Goal: Task Accomplishment & Management: Manage account settings

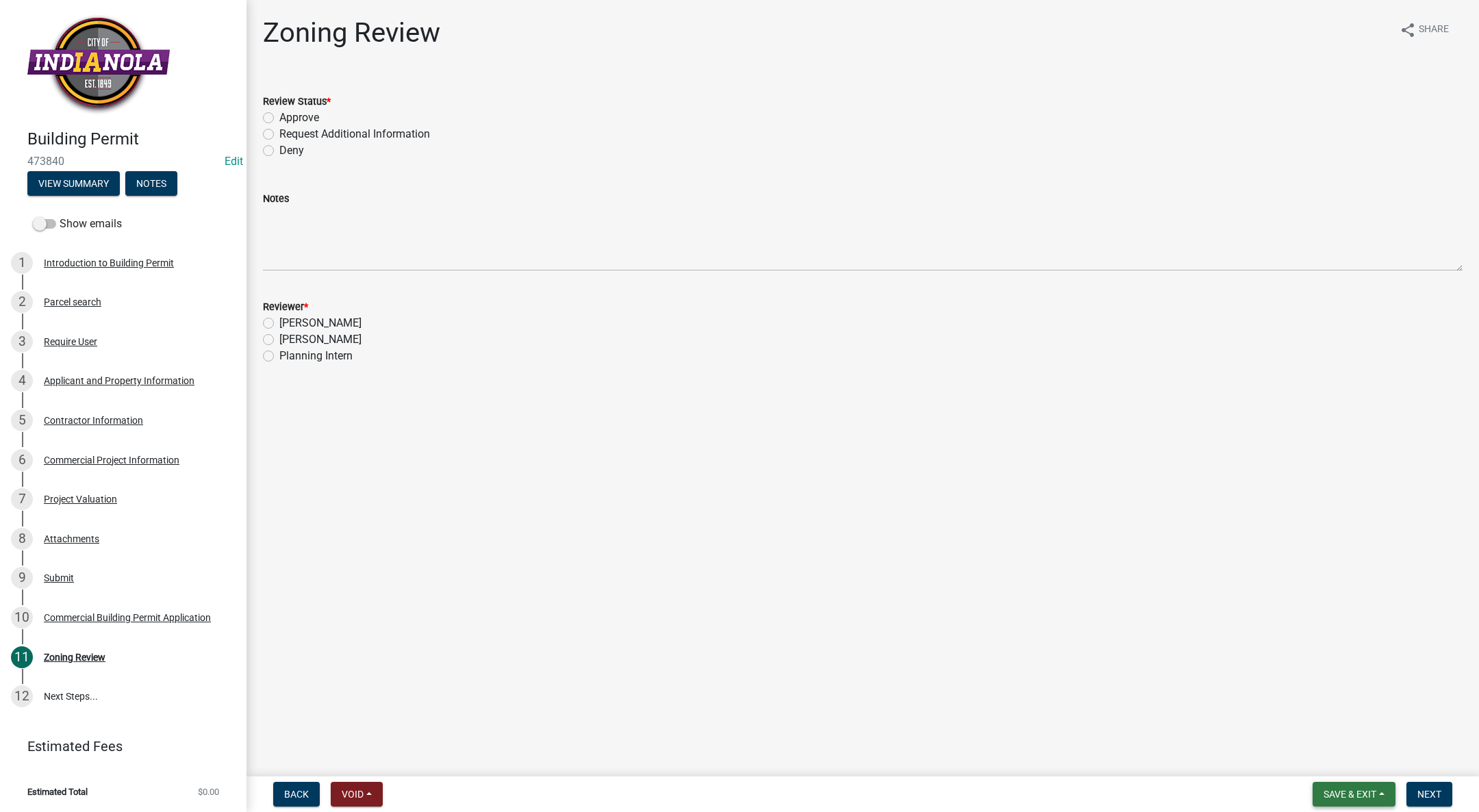
click at [1315, 783] on button "Save & Exit" at bounding box center [1354, 794] width 83 height 25
click at [1302, 761] on button "Save & Exit" at bounding box center [1341, 758] width 109 height 33
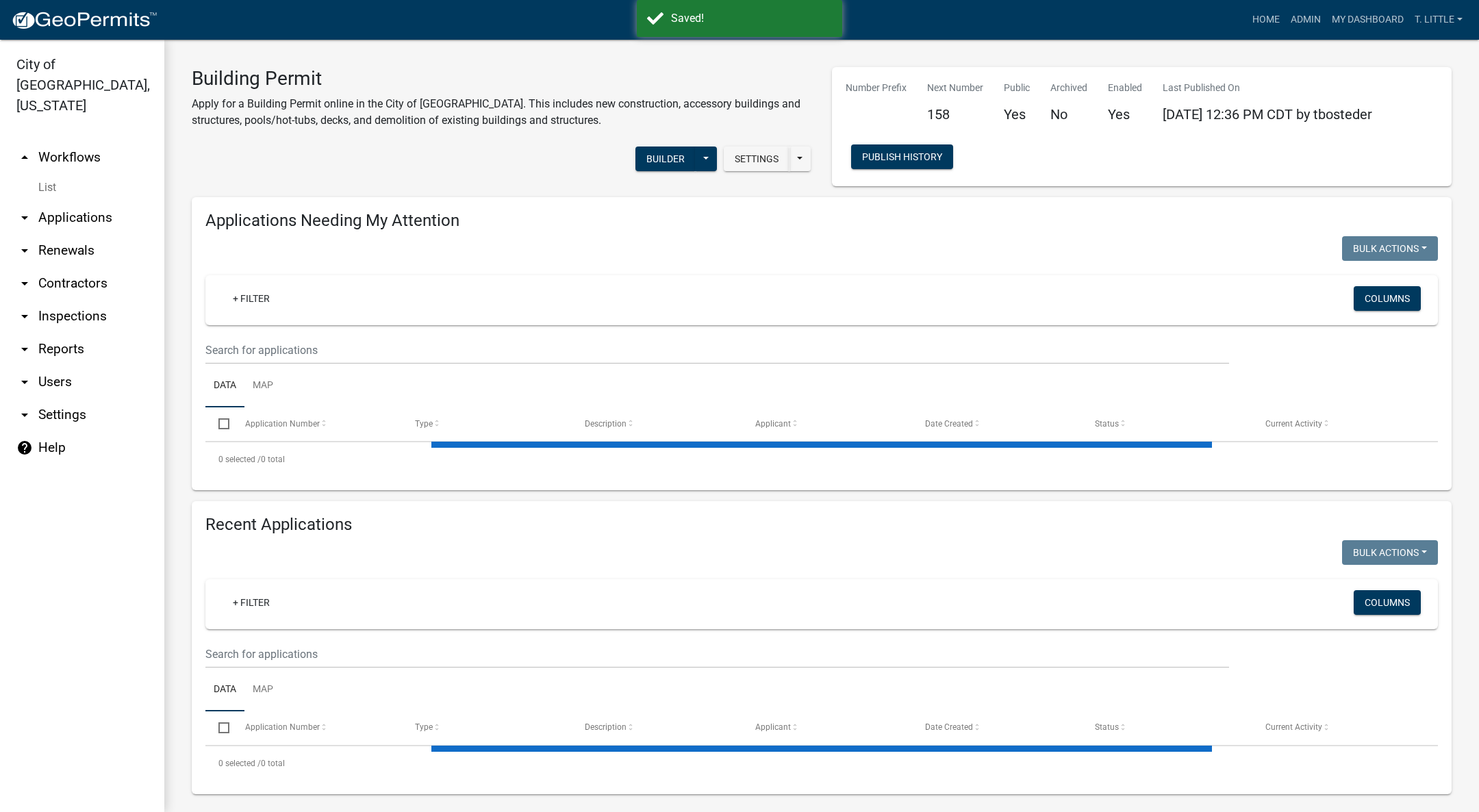
select select "3: 100"
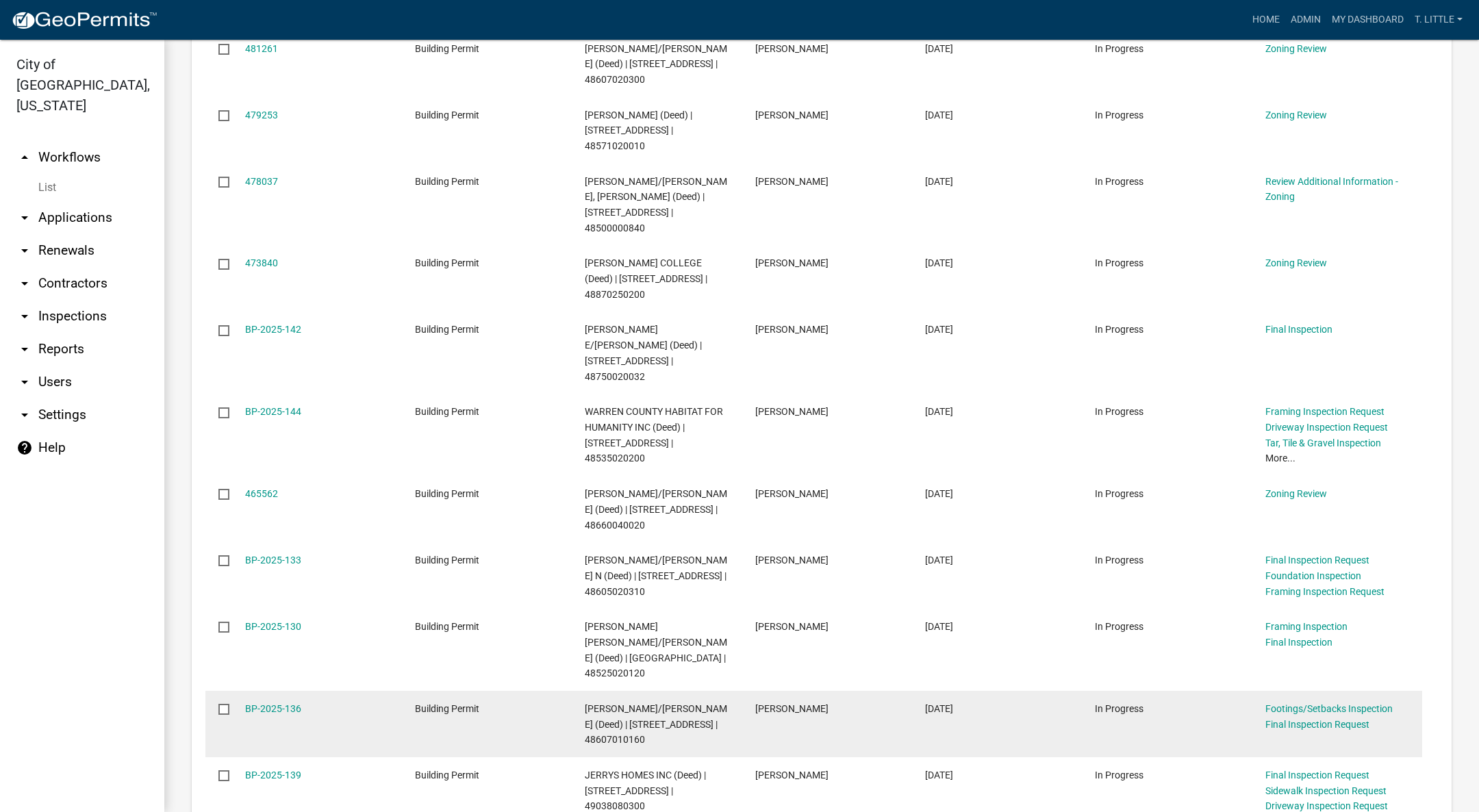
scroll to position [514, 0]
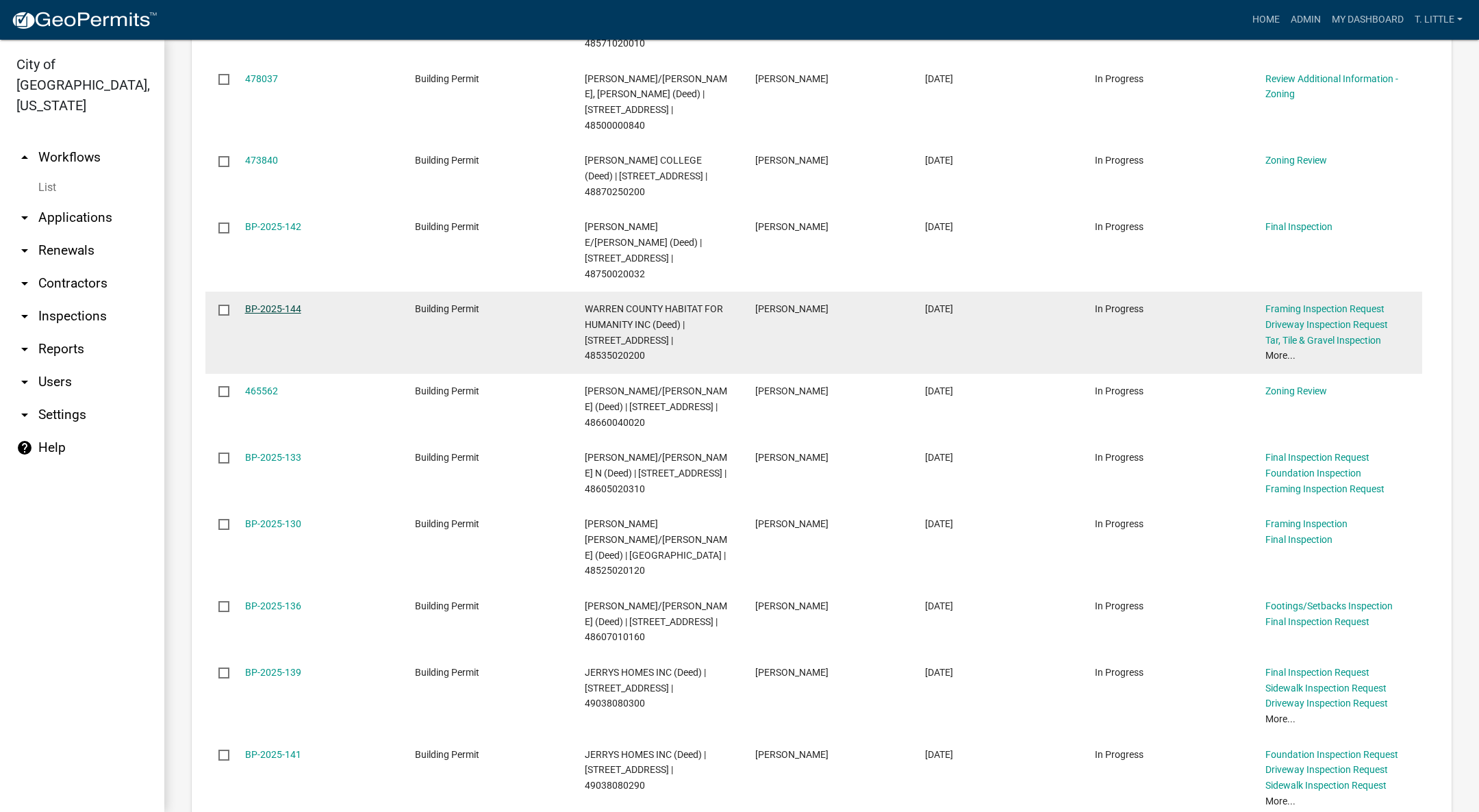
click at [265, 303] on link "BP-2025-144" at bounding box center [273, 308] width 56 height 11
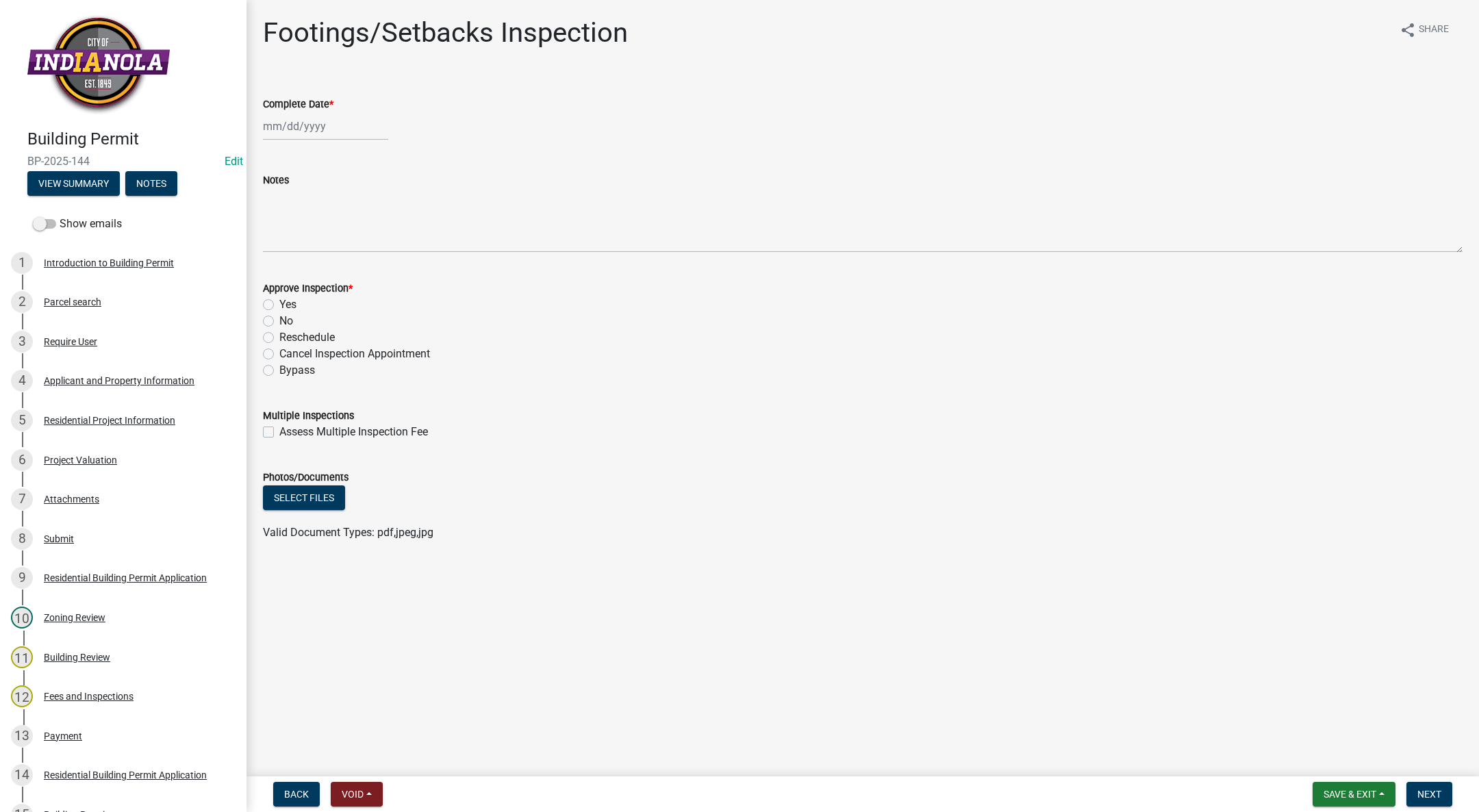
select select "9"
select select "2025"
click at [281, 121] on div "[PERSON_NAME] Feb Mar Apr [PERSON_NAME][DATE] Oct Nov [DATE] 1526 1527 1528 152…" at bounding box center [325, 126] width 125 height 28
click at [275, 260] on div "22" at bounding box center [276, 265] width 22 height 22
type input "[DATE]"
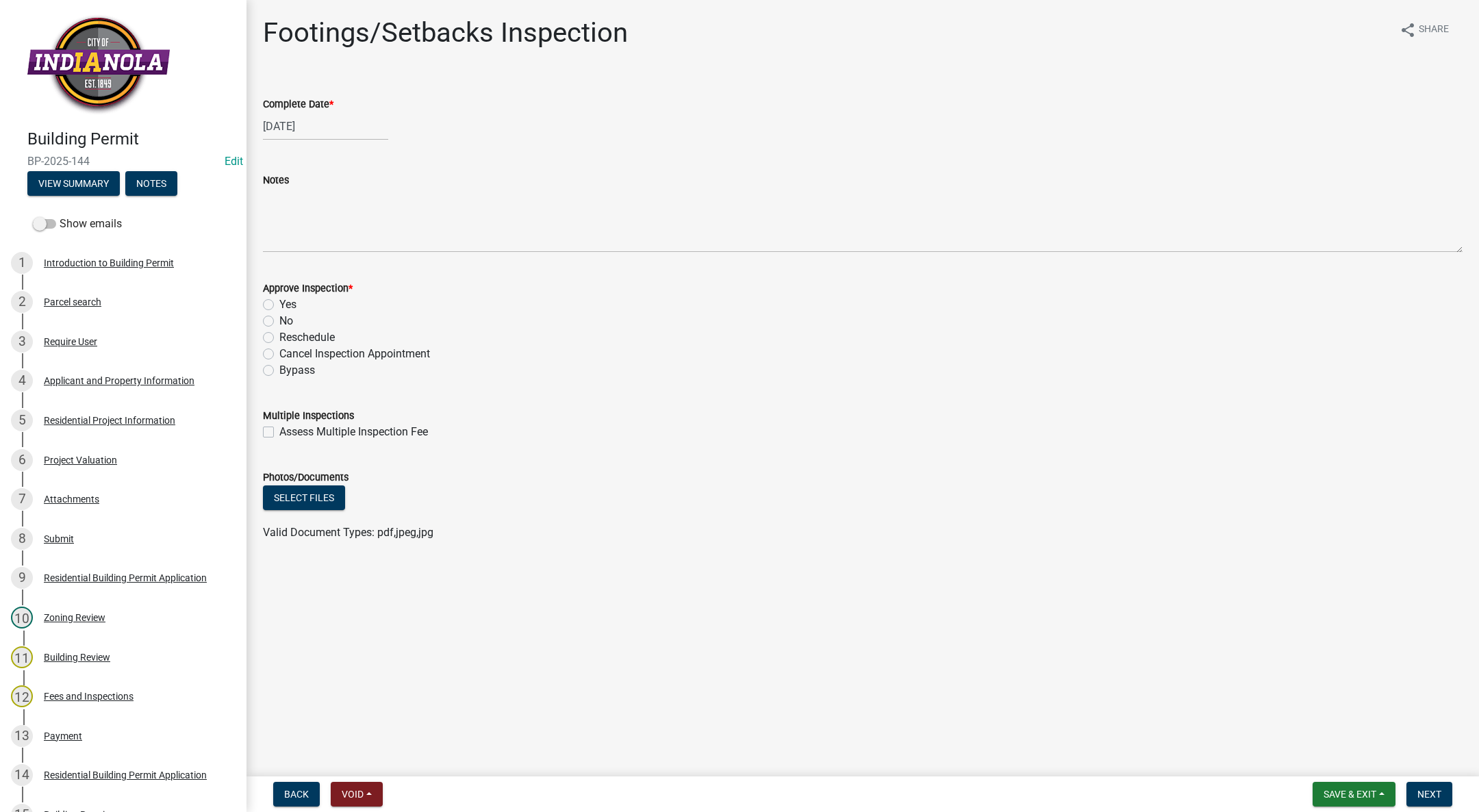
click at [279, 339] on label "Reschedule" at bounding box center [307, 337] width 55 height 16
click at [279, 338] on input "Reschedule" at bounding box center [284, 334] width 9 height 9
radio input "true"
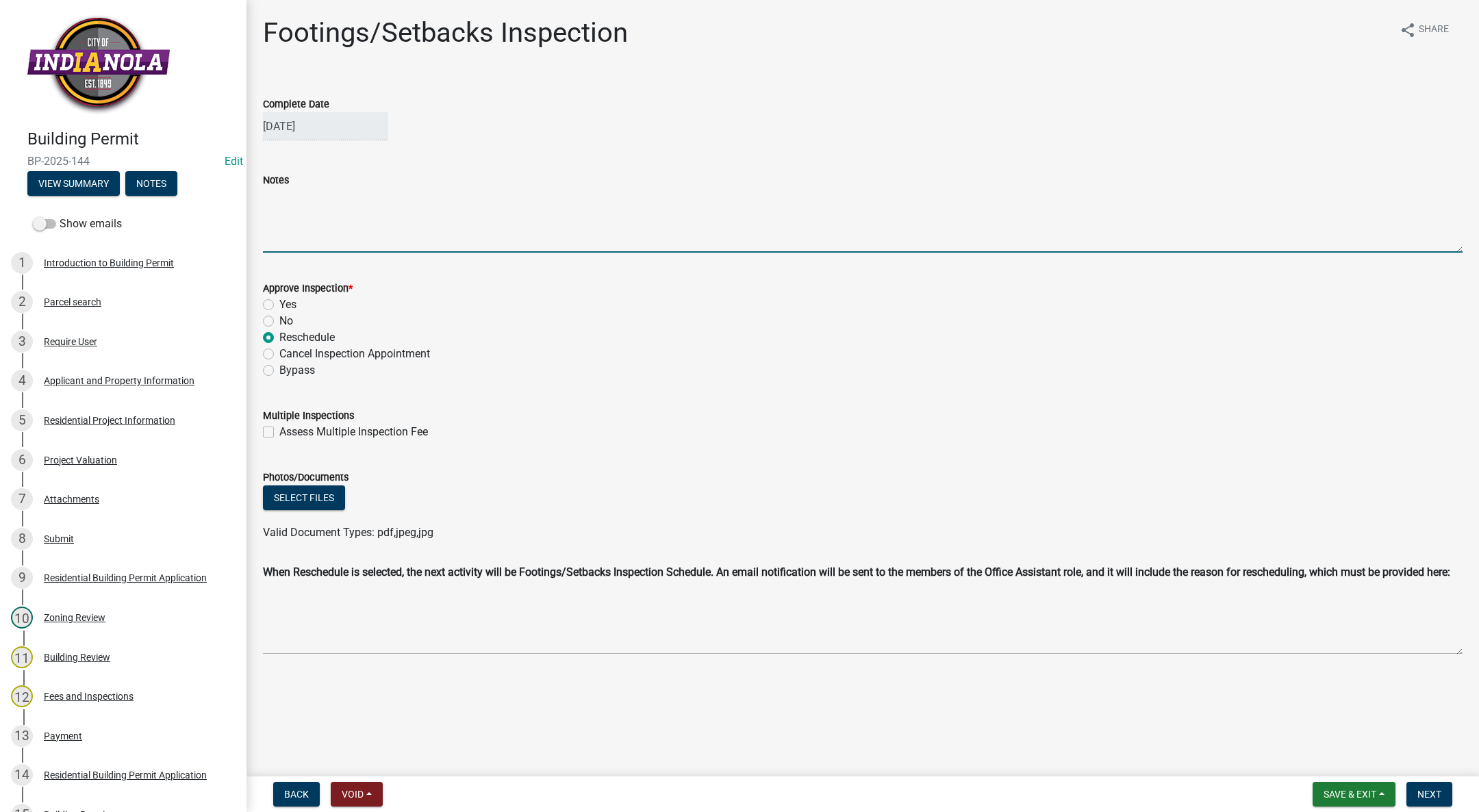
click at [312, 220] on textarea "Notes" at bounding box center [863, 221] width 1200 height 65
type textarea "Bearing report required prior to footing placement."
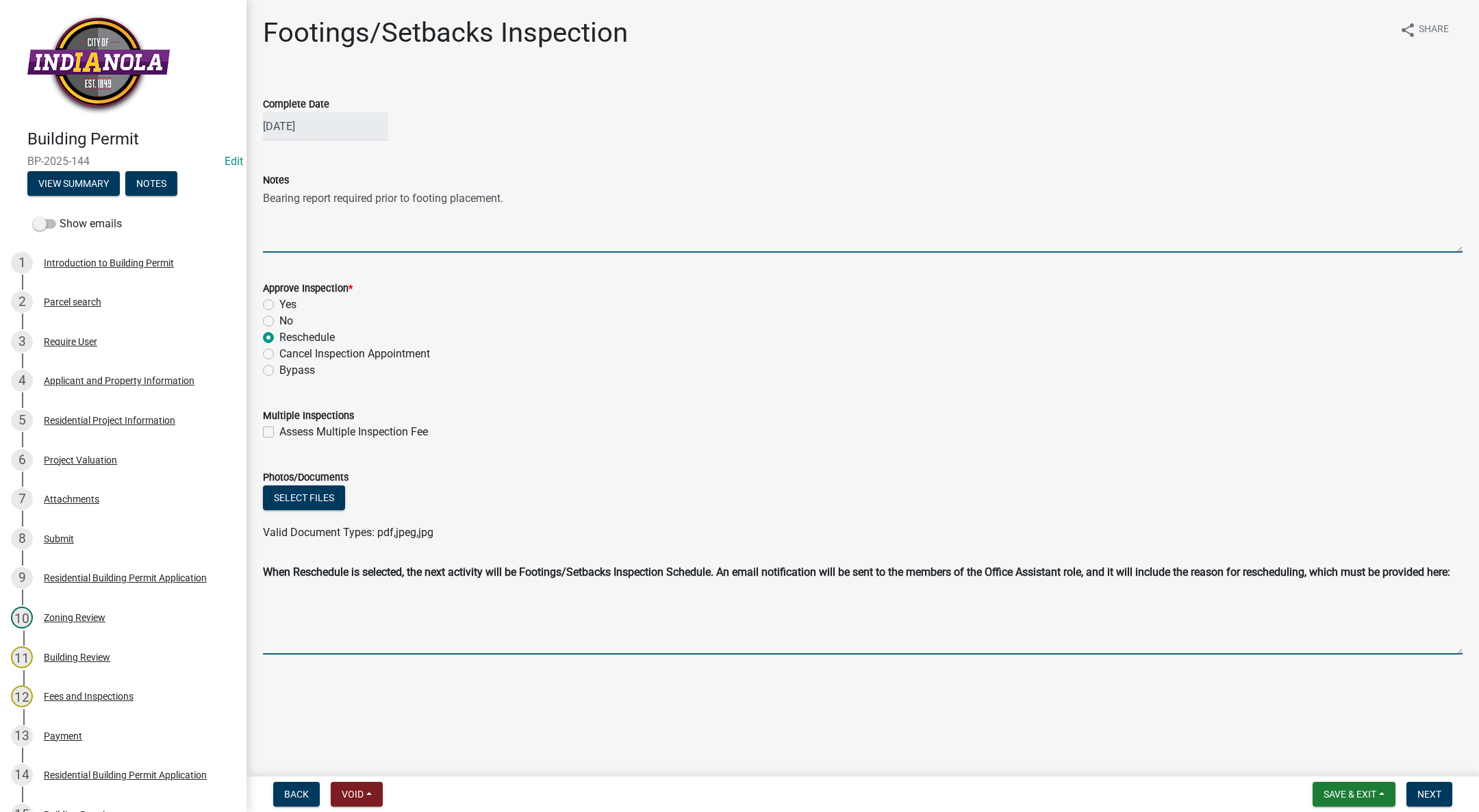
click at [677, 618] on textarea "Reschedule Reason" at bounding box center [863, 620] width 1200 height 68
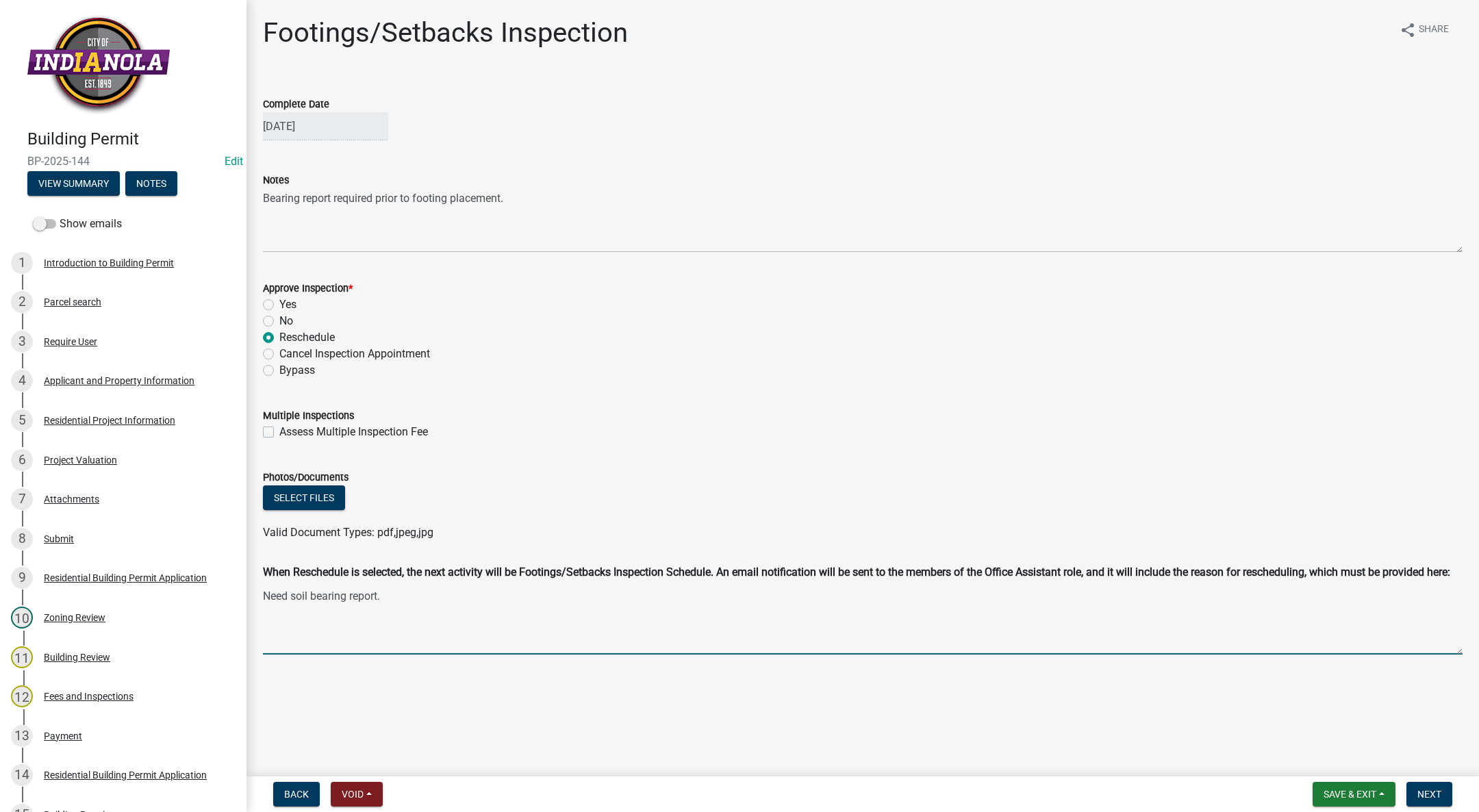
type textarea "Need soil bearing report."
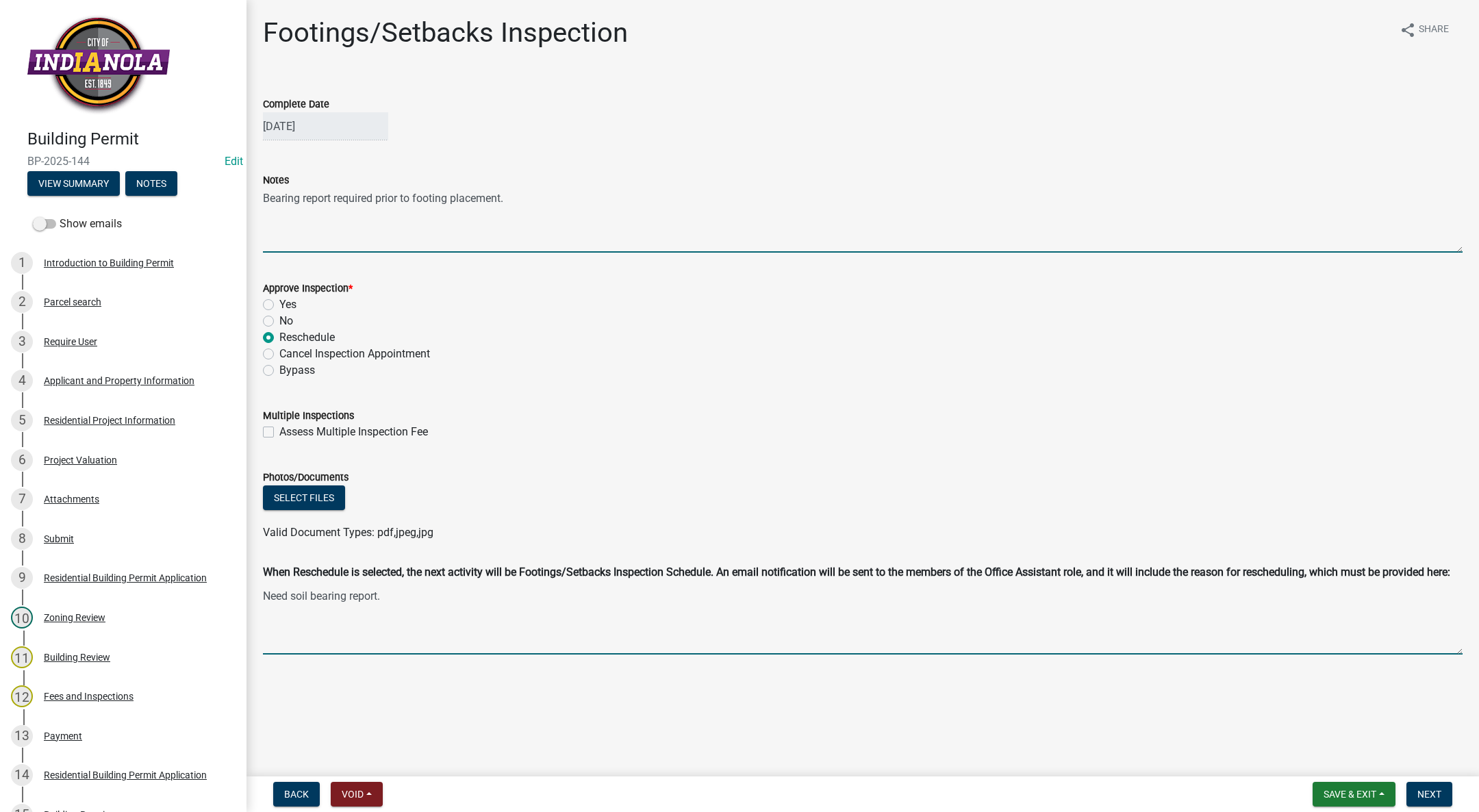
click at [270, 195] on textarea "Bearing report required prior to footing placement." at bounding box center [863, 221] width 1200 height 65
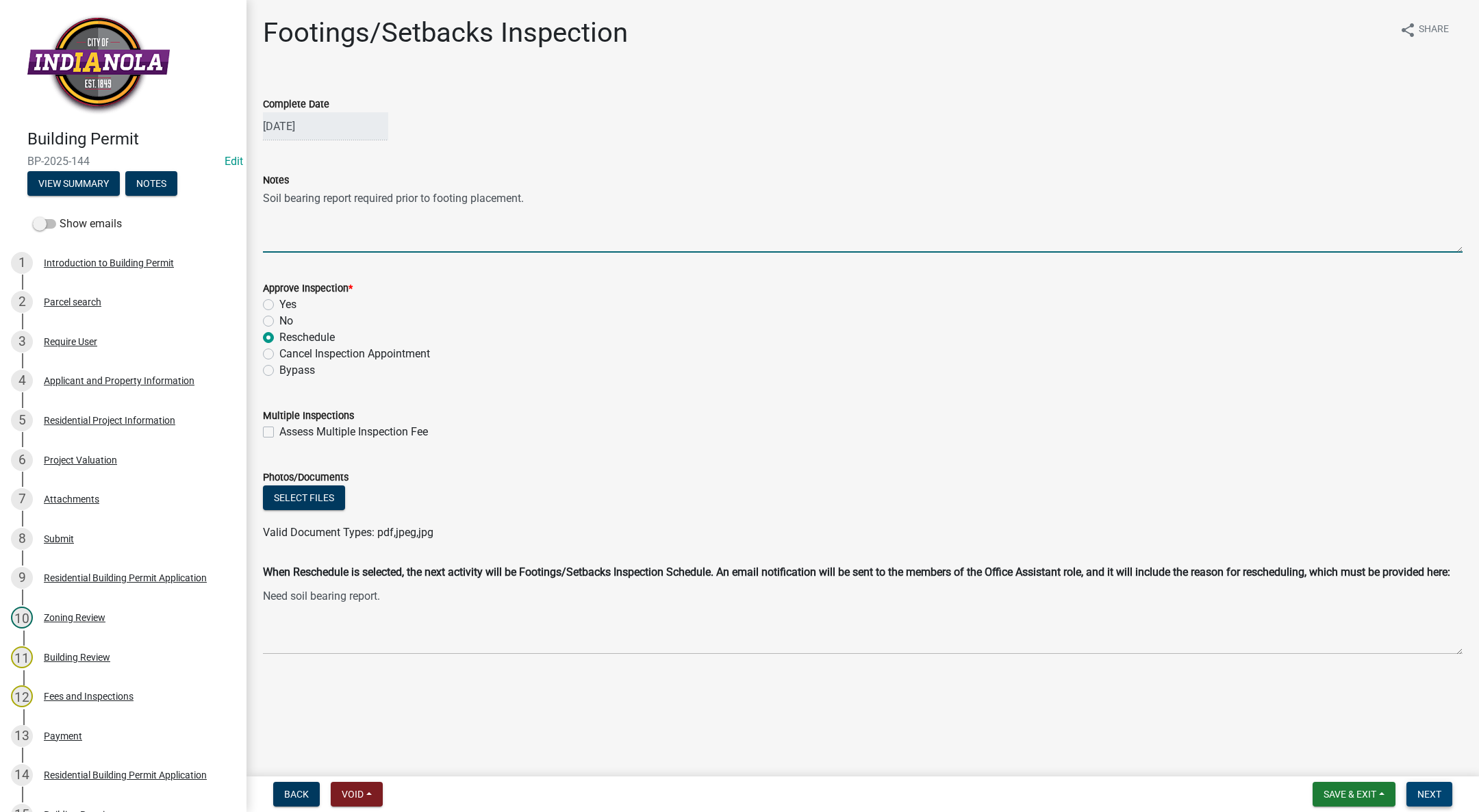
type textarea "Soil bearing report required prior to footing placement."
click at [1434, 790] on span "Next" at bounding box center [1429, 794] width 24 height 11
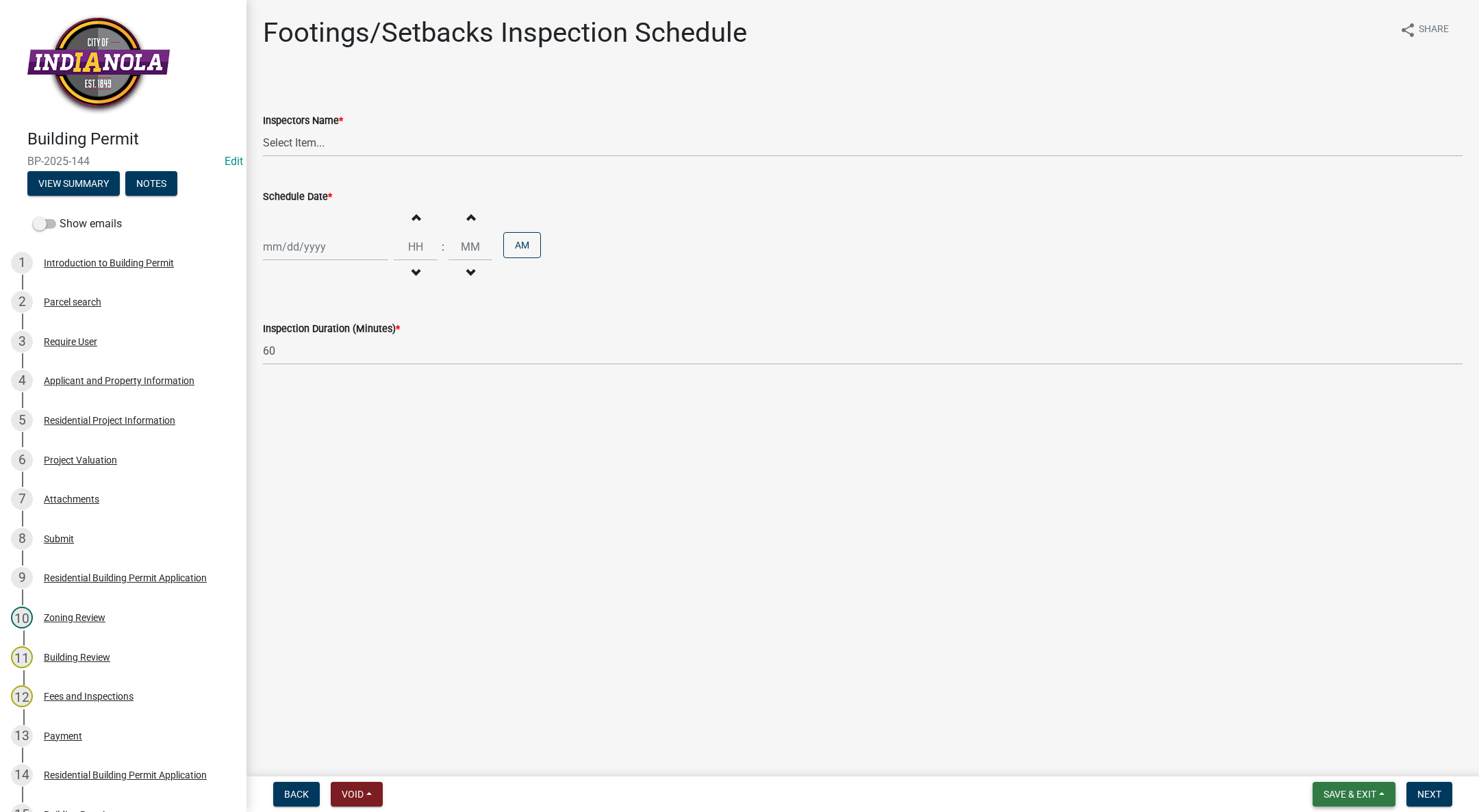
click at [1378, 792] on button "Save & Exit" at bounding box center [1354, 794] width 83 height 25
click at [1352, 765] on button "Save & Exit" at bounding box center [1341, 758] width 109 height 33
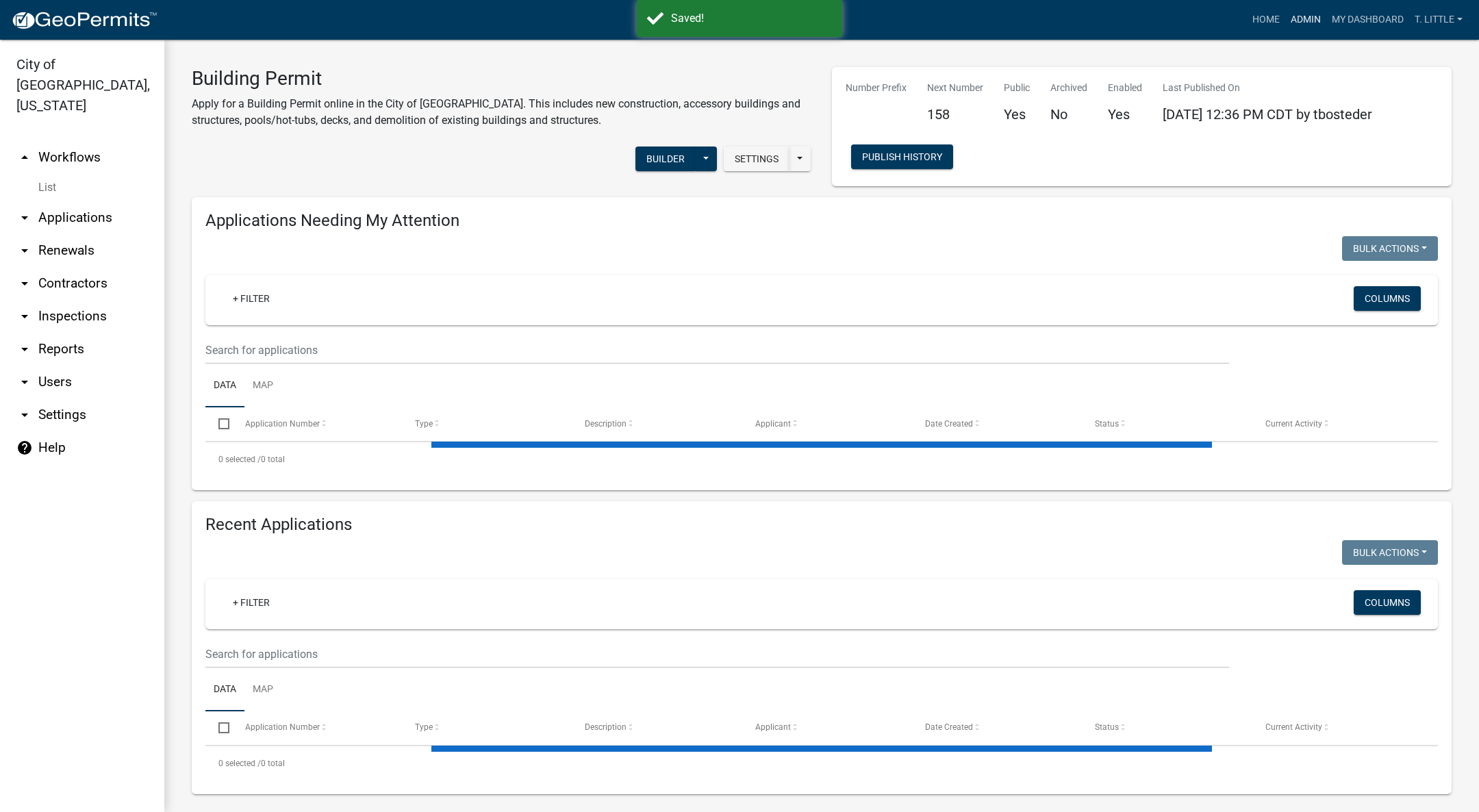
select select "3: 100"
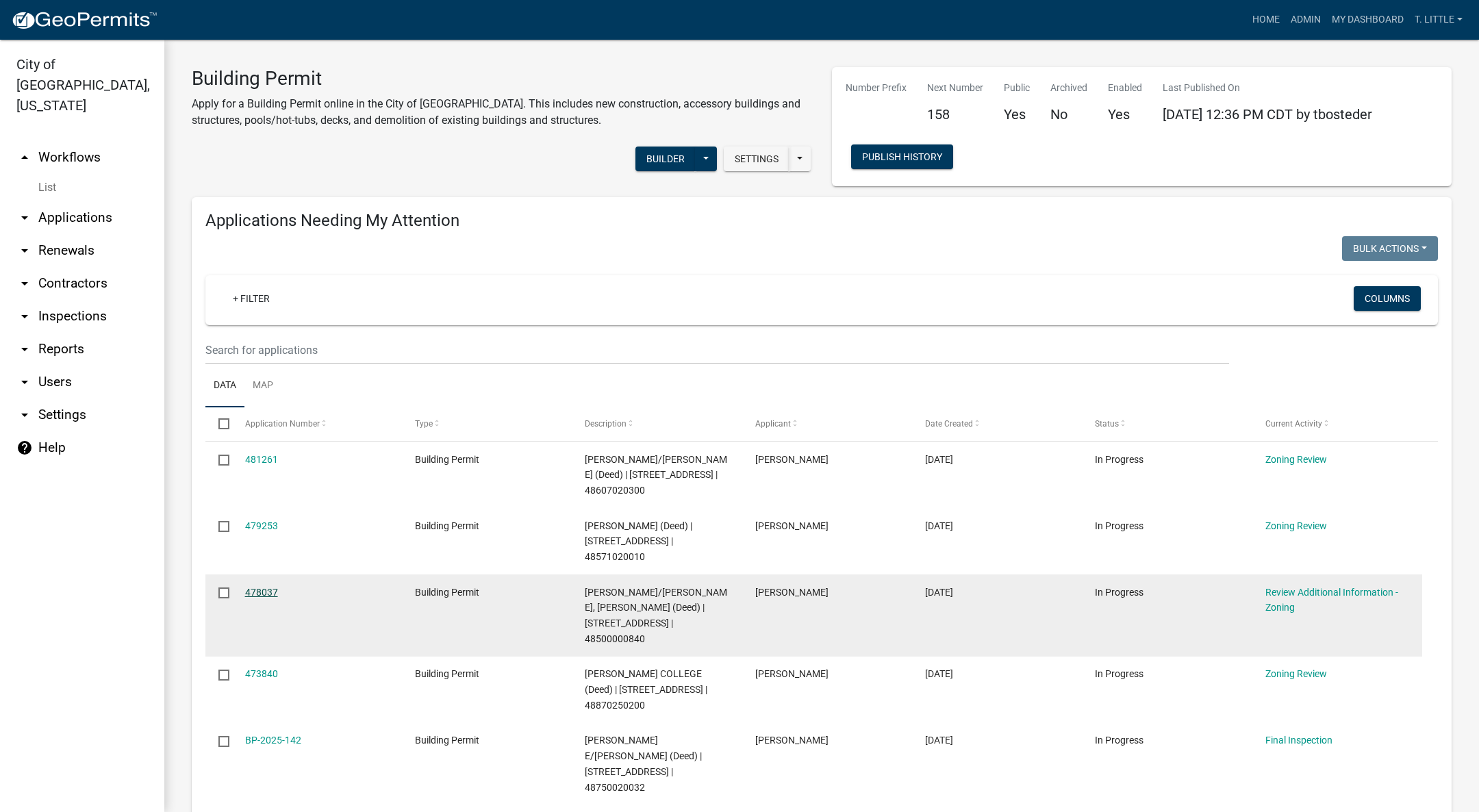
click at [271, 587] on link "478037" at bounding box center [261, 592] width 33 height 11
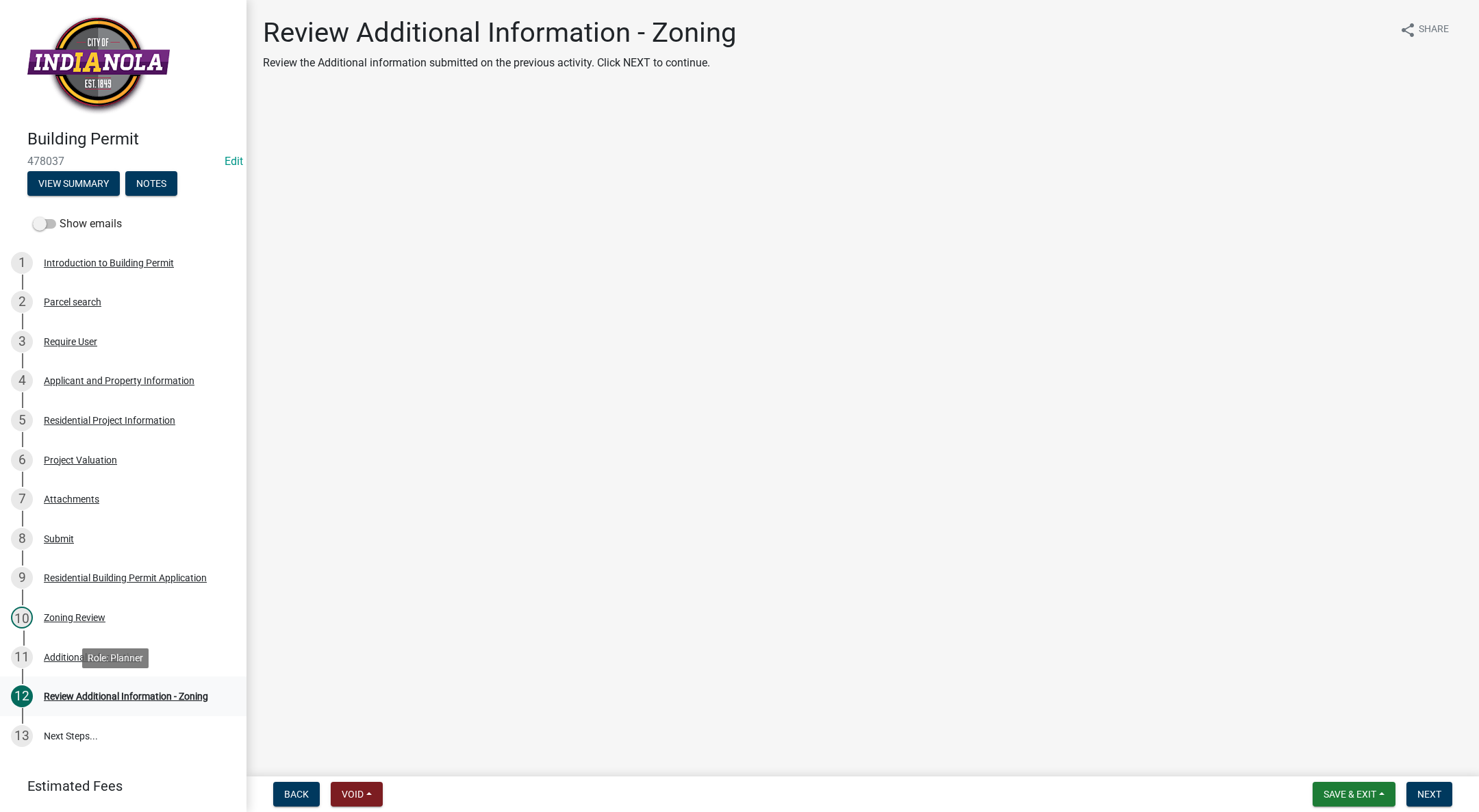
click at [132, 694] on div "Review Additional Information - Zoning" at bounding box center [126, 696] width 165 height 9
click at [92, 659] on div "Additional Information" at bounding box center [92, 657] width 96 height 9
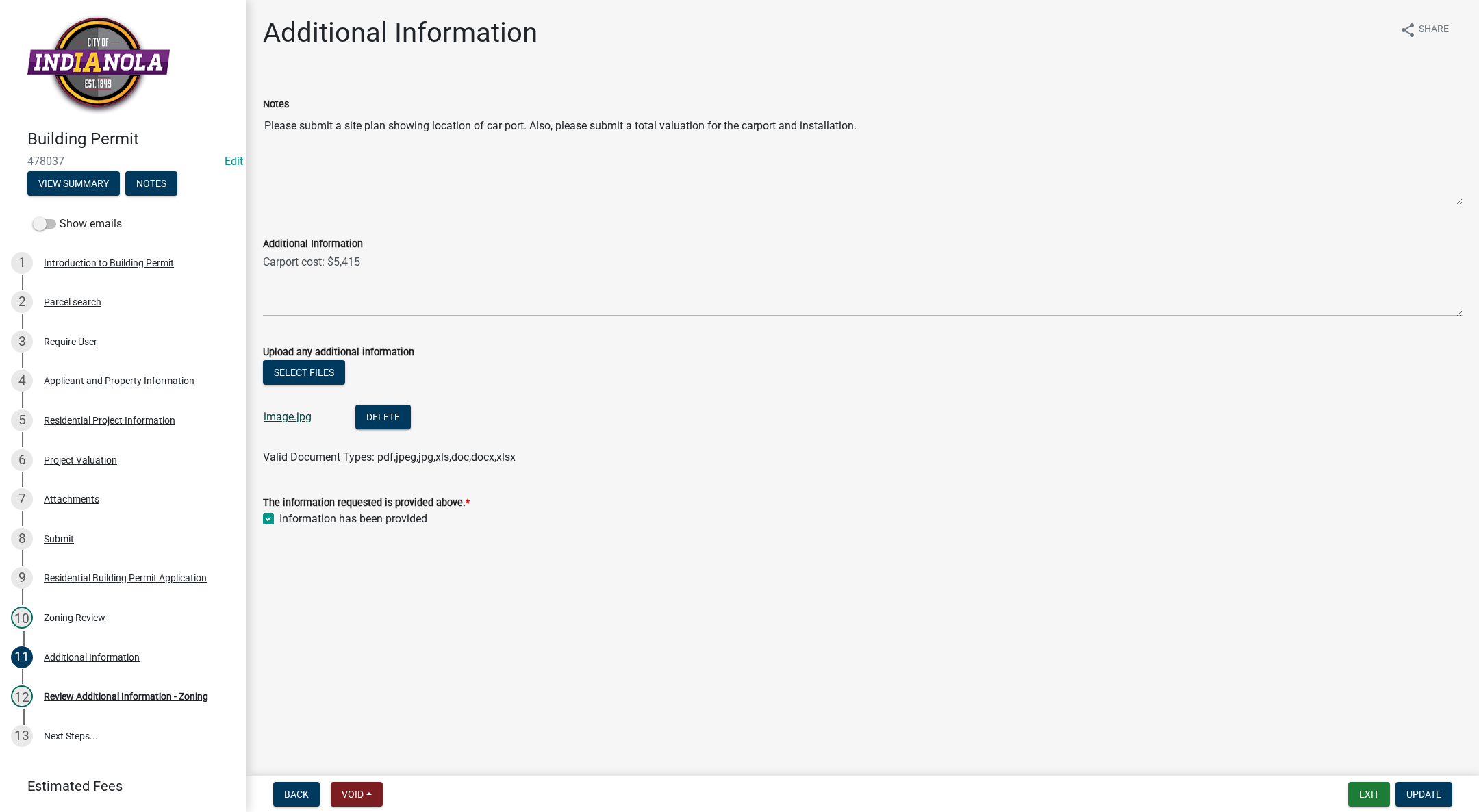
click at [295, 414] on link "image.jpg" at bounding box center [288, 416] width 48 height 13
click at [98, 302] on div "Parcel search" at bounding box center [72, 301] width 58 height 9
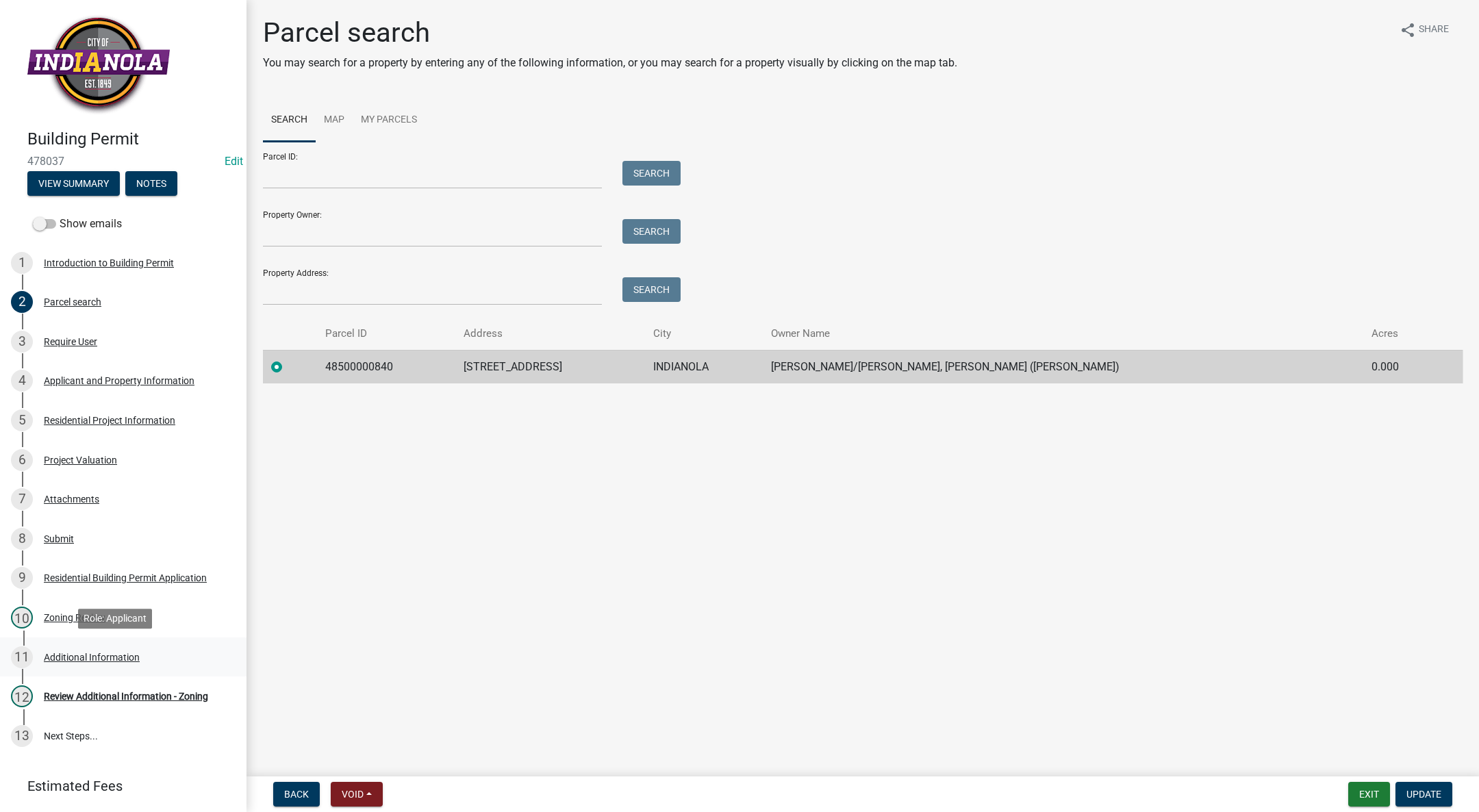
click at [116, 648] on div "11 Additional Information" at bounding box center [118, 657] width 214 height 22
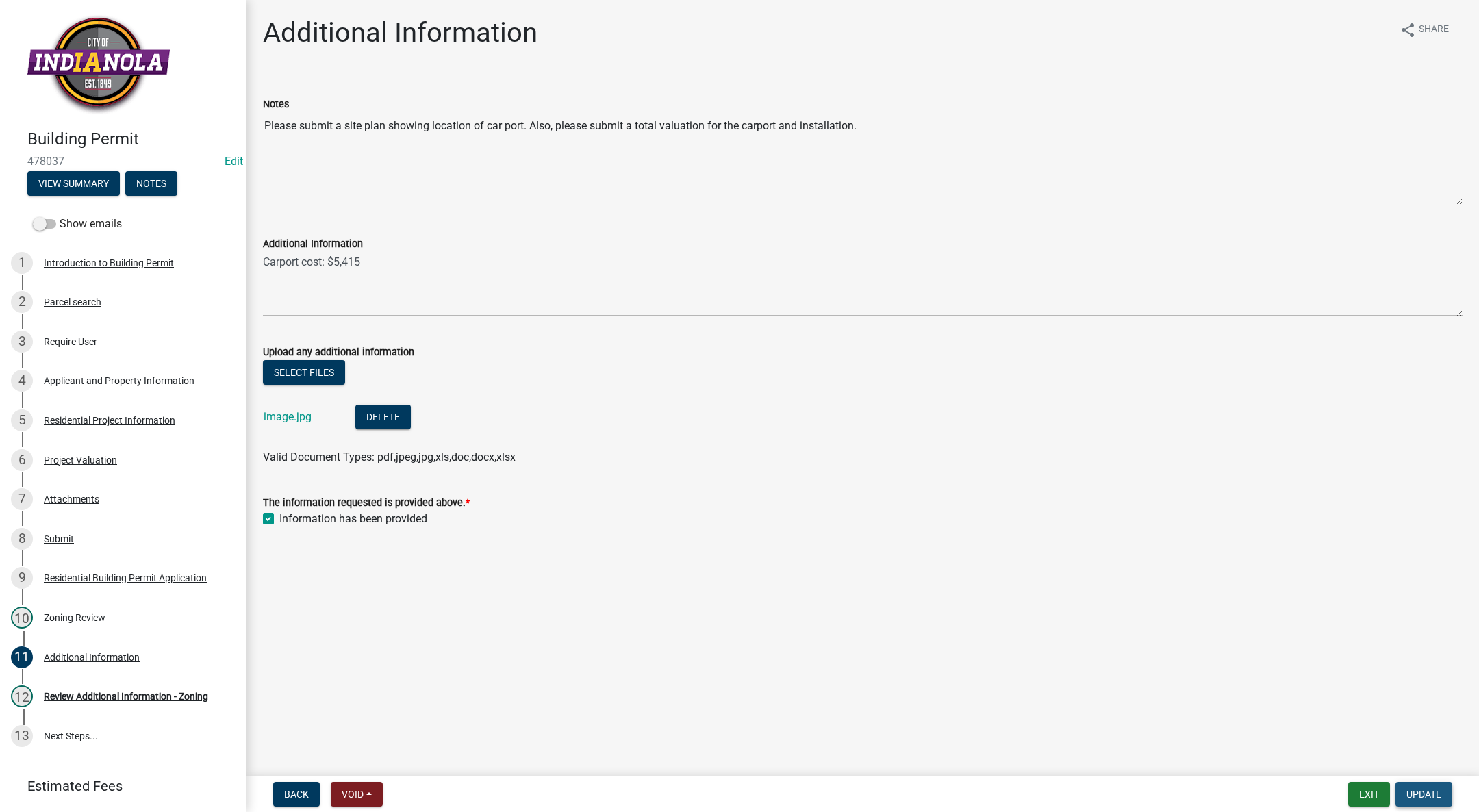
drag, startPoint x: 1421, startPoint y: 790, endPoint x: 1415, endPoint y: 784, distance: 8.5
click at [1415, 784] on button "Update" at bounding box center [1424, 794] width 57 height 25
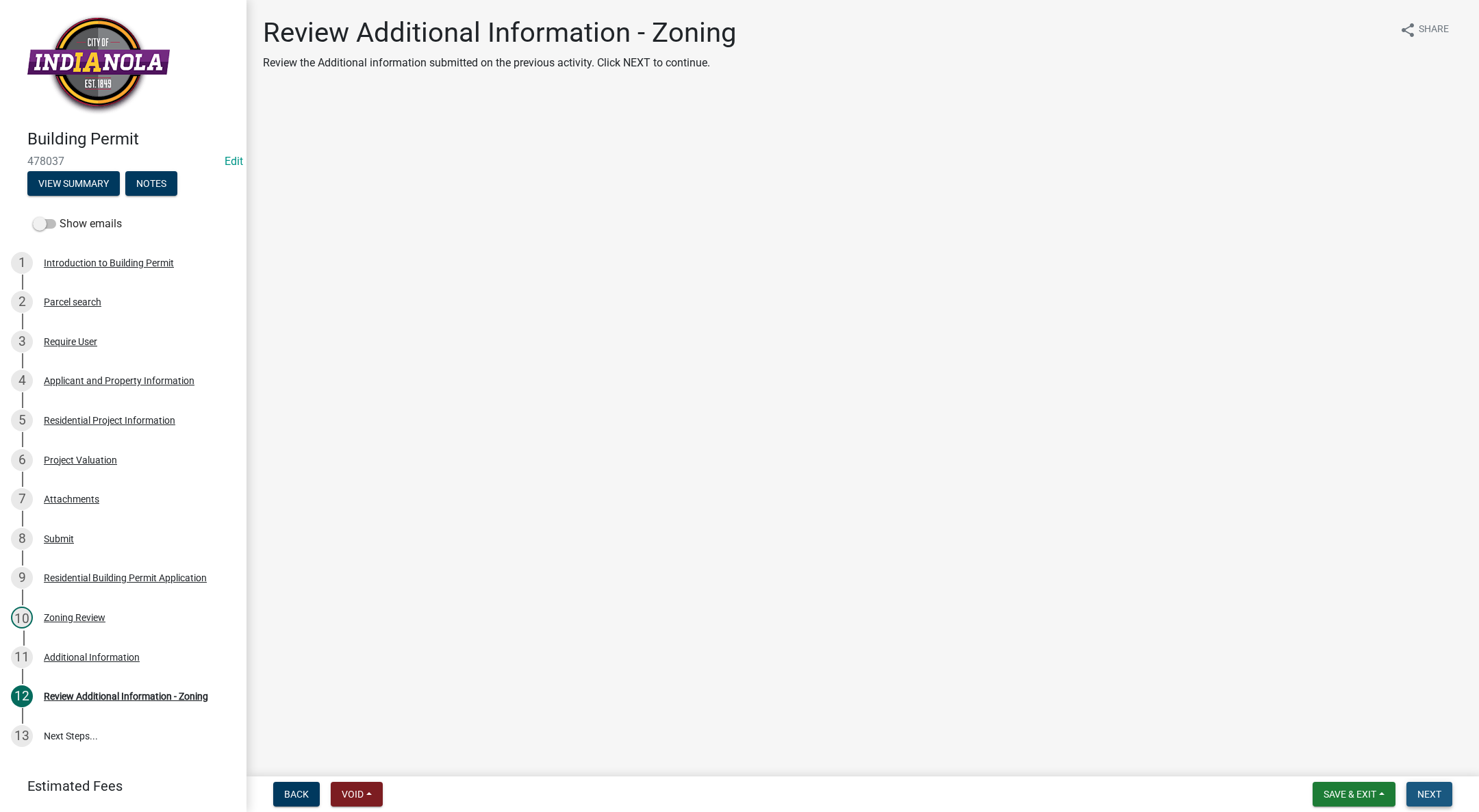
click at [1424, 789] on span "Next" at bounding box center [1429, 794] width 24 height 11
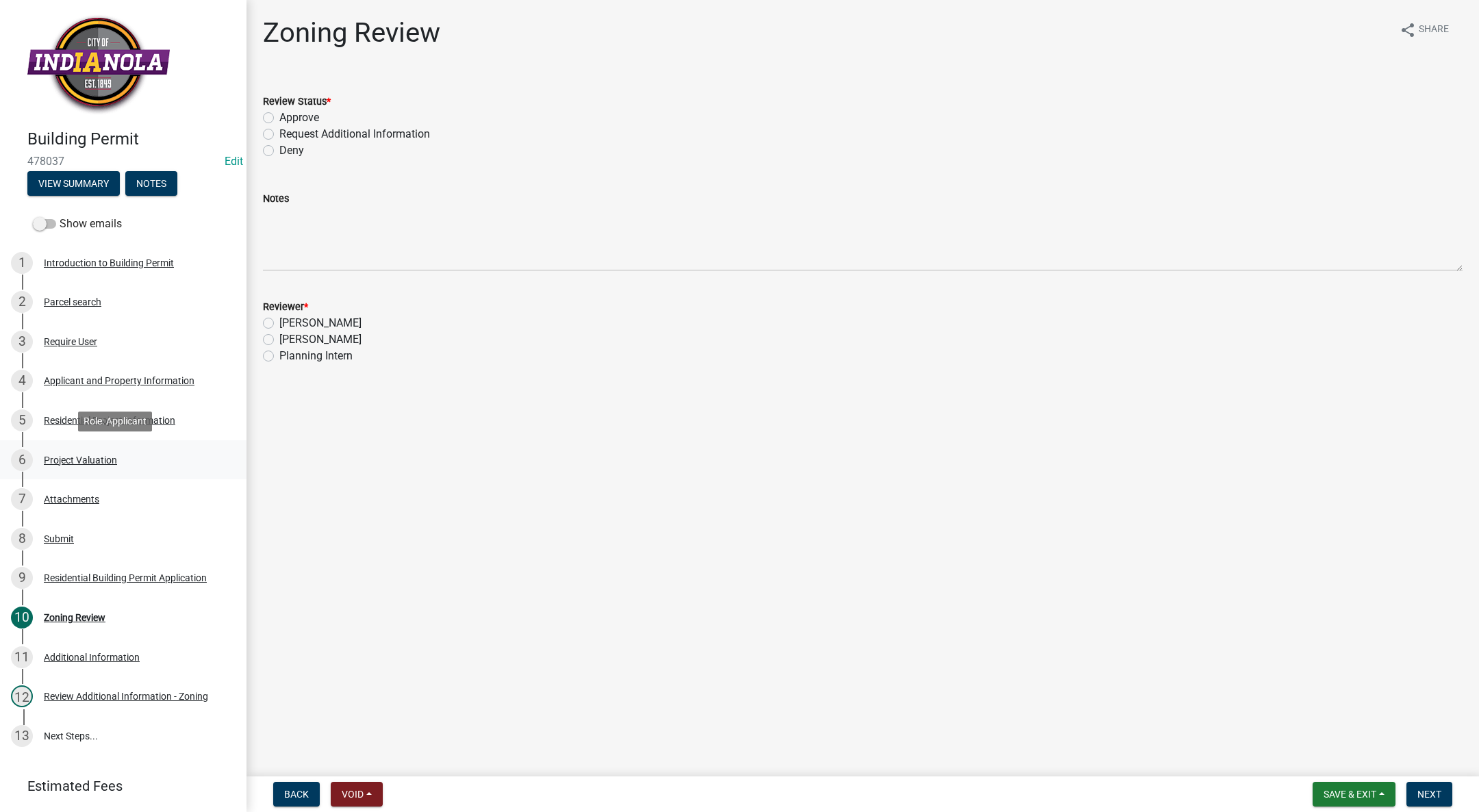
click at [91, 455] on div "Project Valuation" at bounding box center [80, 460] width 73 height 9
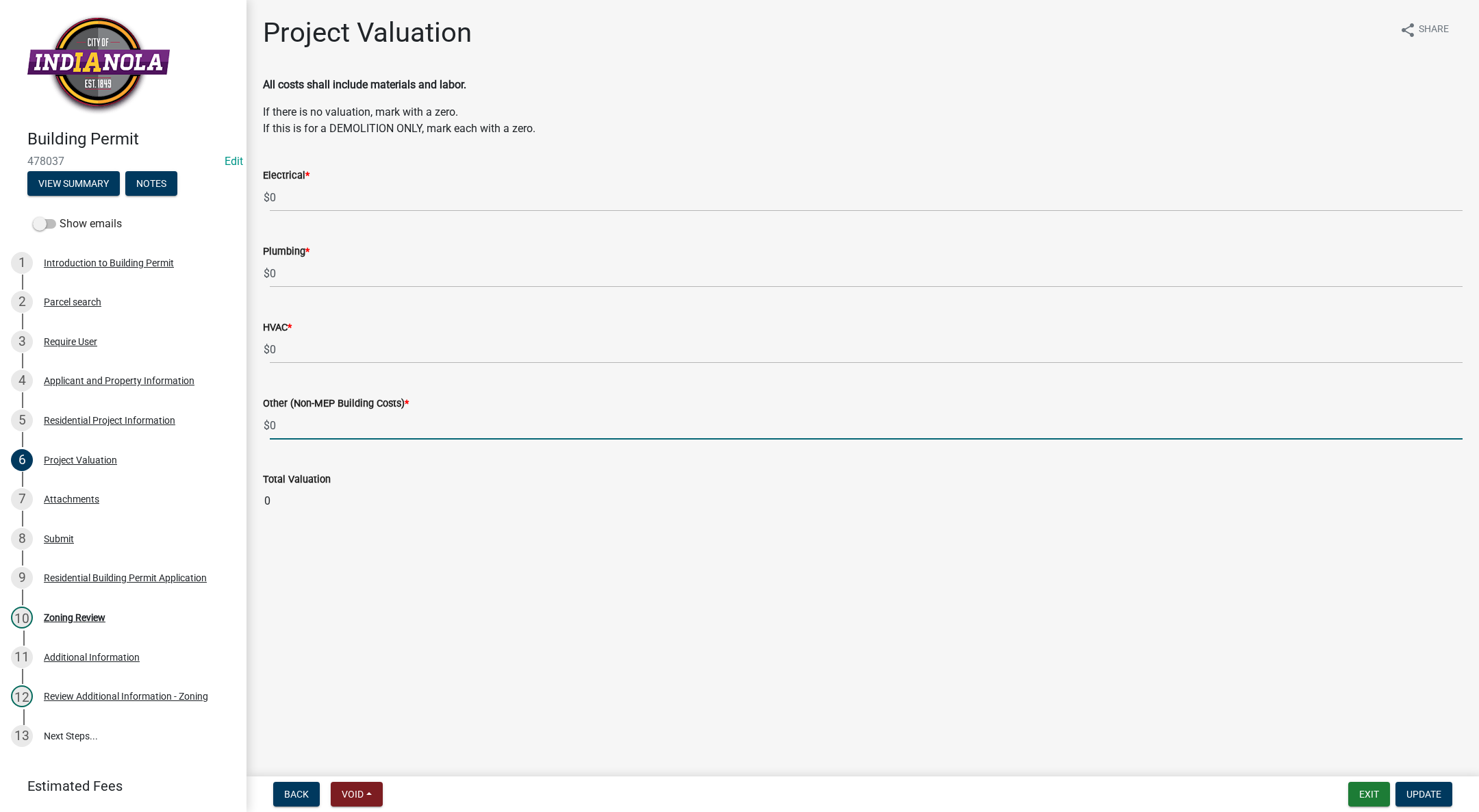
click at [298, 423] on input "0" at bounding box center [866, 425] width 1193 height 28
type input "0"
type input "5415"
click at [1447, 789] on button "Update" at bounding box center [1424, 794] width 57 height 25
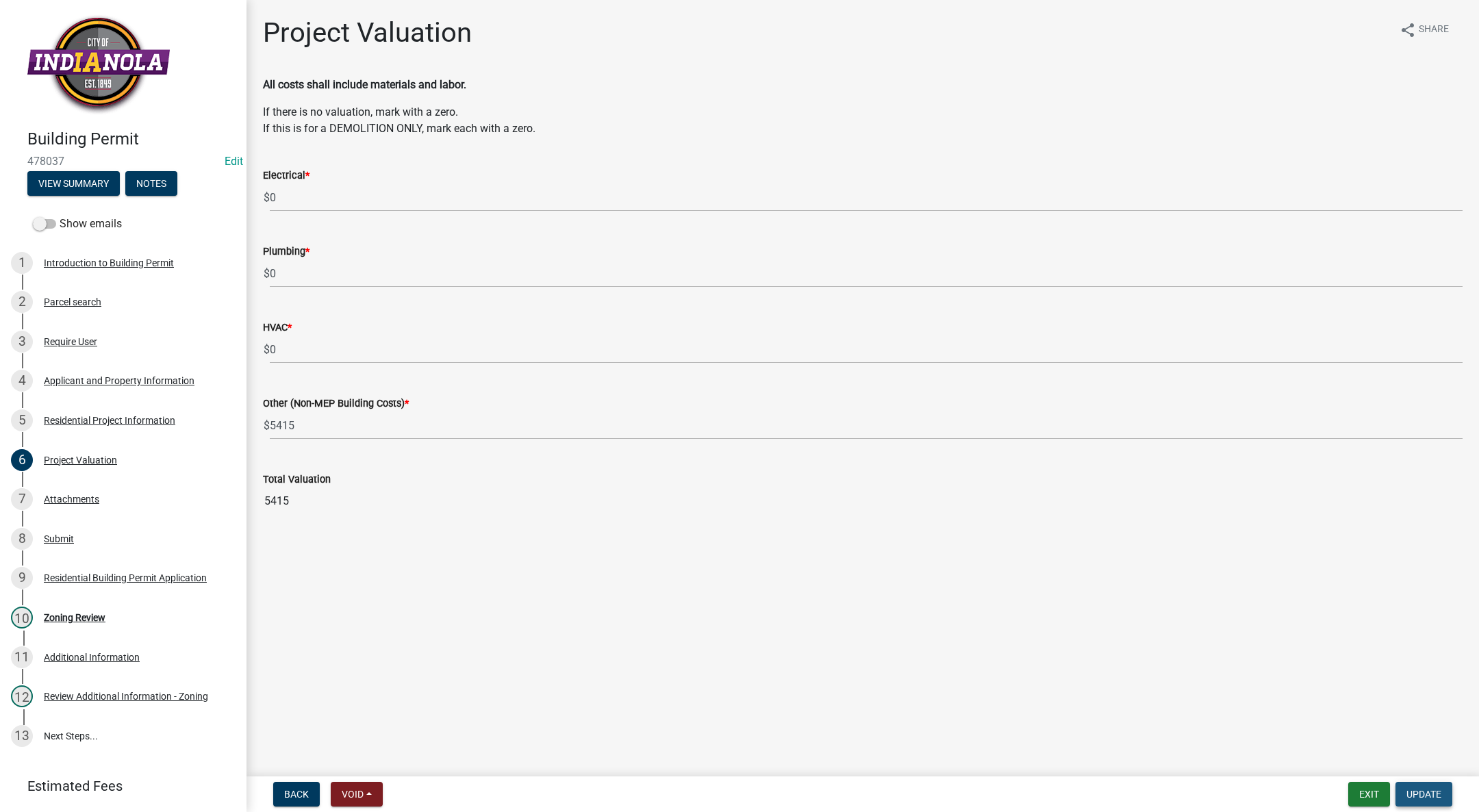
click at [1447, 789] on button "Update" at bounding box center [1424, 794] width 57 height 25
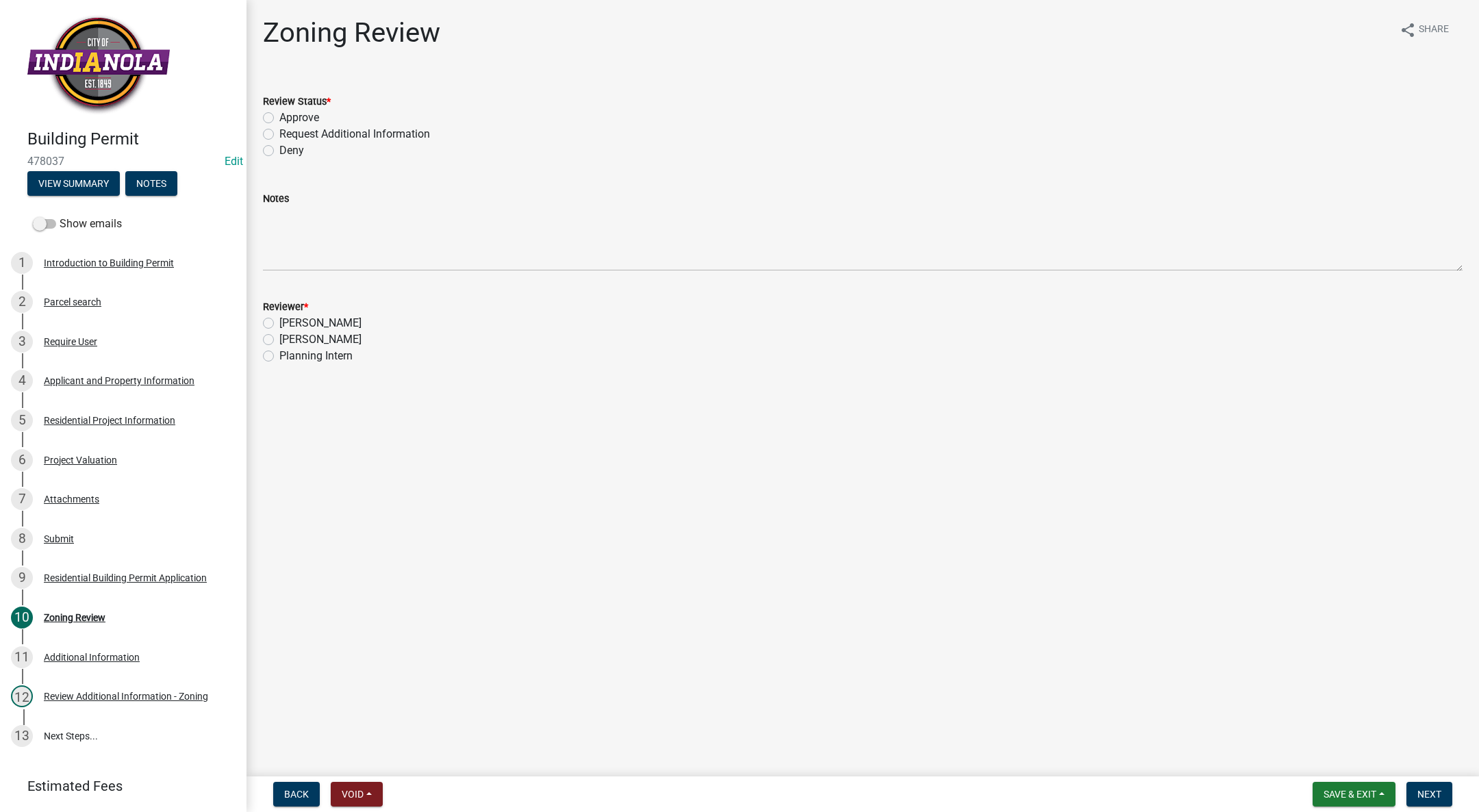
click at [279, 117] on label "Approve" at bounding box center [299, 117] width 40 height 16
click at [279, 117] on input "Approve" at bounding box center [284, 114] width 9 height 9
radio input "true"
click at [279, 341] on label "[PERSON_NAME]" at bounding box center [320, 339] width 82 height 16
click at [279, 340] on input "[PERSON_NAME]" at bounding box center [284, 336] width 9 height 9
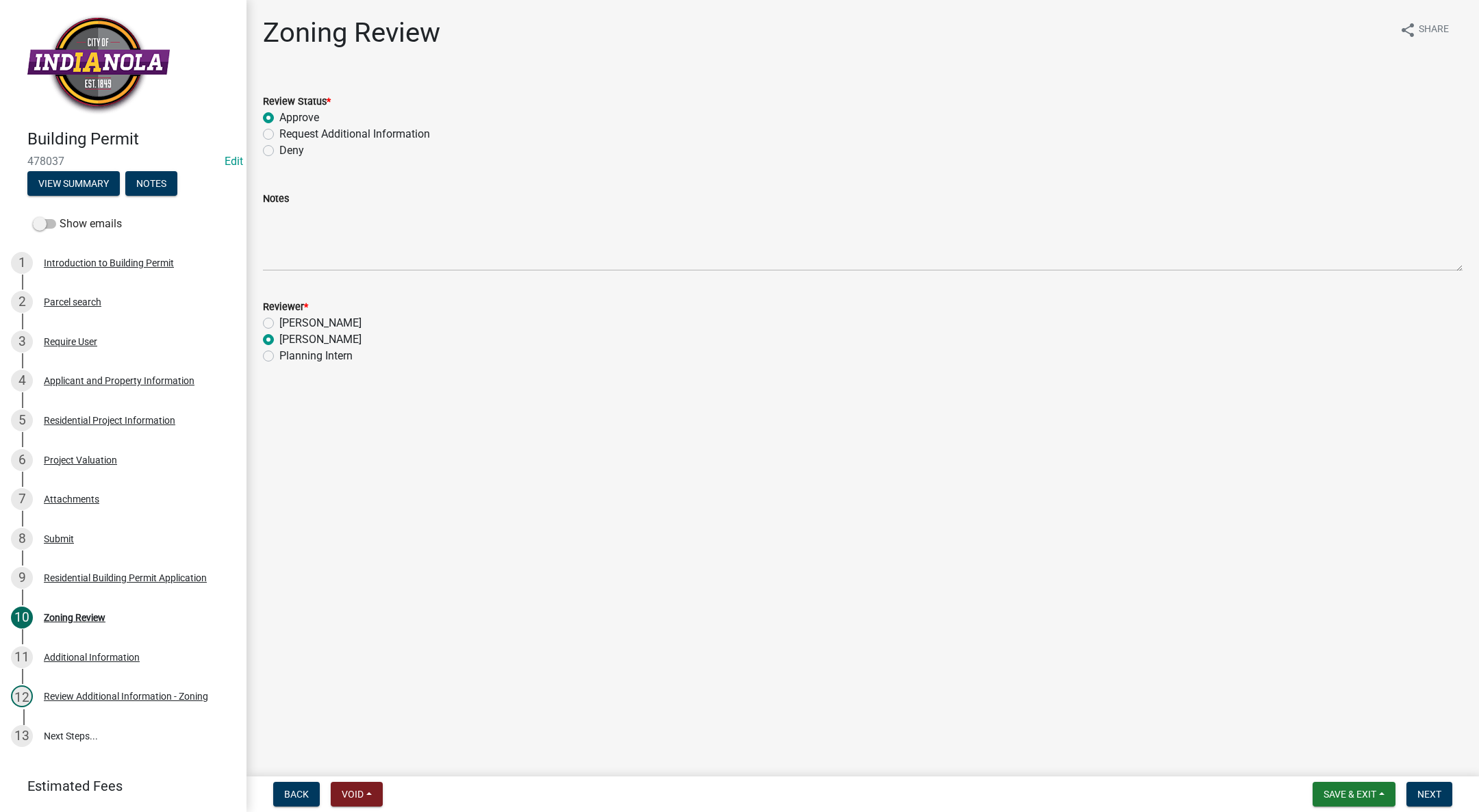
radio input "true"
drag, startPoint x: 1422, startPoint y: 797, endPoint x: 1411, endPoint y: 792, distance: 12.1
click at [1421, 795] on span "Next" at bounding box center [1429, 794] width 24 height 11
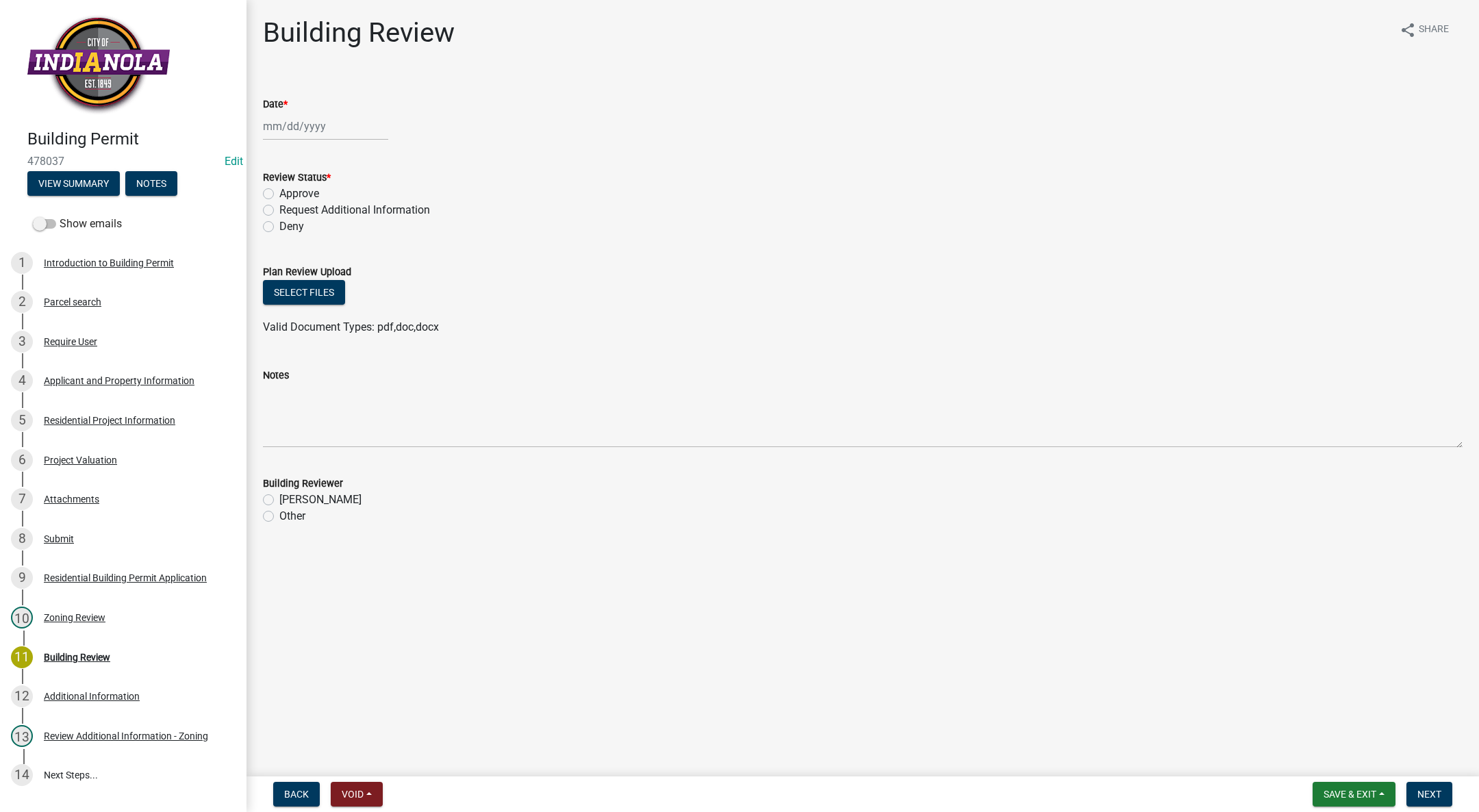
select select "9"
select select "2025"
click at [290, 129] on div "[PERSON_NAME] Feb Mar Apr [PERSON_NAME][DATE] Oct Nov [DATE] 1526 1527 1528 152…" at bounding box center [325, 126] width 125 height 28
click at [279, 261] on div "22" at bounding box center [276, 265] width 22 height 22
type input "[DATE]"
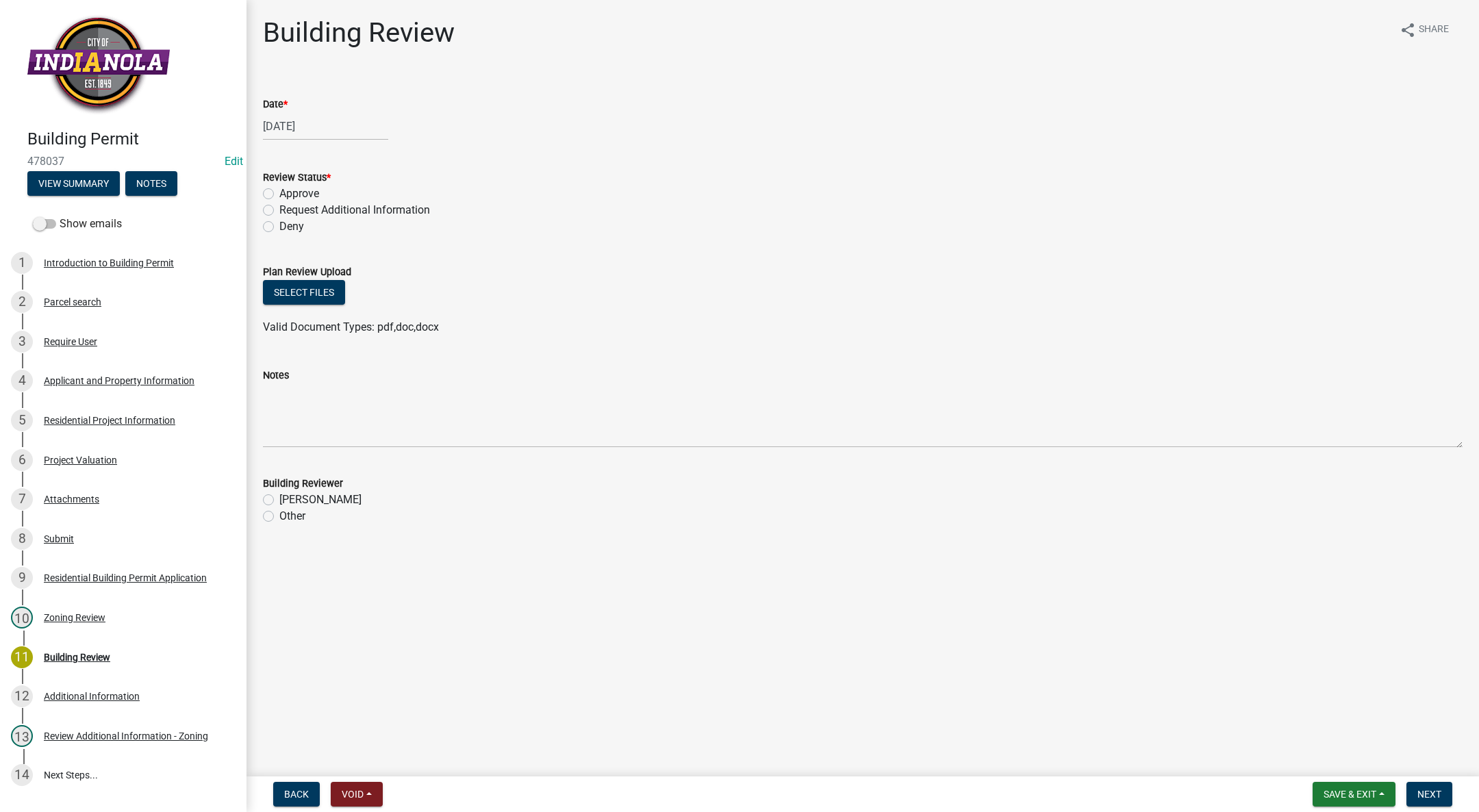
click at [268, 186] on div "Approve" at bounding box center [863, 193] width 1200 height 16
click at [279, 192] on label "Approve" at bounding box center [299, 193] width 40 height 16
click at [279, 192] on input "Approve" at bounding box center [284, 190] width 9 height 9
radio input "true"
click at [279, 498] on label "[PERSON_NAME]" at bounding box center [320, 499] width 82 height 16
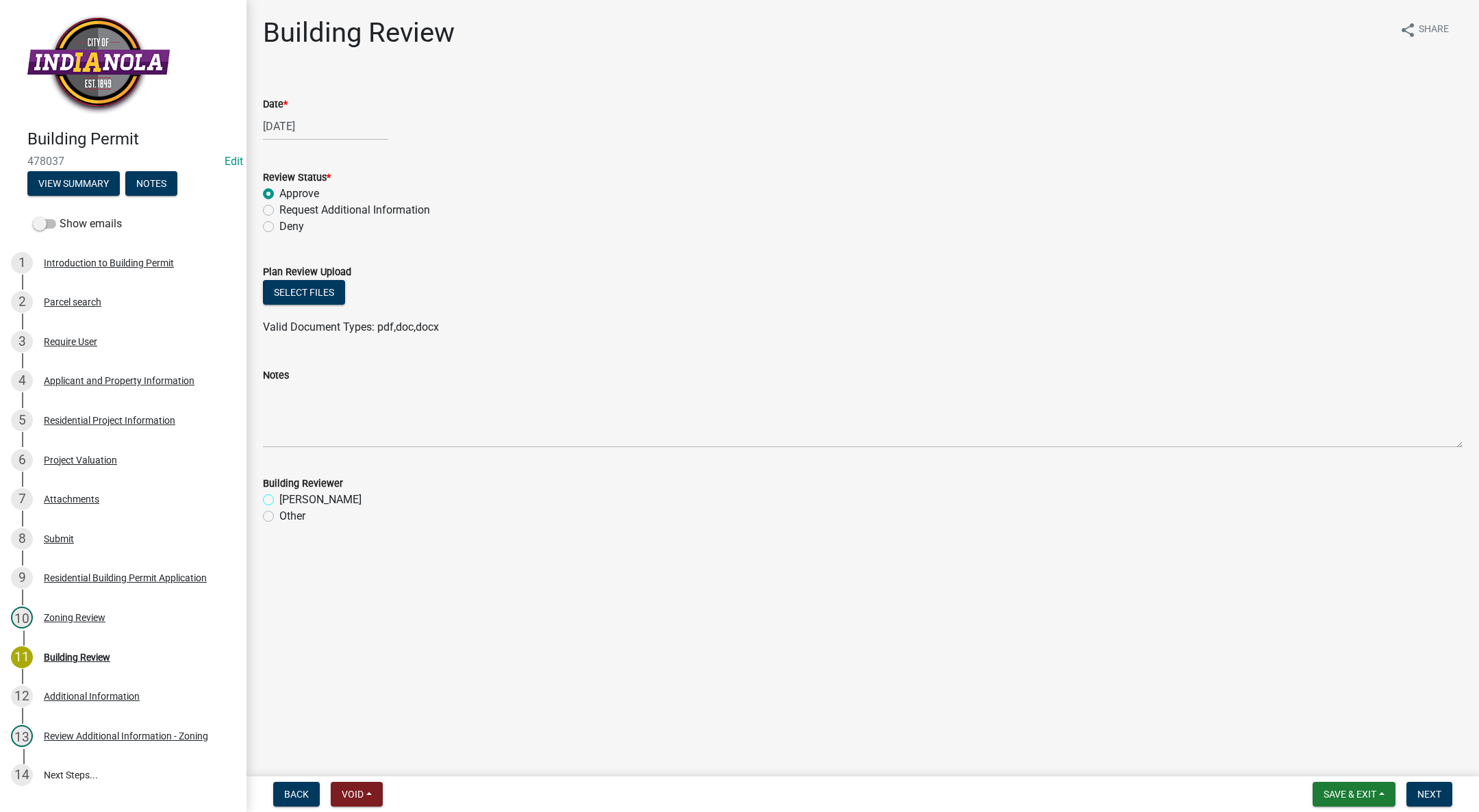
click at [279, 498] on input "[PERSON_NAME]" at bounding box center [284, 496] width 9 height 9
radio input "true"
click at [1435, 792] on span "Next" at bounding box center [1429, 794] width 24 height 11
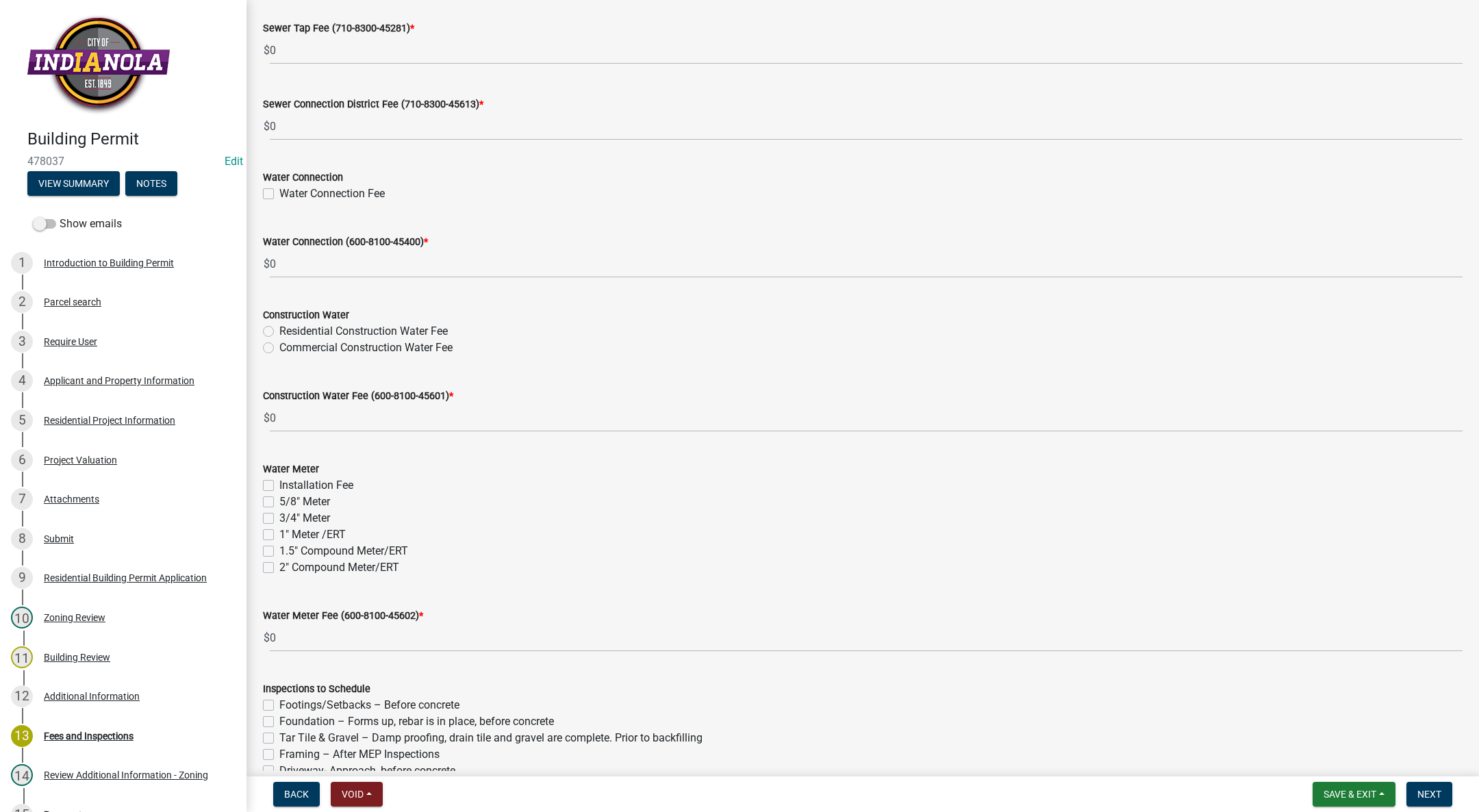
scroll to position [1147, 0]
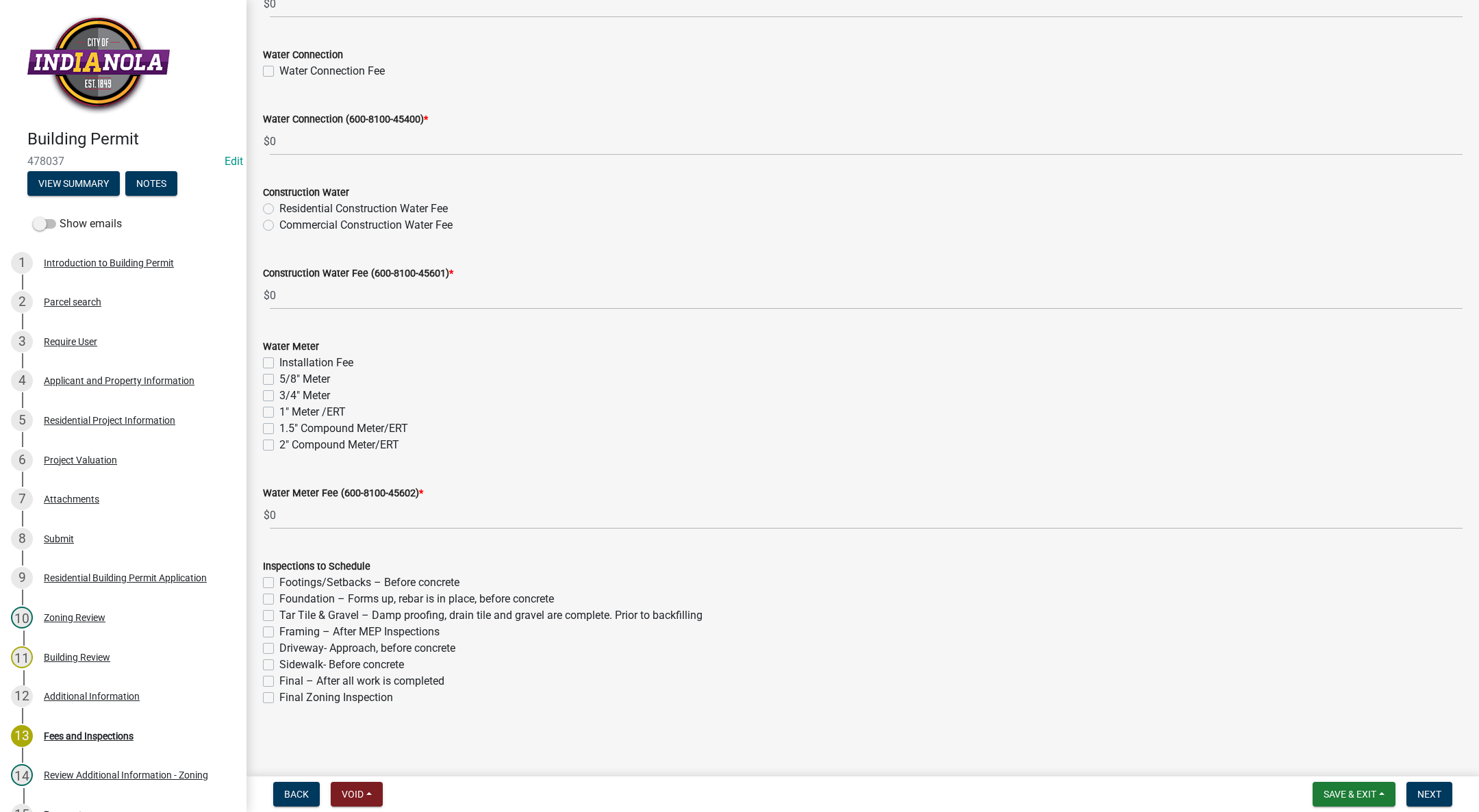
click at [279, 682] on label "Final – After all work is completed" at bounding box center [361, 681] width 165 height 16
click at [279, 682] on input "Final – After all work is completed" at bounding box center [284, 677] width 9 height 9
checkbox input "true"
checkbox input "false"
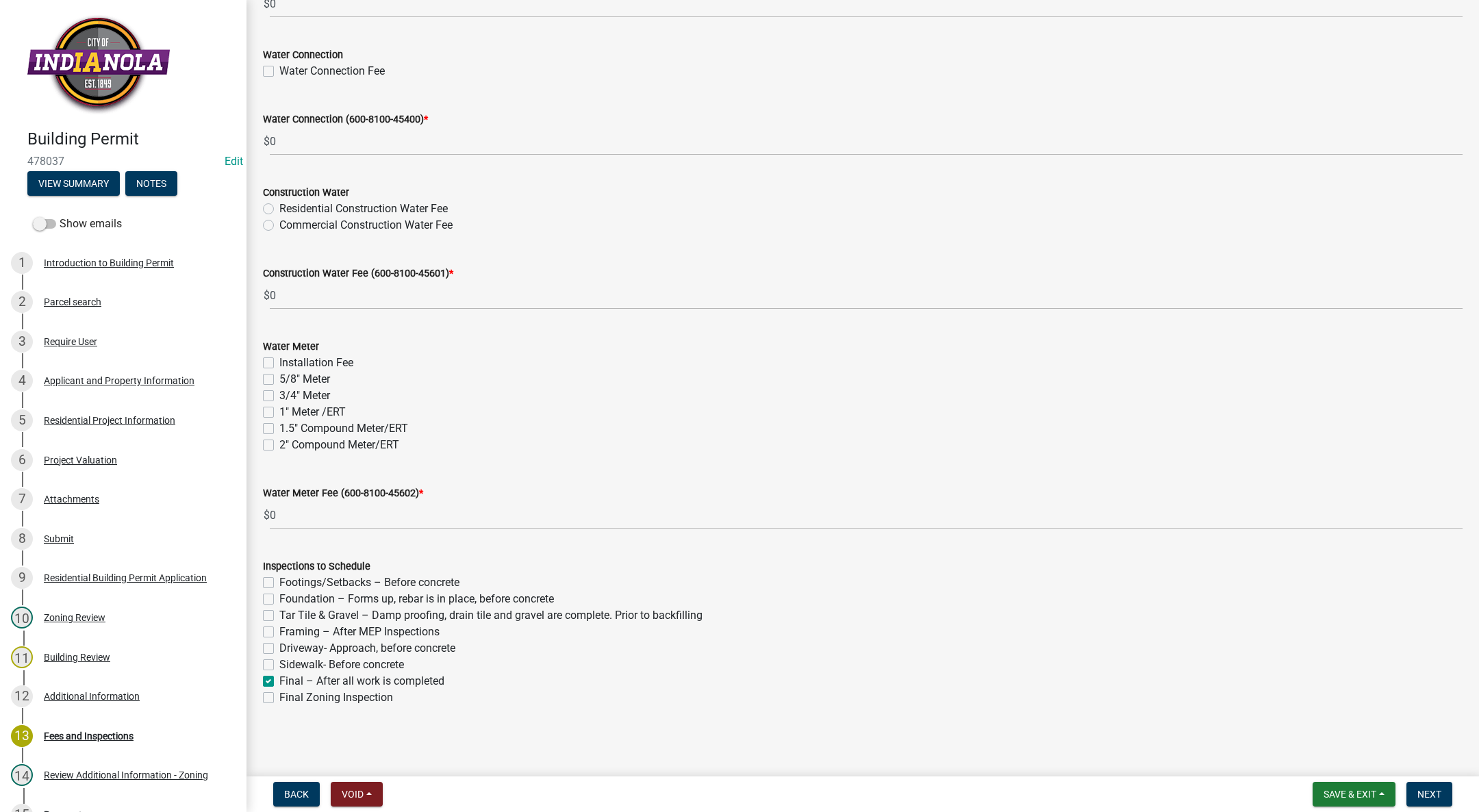
checkbox input "false"
checkbox input "true"
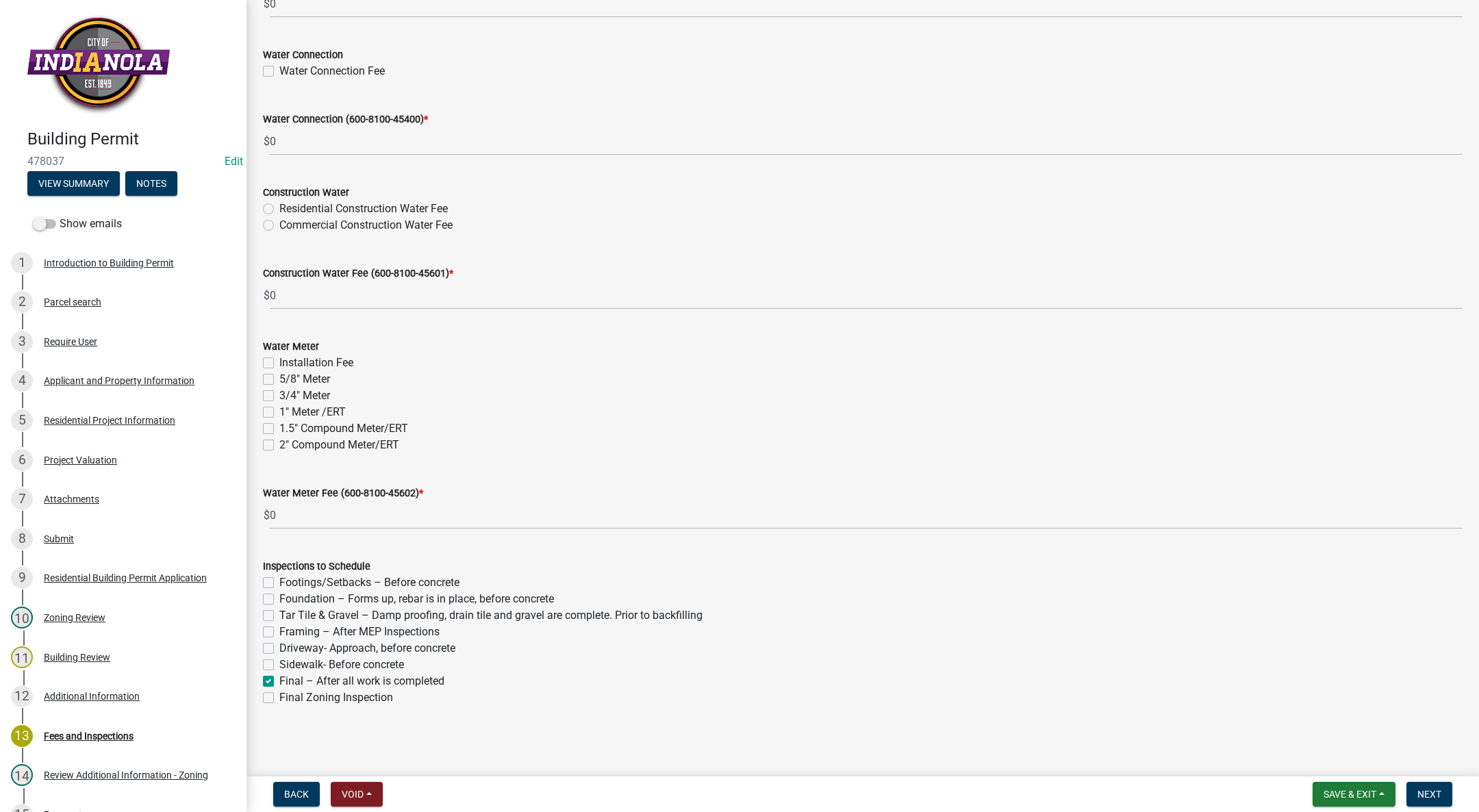
checkbox input "false"
click at [1425, 789] on span "Next" at bounding box center [1429, 794] width 24 height 11
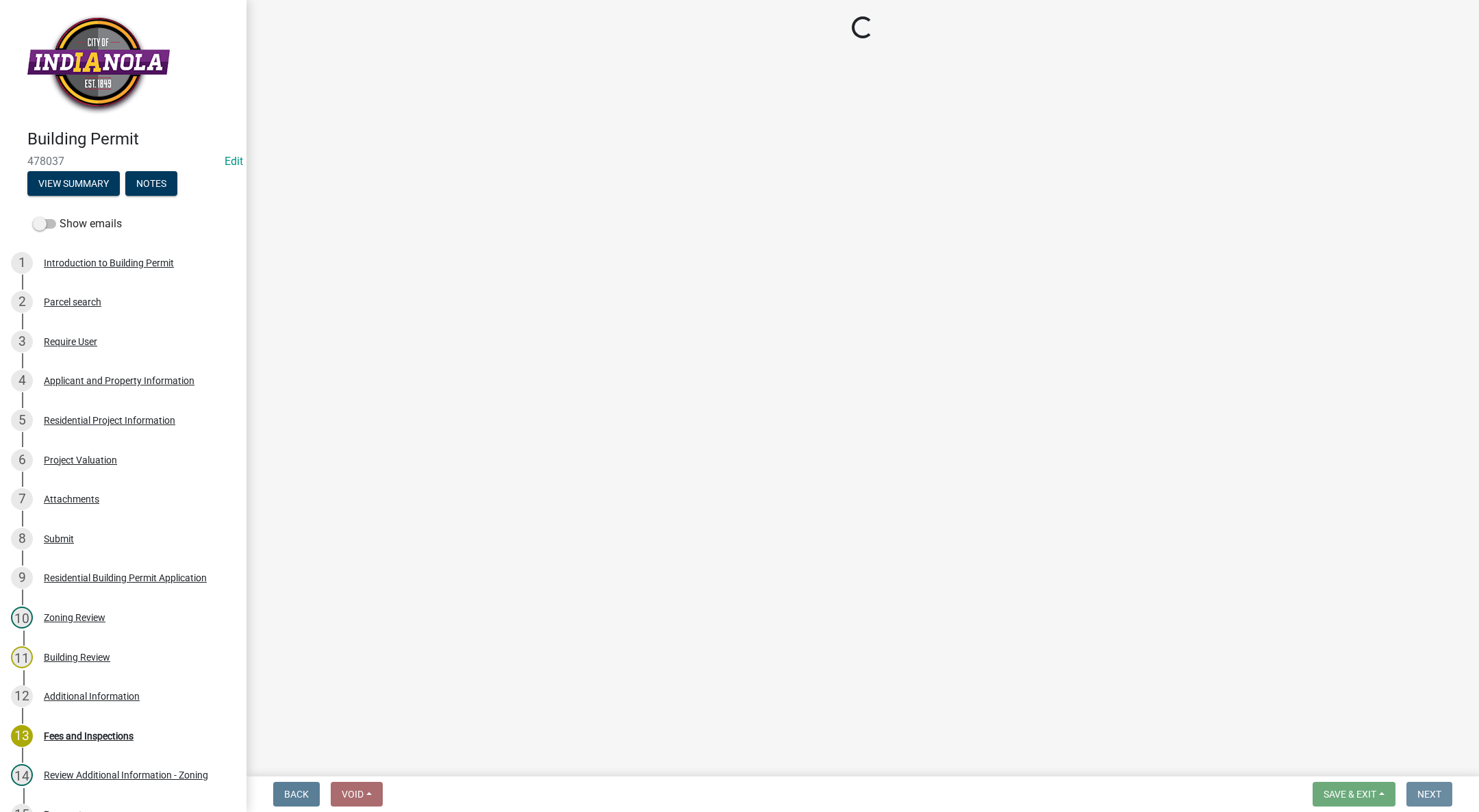
scroll to position [0, 0]
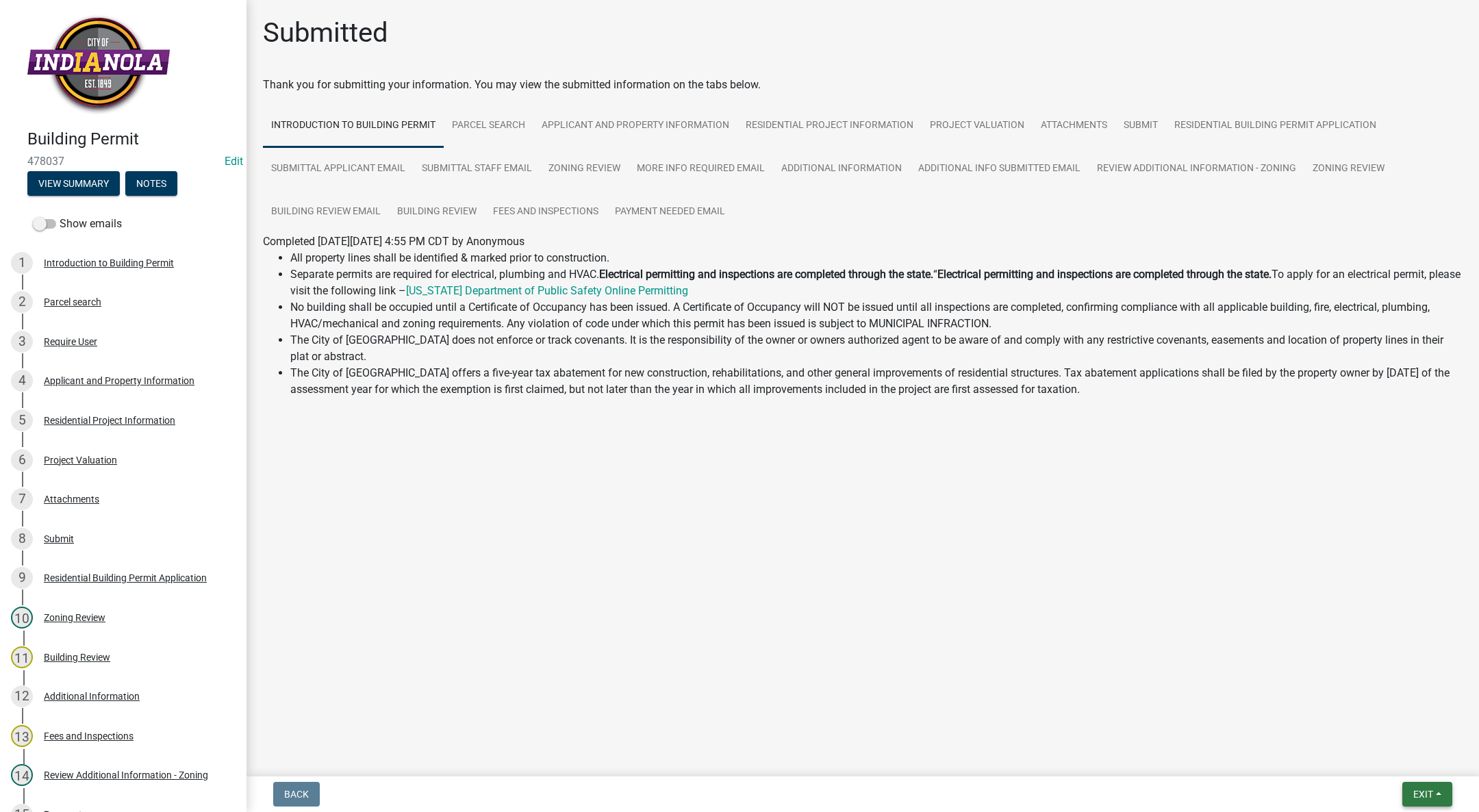
click at [1431, 790] on span "Exit" at bounding box center [1423, 794] width 20 height 11
click at [1414, 760] on button "Save & Exit" at bounding box center [1397, 758] width 109 height 33
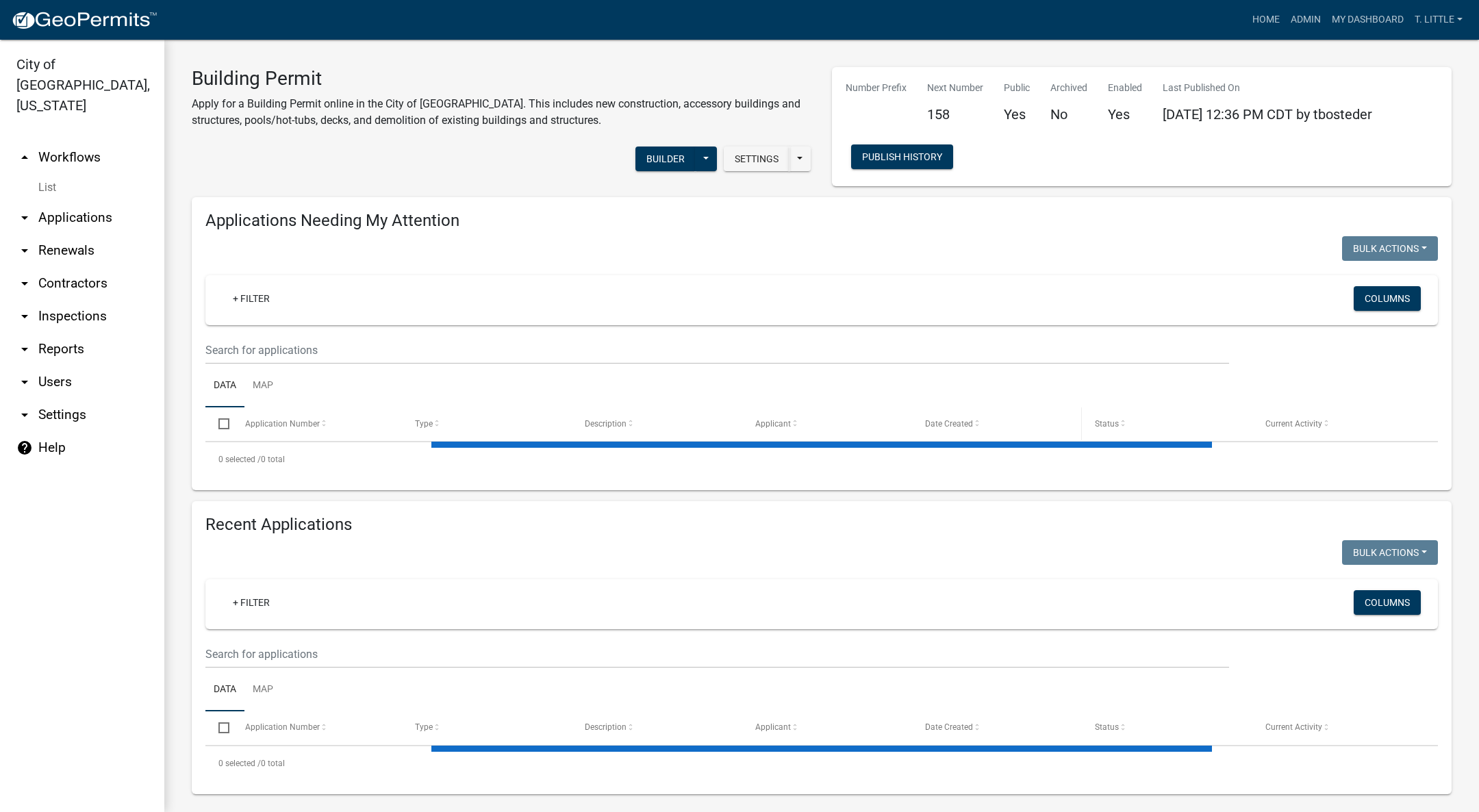
select select "3: 100"
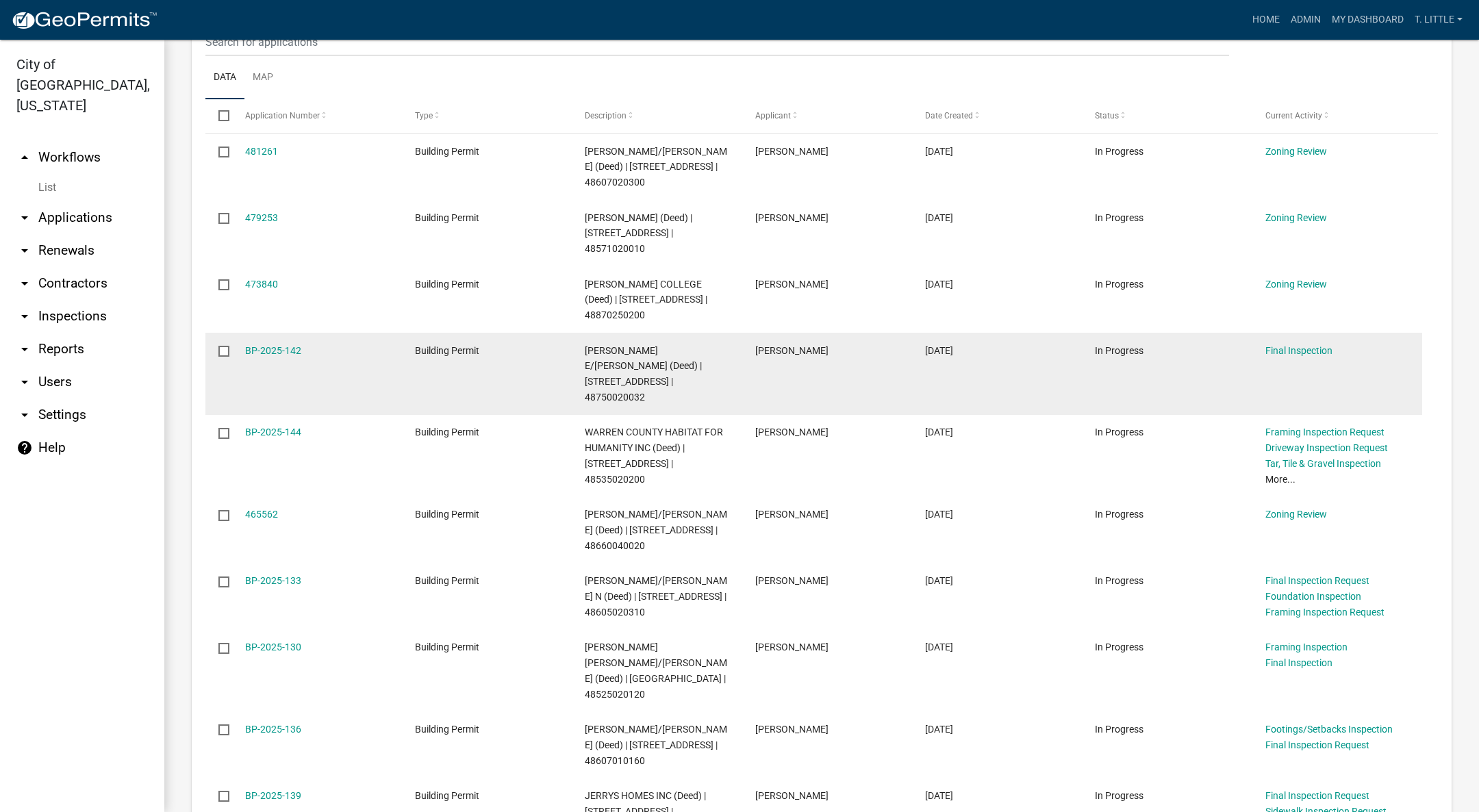
scroll to position [205, 0]
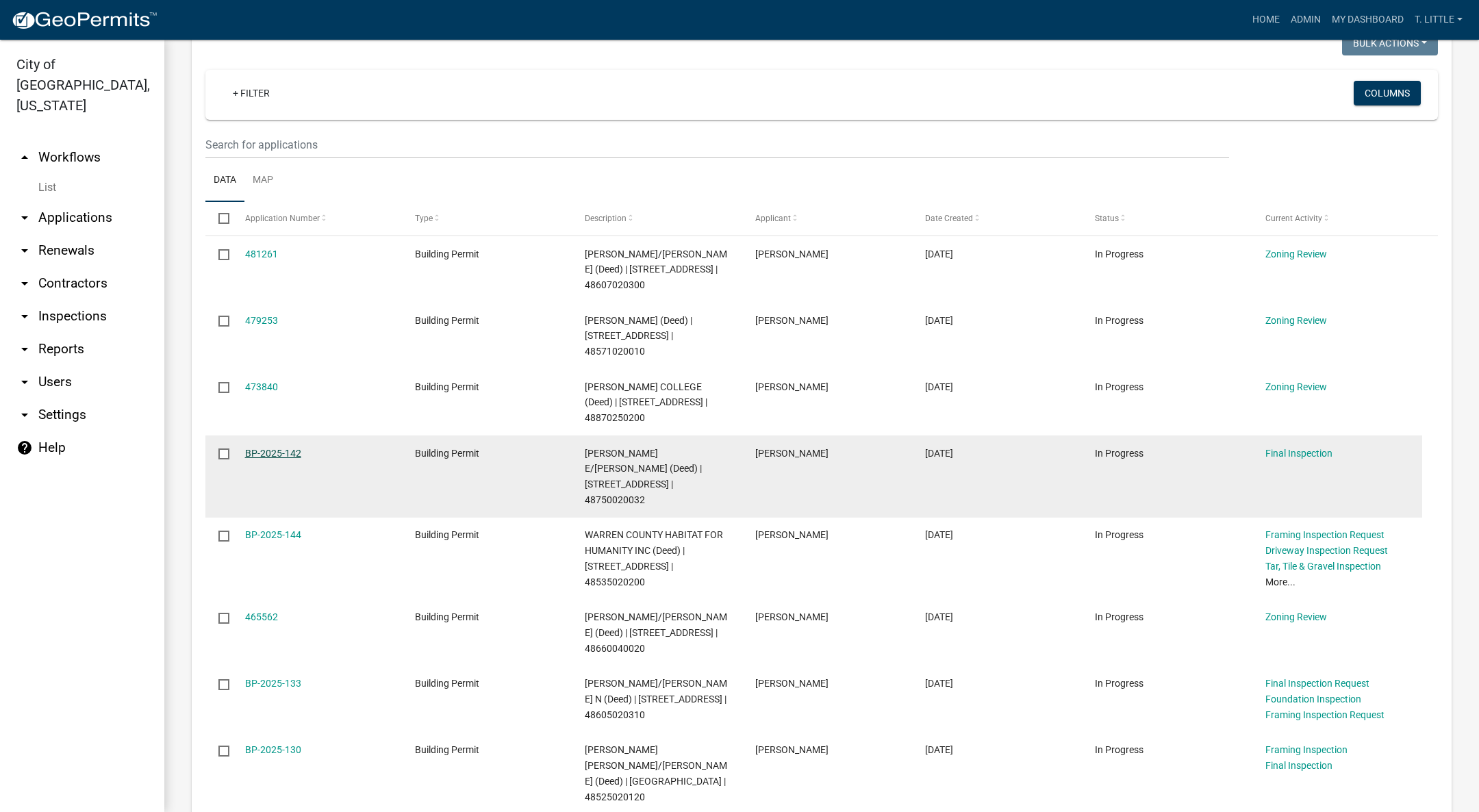
click at [267, 448] on link "BP-2025-142" at bounding box center [273, 453] width 56 height 11
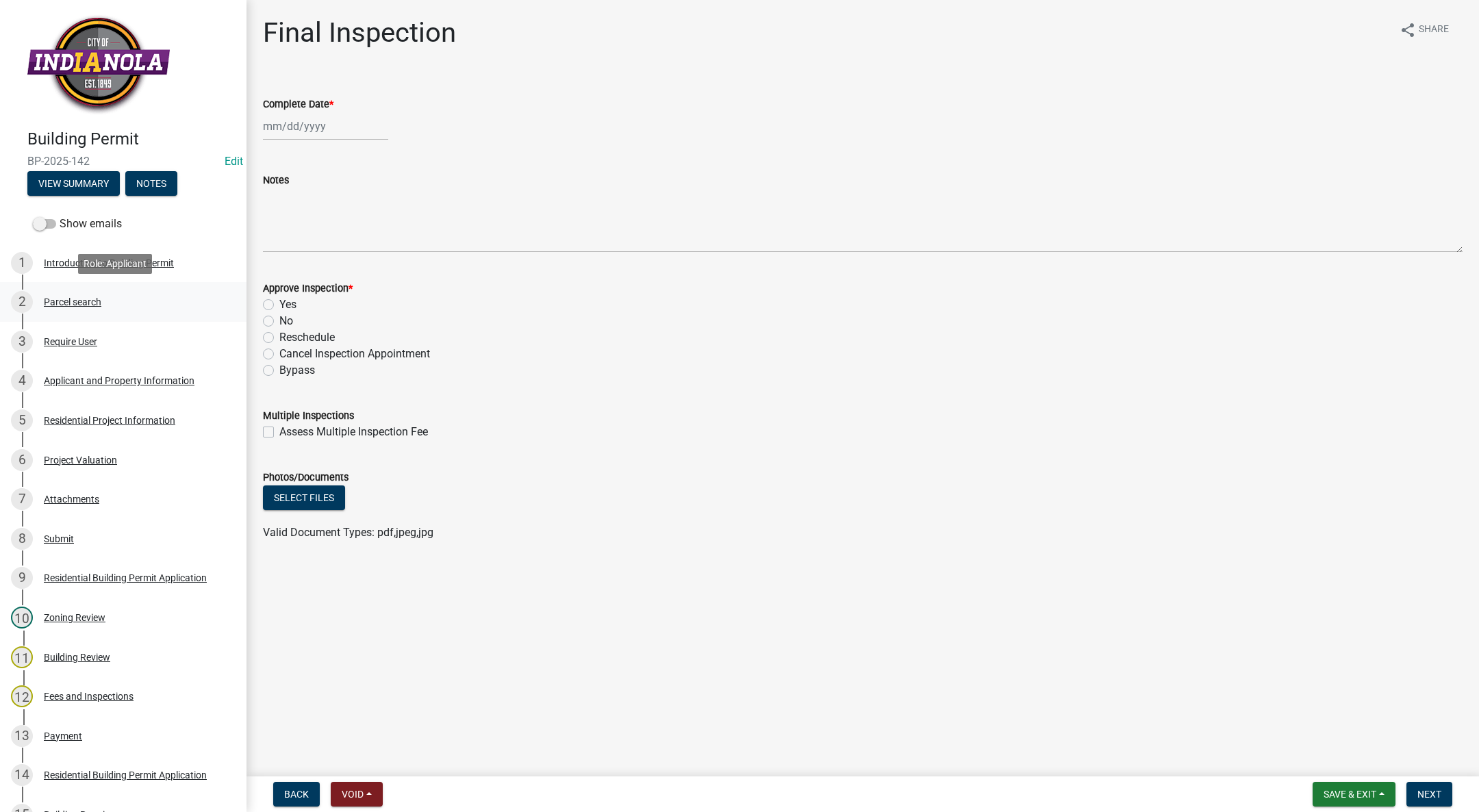
click at [97, 300] on div "Parcel search" at bounding box center [72, 301] width 58 height 9
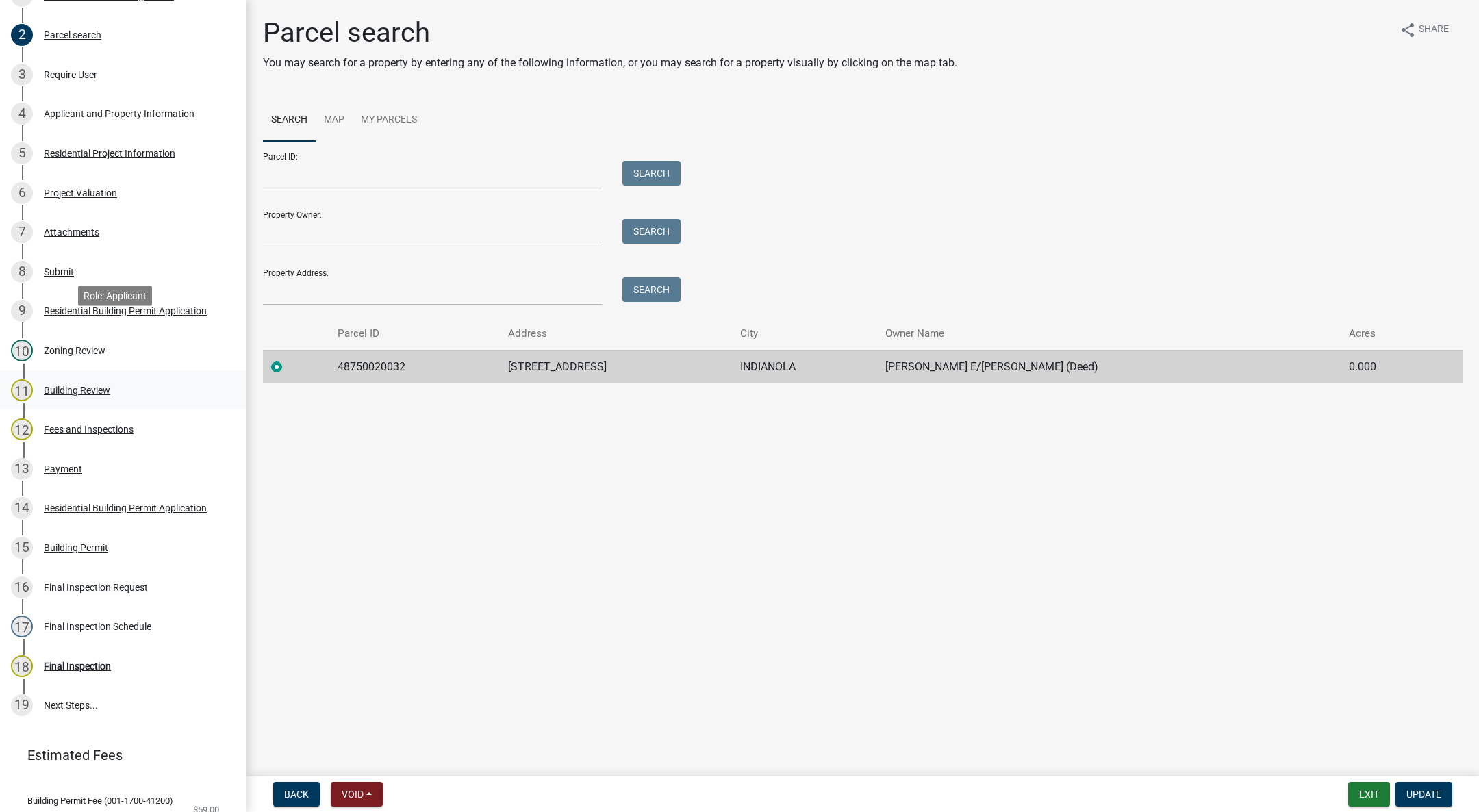
scroll to position [315, 0]
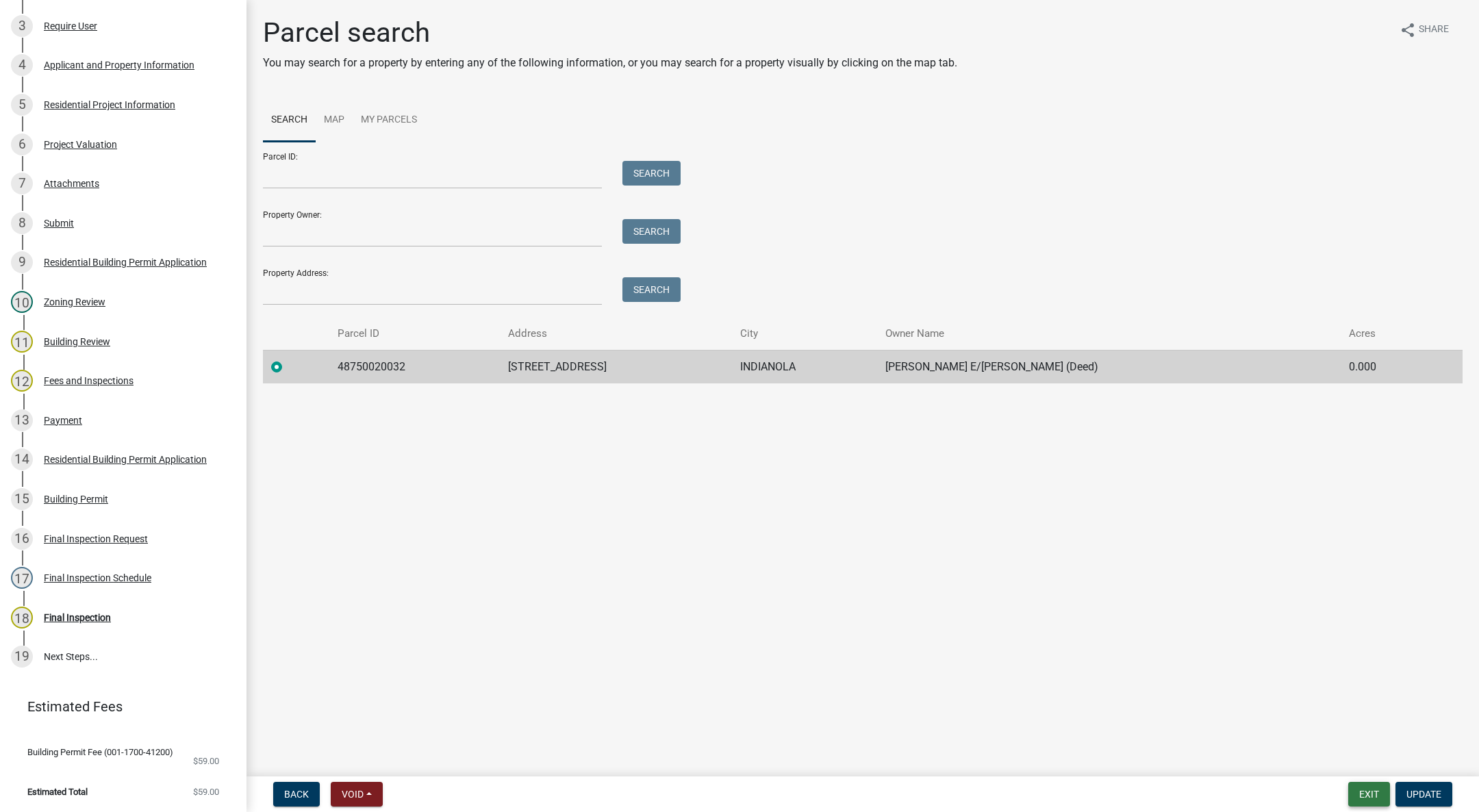
click at [1359, 785] on button "Exit" at bounding box center [1369, 794] width 42 height 25
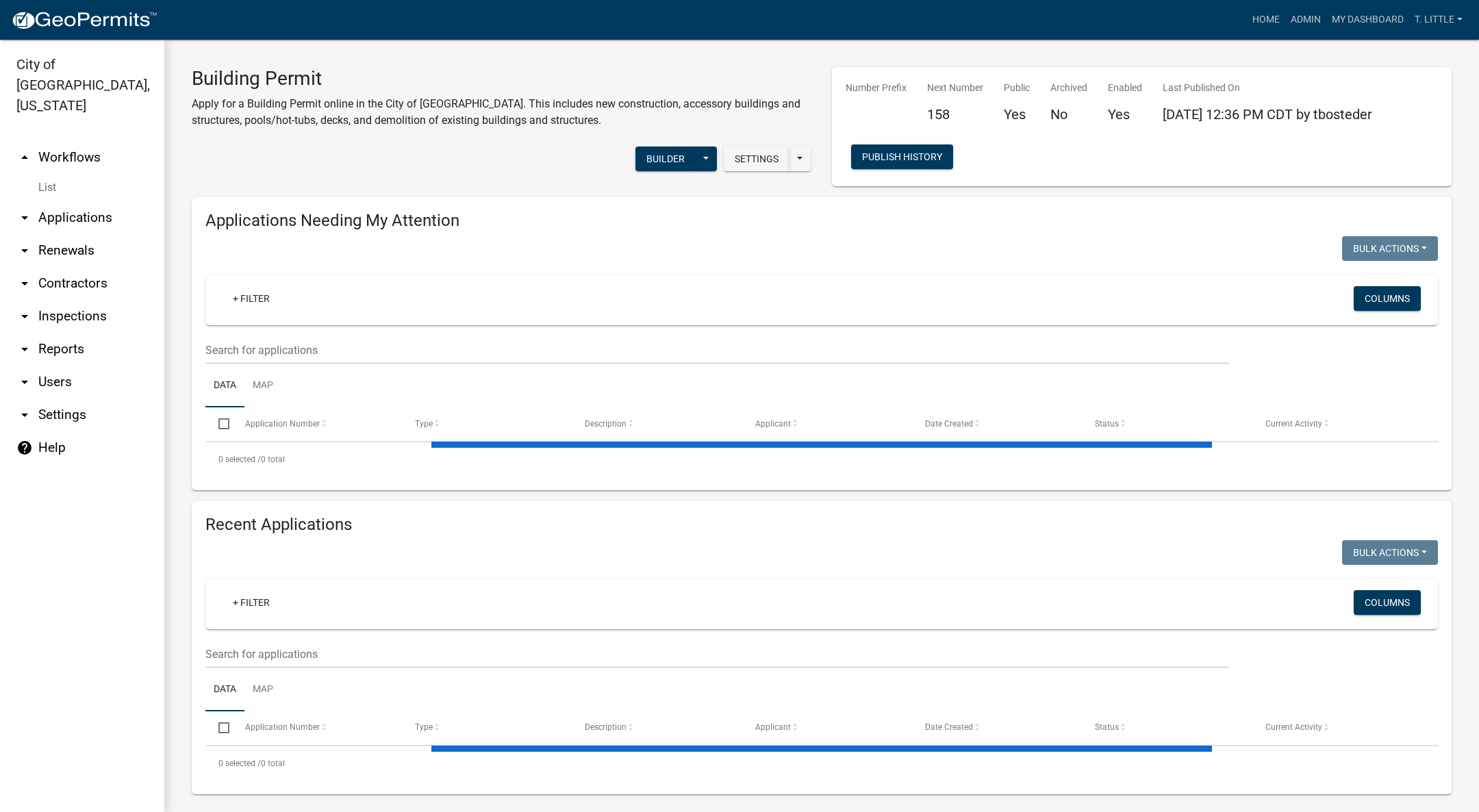
select select "3: 100"
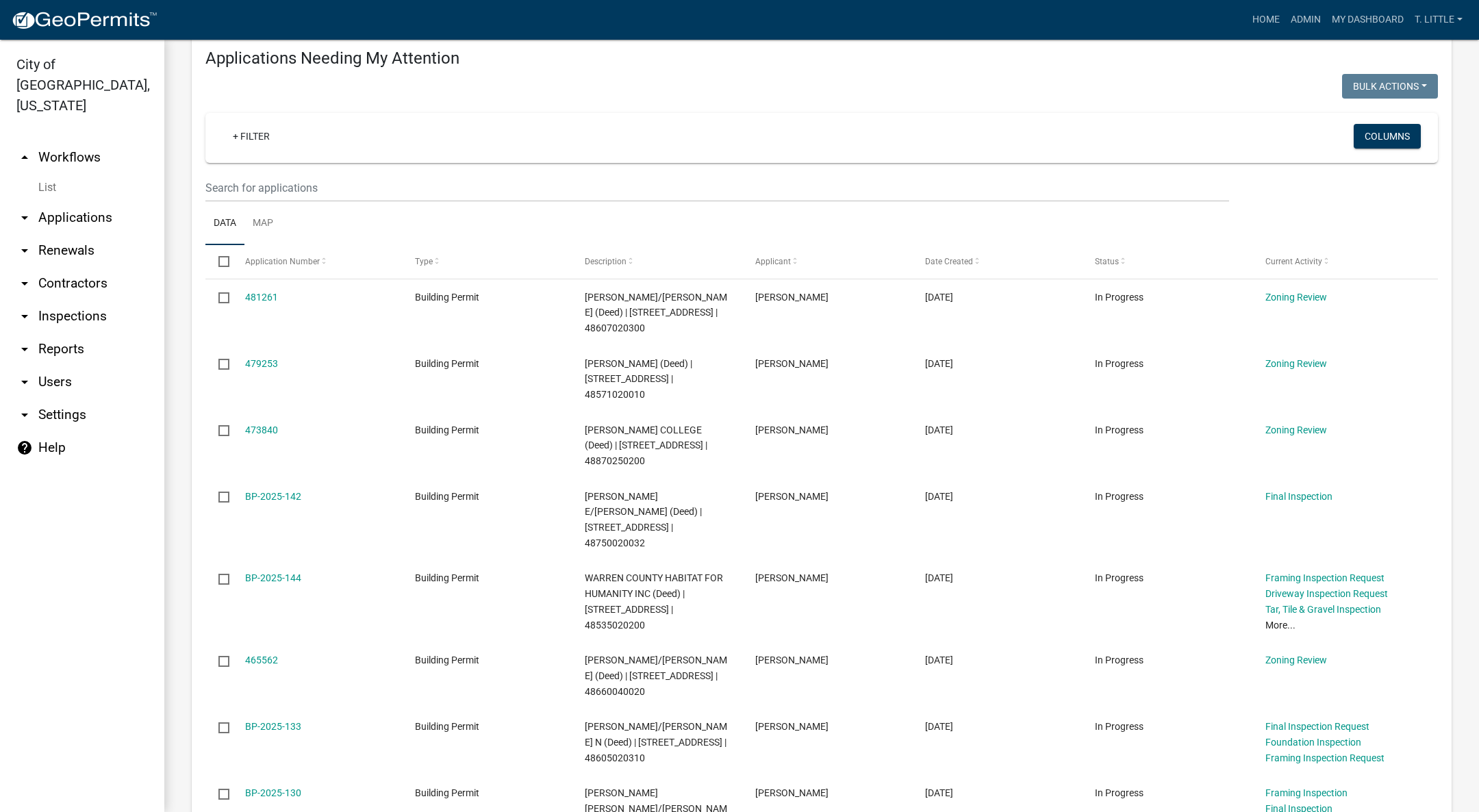
scroll to position [205, 0]
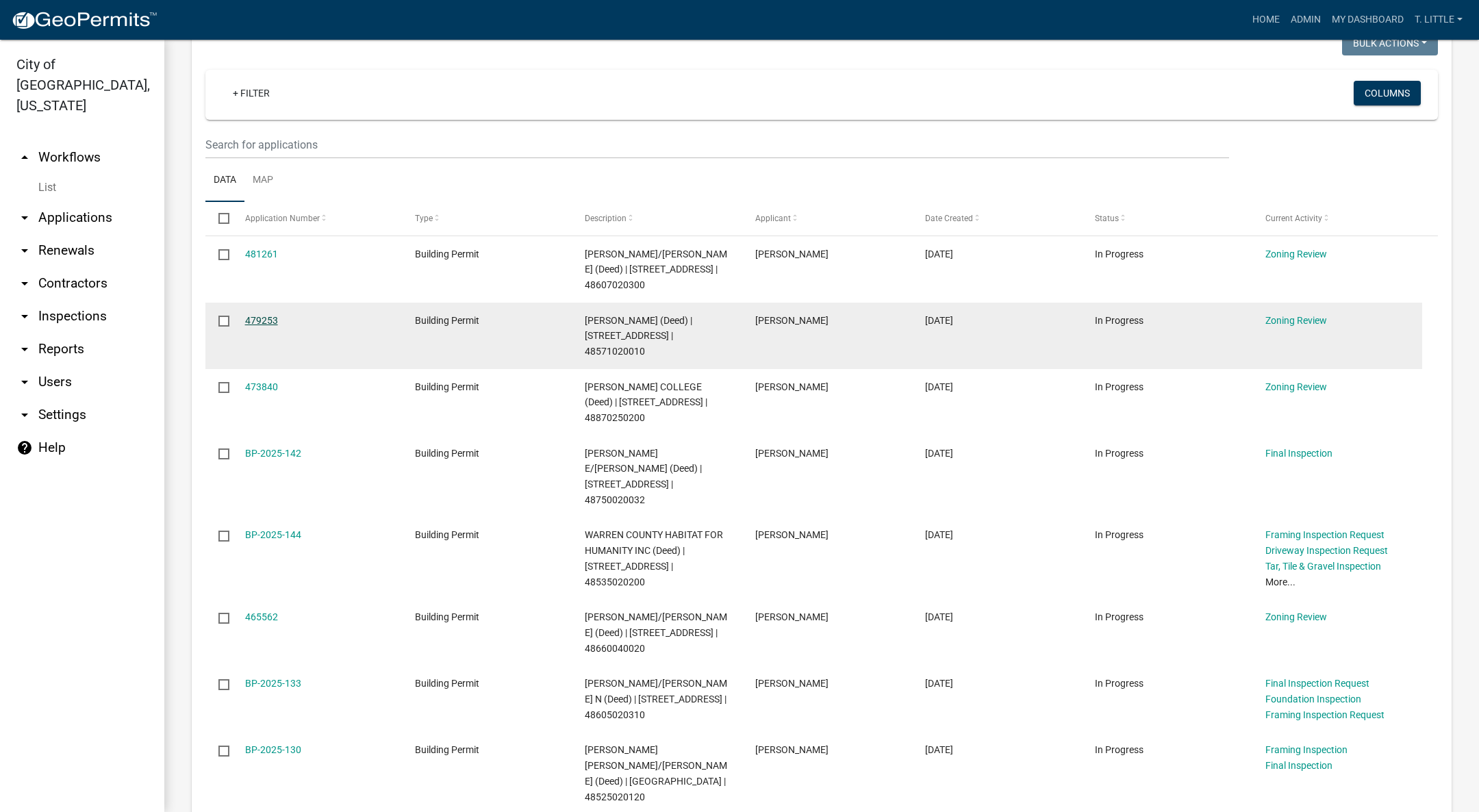
click at [261, 316] on link "479253" at bounding box center [261, 321] width 33 height 11
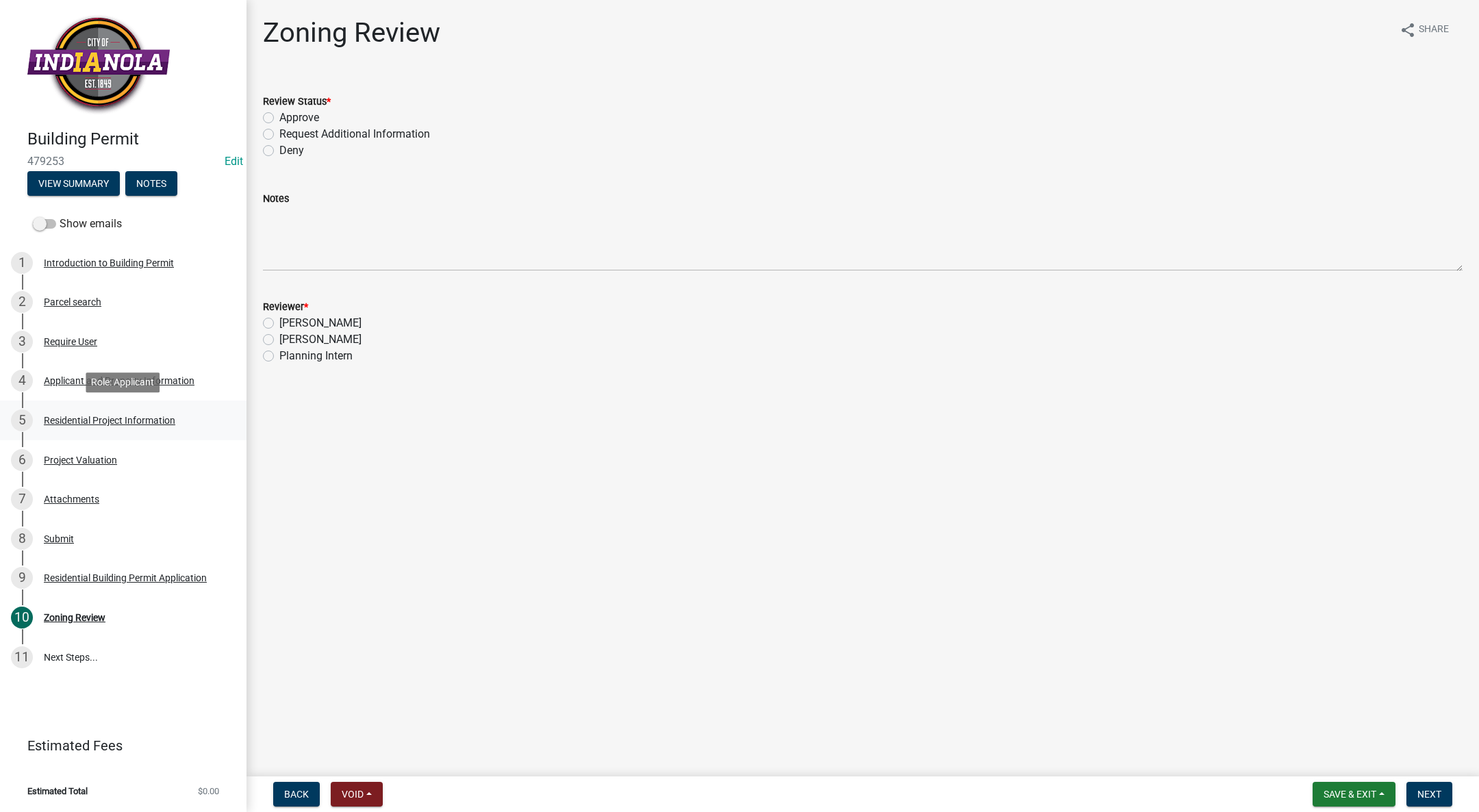
click at [95, 419] on div "Residential Project Information" at bounding box center [109, 420] width 132 height 9
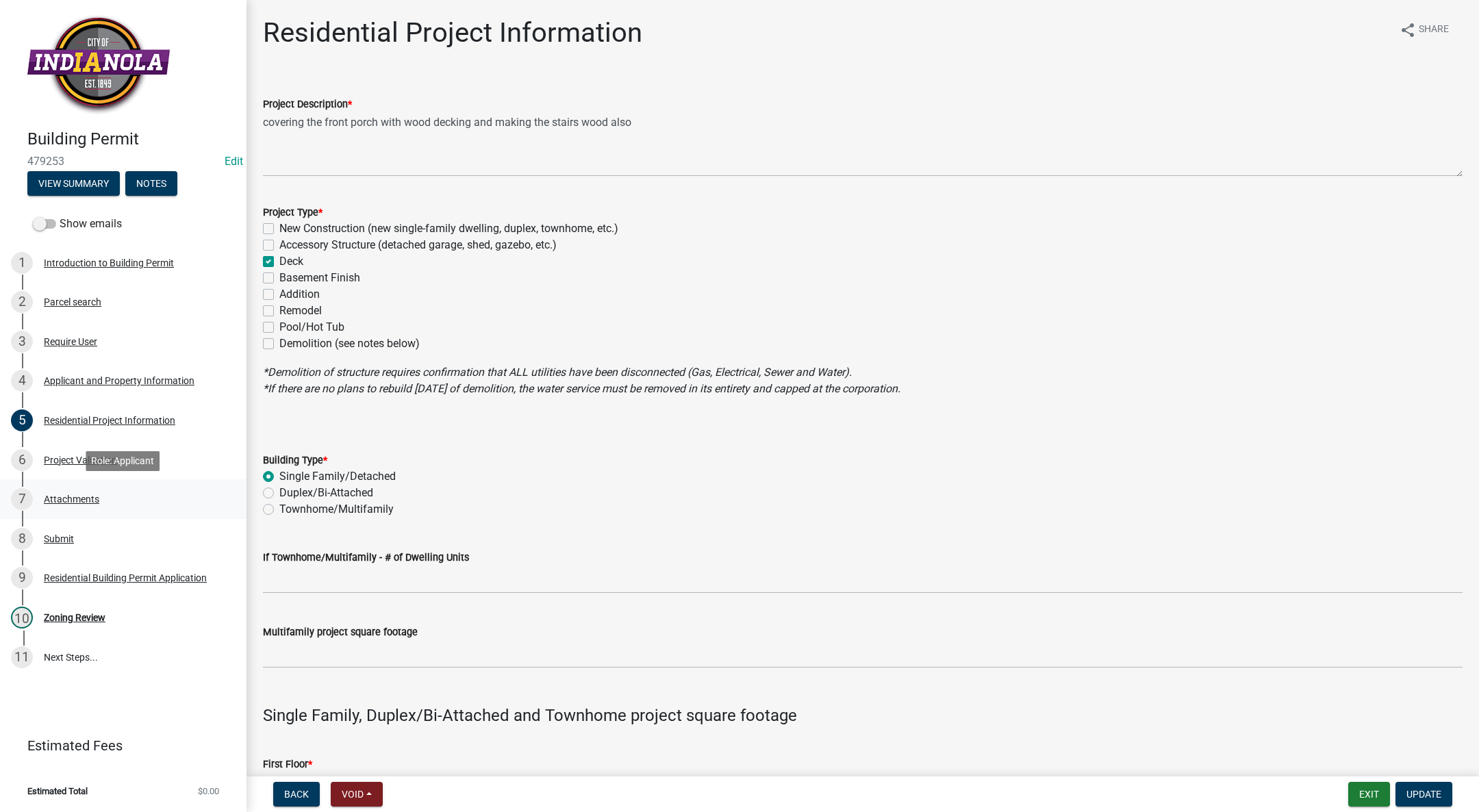
click at [84, 496] on div "Attachments" at bounding box center [72, 499] width 55 height 9
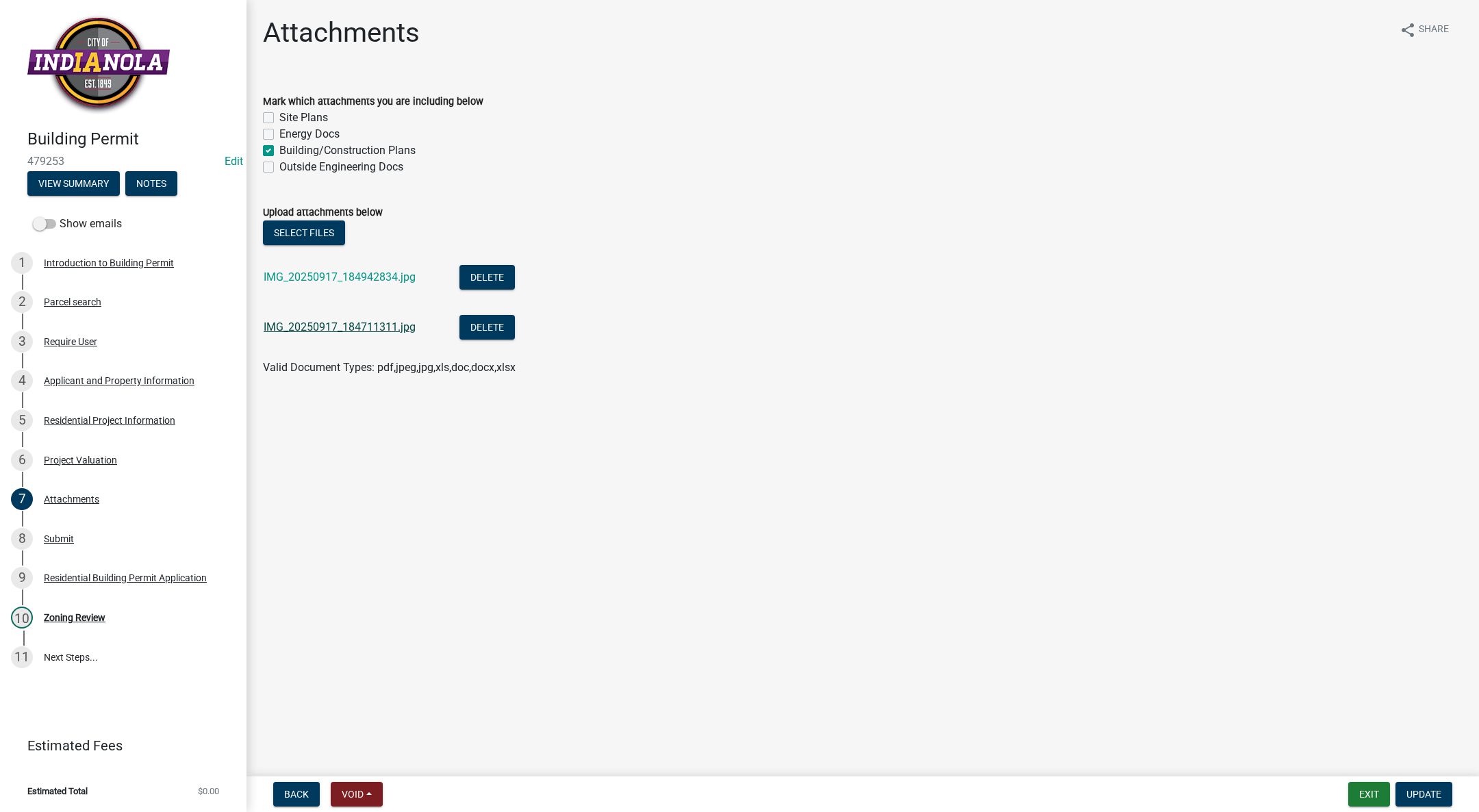
click at [330, 321] on link "IMG_20250917_184711311.jpg" at bounding box center [340, 327] width 152 height 13
click at [392, 269] on div "IMG_20250917_184942834.jpg" at bounding box center [351, 279] width 174 height 28
click at [391, 273] on link "IMG_20250917_184942834.jpg" at bounding box center [340, 277] width 152 height 13
click at [98, 303] on div "Parcel search" at bounding box center [72, 301] width 58 height 9
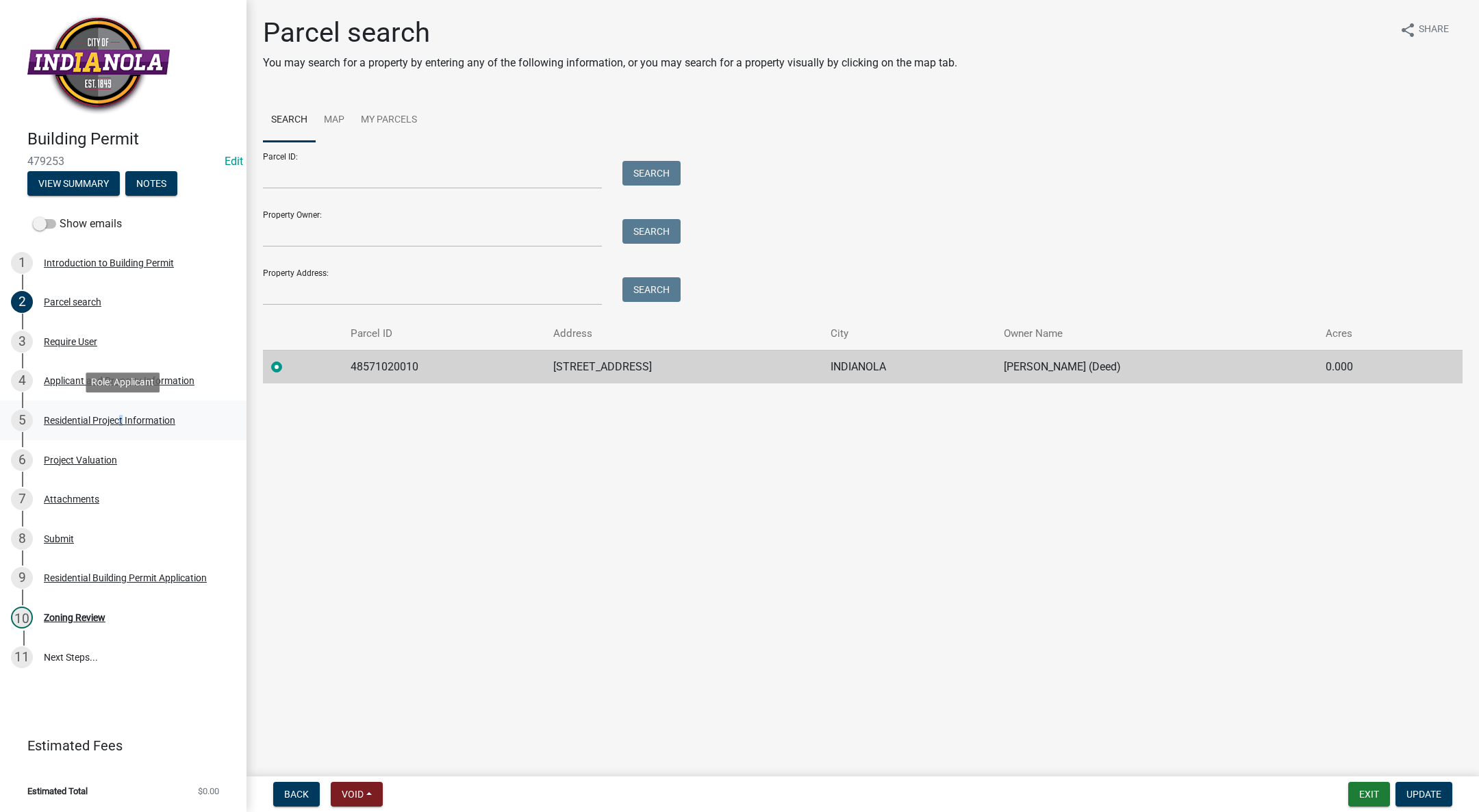
click at [118, 418] on div "Residential Project Information" at bounding box center [109, 420] width 132 height 9
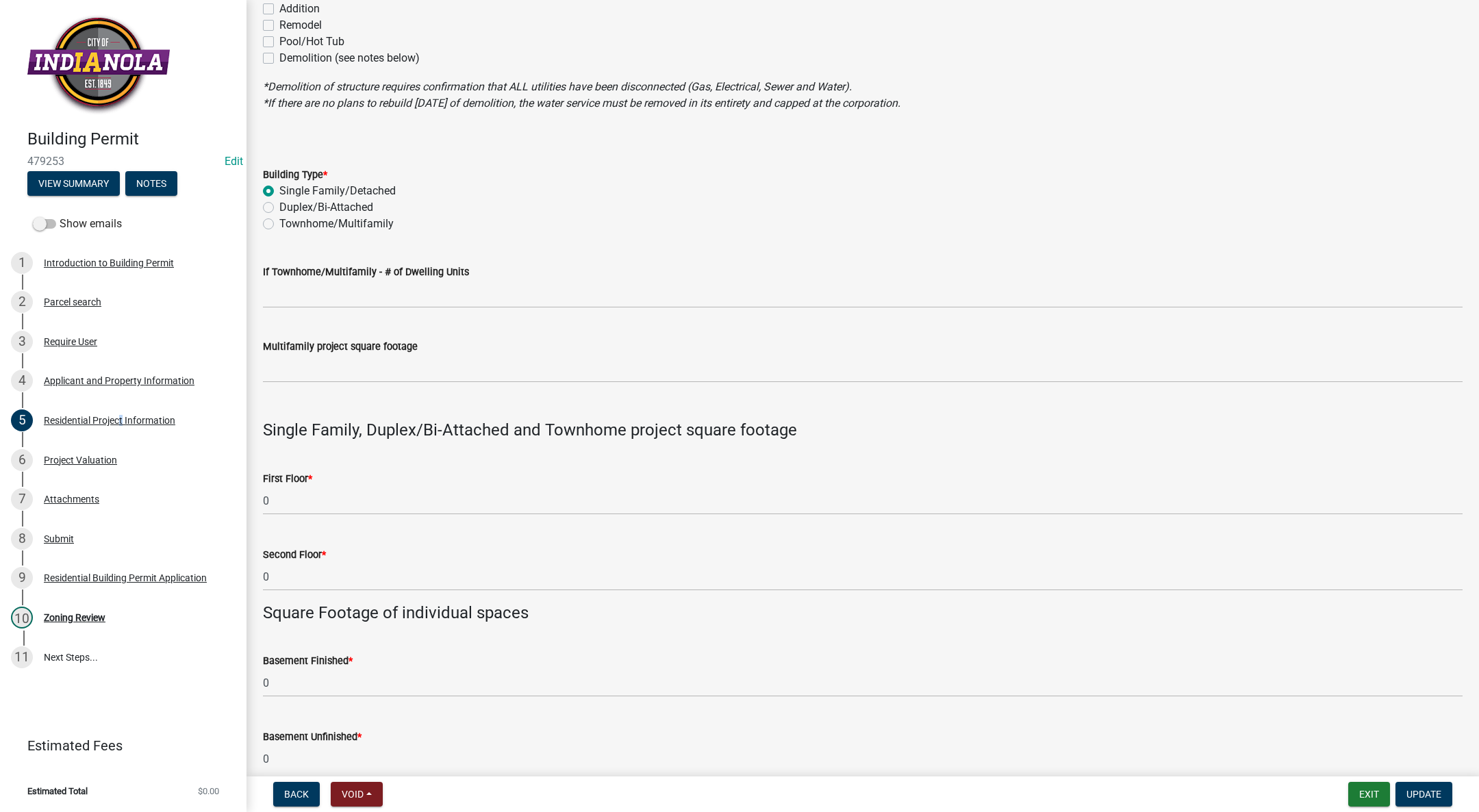
scroll to position [616, 0]
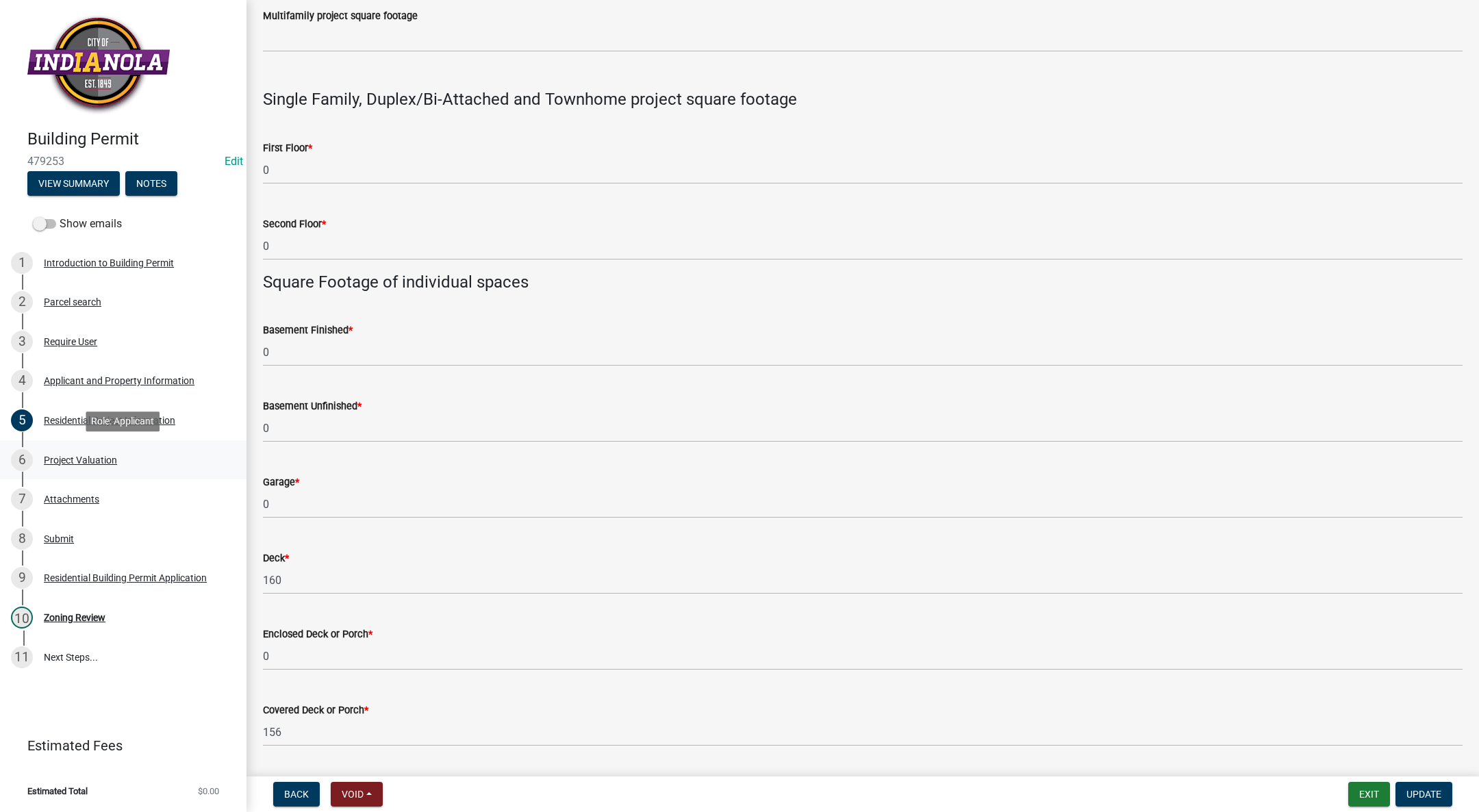
click at [75, 455] on div "Project Valuation" at bounding box center [80, 460] width 73 height 9
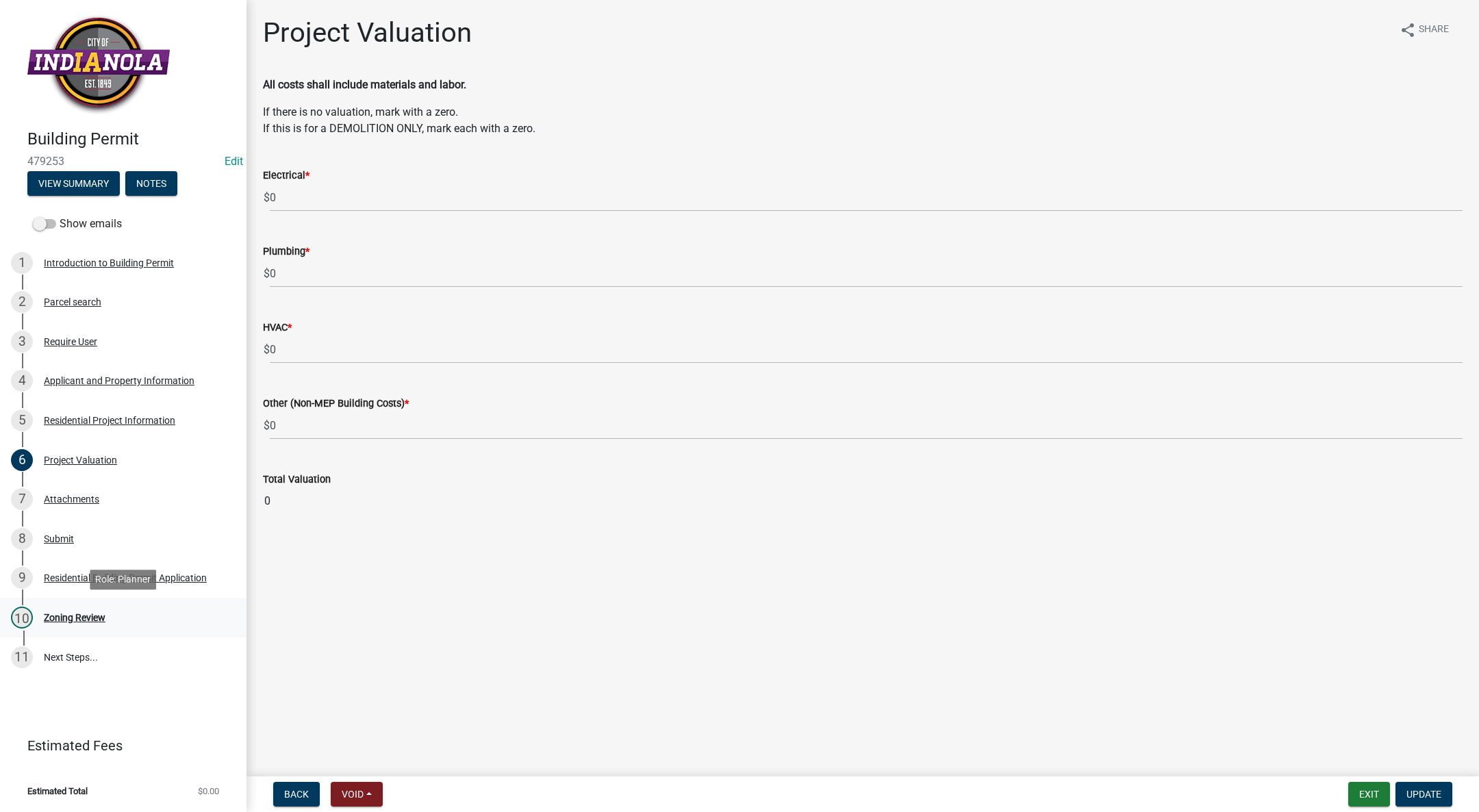
click at [82, 618] on div "Zoning Review" at bounding box center [75, 617] width 62 height 9
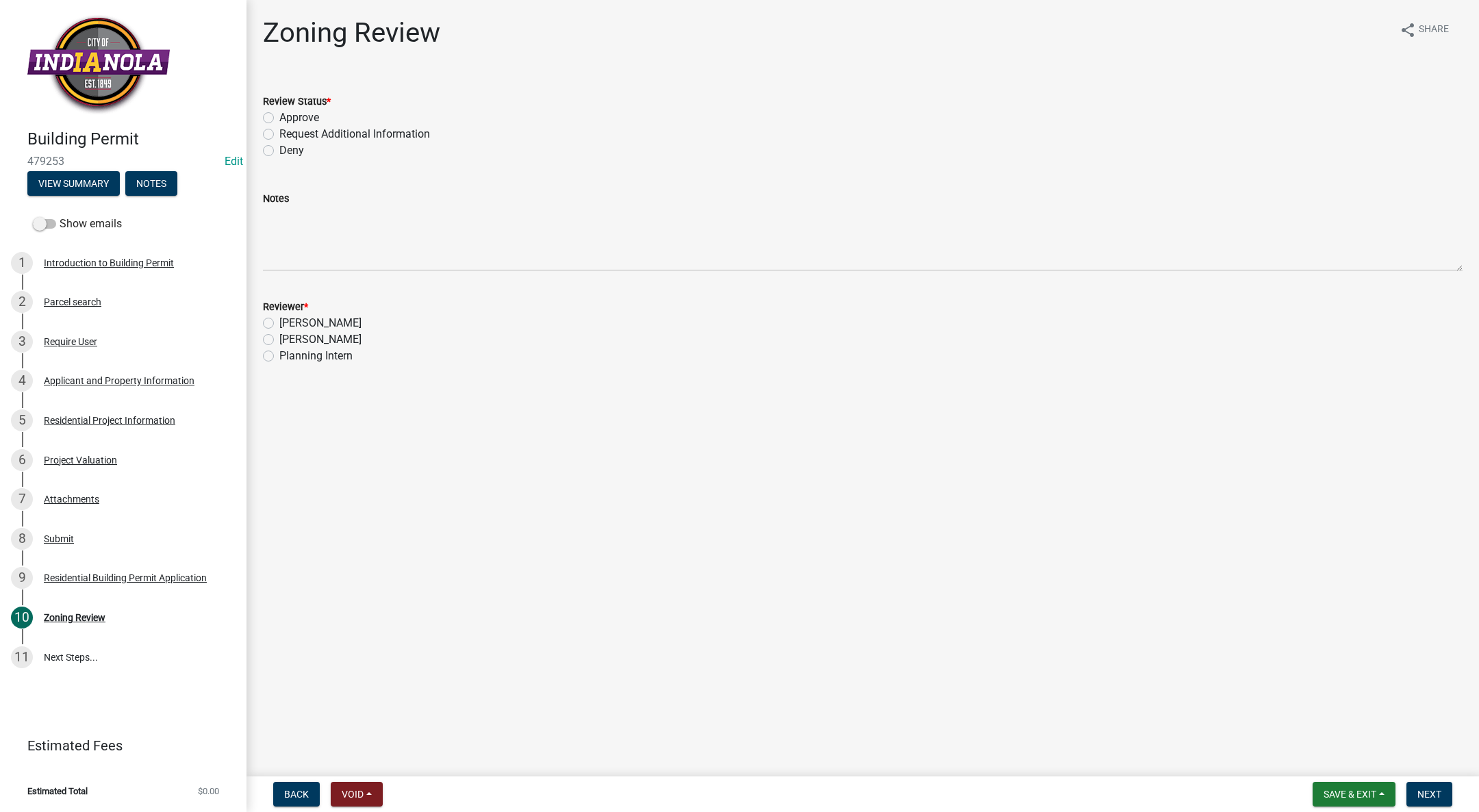
click at [279, 131] on label "Request Additional Information" at bounding box center [355, 134] width 151 height 16
click at [279, 131] on input "Request Additional Information" at bounding box center [284, 131] width 9 height 9
radio input "true"
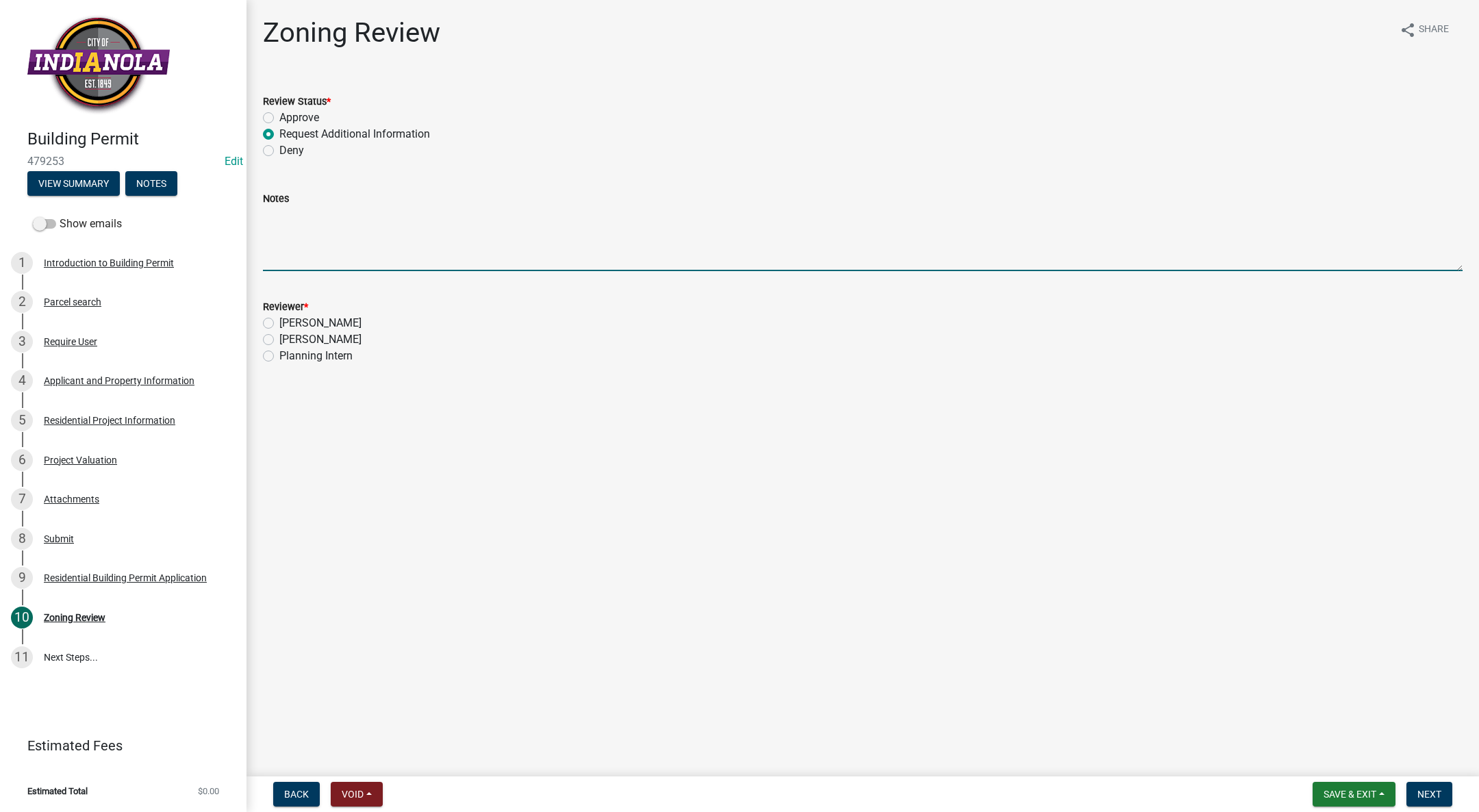
click at [290, 247] on textarea "Notes" at bounding box center [863, 239] width 1200 height 65
type textarea "Please provide a total valuation for the project."
click at [279, 338] on label "[PERSON_NAME]" at bounding box center [320, 339] width 82 height 16
click at [279, 338] on input "[PERSON_NAME]" at bounding box center [284, 336] width 9 height 9
radio input "true"
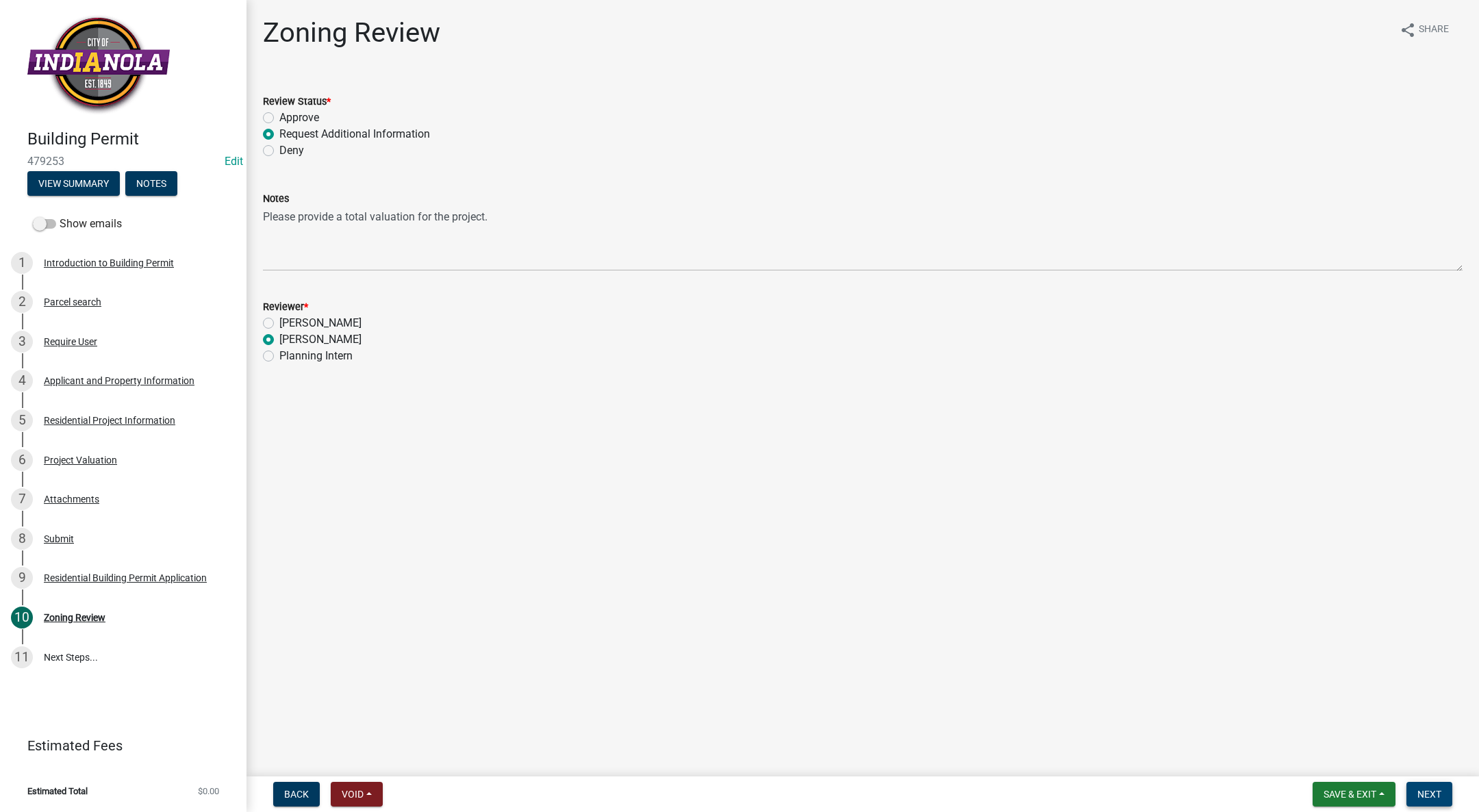
click at [1422, 790] on span "Next" at bounding box center [1429, 794] width 24 height 11
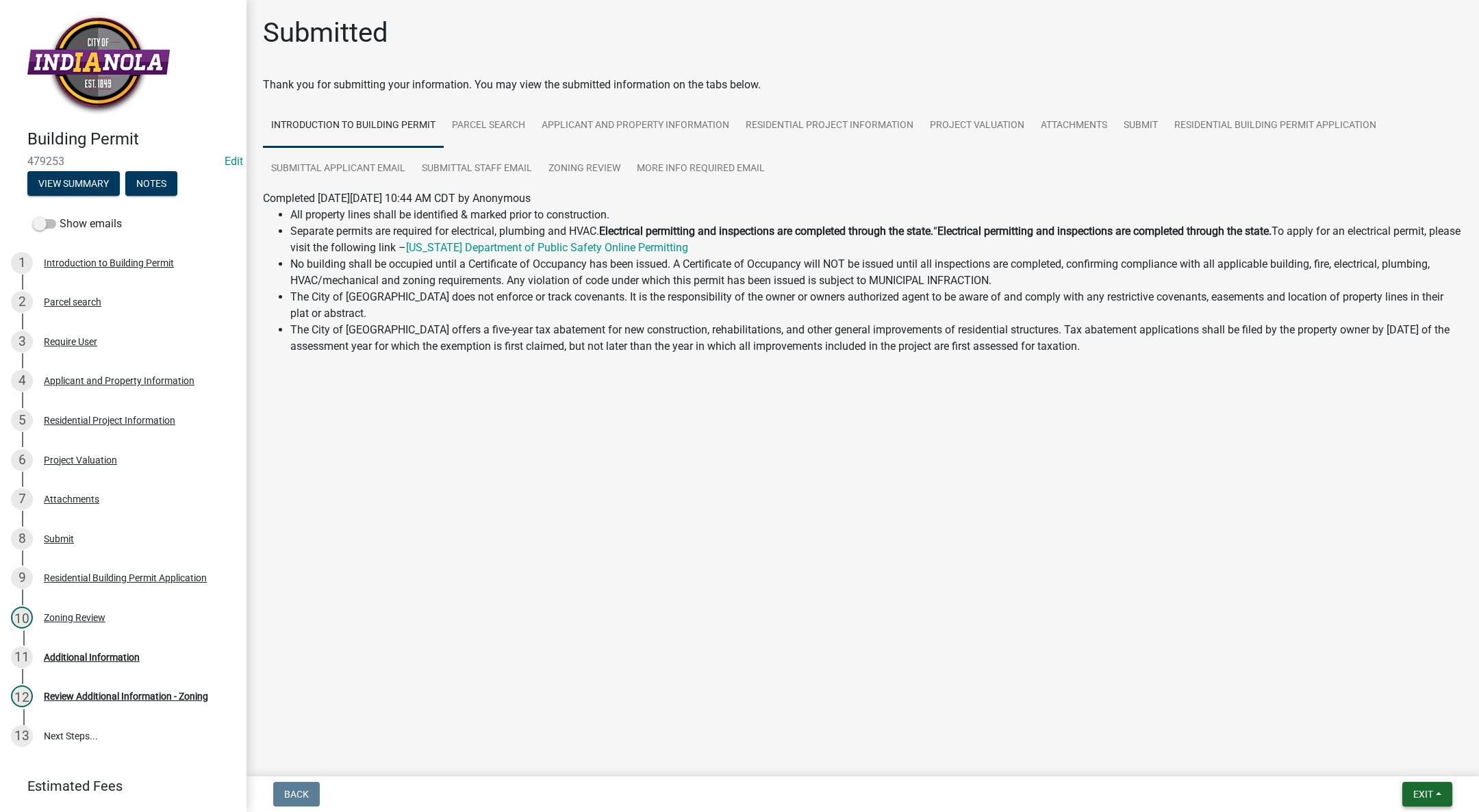
click at [1428, 793] on span "Exit" at bounding box center [1423, 794] width 20 height 11
click at [1417, 770] on button "Save & Exit" at bounding box center [1397, 758] width 109 height 33
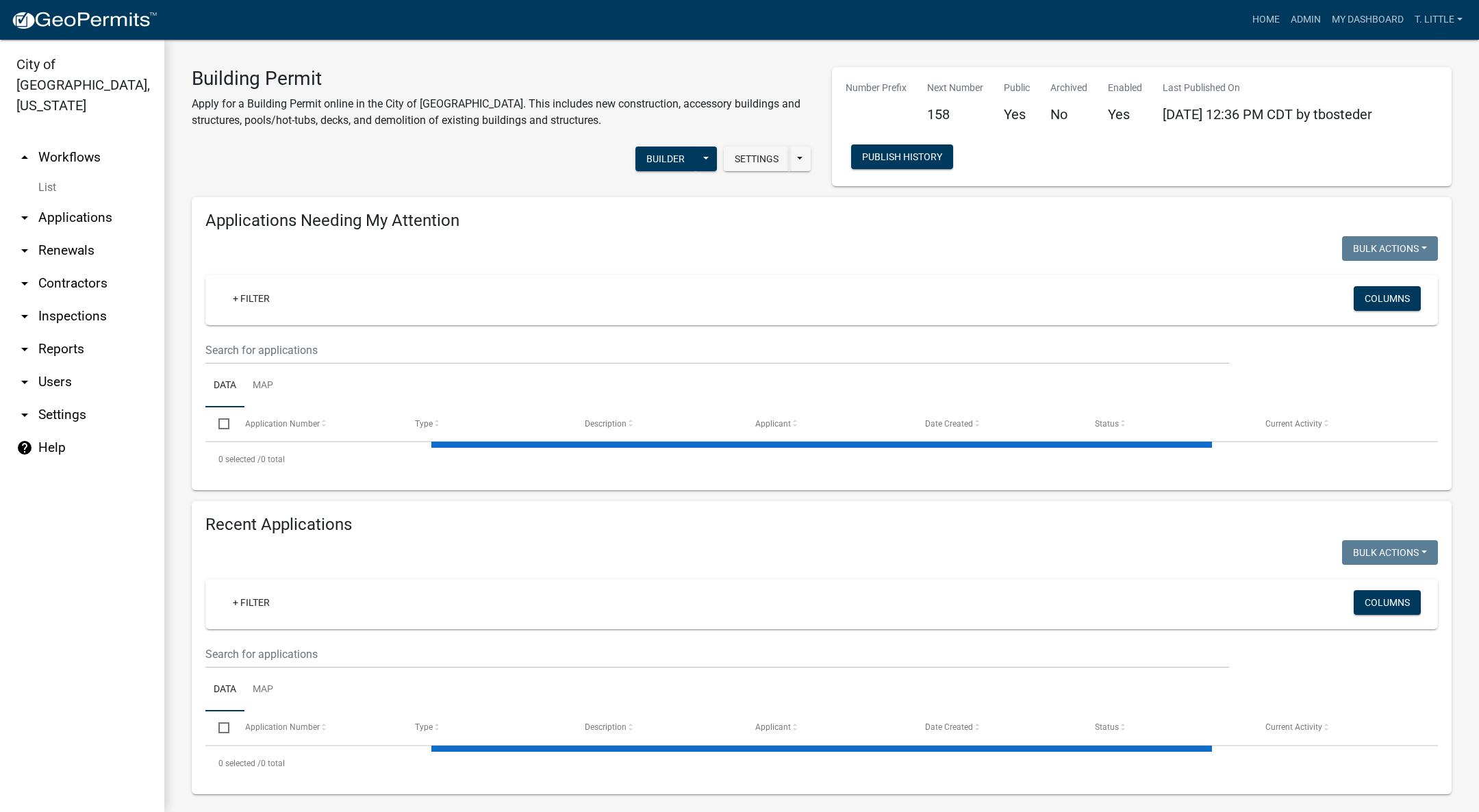
select select "3: 100"
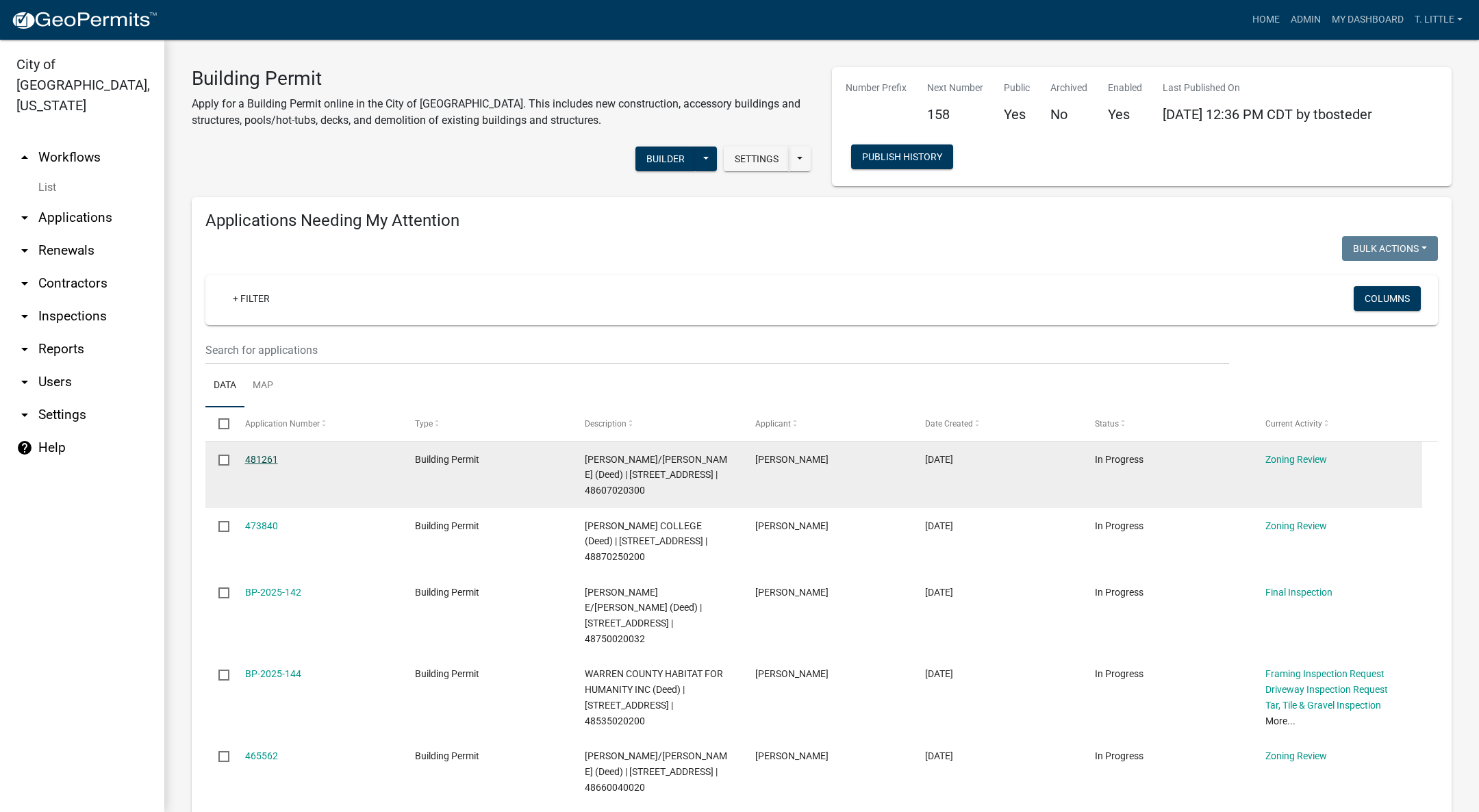
click at [271, 455] on link "481261" at bounding box center [261, 459] width 33 height 11
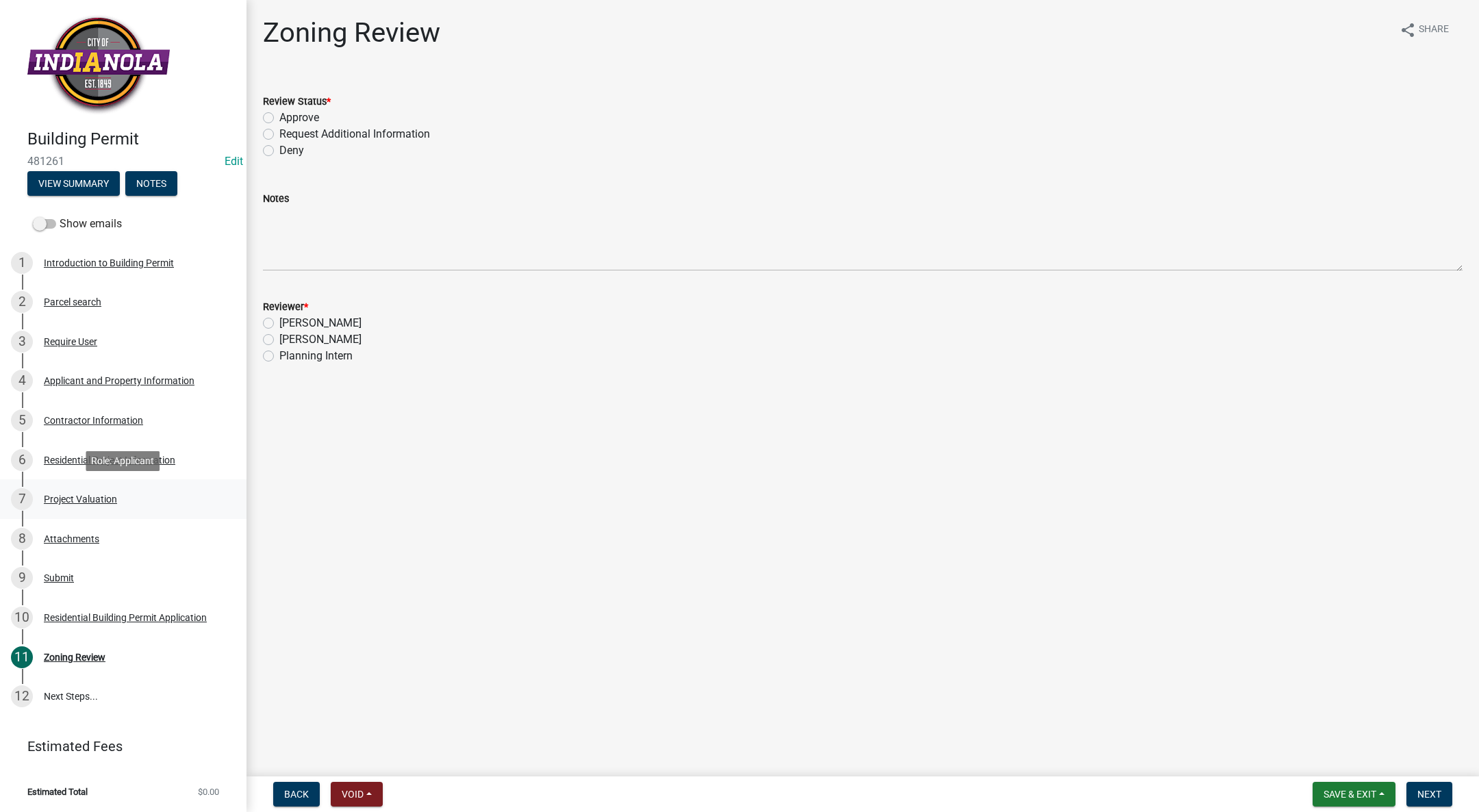
click at [98, 497] on div "Project Valuation" at bounding box center [80, 499] width 73 height 9
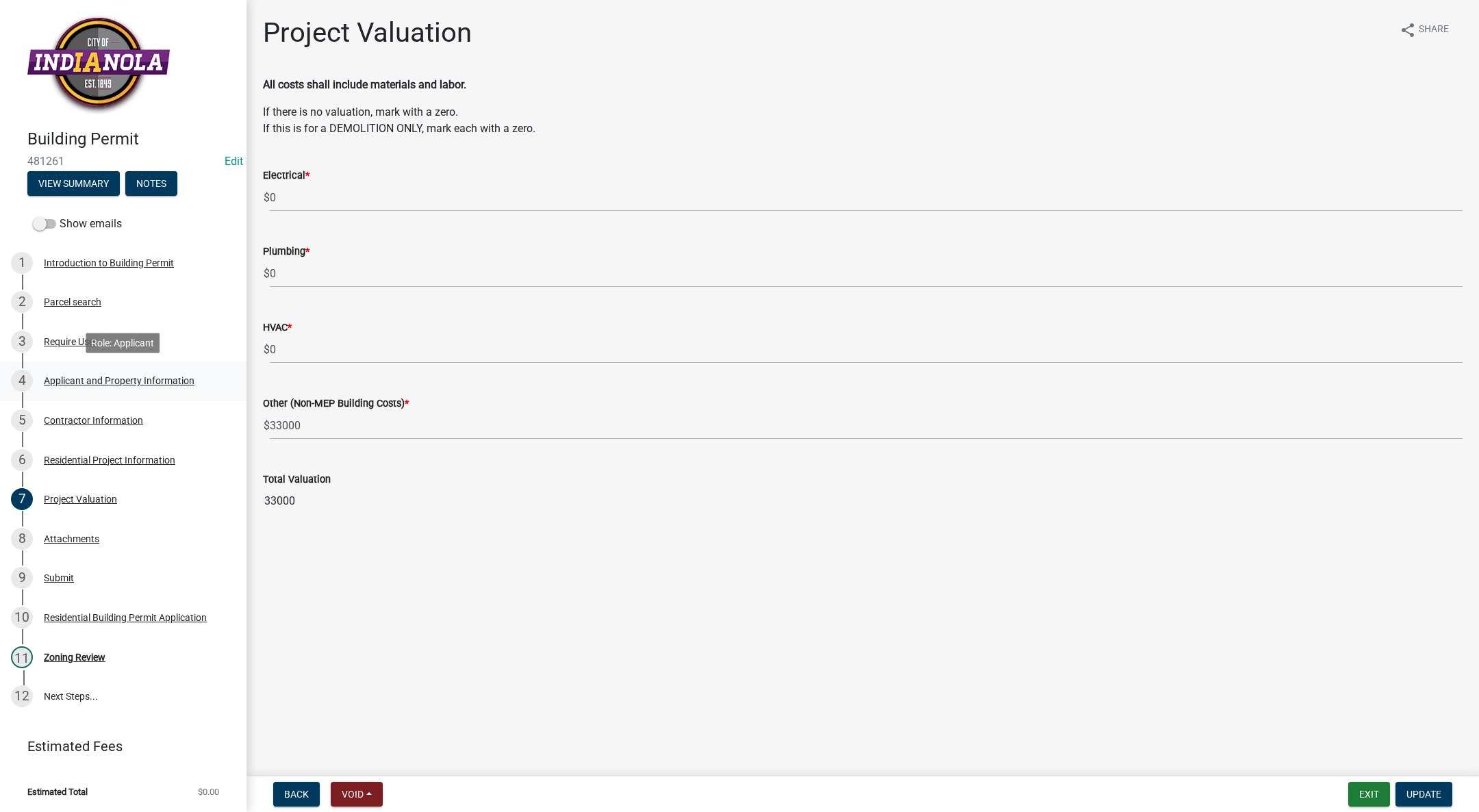
click at [132, 376] on div "Applicant and Property Information" at bounding box center [119, 381] width 151 height 9
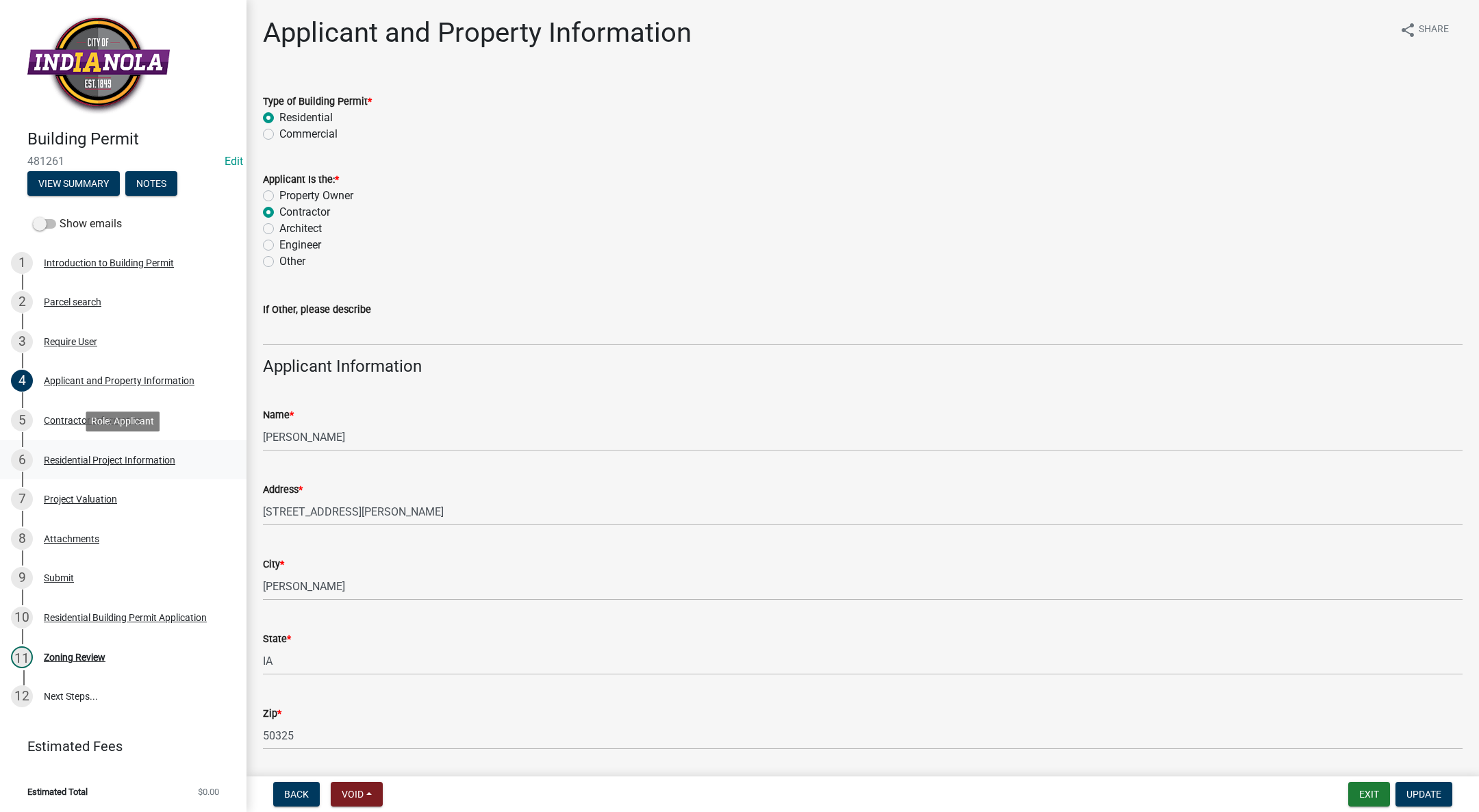
click at [176, 447] on link "6 Residential Project Information" at bounding box center [123, 460] width 246 height 40
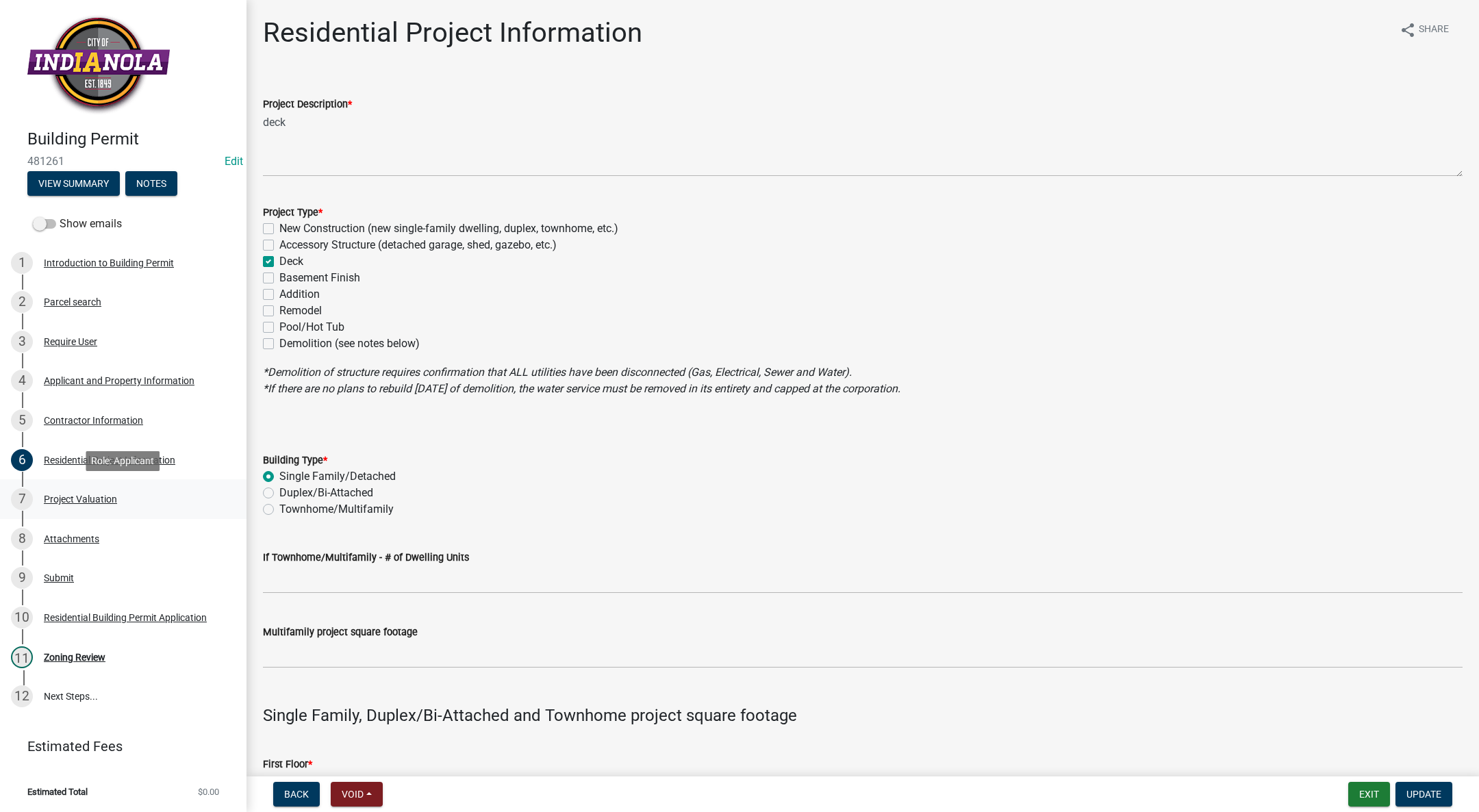
click at [115, 490] on div "7 Project Valuation" at bounding box center [118, 499] width 214 height 22
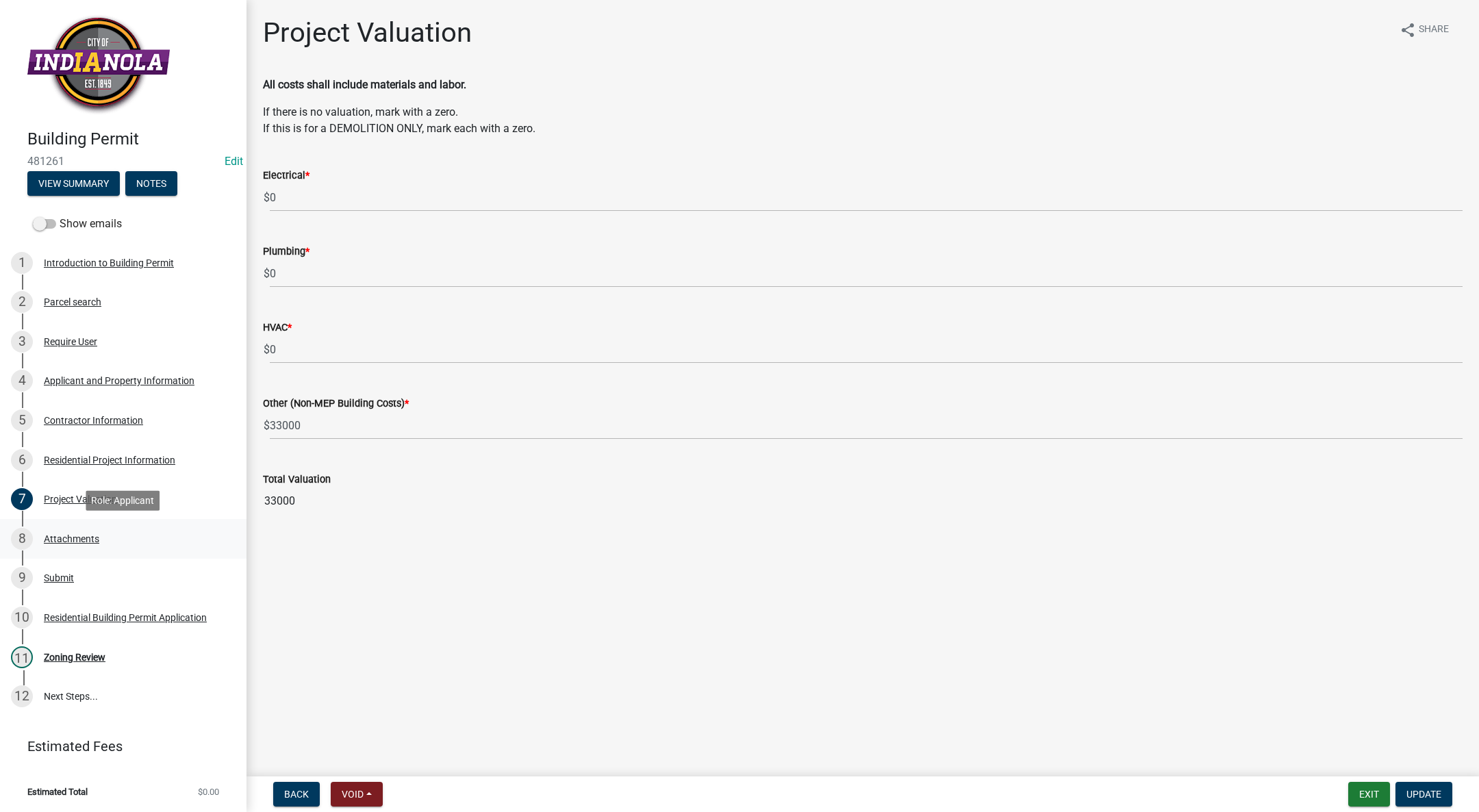
click at [75, 534] on div "Attachments" at bounding box center [72, 538] width 55 height 9
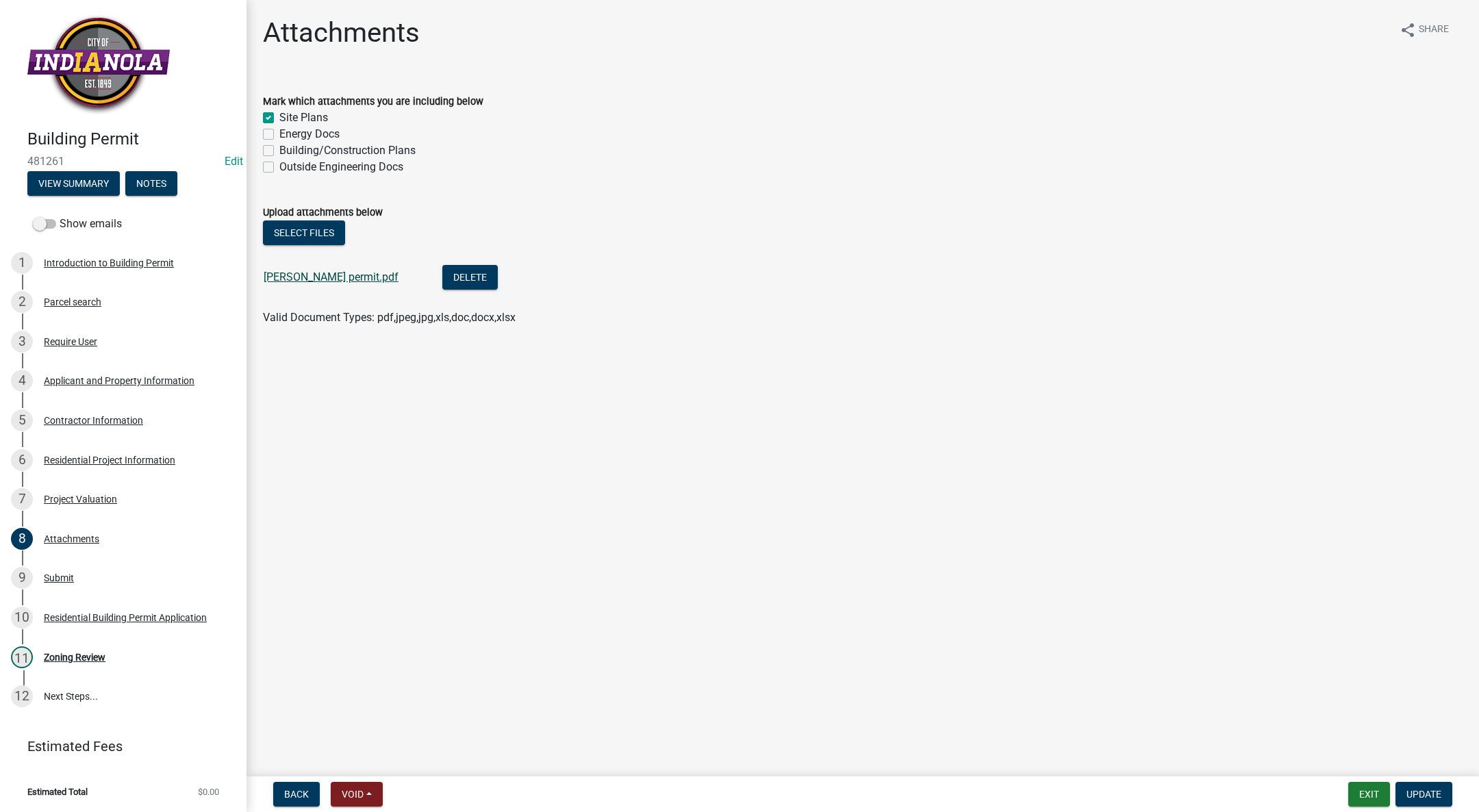
click at [291, 279] on link "[PERSON_NAME] permit.pdf" at bounding box center [331, 277] width 135 height 13
click at [68, 655] on div "Zoning Review" at bounding box center [75, 657] width 62 height 9
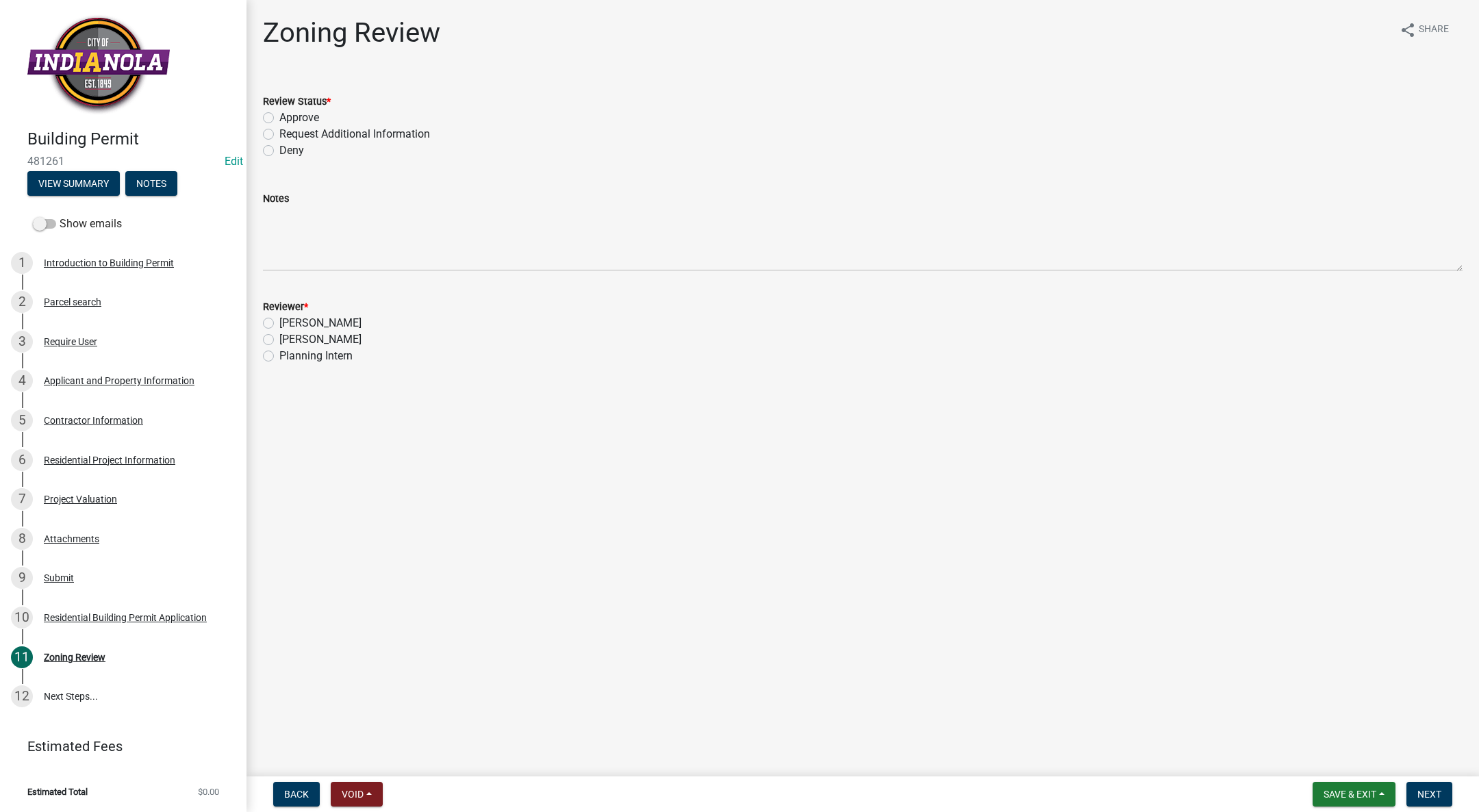
click at [279, 117] on label "Approve" at bounding box center [299, 117] width 40 height 16
click at [279, 117] on input "Approve" at bounding box center [284, 114] width 9 height 9
radio input "true"
click at [279, 340] on label "[PERSON_NAME]" at bounding box center [320, 339] width 82 height 16
click at [279, 340] on input "[PERSON_NAME]" at bounding box center [284, 336] width 9 height 9
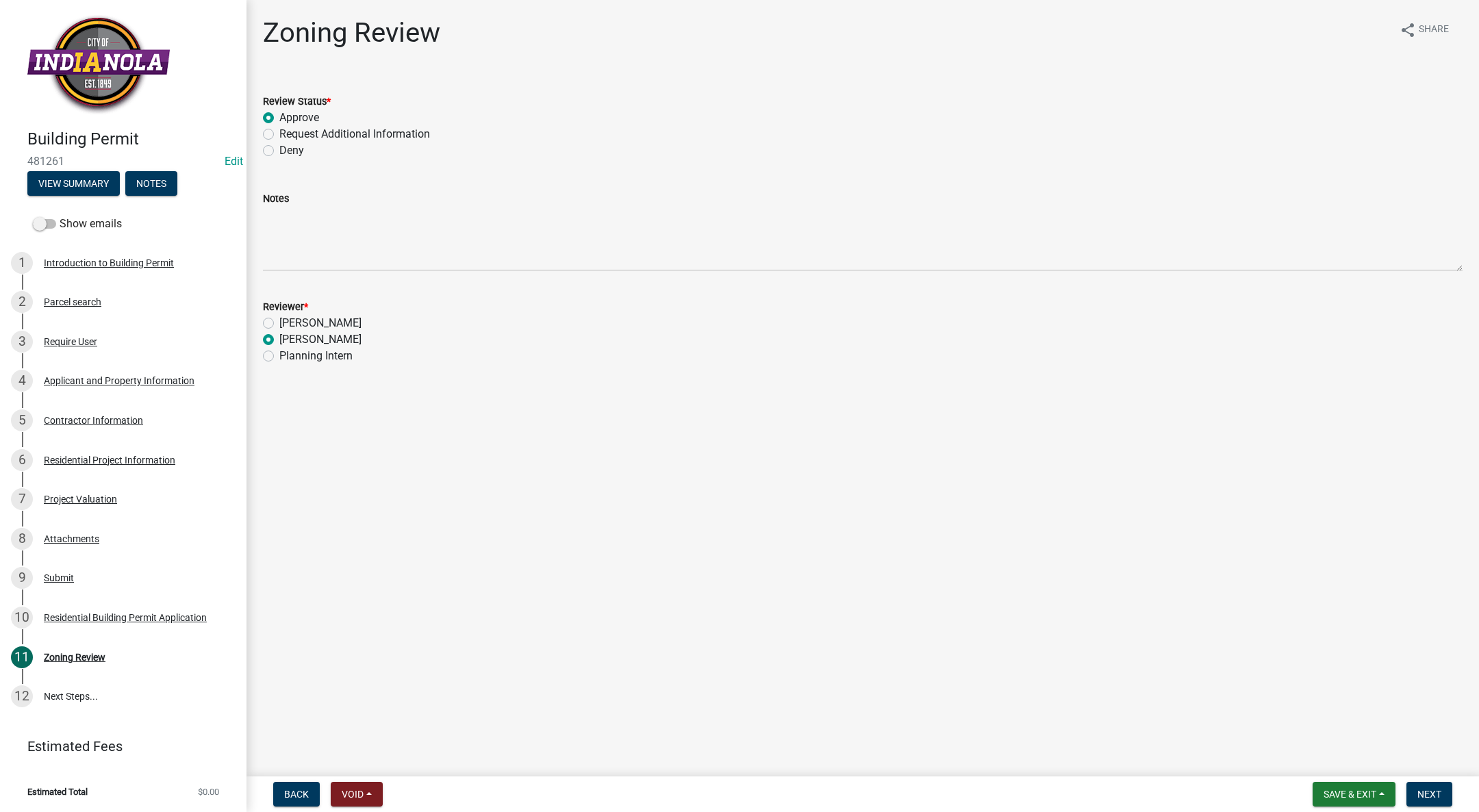
radio input "true"
click at [1425, 795] on span "Next" at bounding box center [1429, 794] width 24 height 11
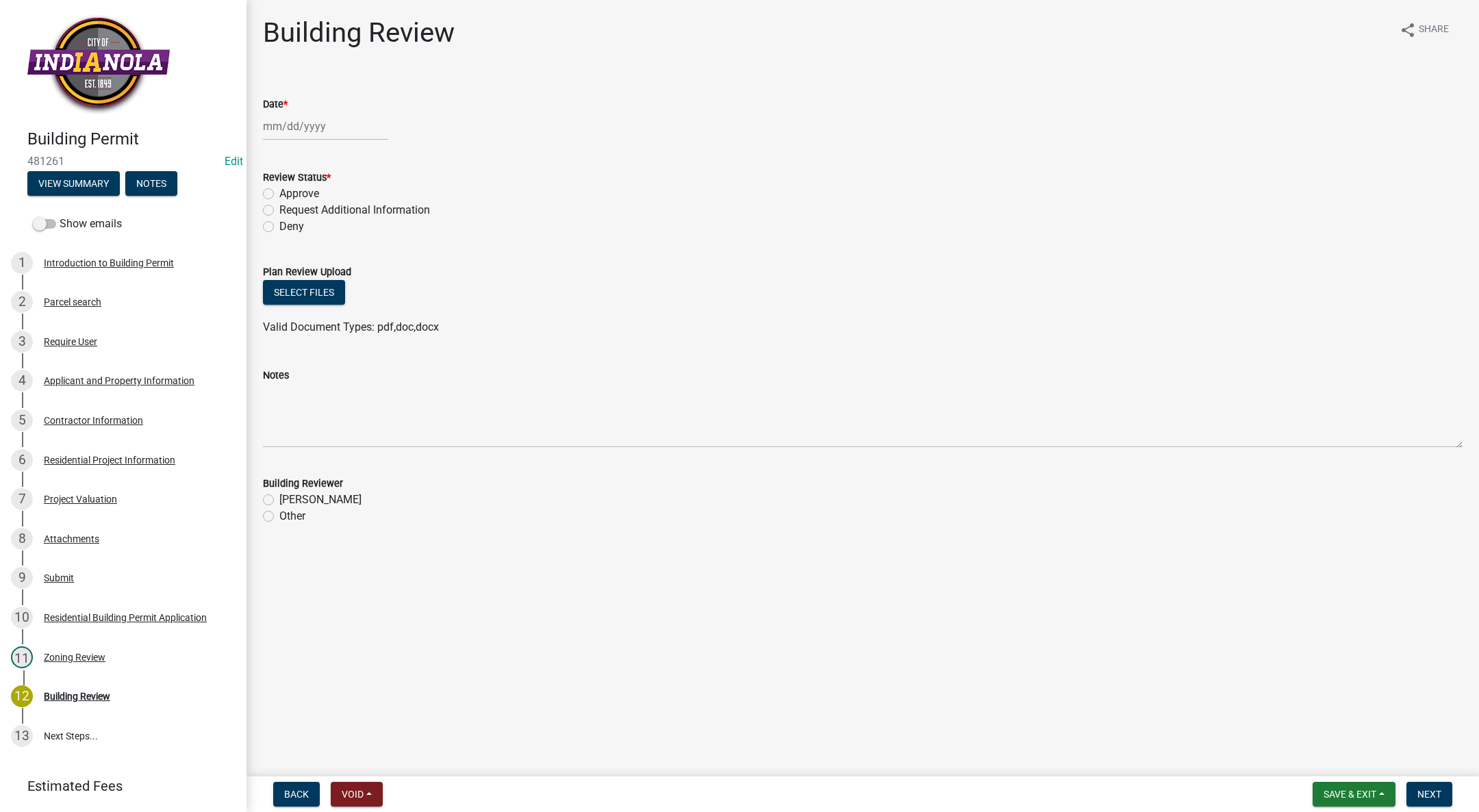
click at [290, 123] on div at bounding box center [325, 126] width 125 height 28
select select "9"
select select "2025"
click at [271, 259] on div "22" at bounding box center [276, 265] width 22 height 22
type input "[DATE]"
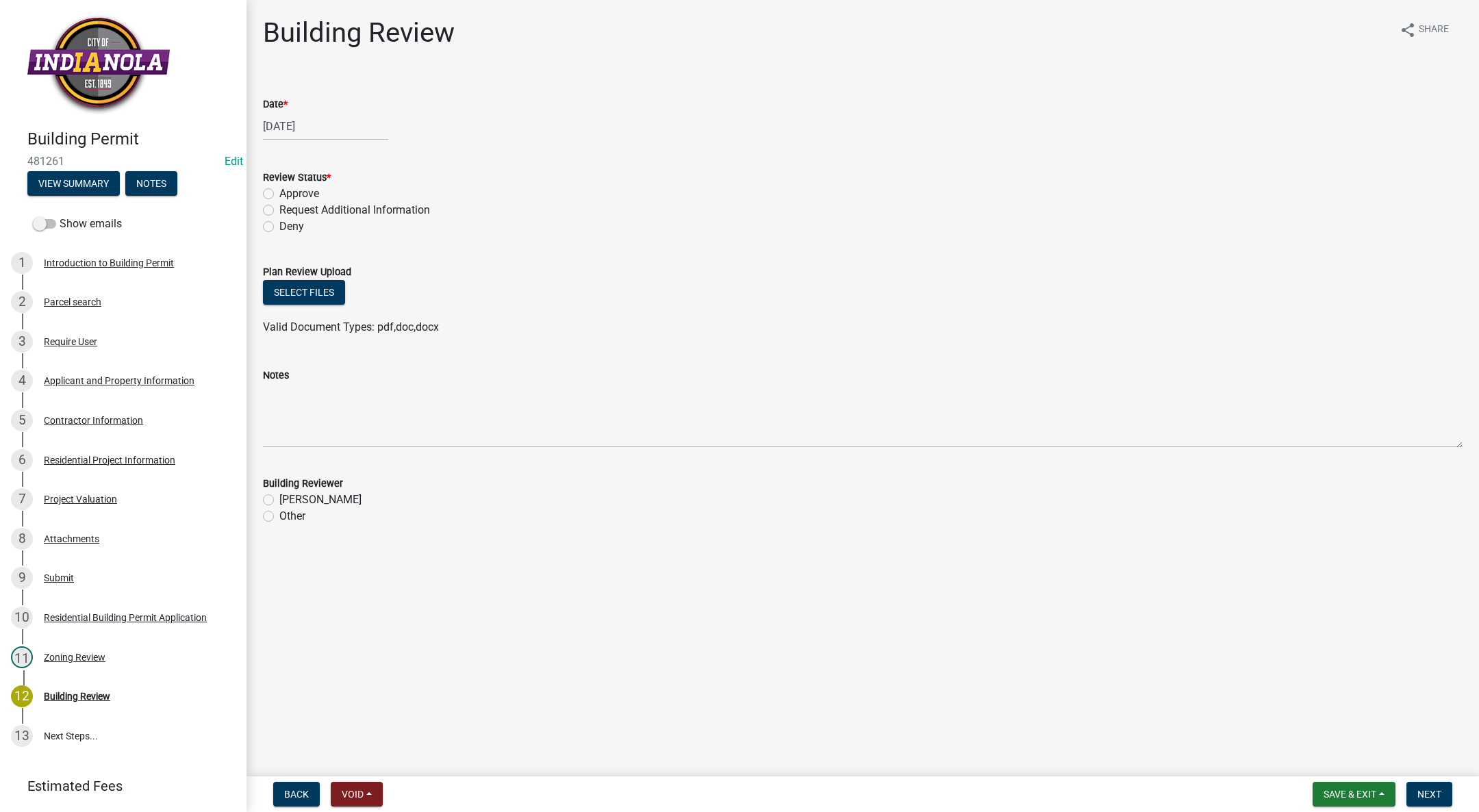
click at [279, 192] on label "Approve" at bounding box center [299, 193] width 40 height 16
click at [279, 192] on input "Approve" at bounding box center [284, 190] width 9 height 9
radio input "true"
click at [279, 496] on label "[PERSON_NAME]" at bounding box center [320, 499] width 82 height 16
click at [279, 496] on input "[PERSON_NAME]" at bounding box center [284, 496] width 9 height 9
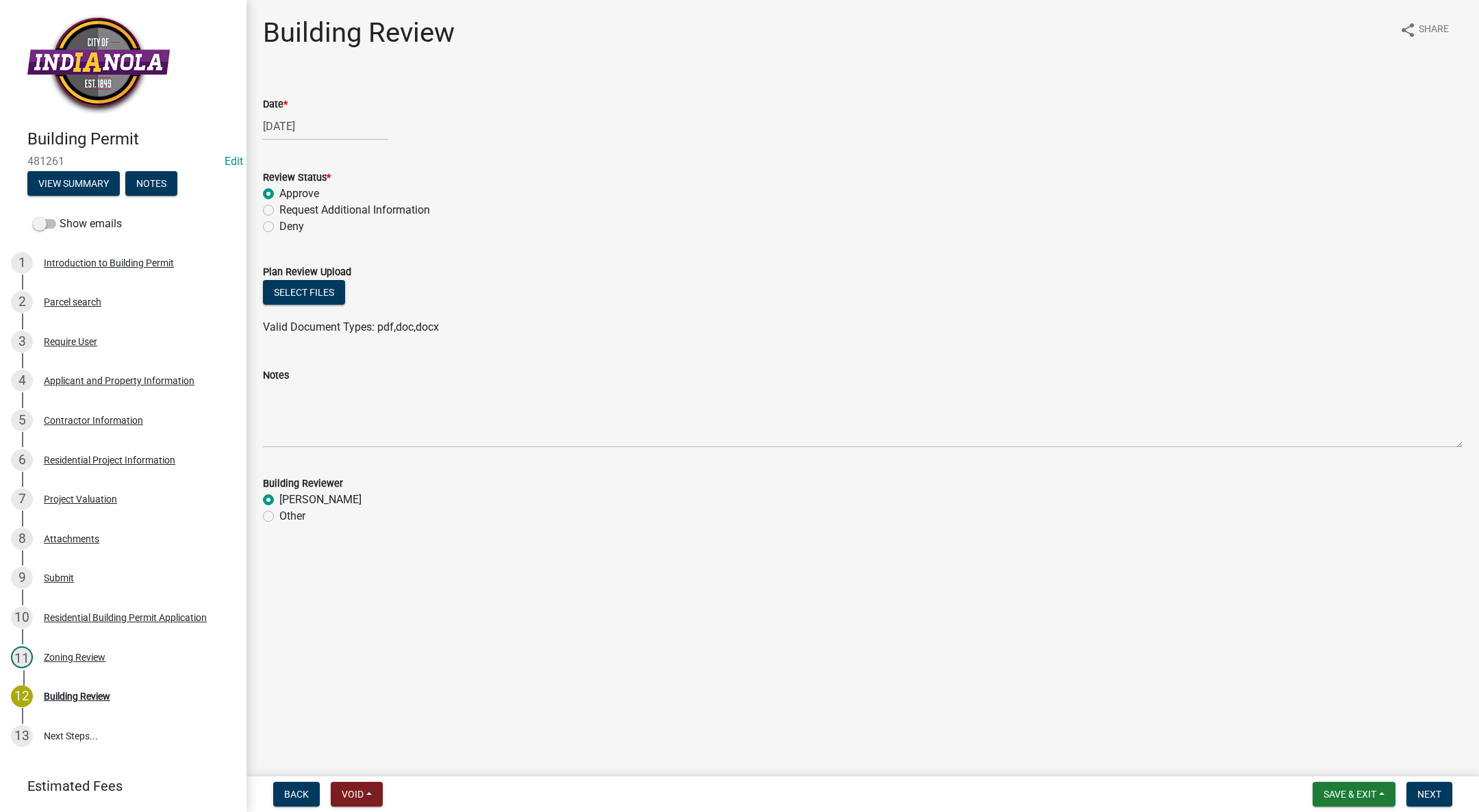
radio input "true"
click at [1440, 792] on span "Next" at bounding box center [1429, 794] width 24 height 11
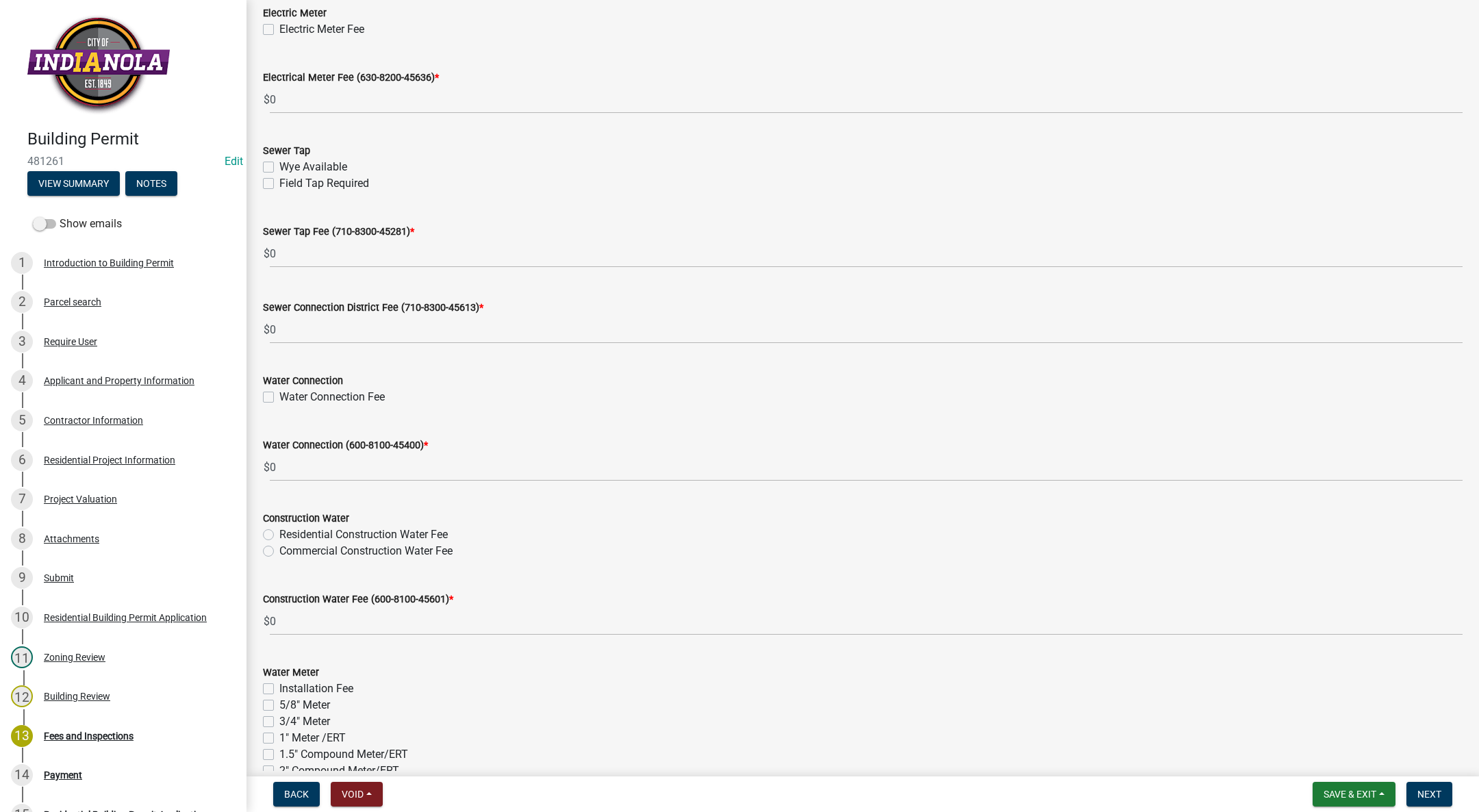
scroll to position [1147, 0]
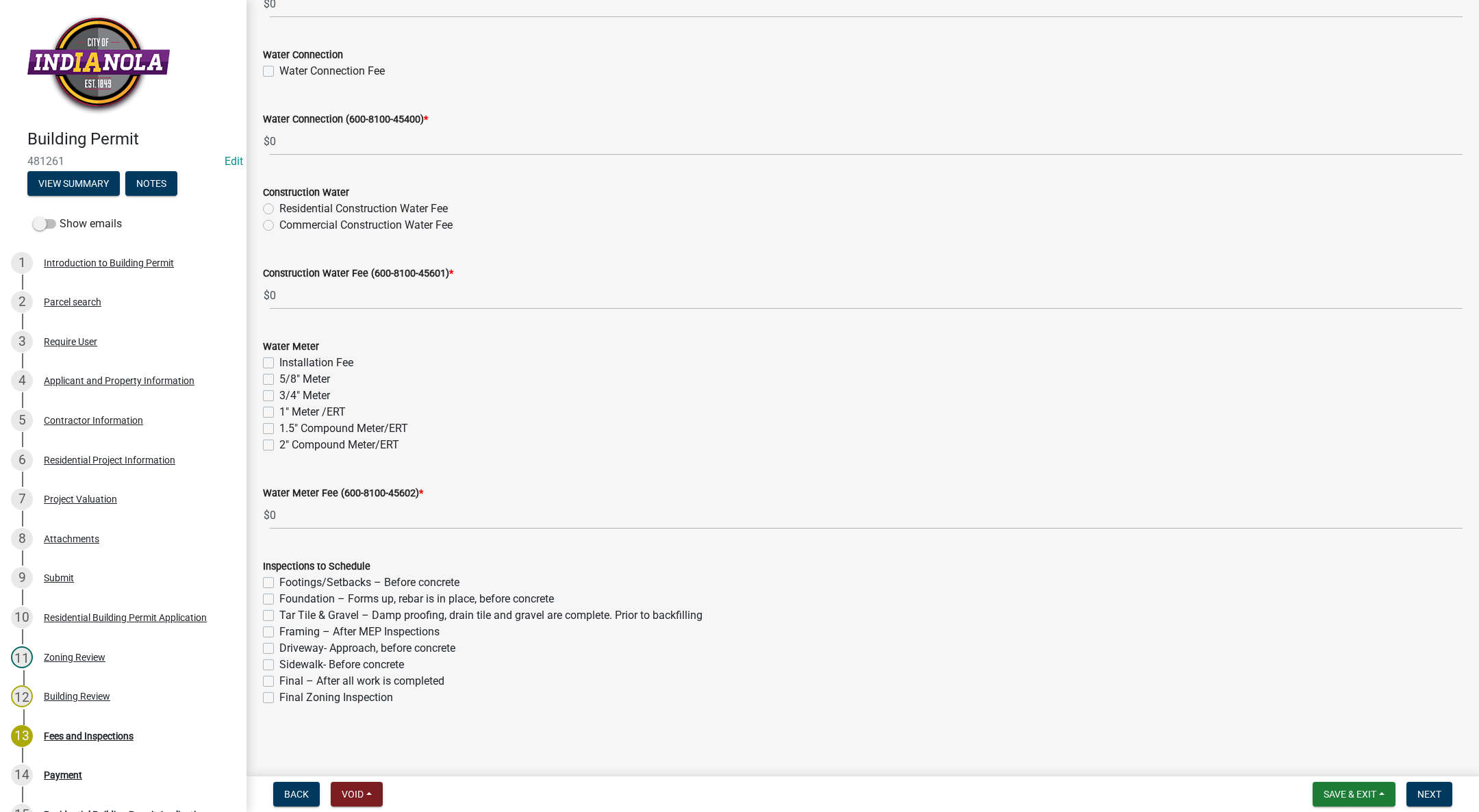
click at [279, 581] on label "Footings/Setbacks – Before concrete" at bounding box center [369, 582] width 180 height 16
click at [279, 581] on input "Footings/Setbacks – Before concrete" at bounding box center [284, 579] width 9 height 9
checkbox input "true"
checkbox input "false"
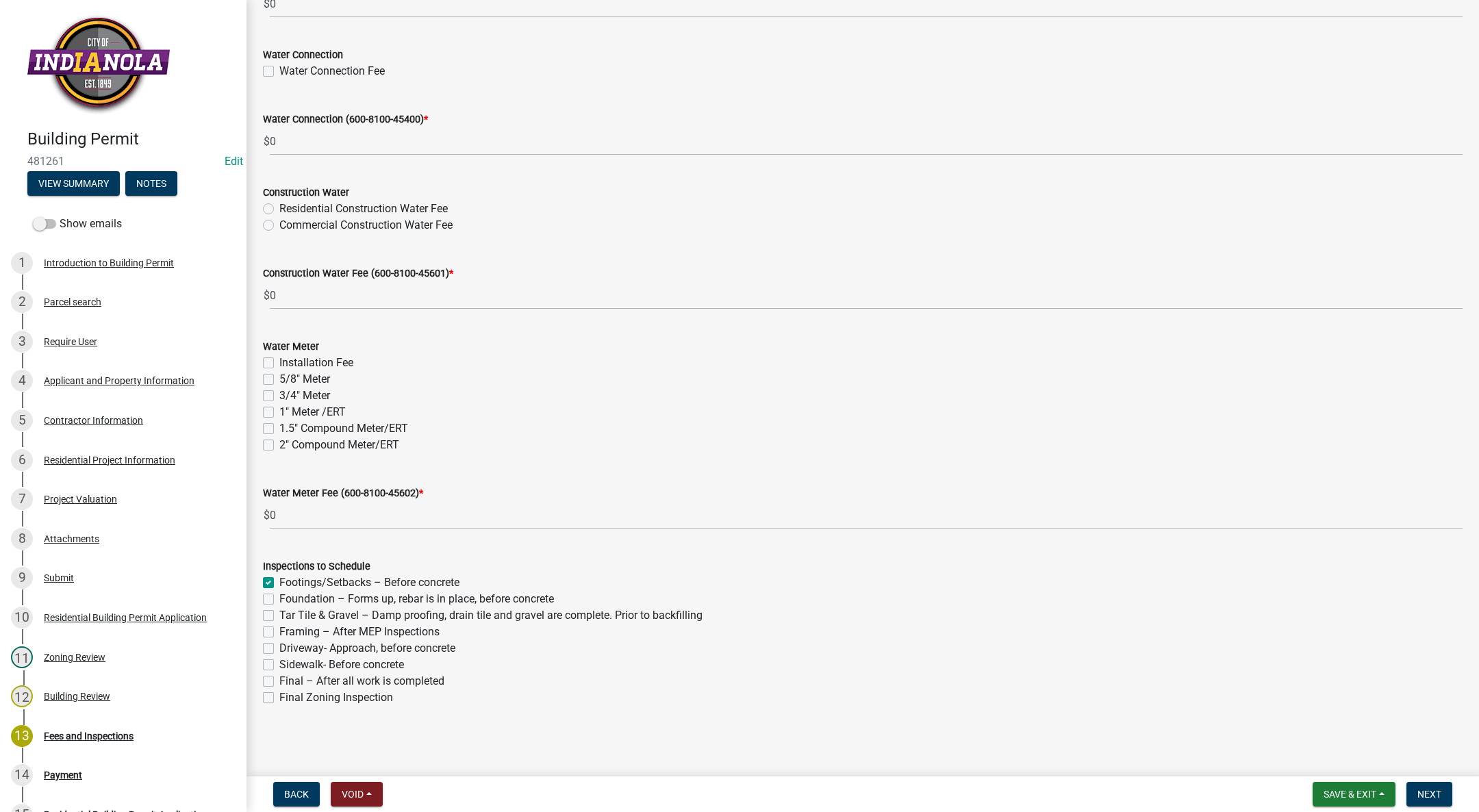
checkbox input "false"
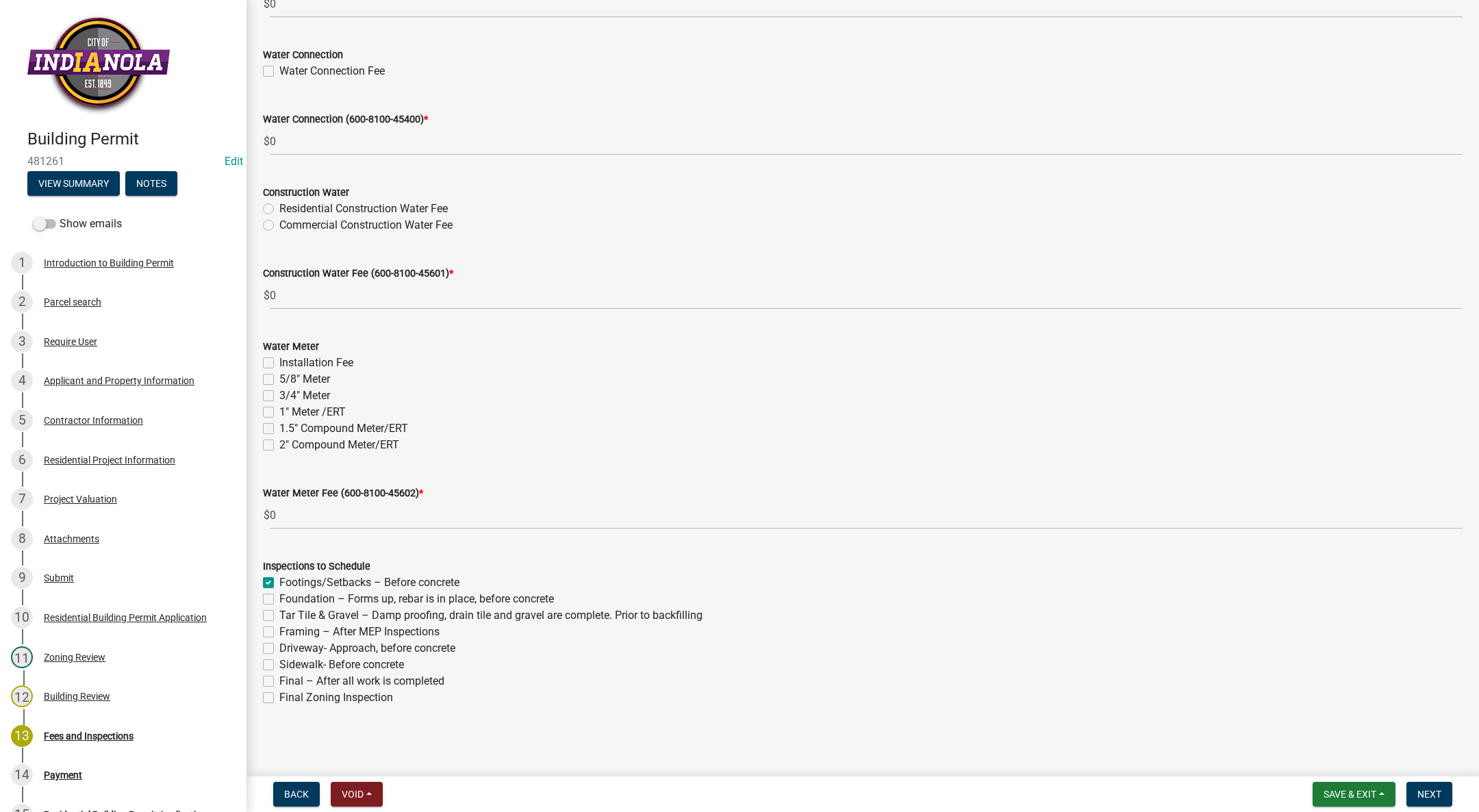
click at [279, 627] on label "Framing – After MEP Inspections" at bounding box center [359, 631] width 160 height 16
click at [279, 627] on input "Framing – After MEP Inspections" at bounding box center [284, 628] width 9 height 9
checkbox input "true"
checkbox input "false"
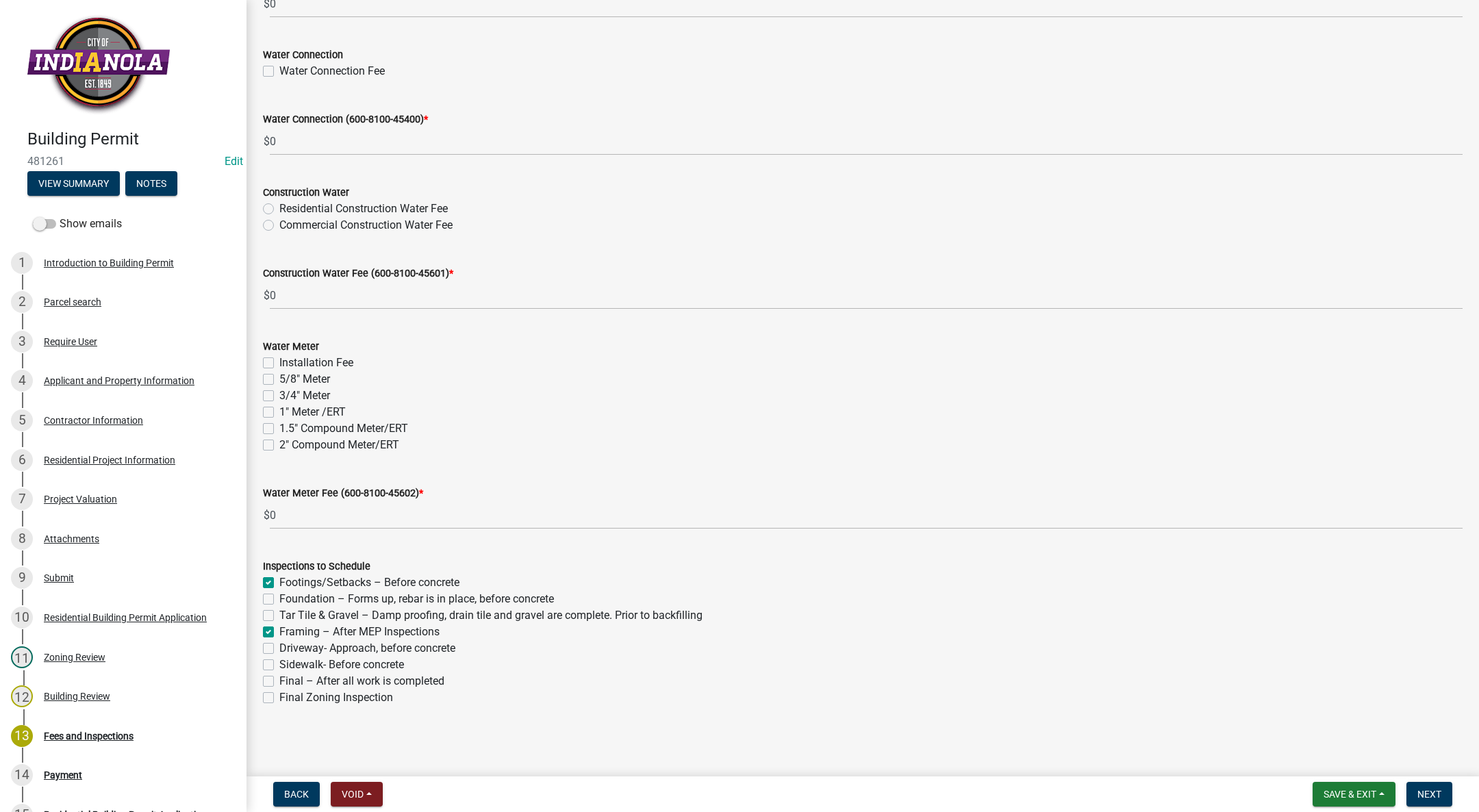
checkbox input "false"
checkbox input "true"
checkbox input "false"
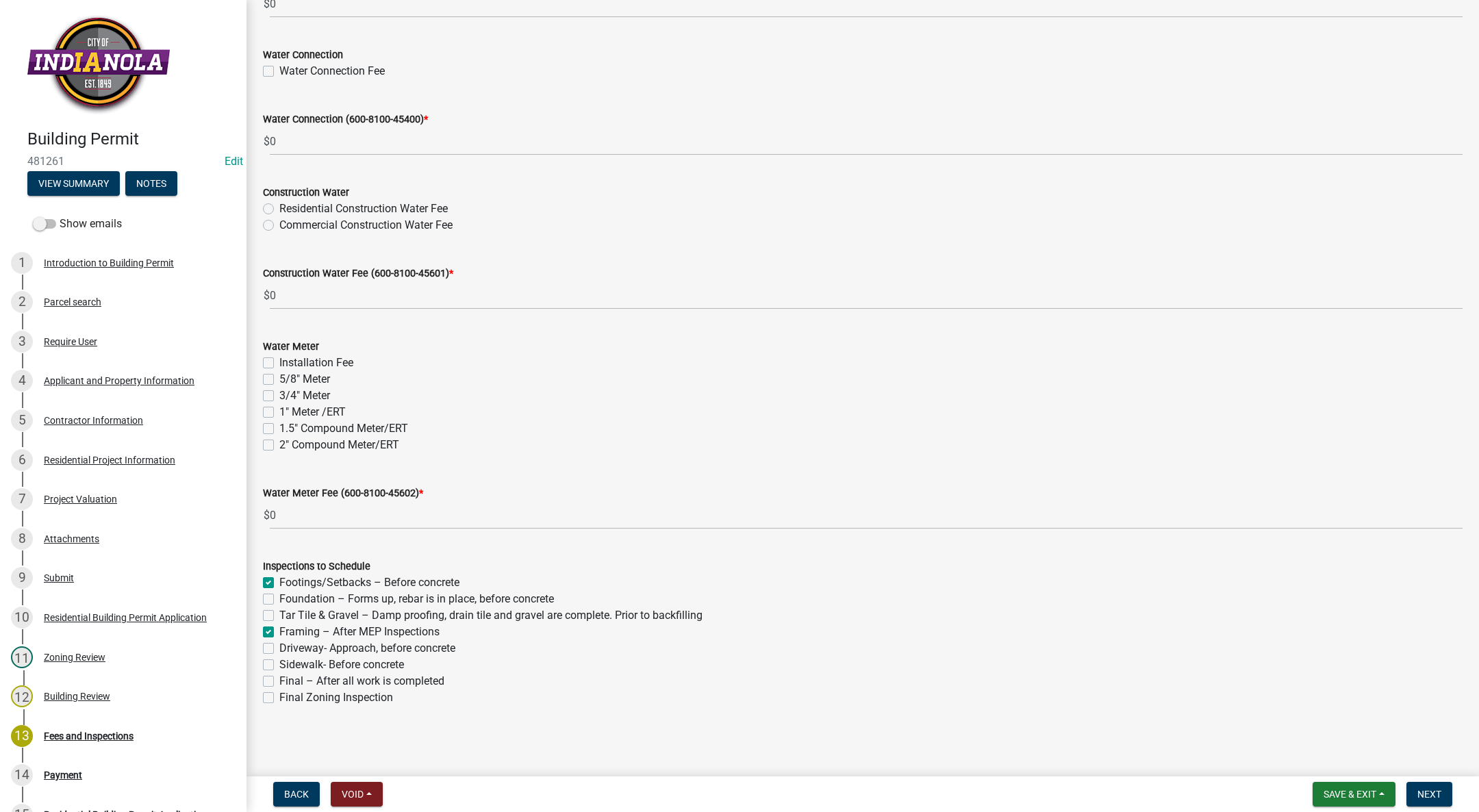
checkbox input "false"
click at [279, 680] on label "Final – After all work is completed" at bounding box center [361, 681] width 165 height 16
click at [279, 680] on input "Final – After all work is completed" at bounding box center [284, 677] width 9 height 9
checkbox input "true"
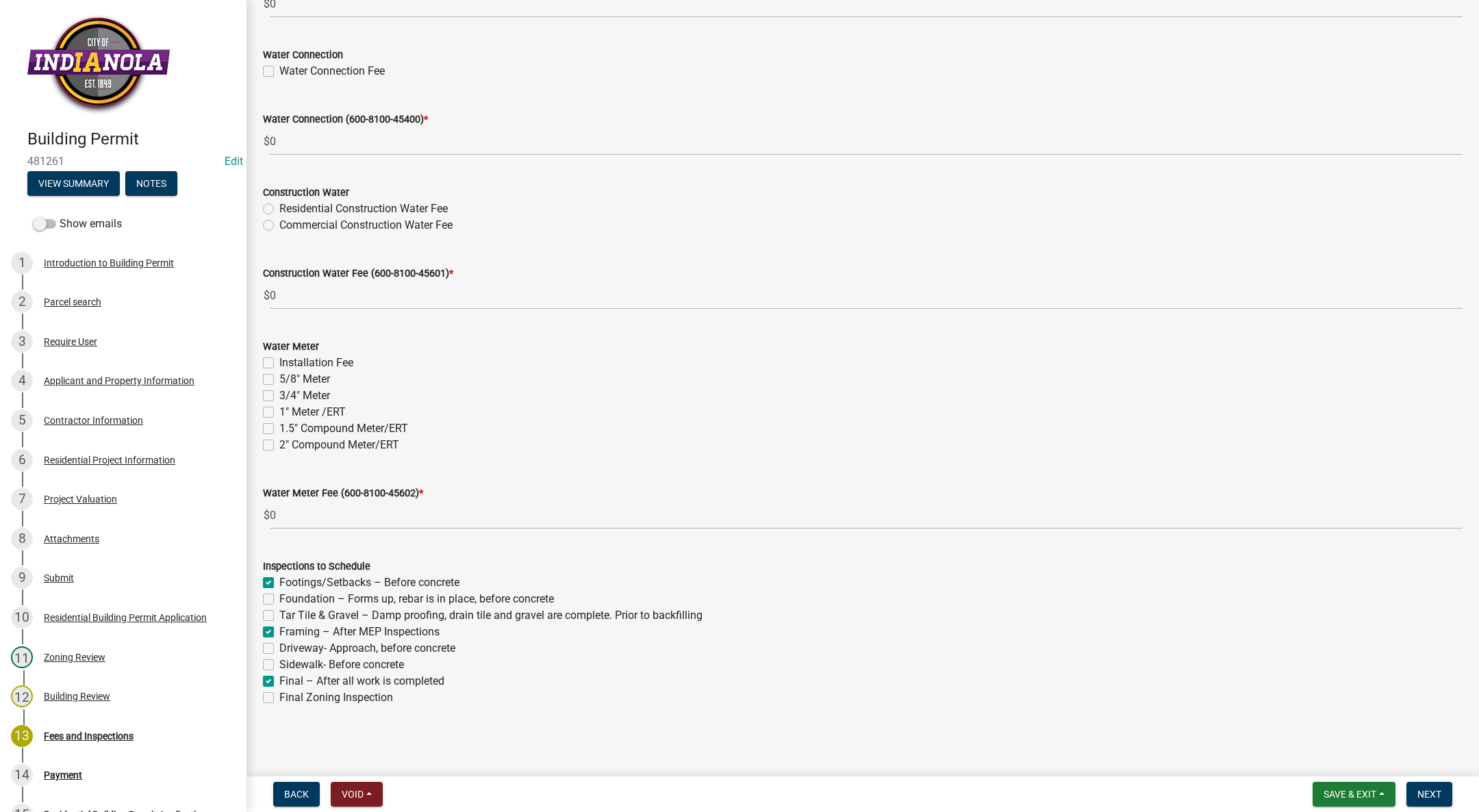
checkbox input "false"
checkbox input "true"
checkbox input "false"
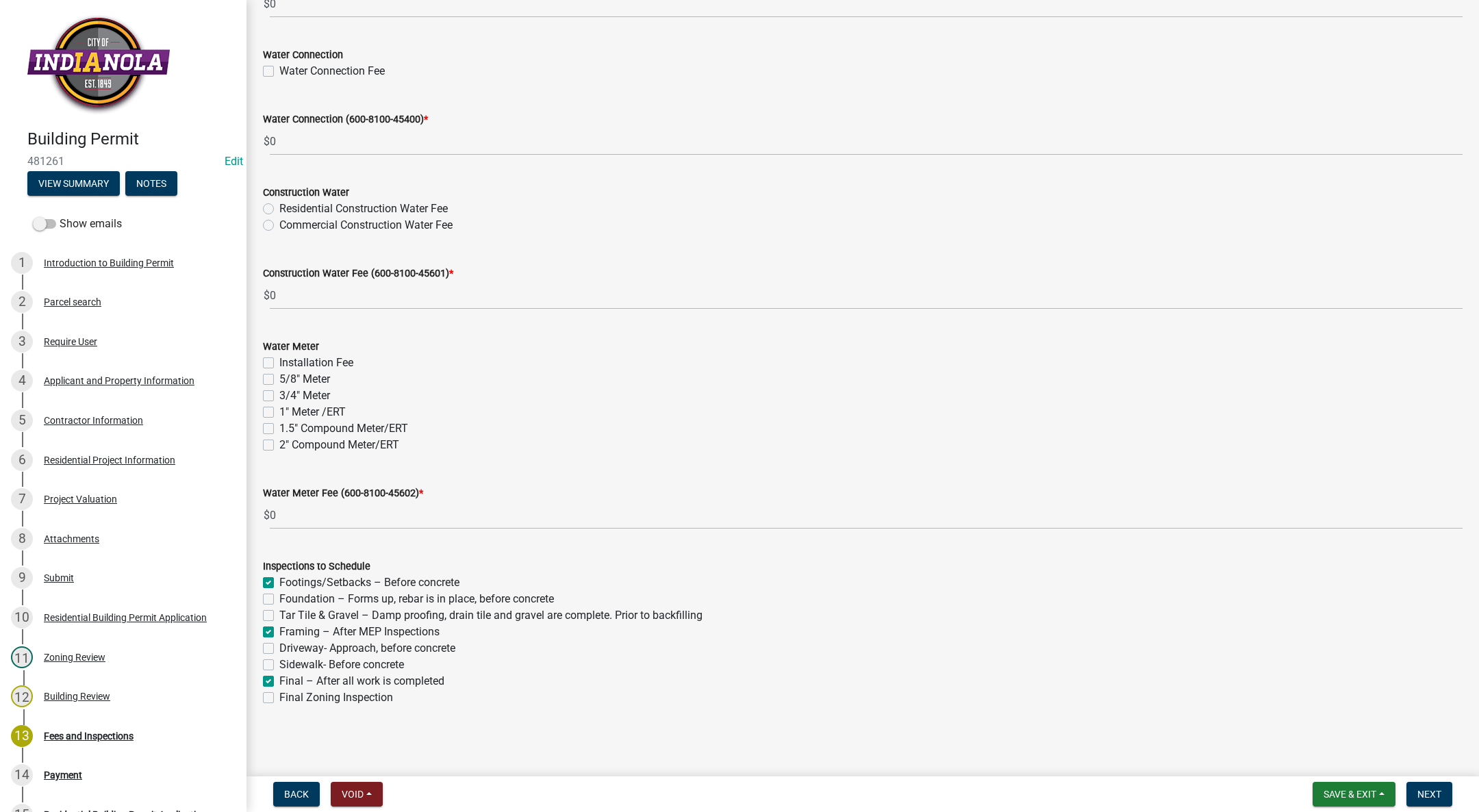
checkbox input "true"
checkbox input "false"
click at [1423, 789] on span "Next" at bounding box center [1429, 794] width 24 height 11
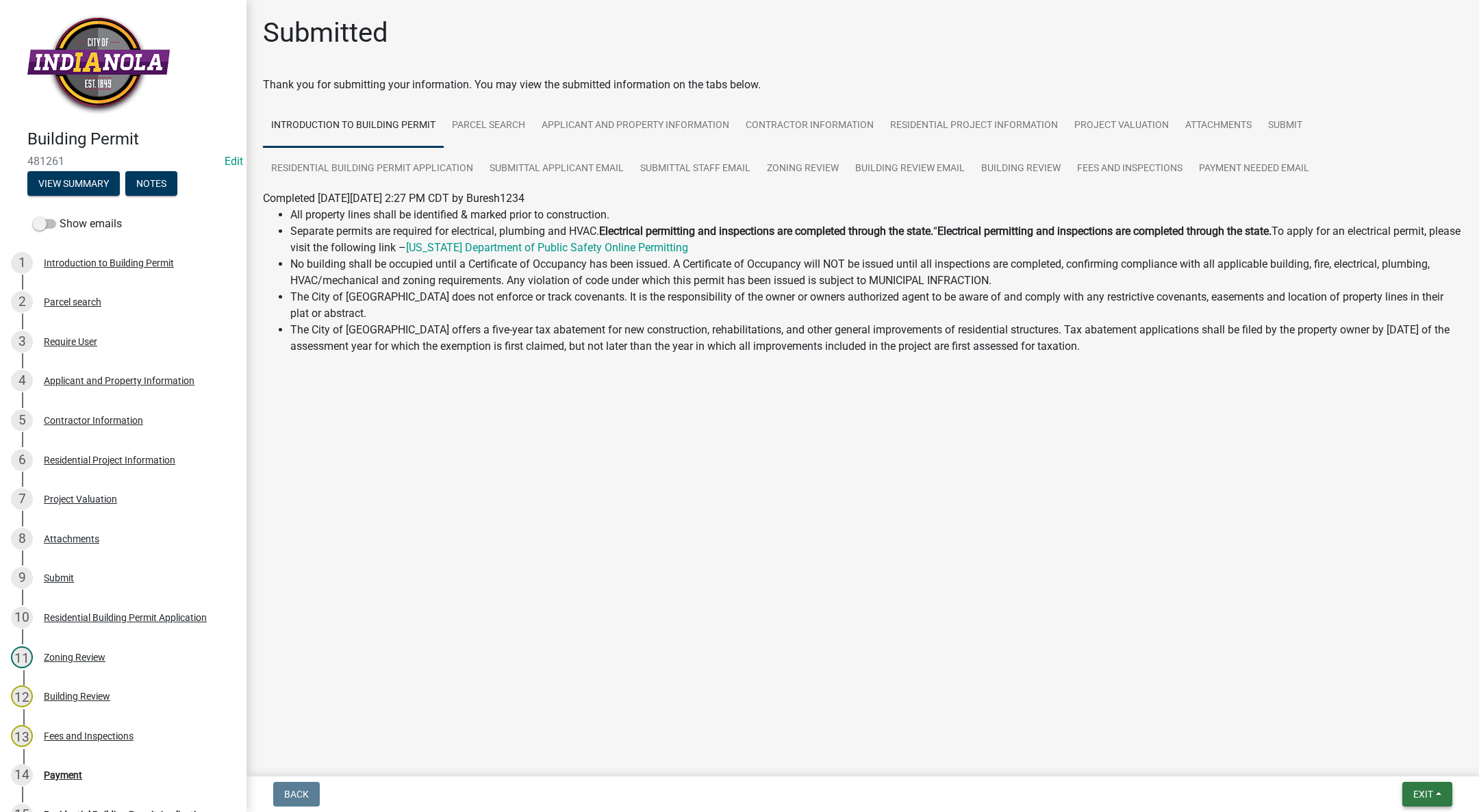
click at [1427, 799] on button "Exit" at bounding box center [1427, 794] width 50 height 25
click at [1413, 757] on button "Save & Exit" at bounding box center [1397, 758] width 109 height 33
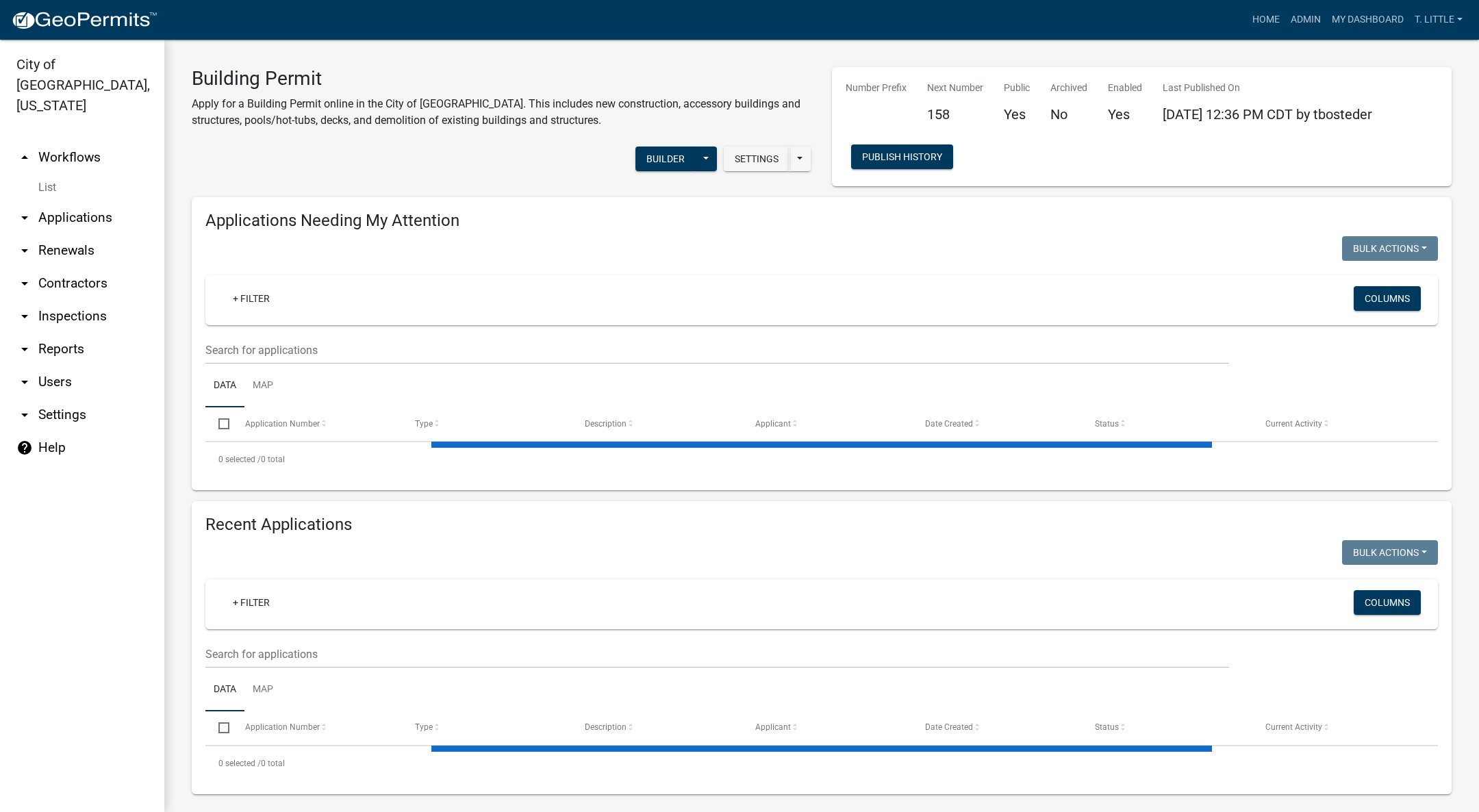
select select "3: 100"
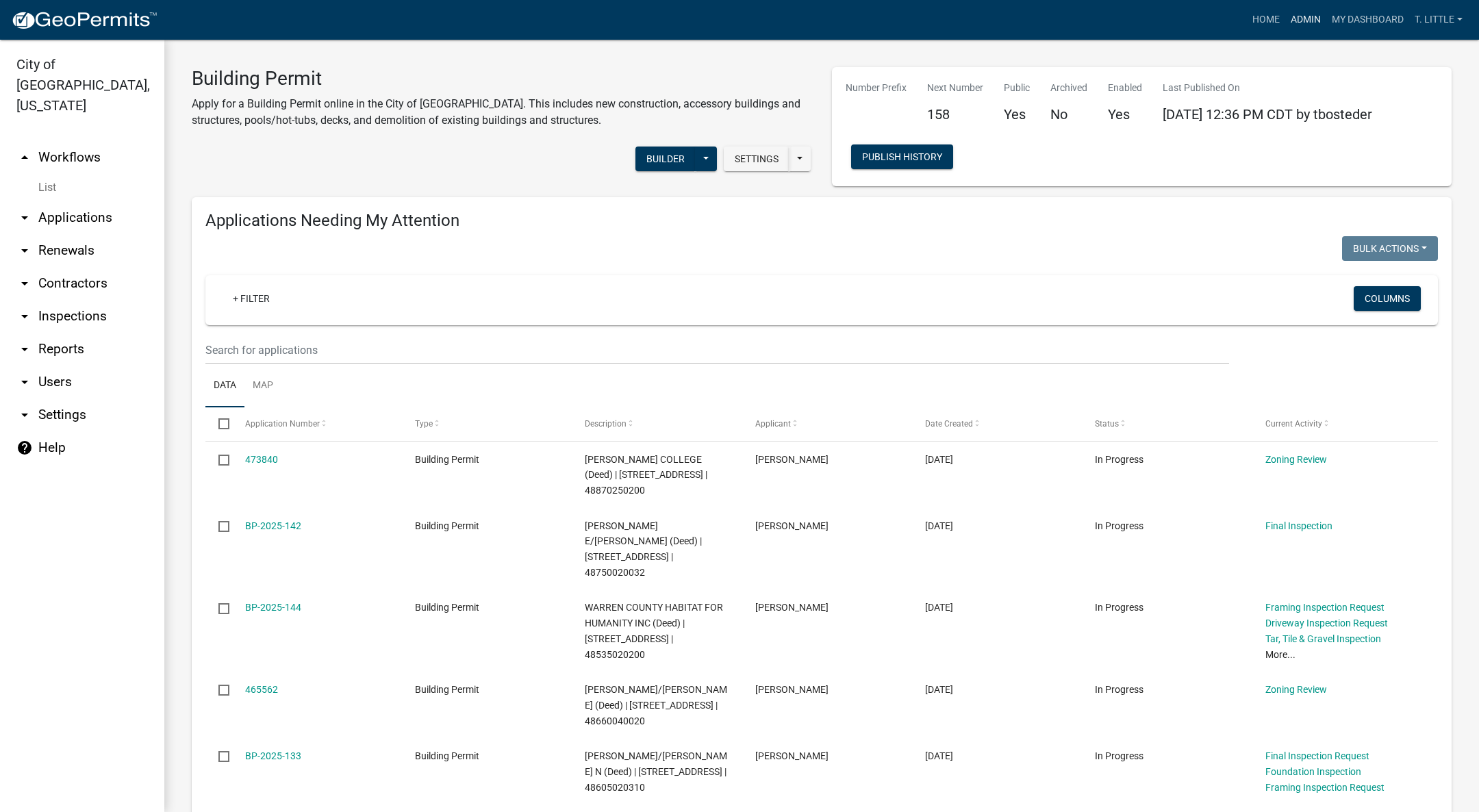
click at [1308, 17] on link "Admin" at bounding box center [1305, 20] width 41 height 26
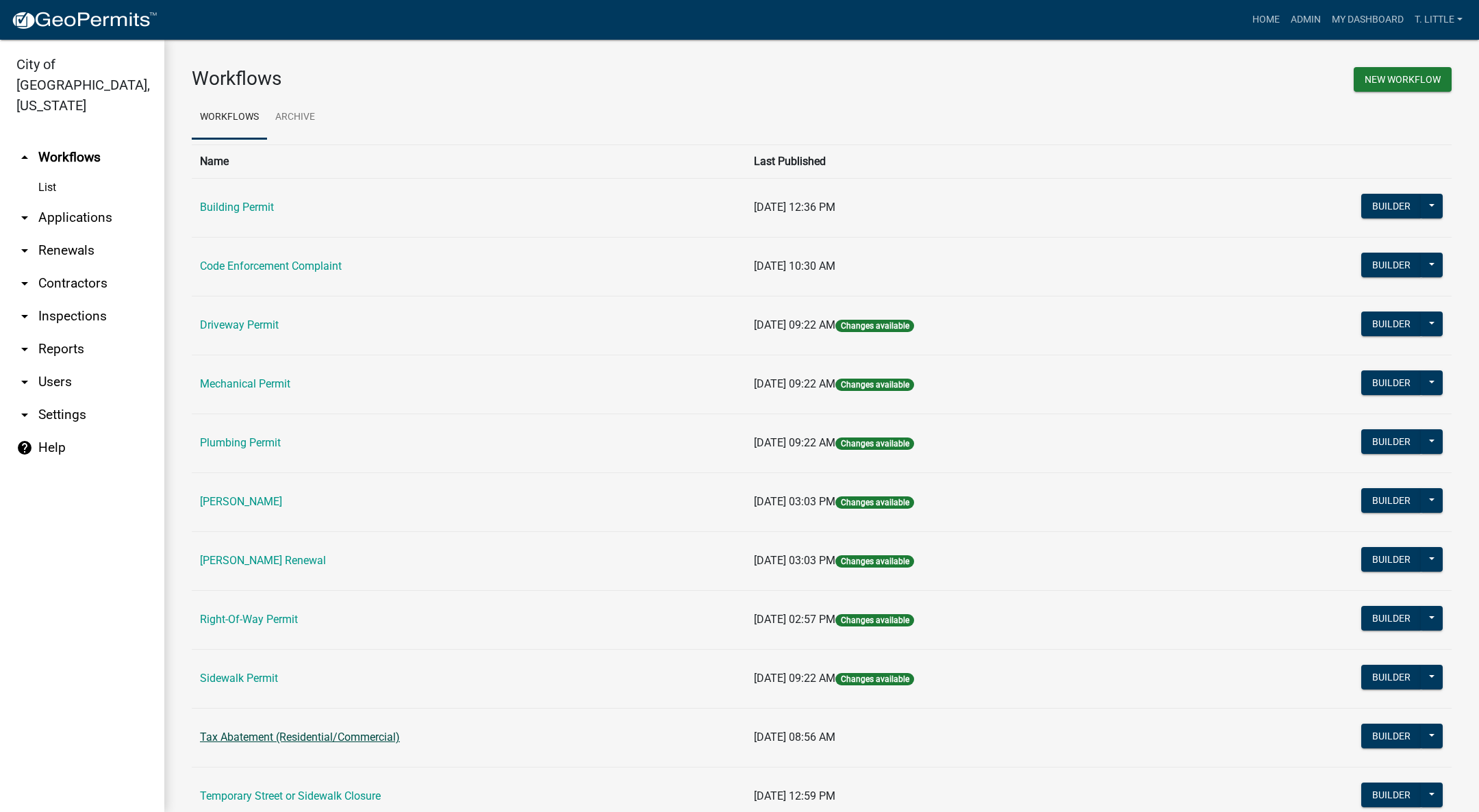
click at [249, 741] on link "Tax Abatement (Residential/Commercial)" at bounding box center [300, 737] width 200 height 13
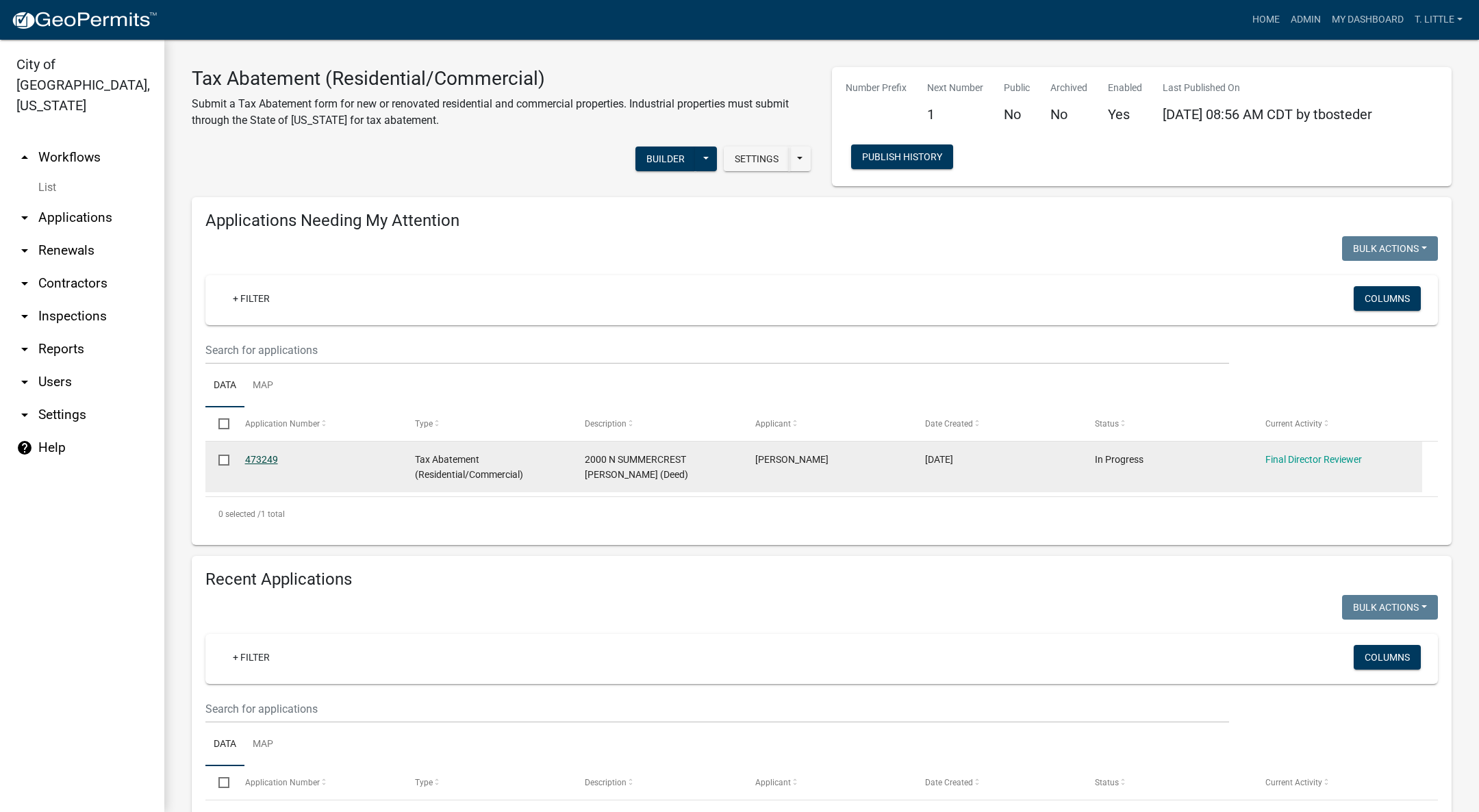
click at [262, 455] on link "473249" at bounding box center [261, 459] width 33 height 11
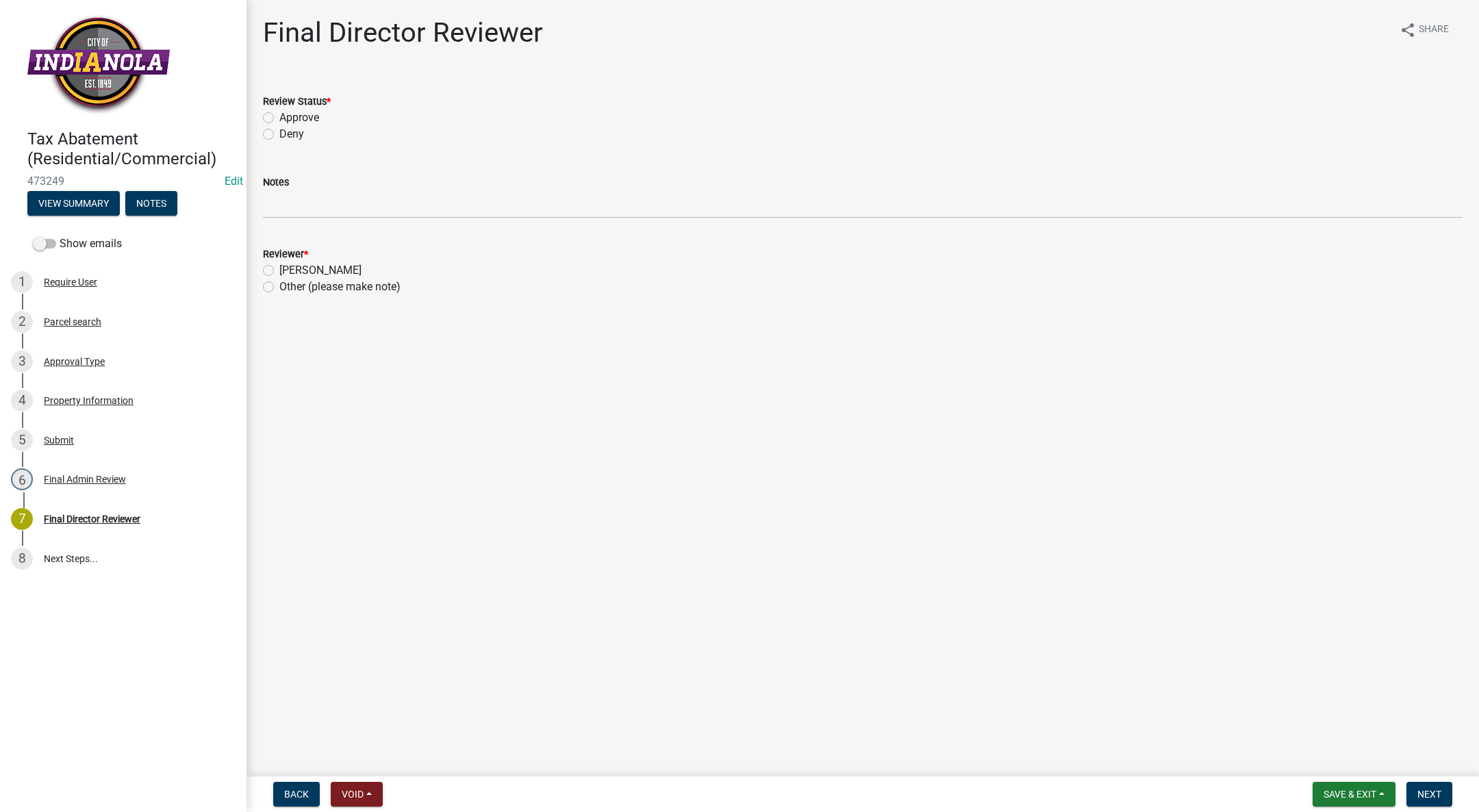
click at [270, 109] on div "Approve" at bounding box center [863, 117] width 1200 height 16
click at [279, 116] on label "Approve" at bounding box center [299, 117] width 40 height 16
click at [279, 116] on input "Approve" at bounding box center [284, 114] width 9 height 9
radio input "true"
click at [279, 269] on label "[PERSON_NAME]" at bounding box center [320, 270] width 82 height 16
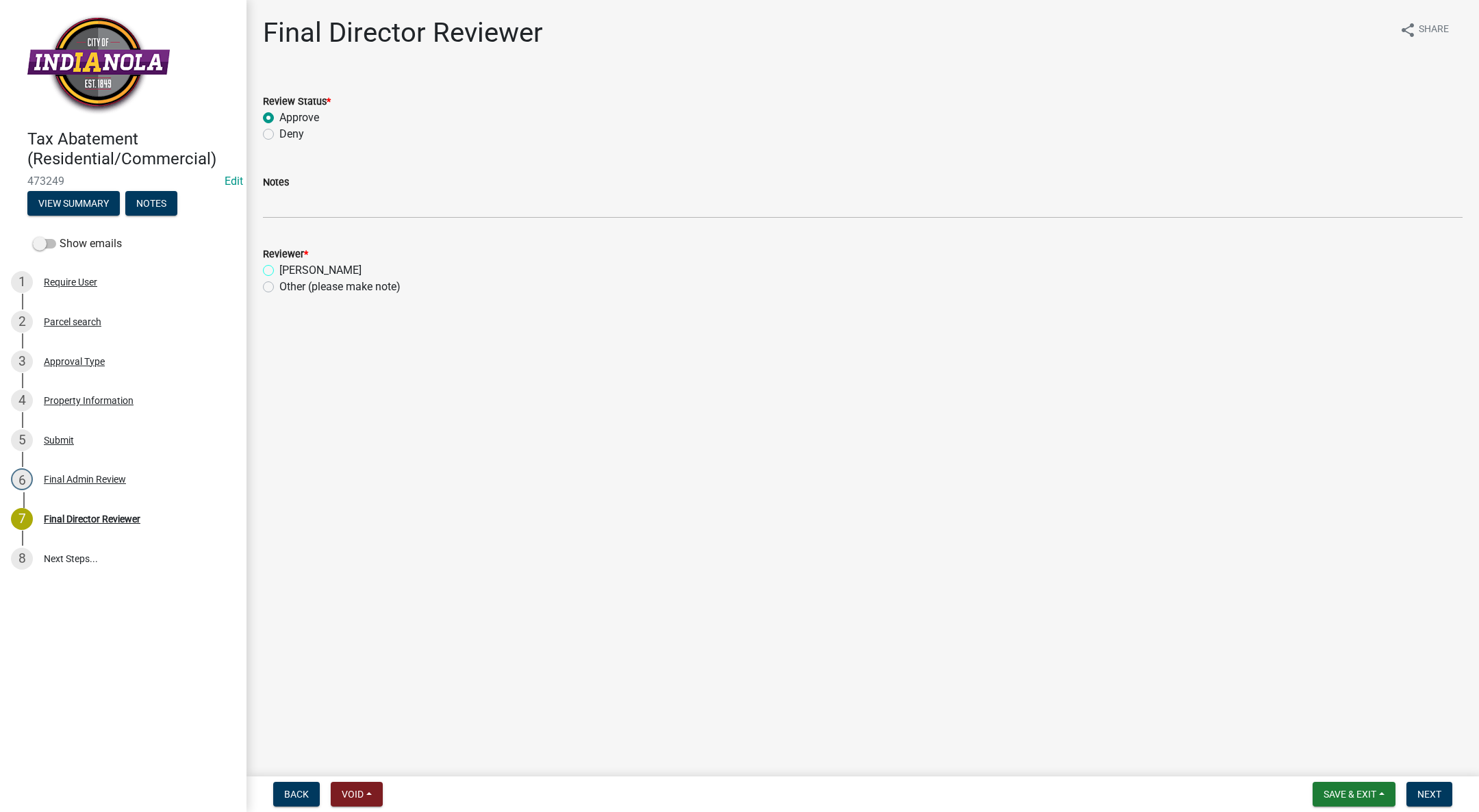
click at [279, 269] on input "[PERSON_NAME]" at bounding box center [284, 267] width 9 height 9
radio input "true"
drag, startPoint x: 1418, startPoint y: 794, endPoint x: 1395, endPoint y: 790, distance: 23.3
click at [1418, 794] on span "Next" at bounding box center [1429, 794] width 24 height 11
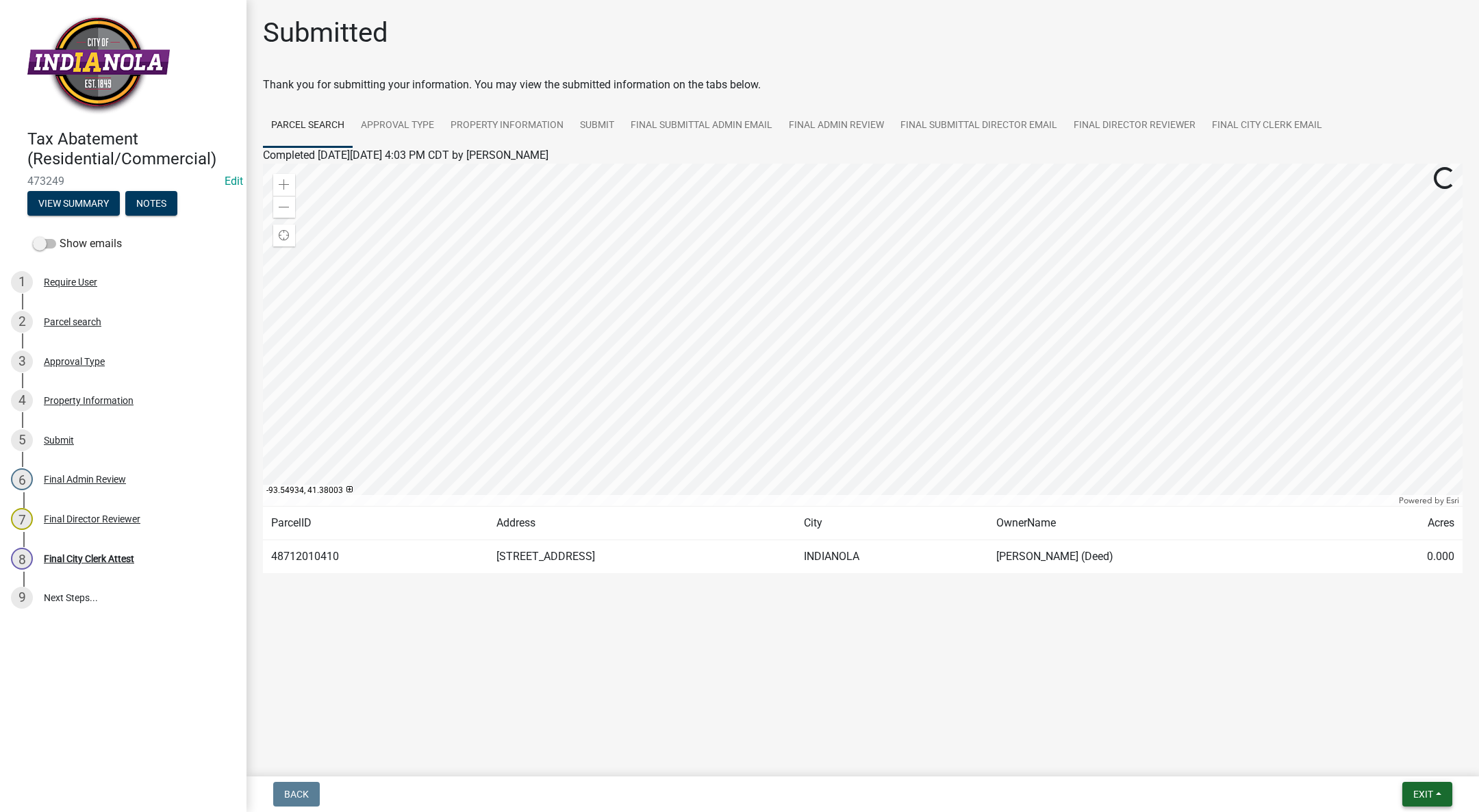
click at [1438, 787] on button "Exit" at bounding box center [1427, 794] width 50 height 25
click at [1416, 754] on button "Save & Exit" at bounding box center [1397, 758] width 109 height 33
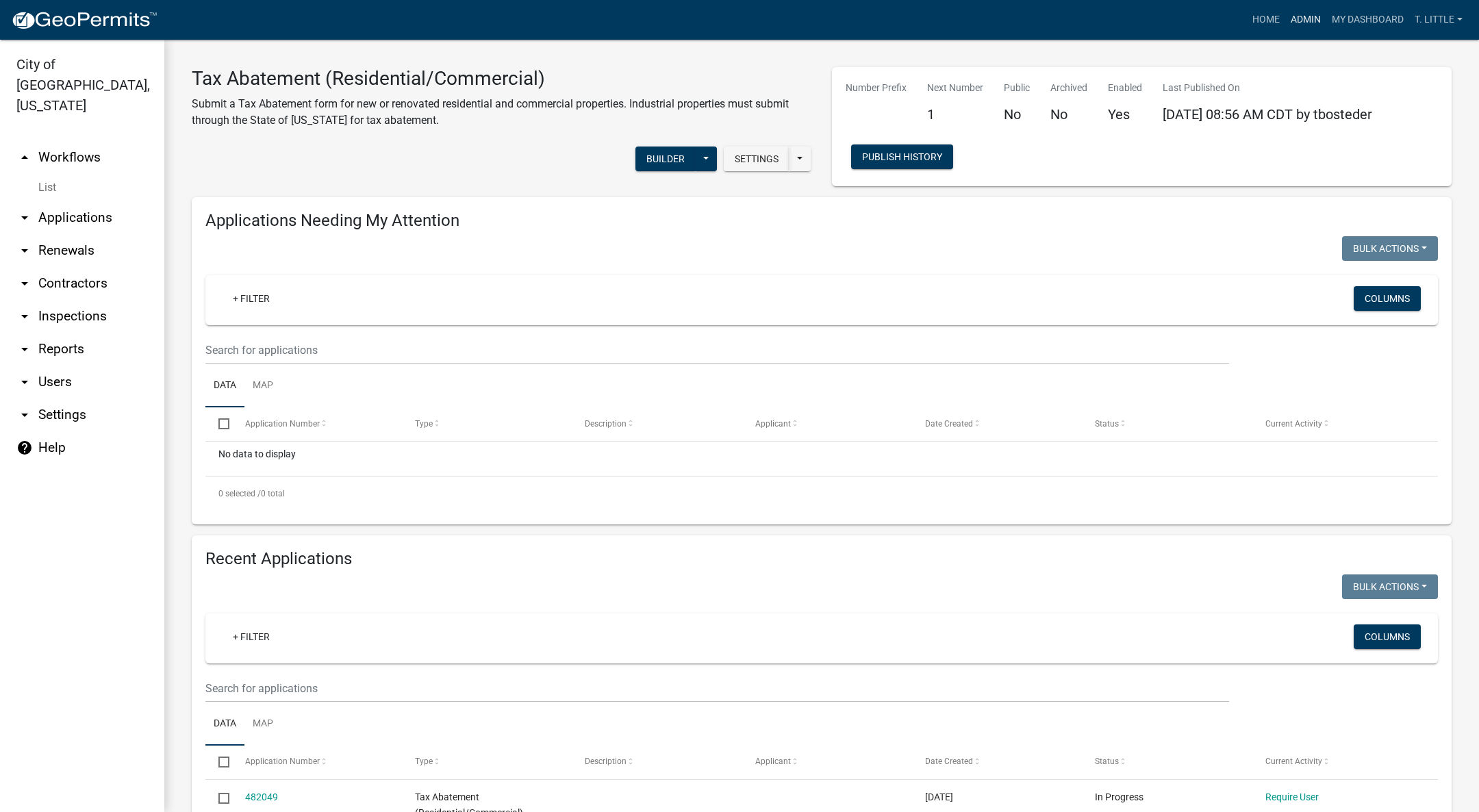
click at [1303, 17] on link "Admin" at bounding box center [1305, 20] width 41 height 26
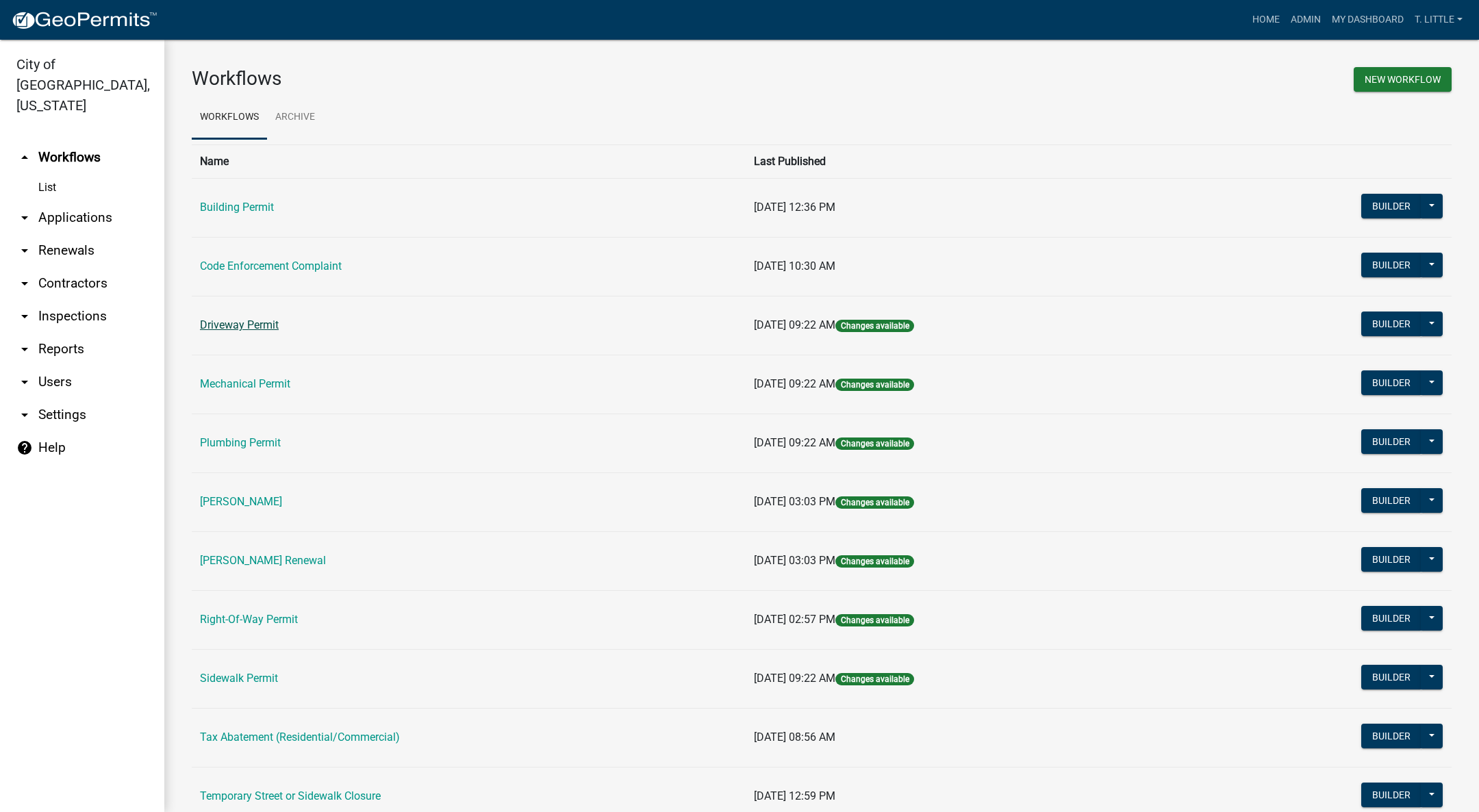
click at [275, 320] on link "Driveway Permit" at bounding box center [239, 324] width 78 height 13
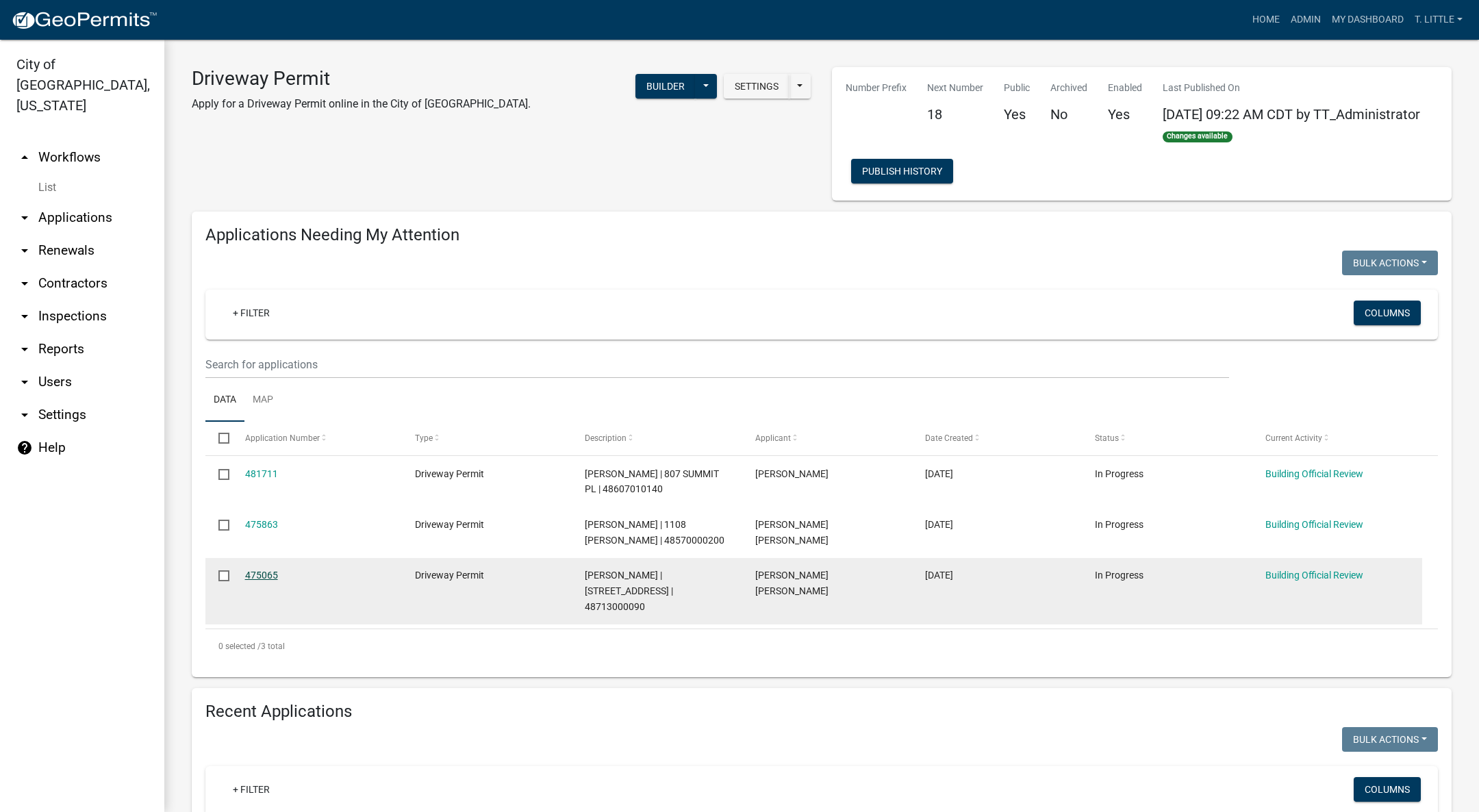
click at [265, 571] on link "475065" at bounding box center [261, 575] width 33 height 11
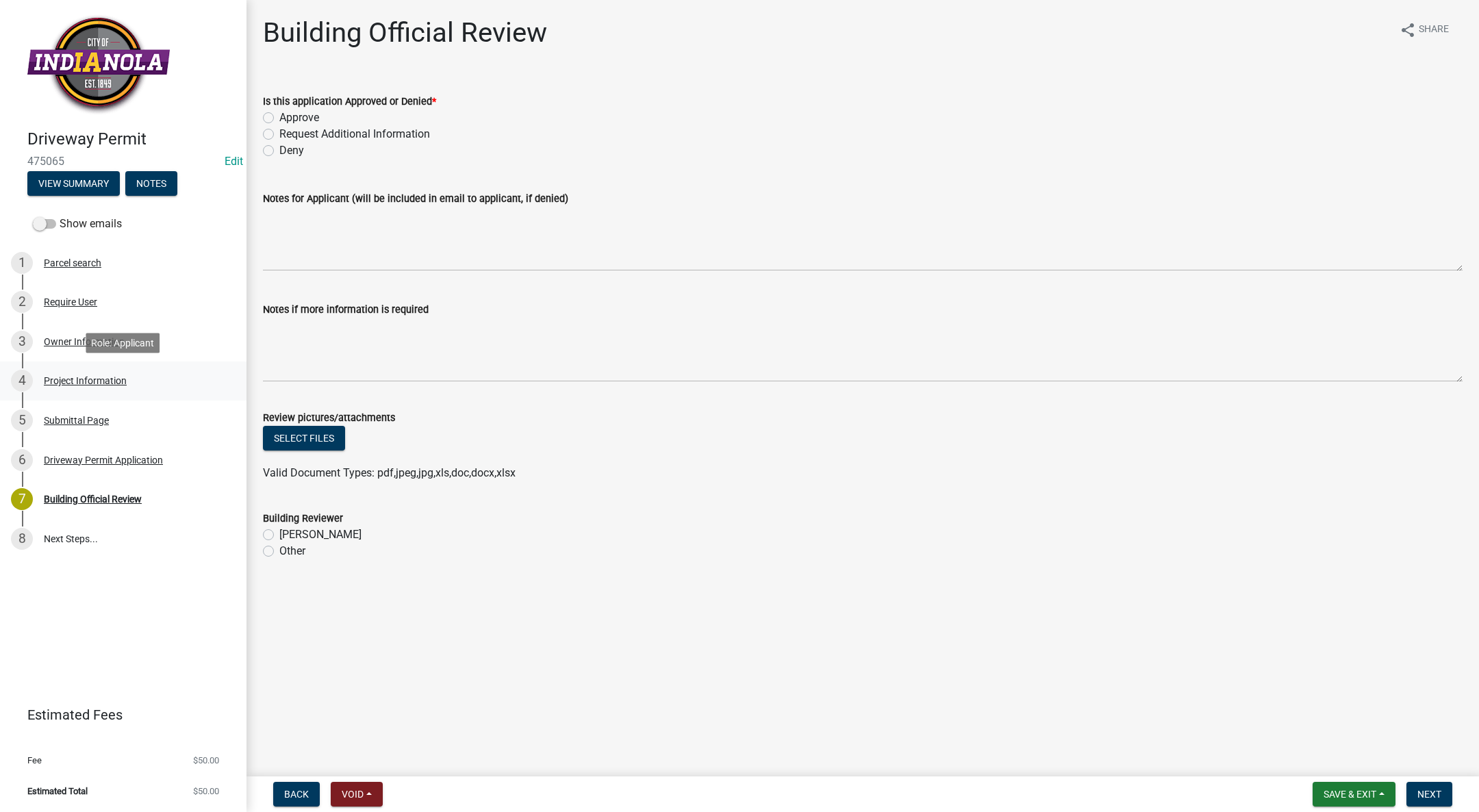
click at [70, 378] on div "Project Information" at bounding box center [85, 381] width 83 height 9
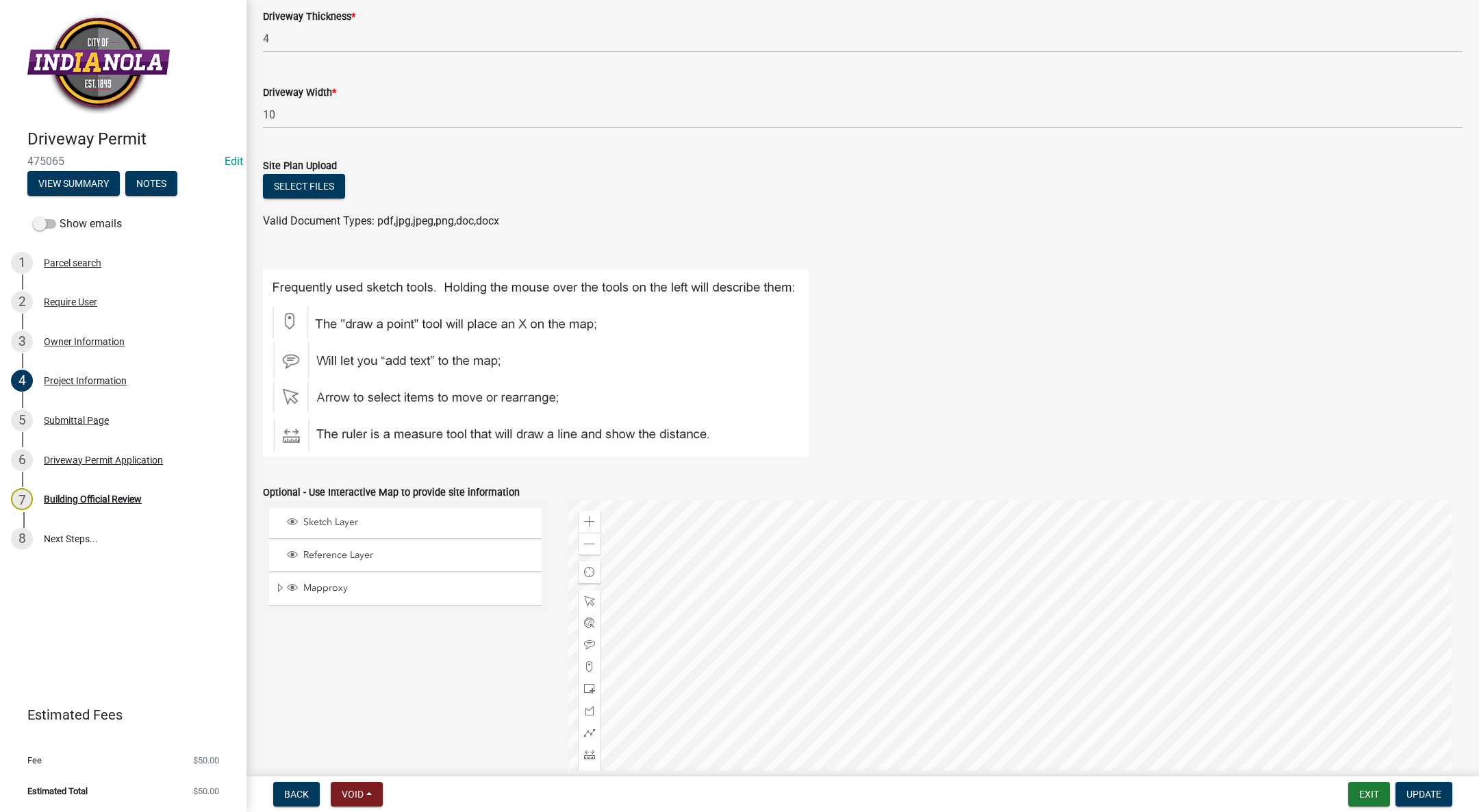
scroll to position [624, 0]
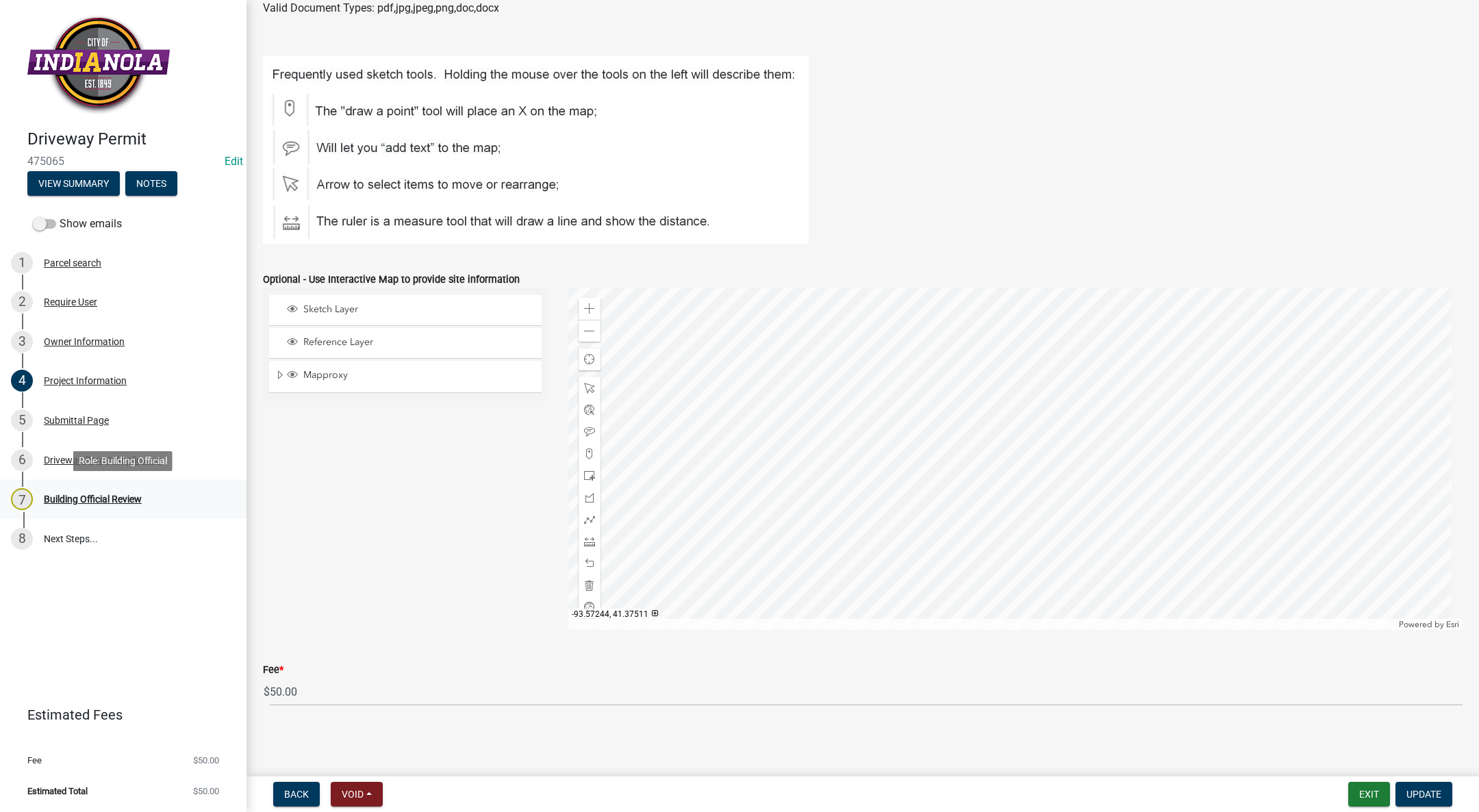
click at [111, 494] on div "Building Official Review" at bounding box center [92, 499] width 98 height 9
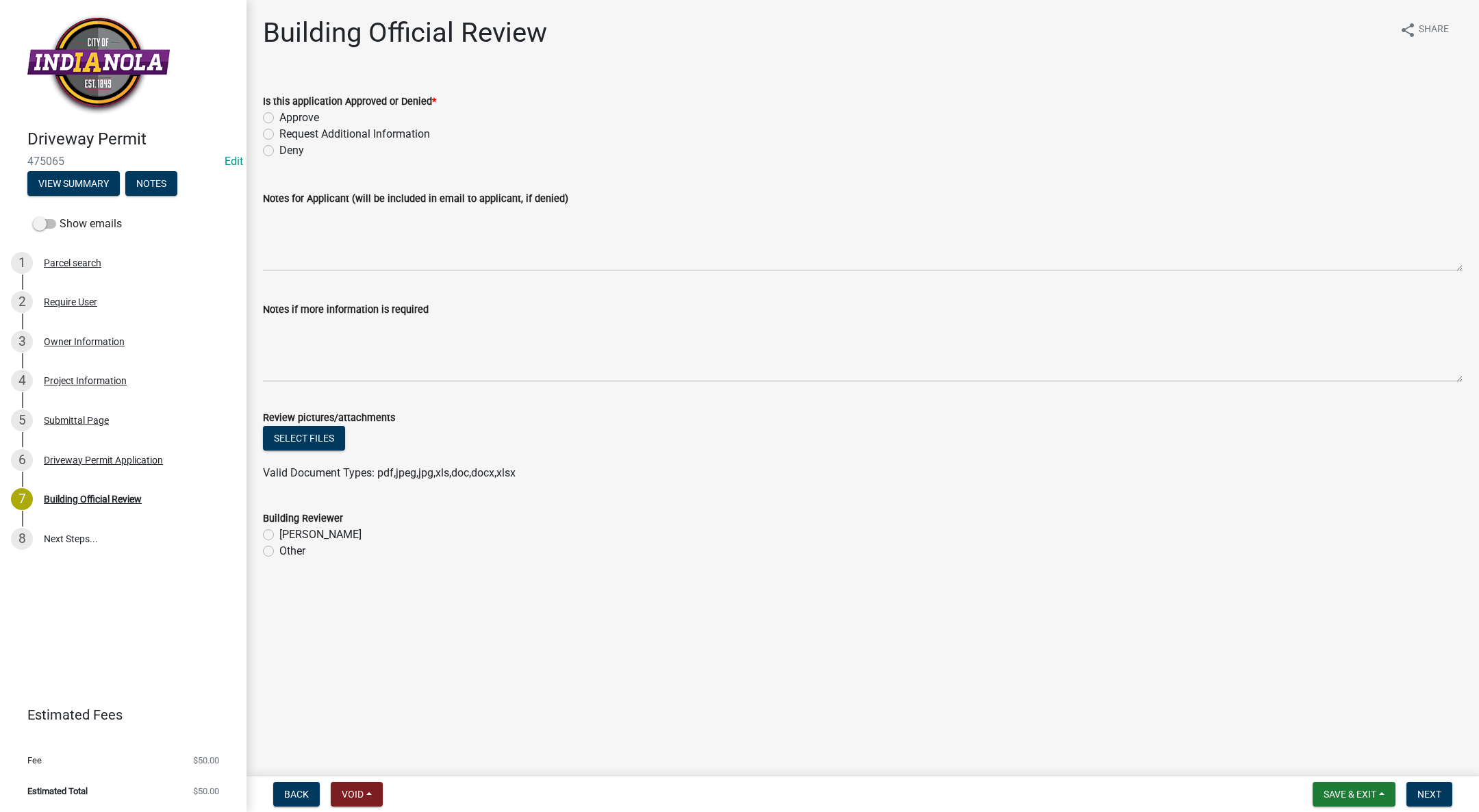
click at [279, 115] on label "Approve" at bounding box center [299, 117] width 40 height 16
click at [279, 115] on input "Approve" at bounding box center [284, 114] width 9 height 9
radio input "true"
click at [279, 536] on label "[PERSON_NAME]" at bounding box center [320, 534] width 82 height 16
click at [279, 535] on input "[PERSON_NAME]" at bounding box center [284, 531] width 9 height 9
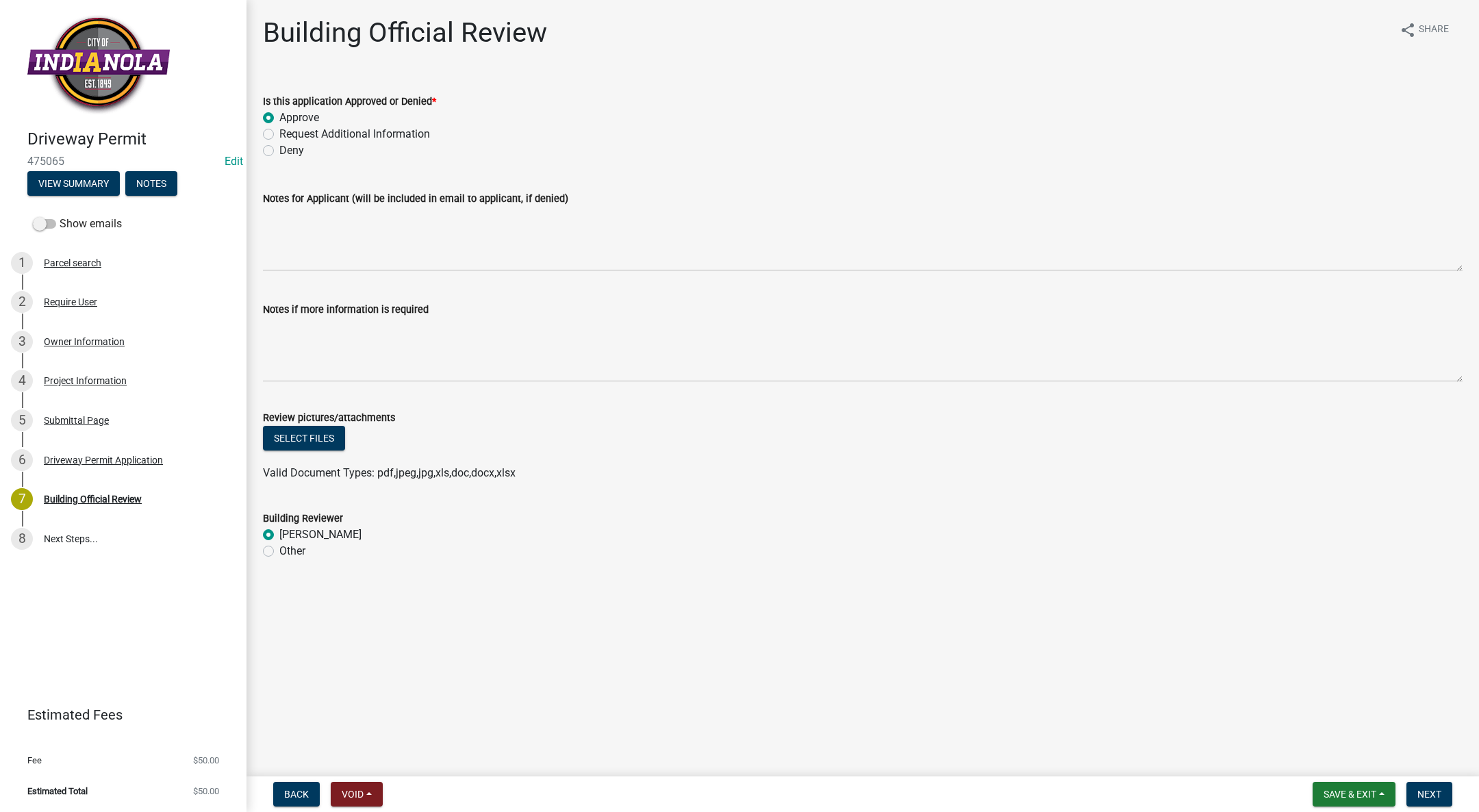
radio input "true"
click at [1430, 794] on span "Next" at bounding box center [1429, 794] width 24 height 11
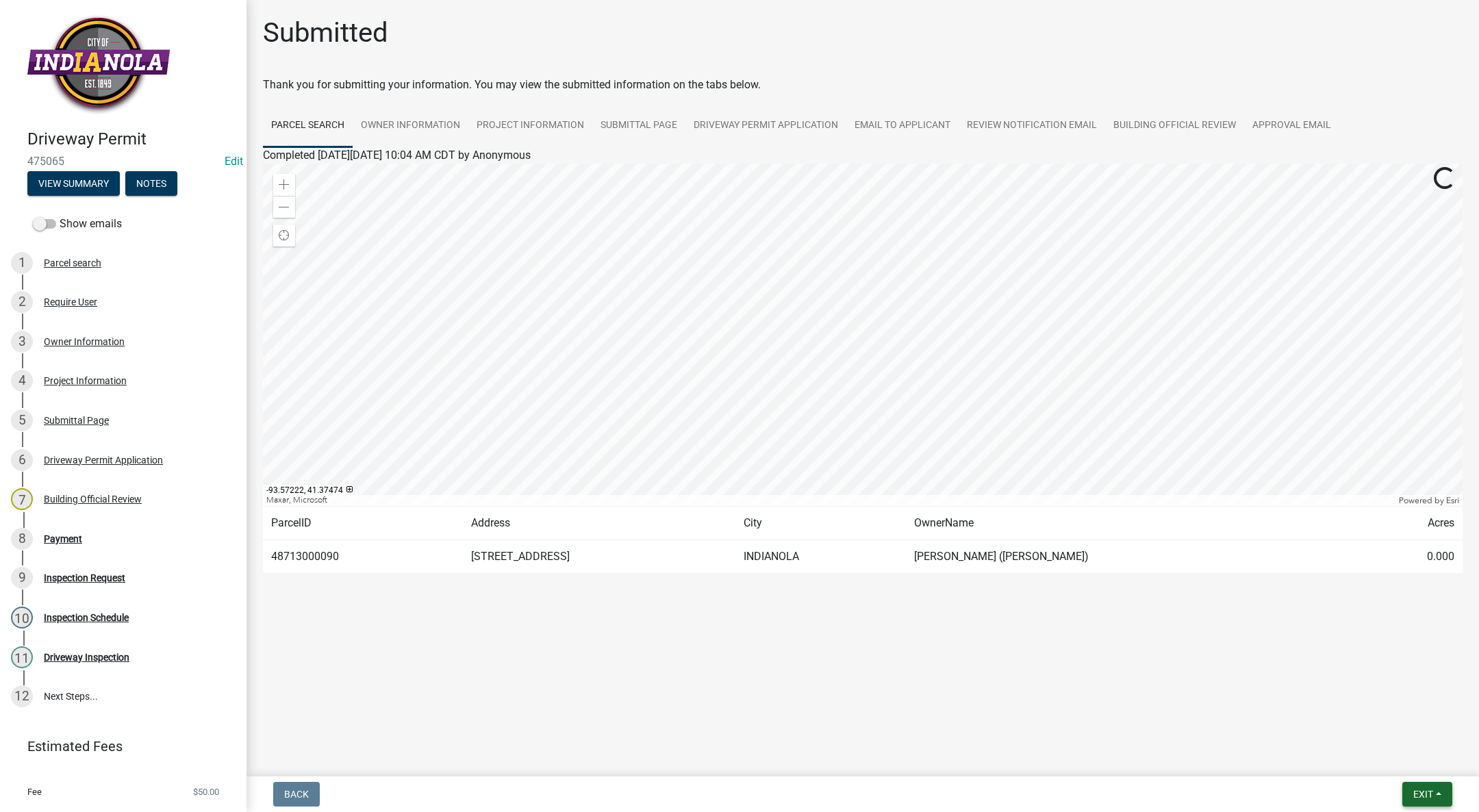
click at [1425, 790] on span "Exit" at bounding box center [1423, 794] width 20 height 11
click at [1424, 764] on button "Save & Exit" at bounding box center [1397, 758] width 109 height 33
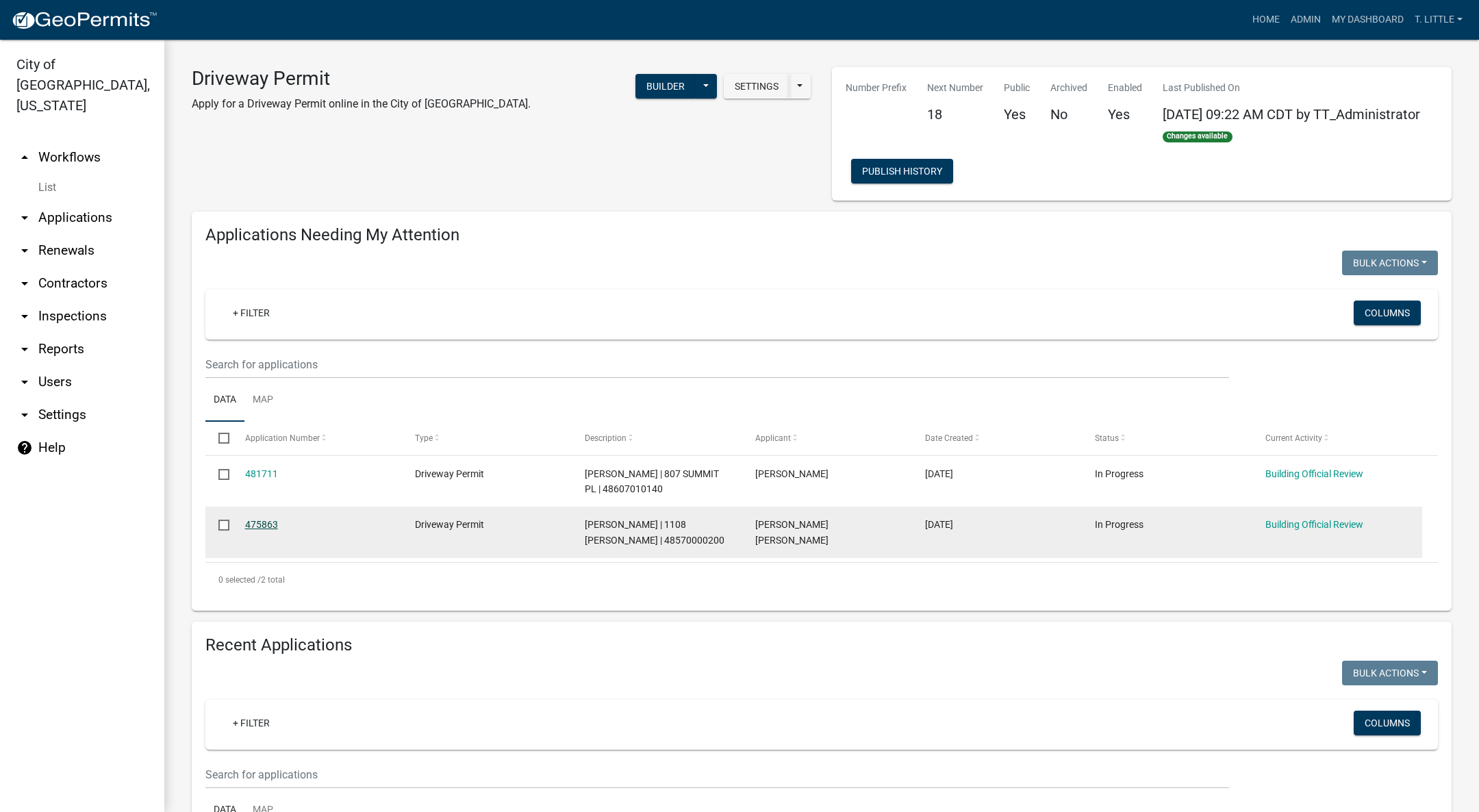
click at [263, 525] on link "475863" at bounding box center [261, 524] width 33 height 11
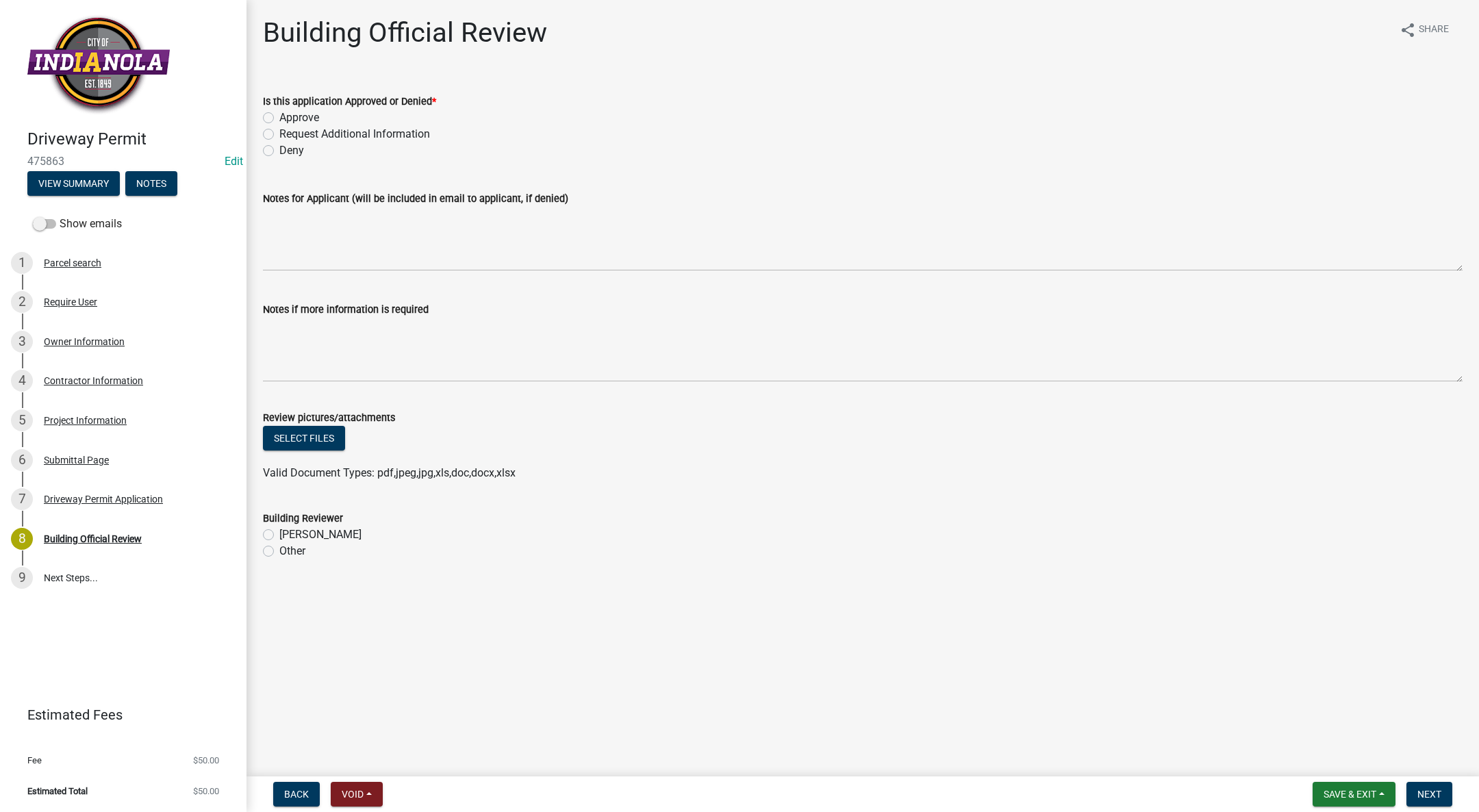
click at [279, 118] on label "Approve" at bounding box center [299, 117] width 40 height 16
click at [279, 118] on input "Approve" at bounding box center [284, 114] width 9 height 9
radio input "true"
click at [279, 530] on label "[PERSON_NAME]" at bounding box center [320, 534] width 82 height 16
click at [279, 530] on input "[PERSON_NAME]" at bounding box center [284, 531] width 9 height 9
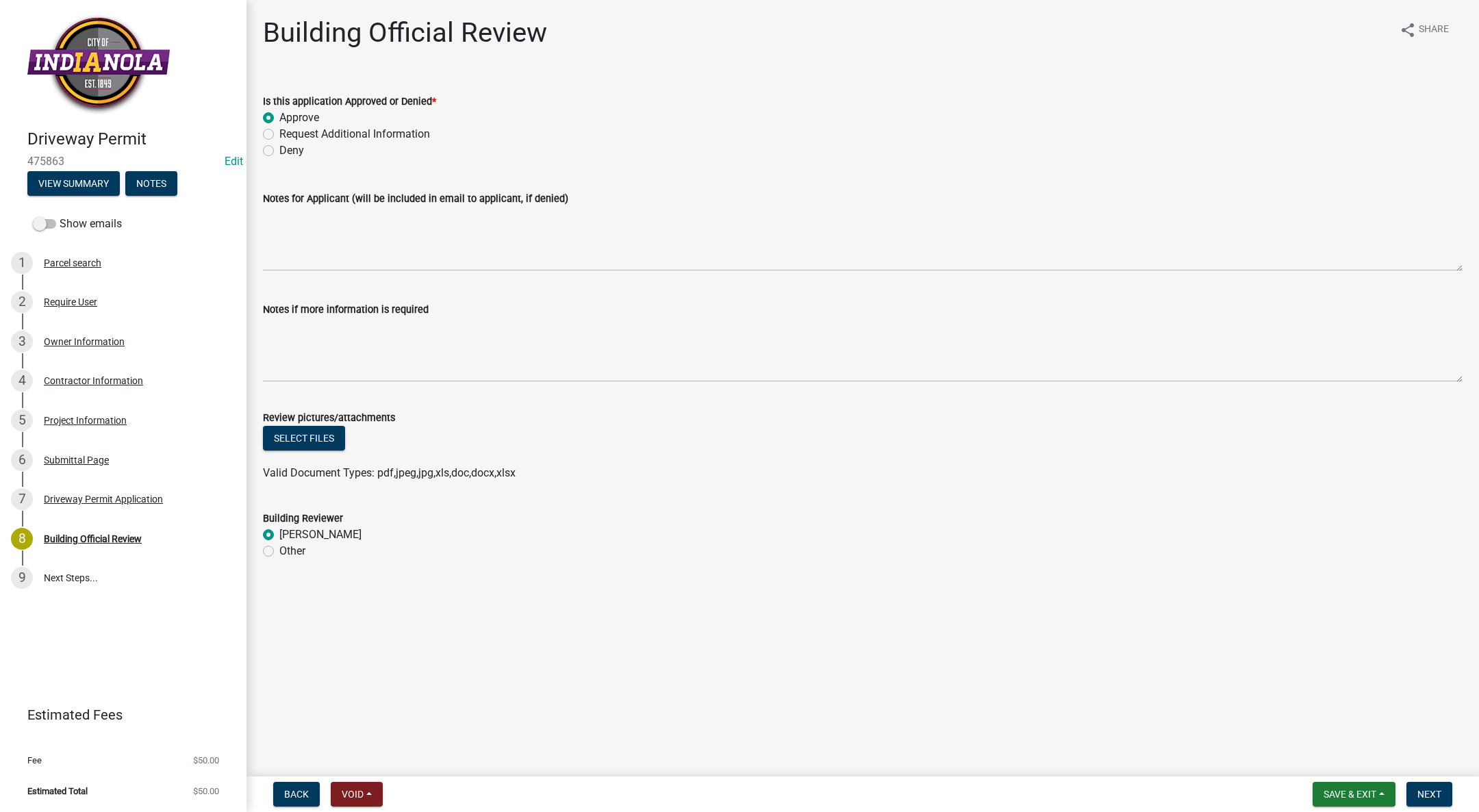
radio input "true"
click at [1431, 793] on span "Next" at bounding box center [1429, 794] width 24 height 11
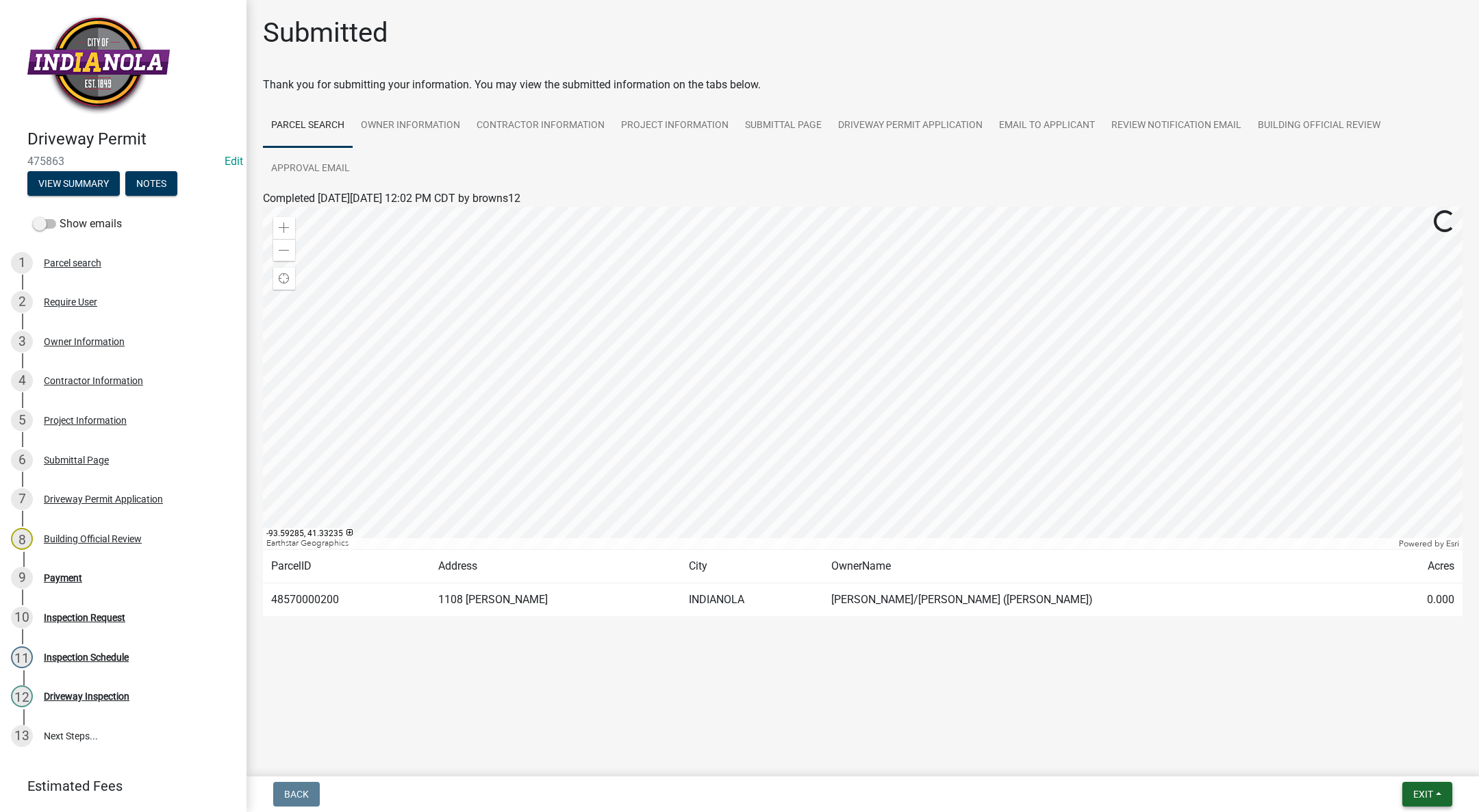
click at [1434, 787] on button "Exit" at bounding box center [1427, 794] width 50 height 25
click at [1416, 764] on button "Save & Exit" at bounding box center [1397, 758] width 109 height 33
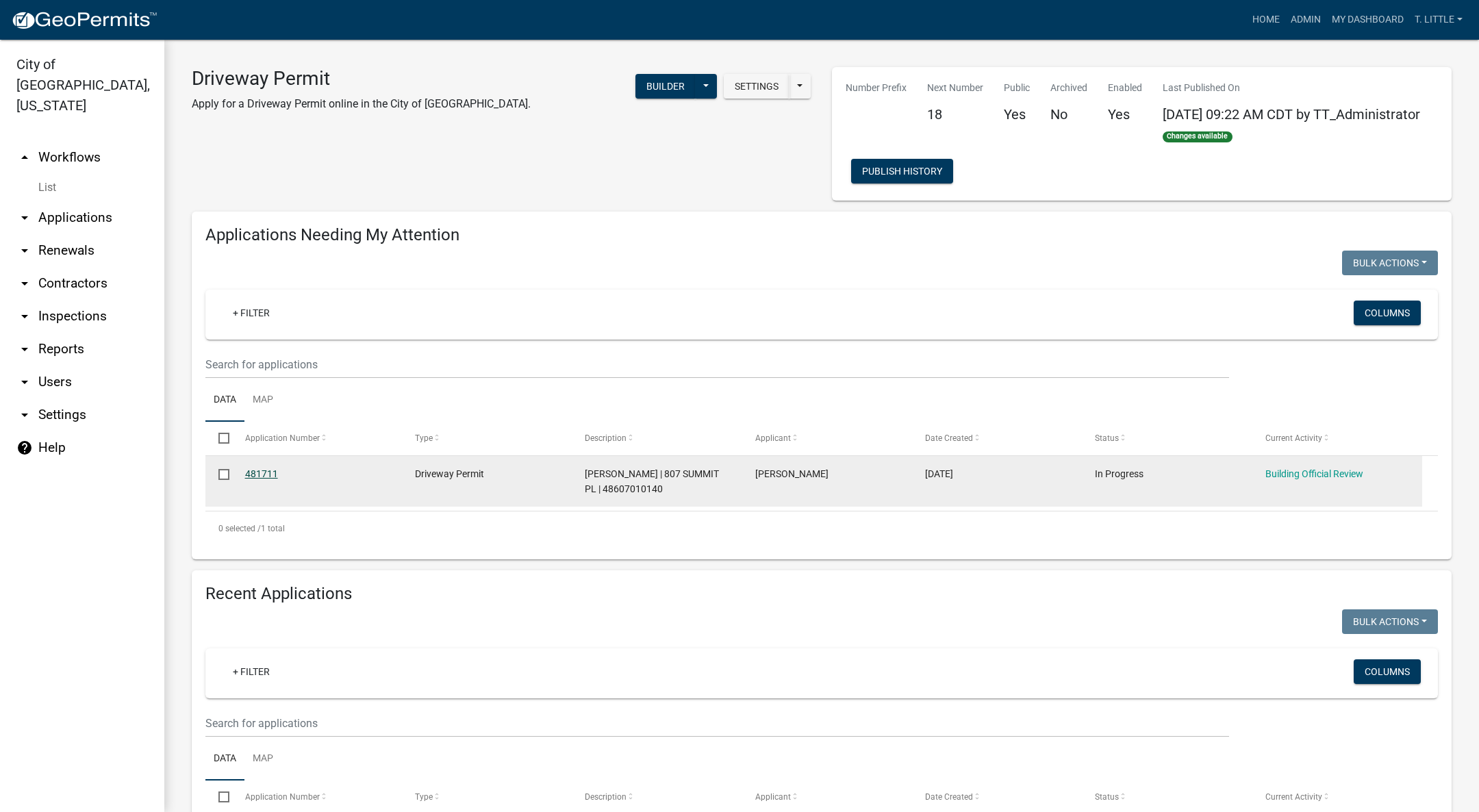
click at [265, 472] on link "481711" at bounding box center [261, 474] width 33 height 11
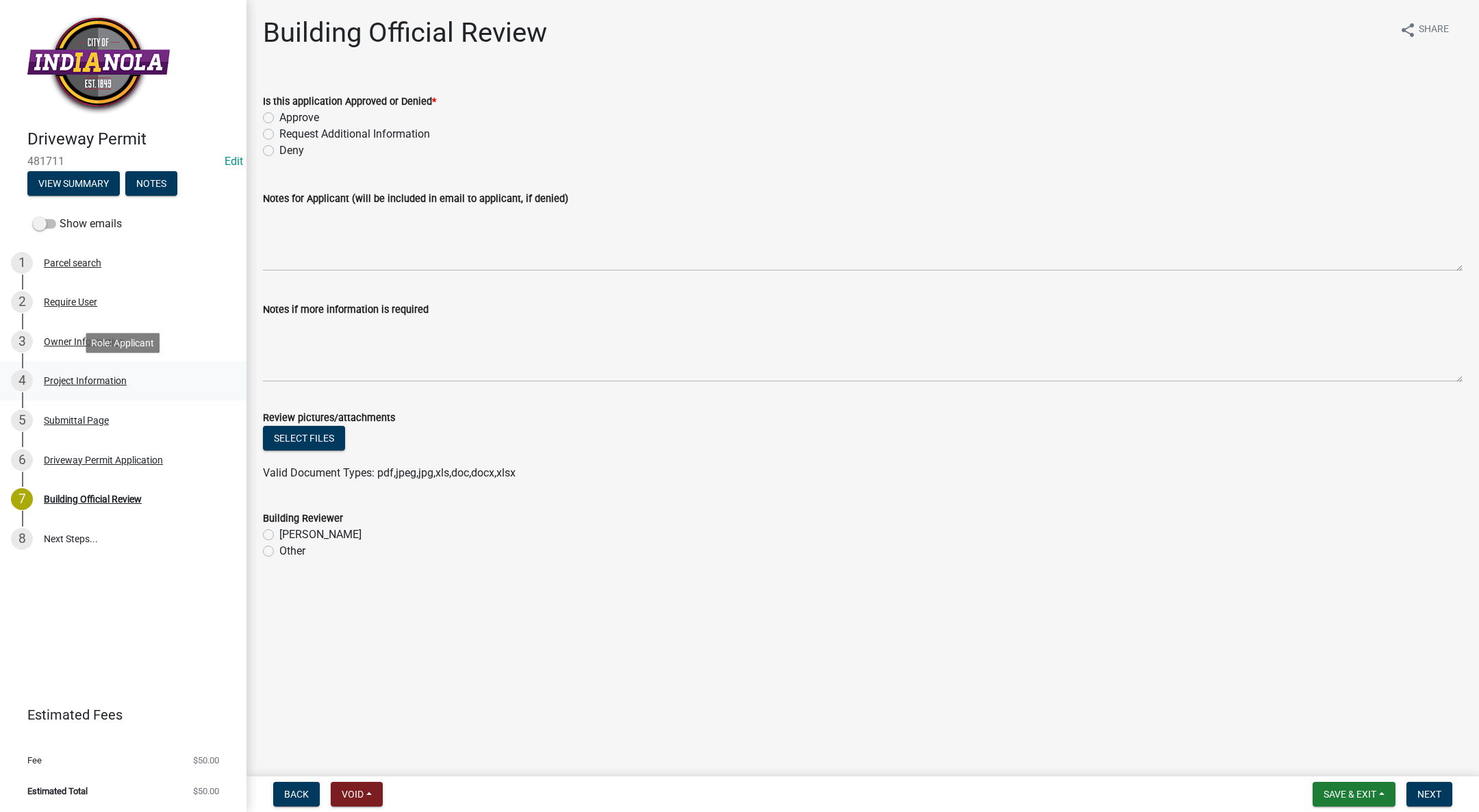
click at [132, 381] on div "4 Project Information" at bounding box center [118, 381] width 214 height 22
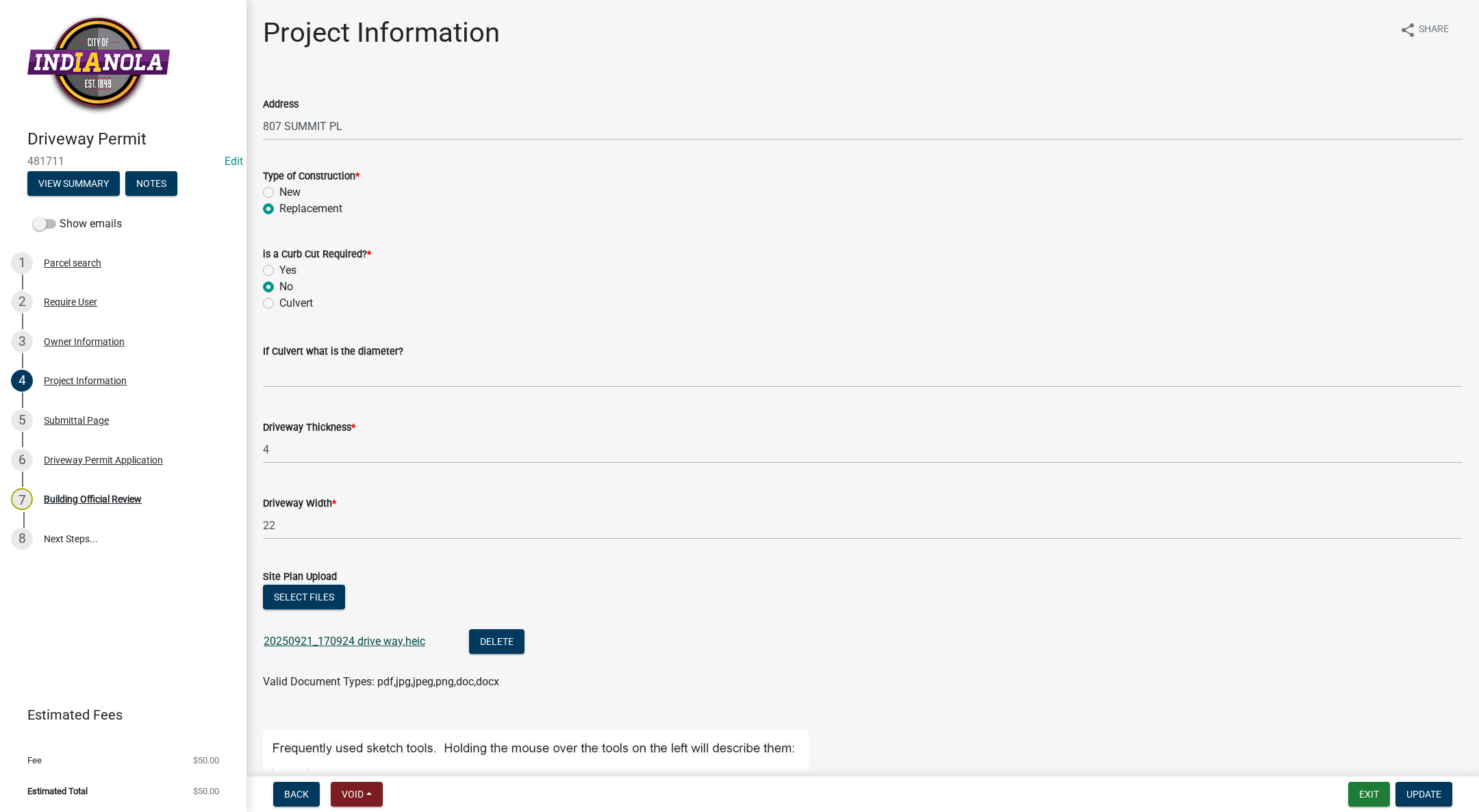
click at [417, 635] on link "20250921_170924 drive way.heic" at bounding box center [345, 641] width 162 height 13
drag, startPoint x: 364, startPoint y: 468, endPoint x: 452, endPoint y: 458, distance: 88.6
click at [451, 458] on wm-data-entity-input "Driveway Thickness * 4" at bounding box center [863, 438] width 1200 height 76
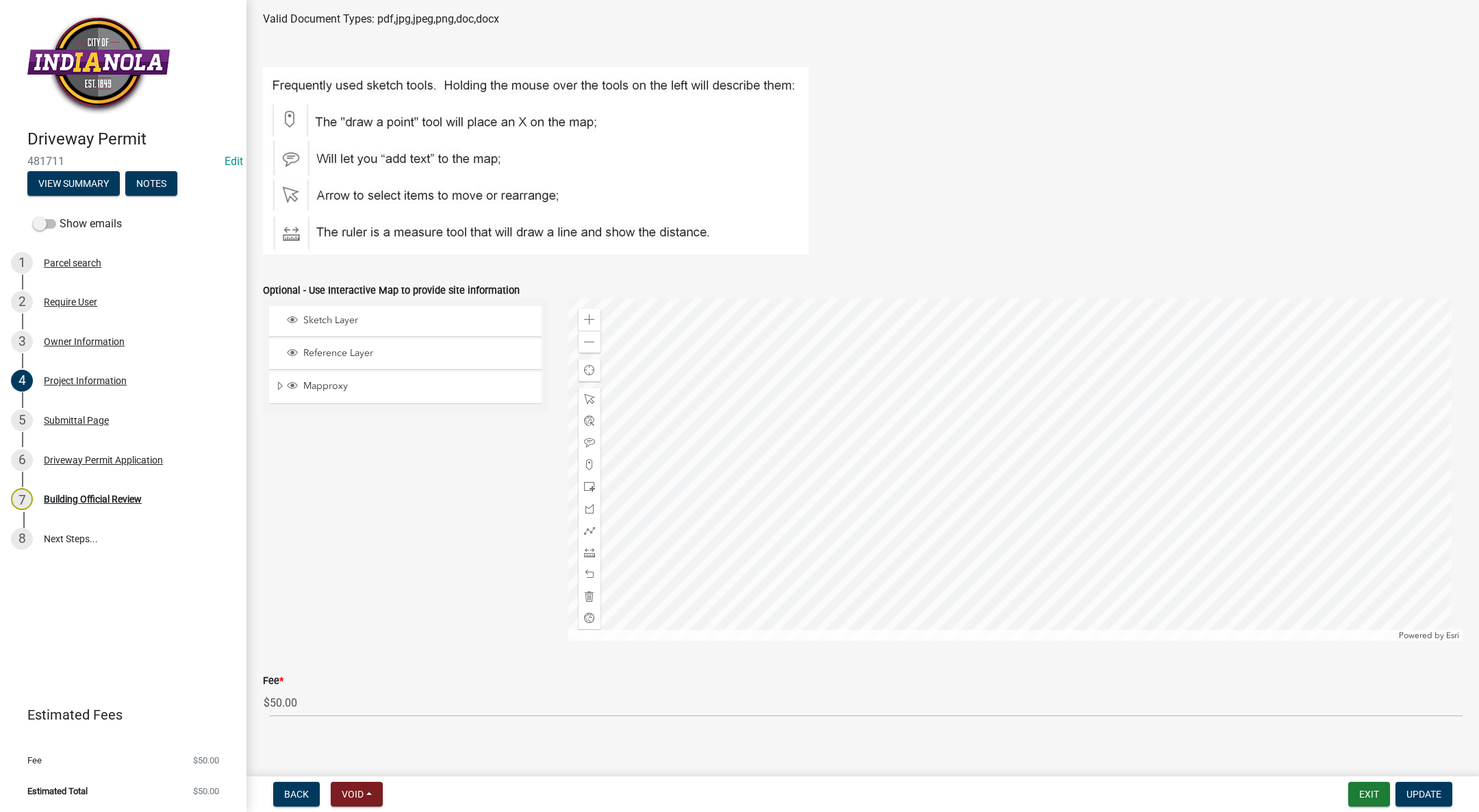
scroll to position [674, 0]
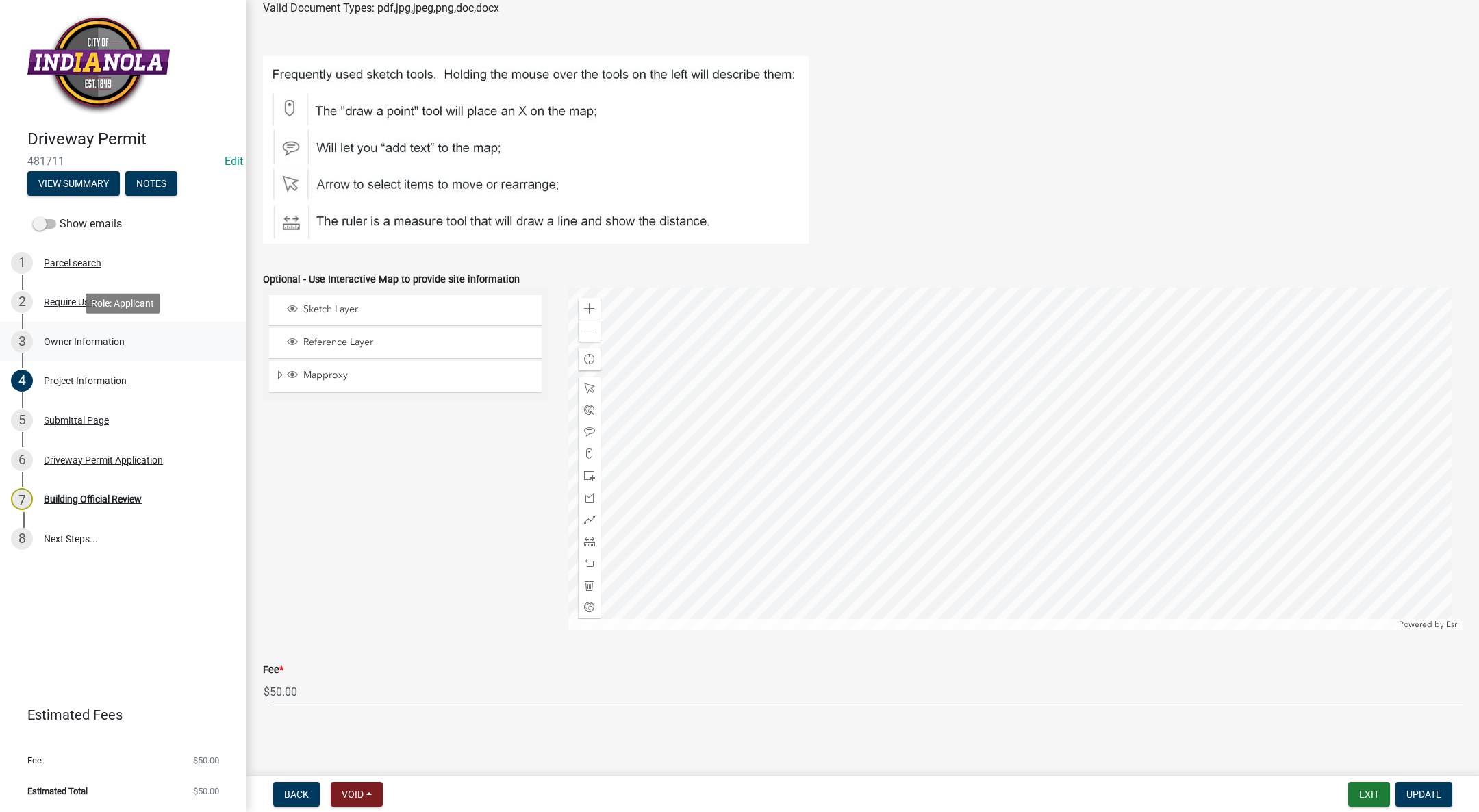
click at [63, 345] on div "Owner Information" at bounding box center [84, 341] width 81 height 9
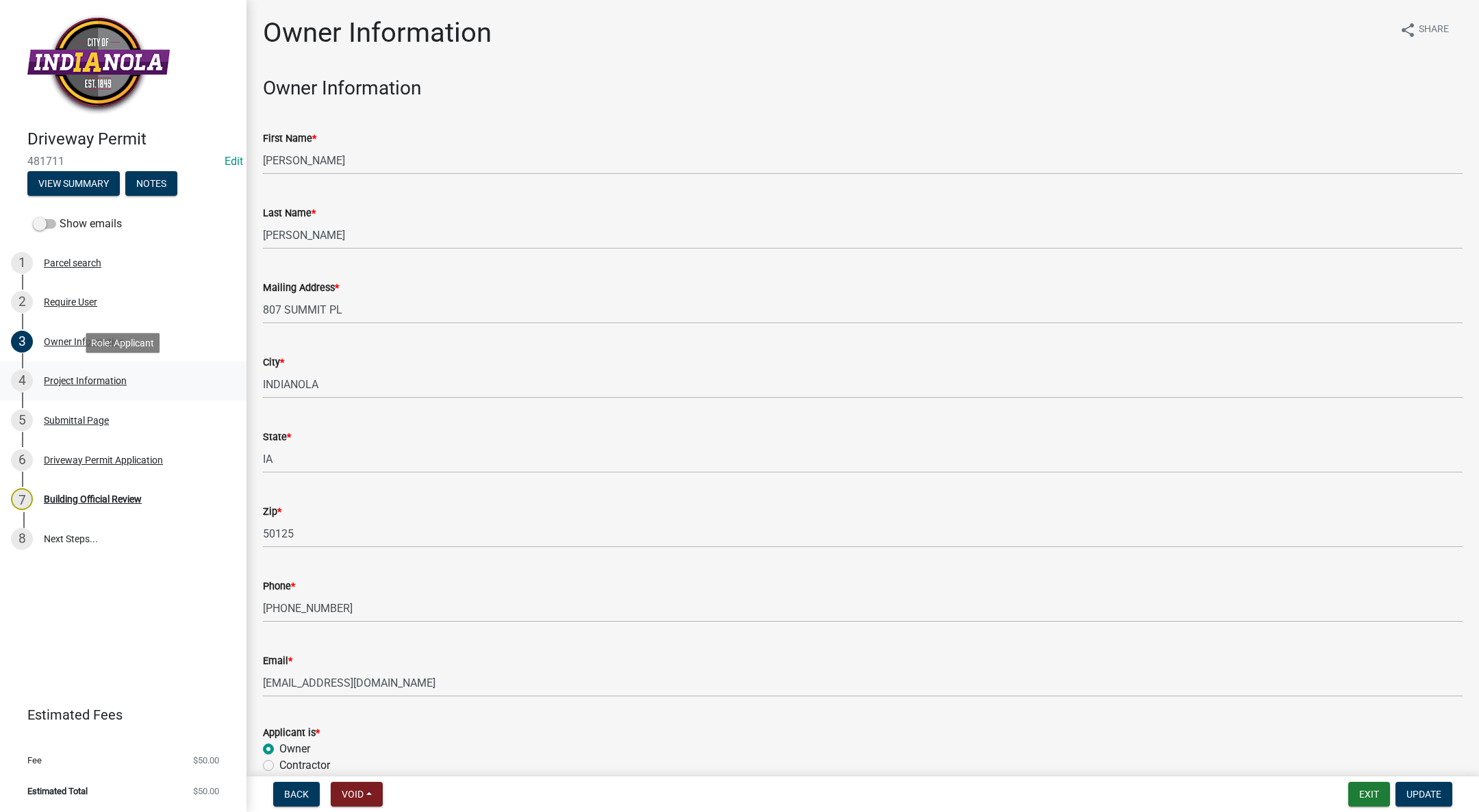
click at [73, 376] on div "Project Information" at bounding box center [85, 381] width 83 height 9
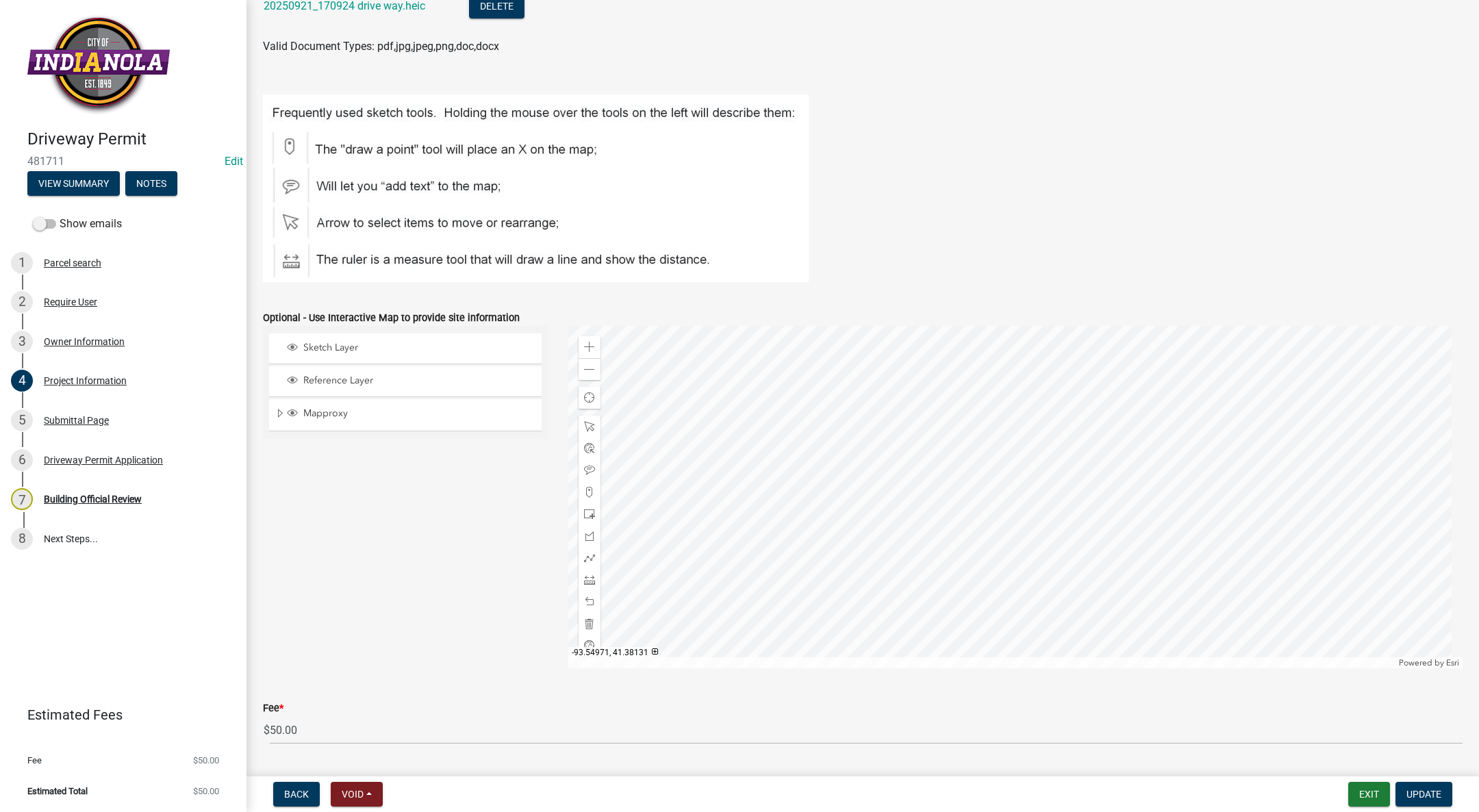
scroll to position [674, 0]
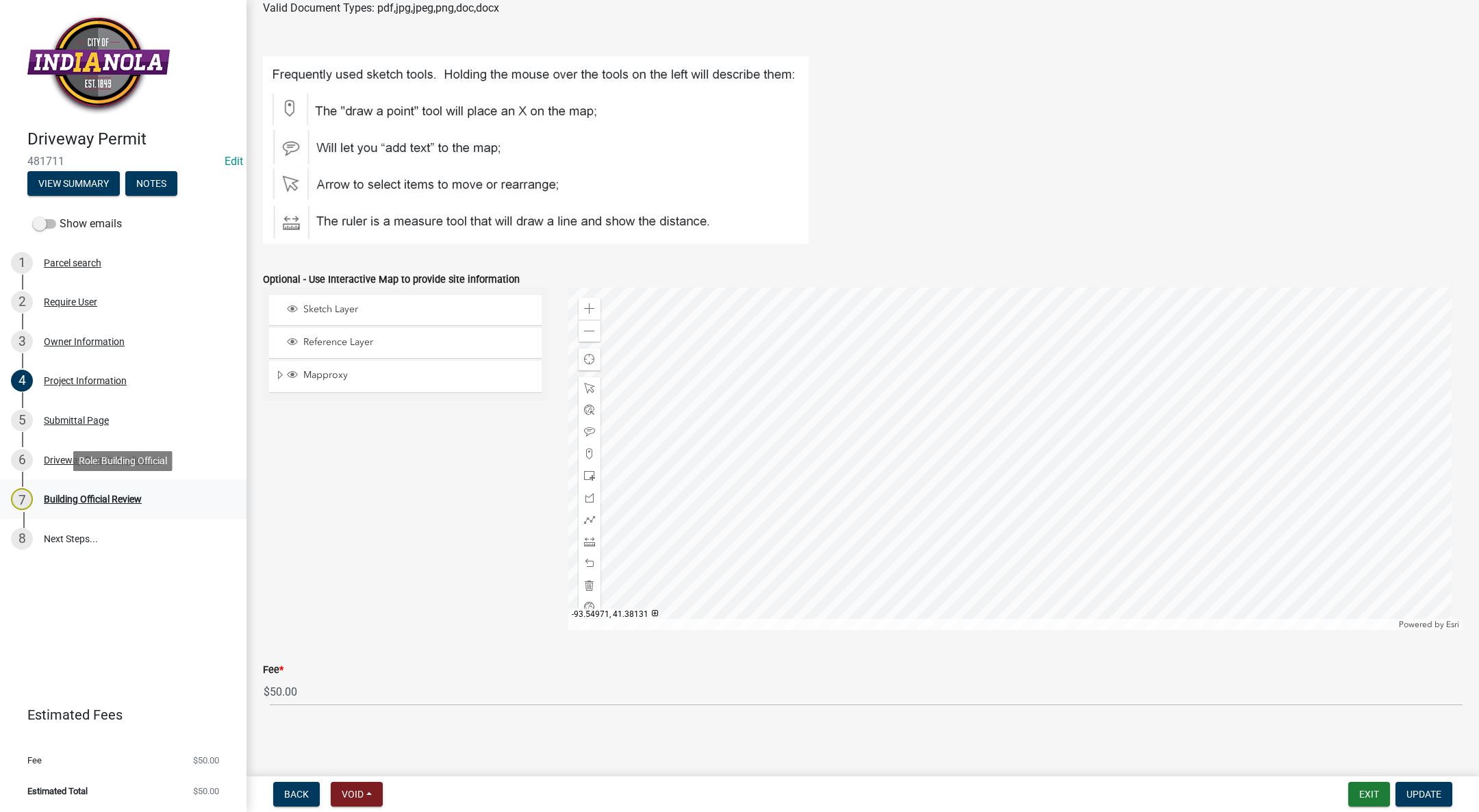
click at [130, 494] on div "Building Official Review" at bounding box center [92, 499] width 98 height 9
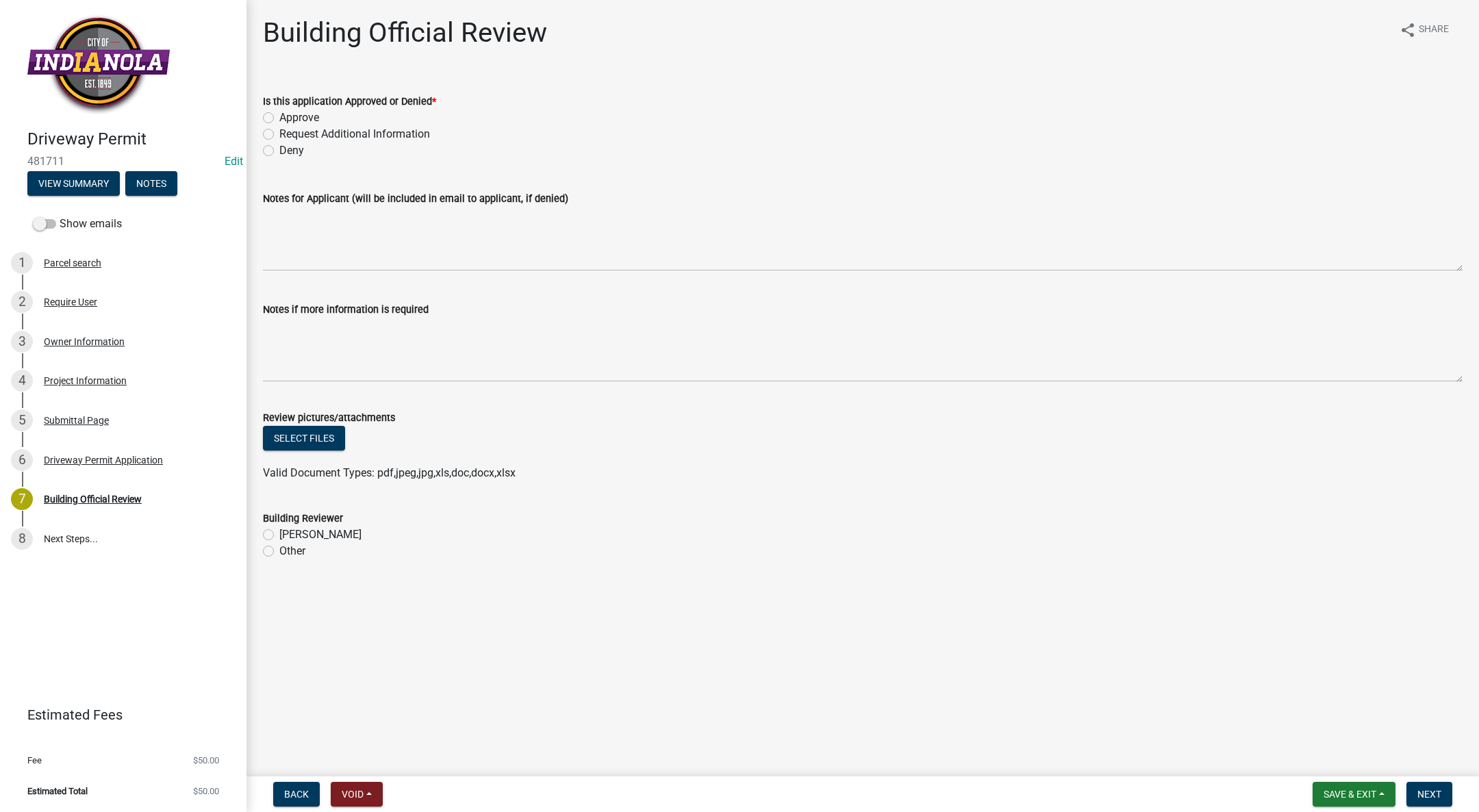
click at [279, 112] on label "Approve" at bounding box center [299, 117] width 40 height 16
click at [279, 112] on input "Approve" at bounding box center [284, 114] width 9 height 9
radio input "true"
click at [279, 535] on label "[PERSON_NAME]" at bounding box center [320, 534] width 82 height 16
click at [279, 535] on input "[PERSON_NAME]" at bounding box center [284, 531] width 9 height 9
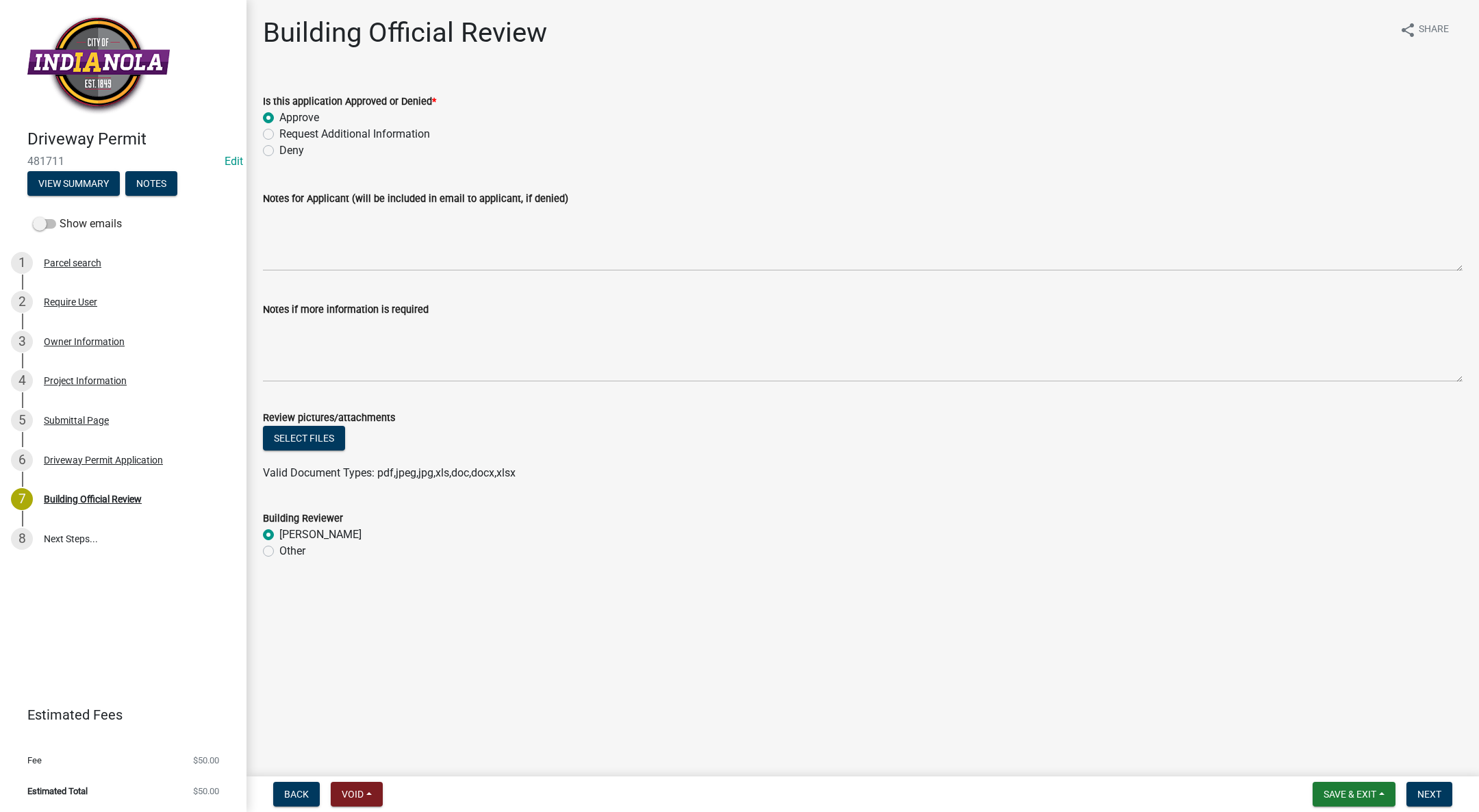
radio input "true"
click at [1435, 792] on span "Next" at bounding box center [1429, 794] width 24 height 11
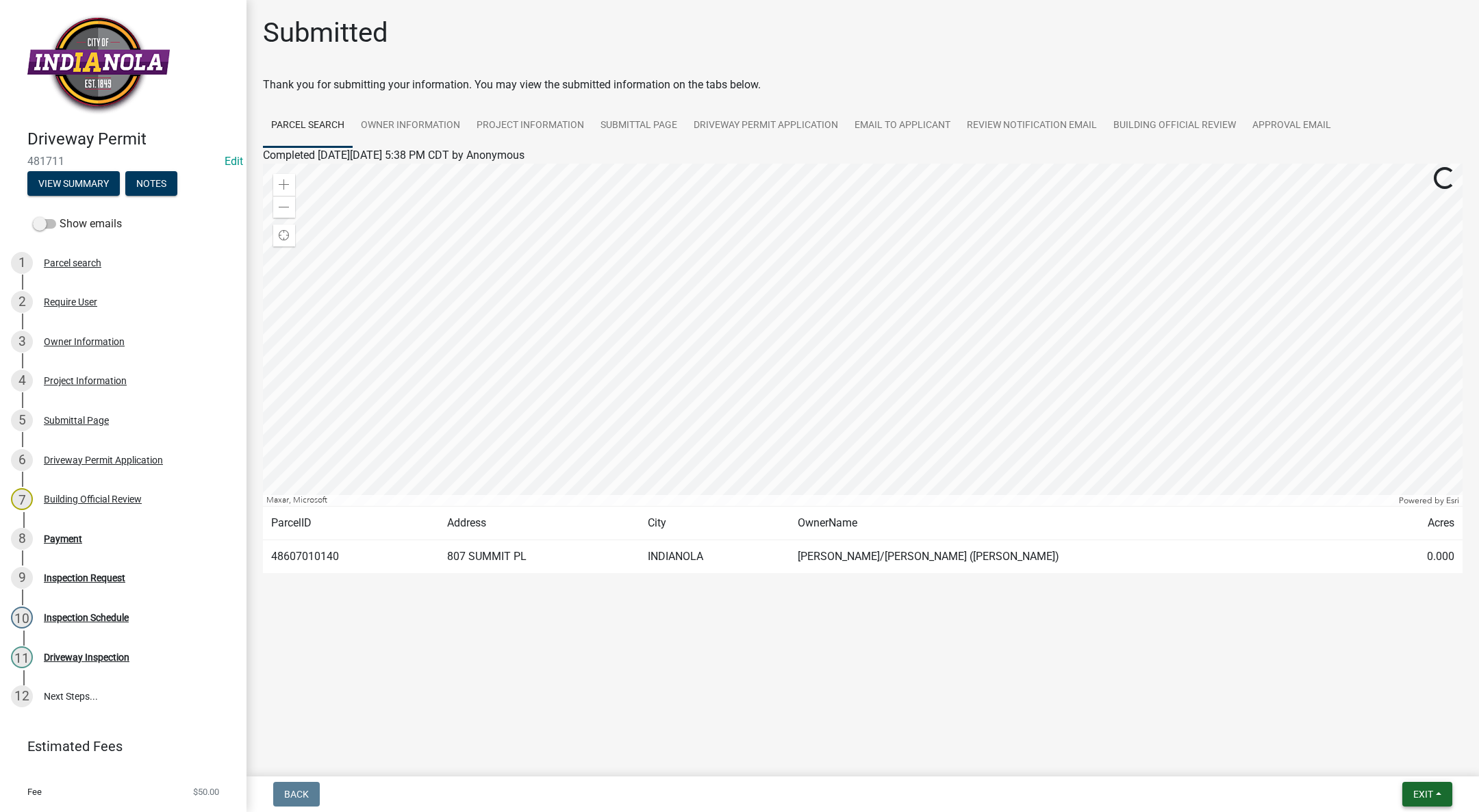
click at [1427, 784] on button "Exit" at bounding box center [1427, 794] width 50 height 25
click at [1405, 762] on button "Save & Exit" at bounding box center [1397, 758] width 109 height 33
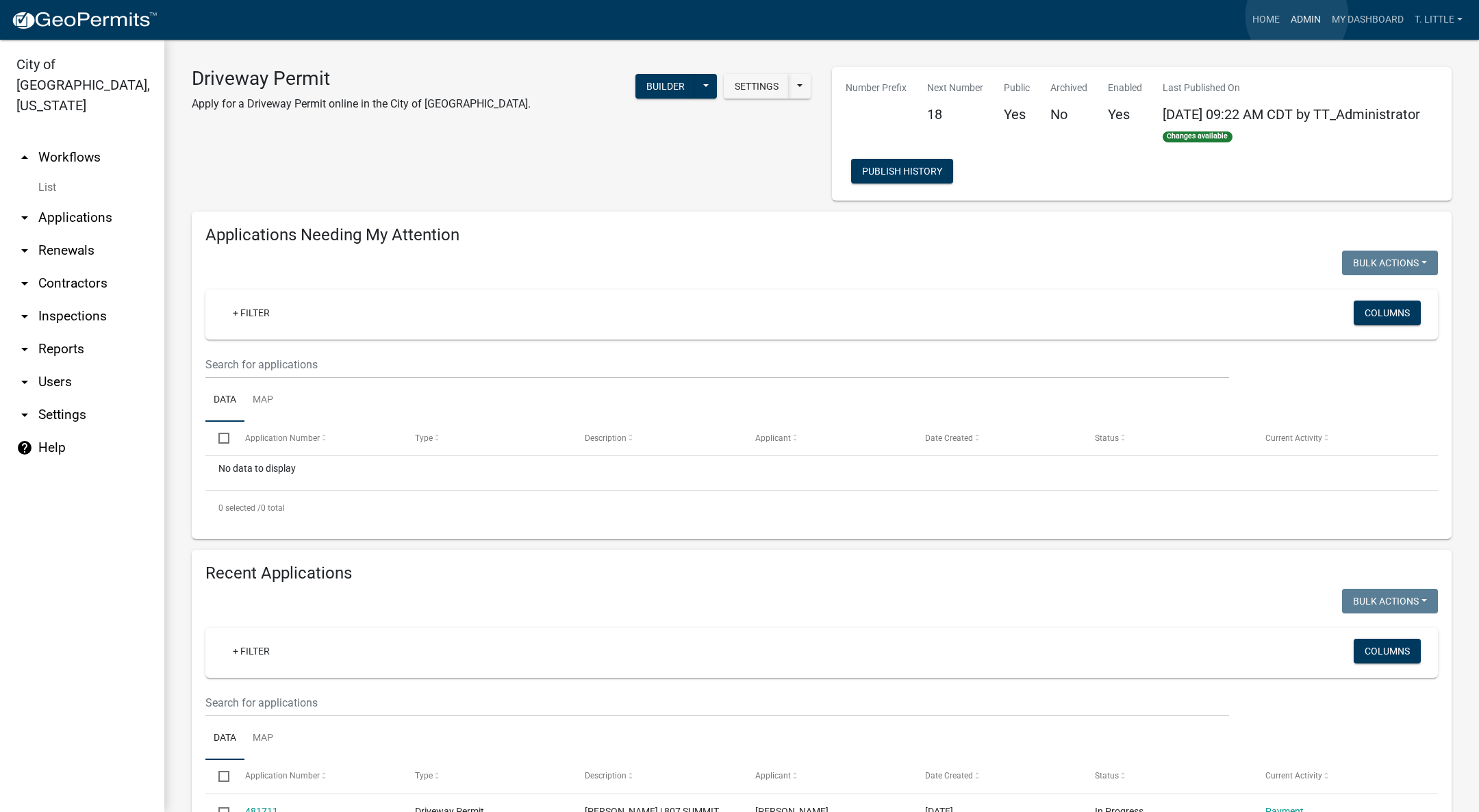
click at [1297, 15] on link "Admin" at bounding box center [1305, 20] width 41 height 26
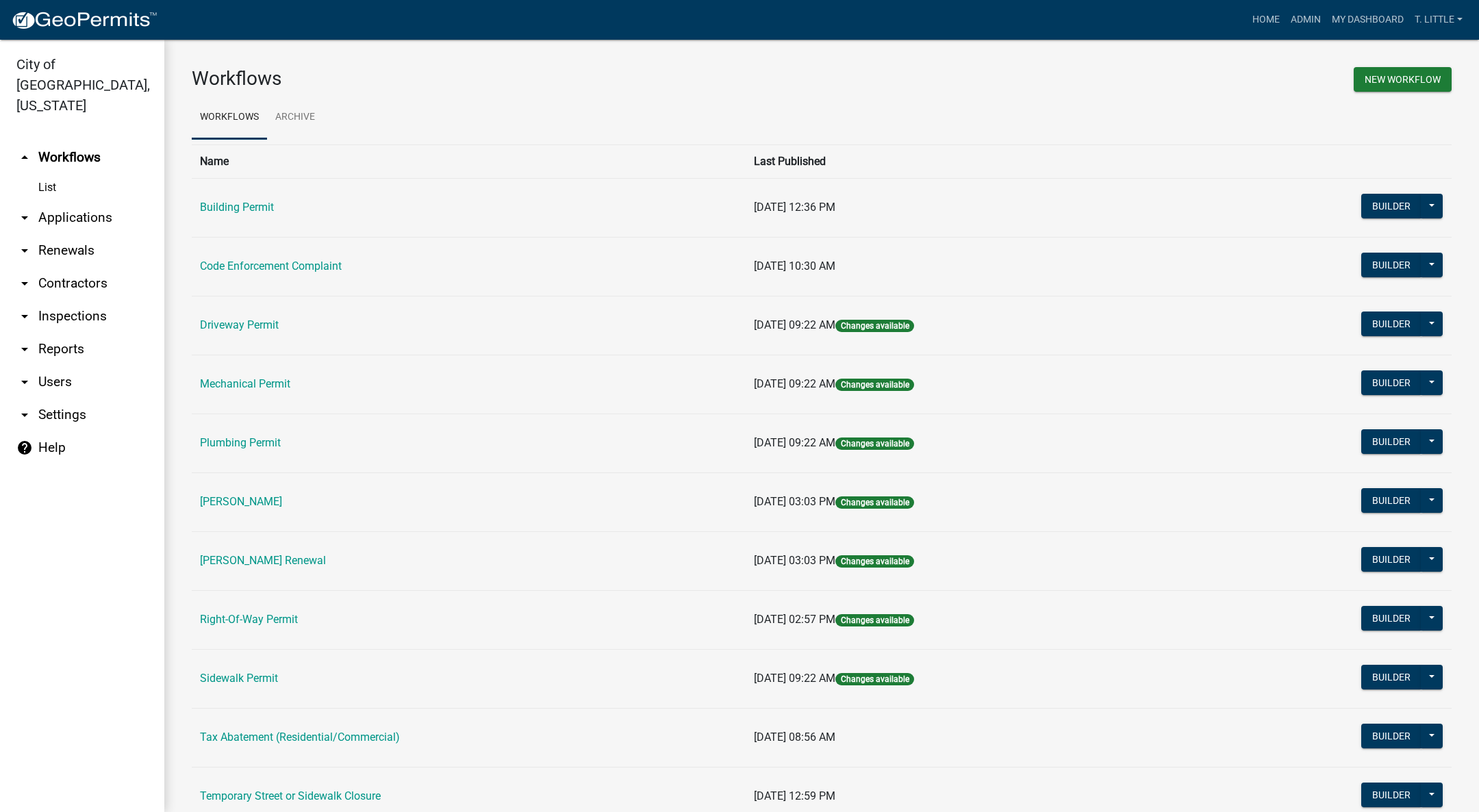
click at [248, 680] on link "Sidewalk Permit" at bounding box center [238, 677] width 78 height 13
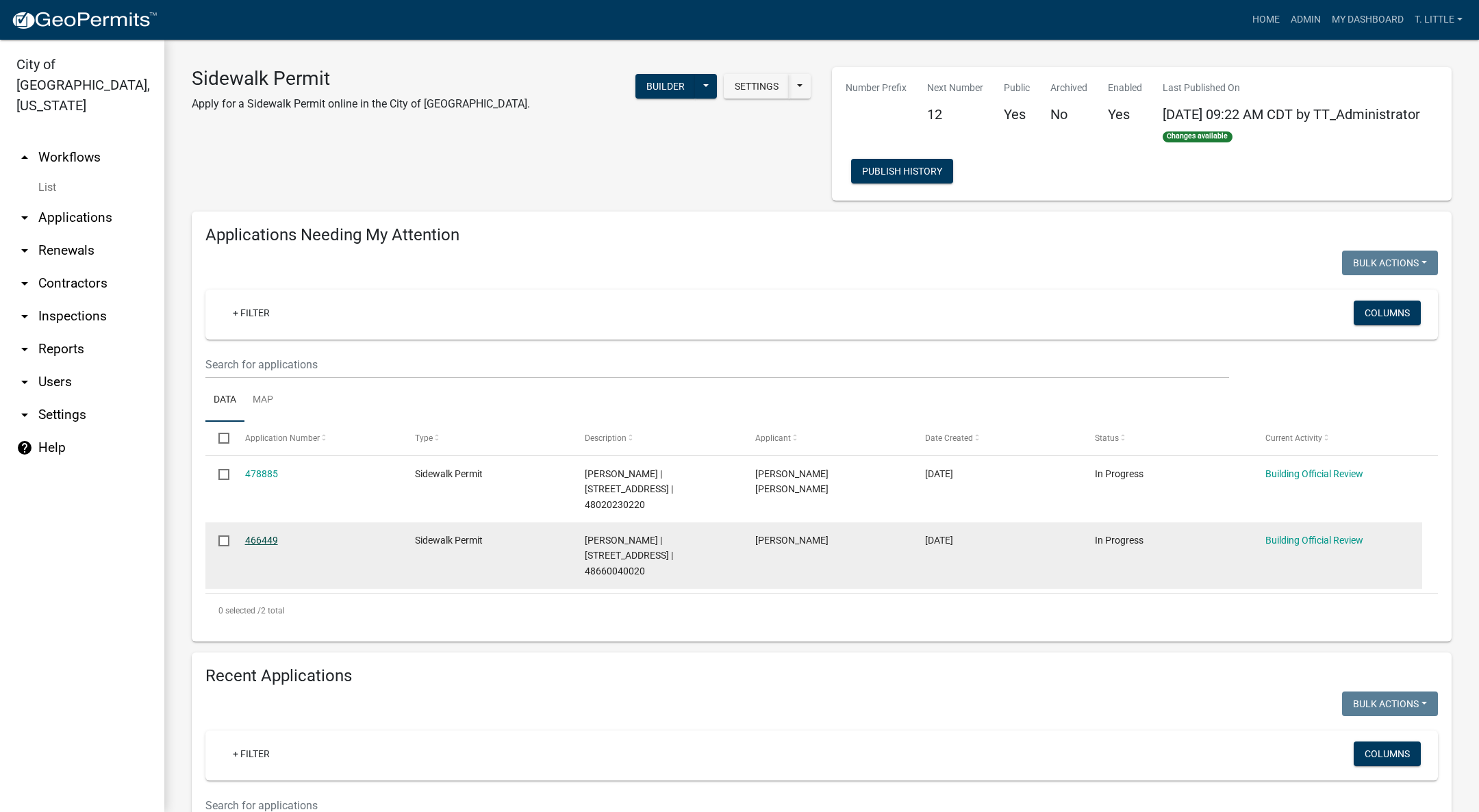
click at [251, 534] on link "466449" at bounding box center [261, 540] width 33 height 11
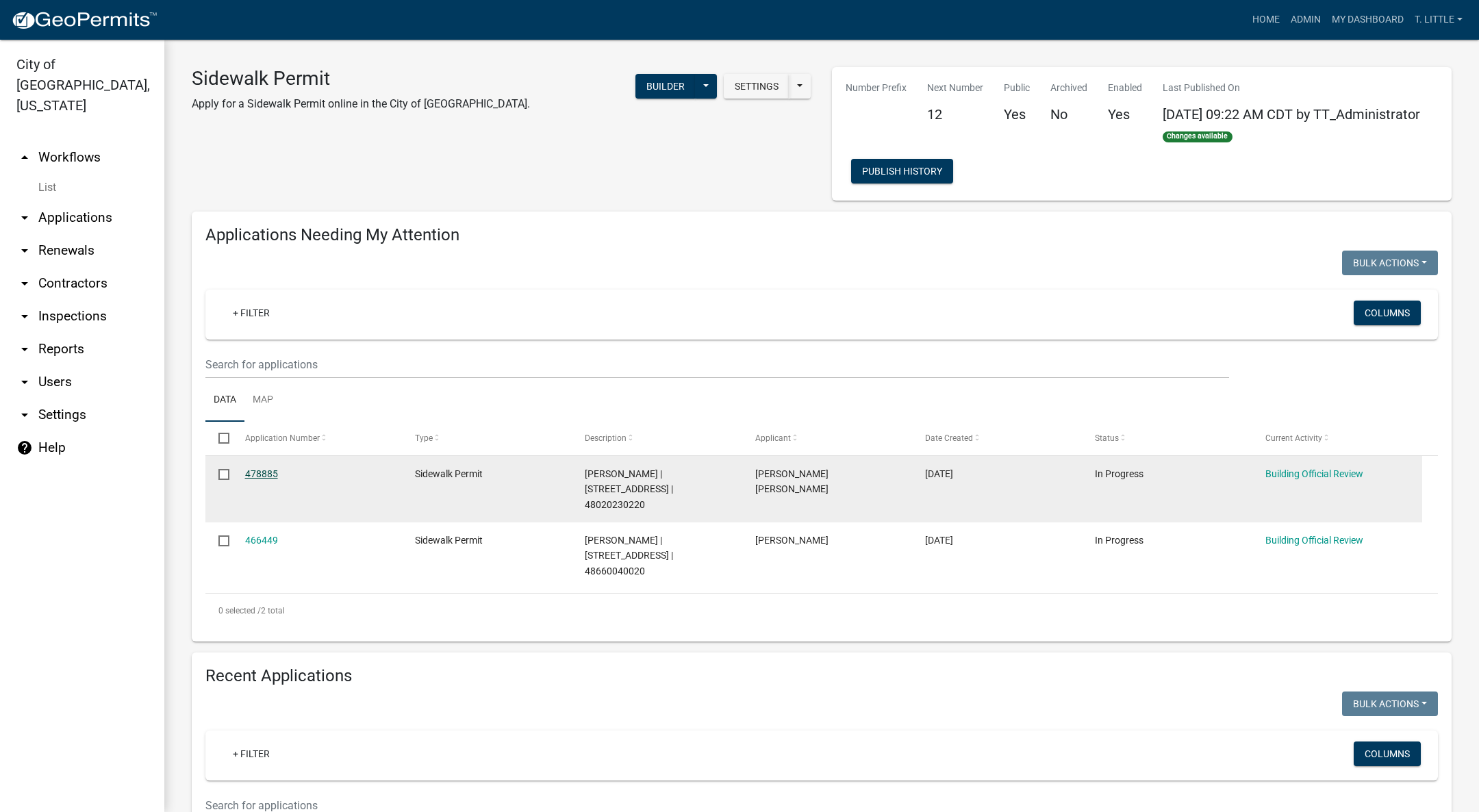
click at [259, 478] on link "478885" at bounding box center [261, 474] width 33 height 11
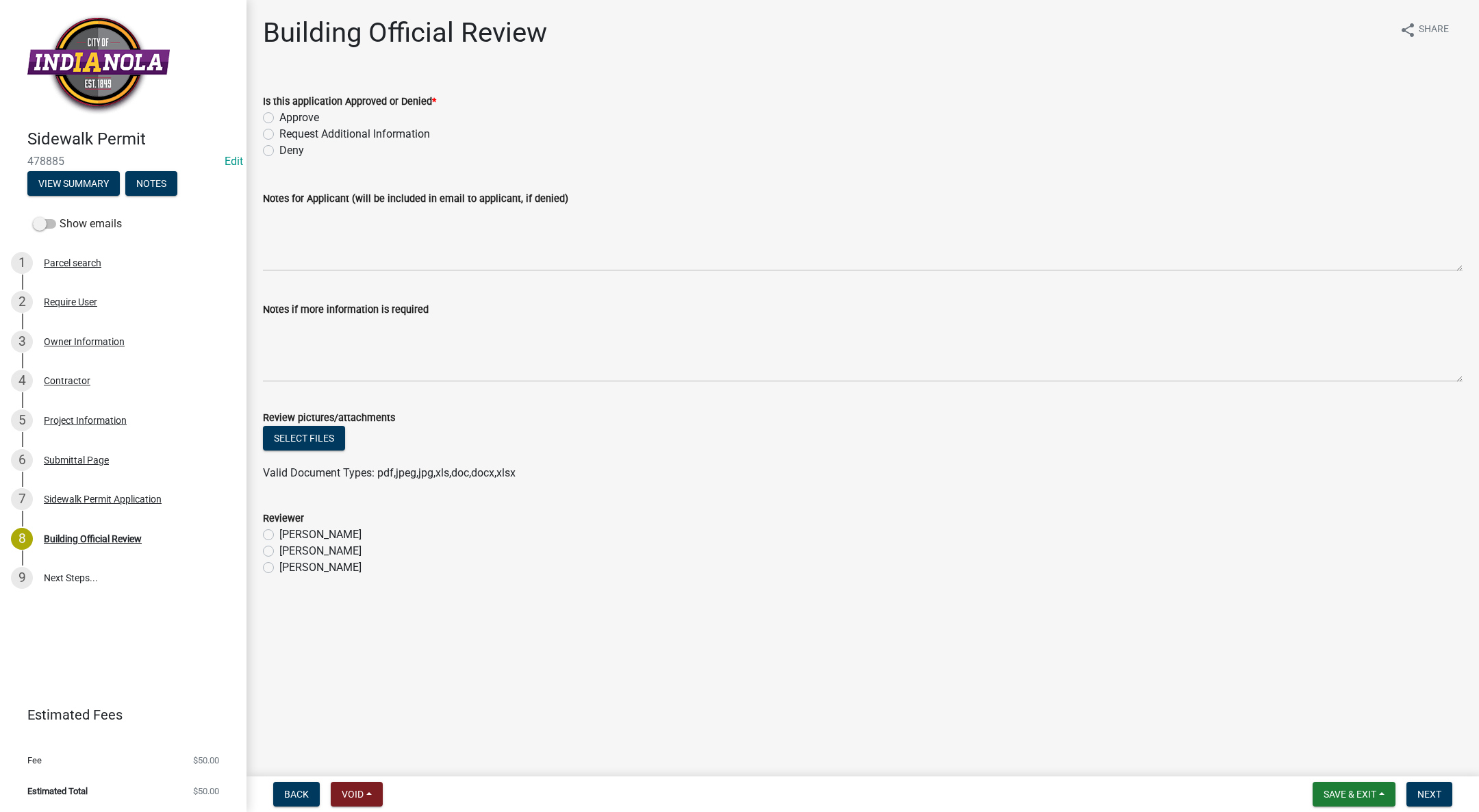
click at [279, 118] on label "Approve" at bounding box center [299, 117] width 40 height 16
click at [279, 118] on input "Approve" at bounding box center [284, 114] width 9 height 9
radio input "true"
click at [279, 532] on label "[PERSON_NAME]" at bounding box center [320, 534] width 82 height 16
click at [279, 532] on input "[PERSON_NAME]" at bounding box center [284, 531] width 9 height 9
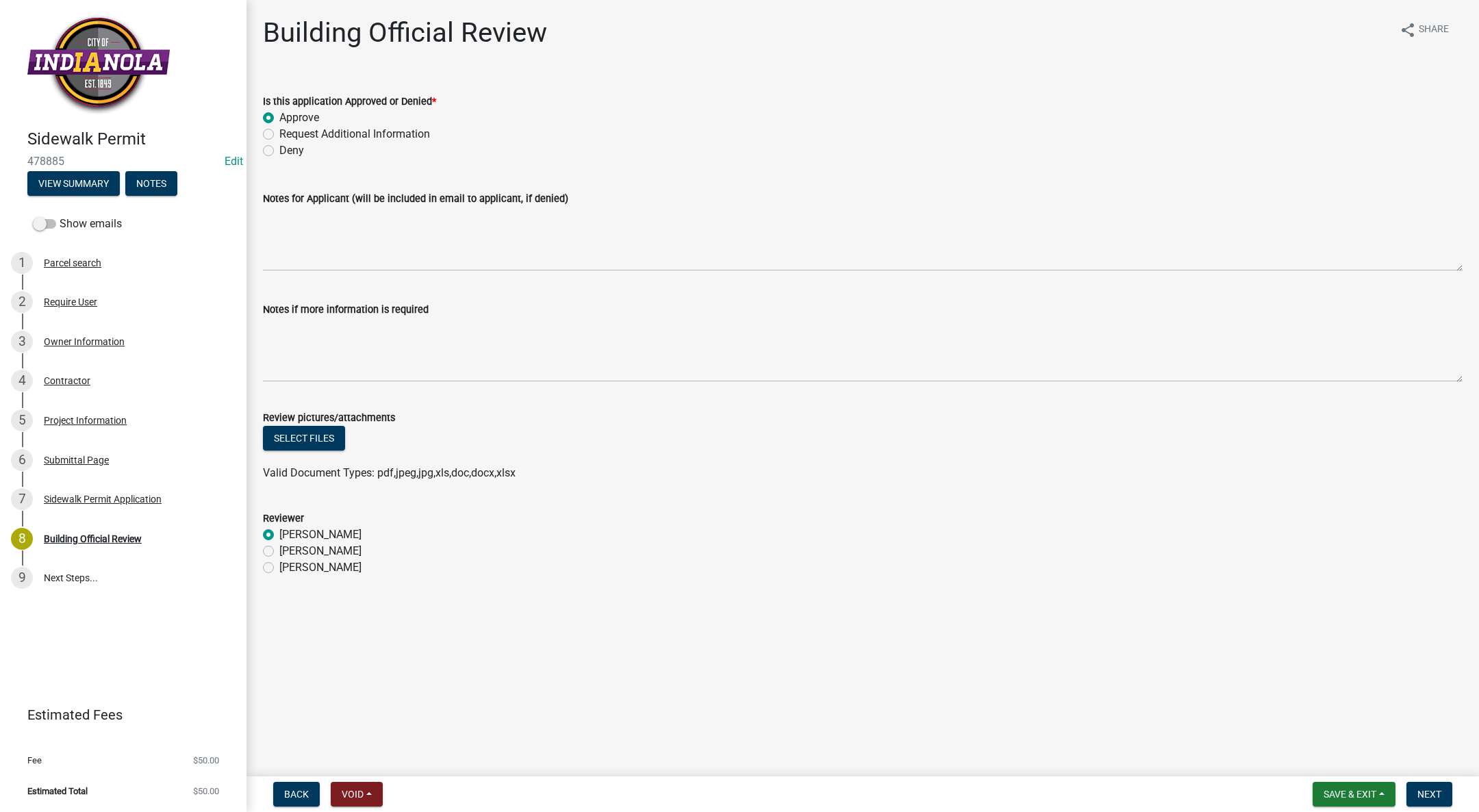
radio input "true"
click at [1420, 785] on button "Next" at bounding box center [1430, 794] width 46 height 25
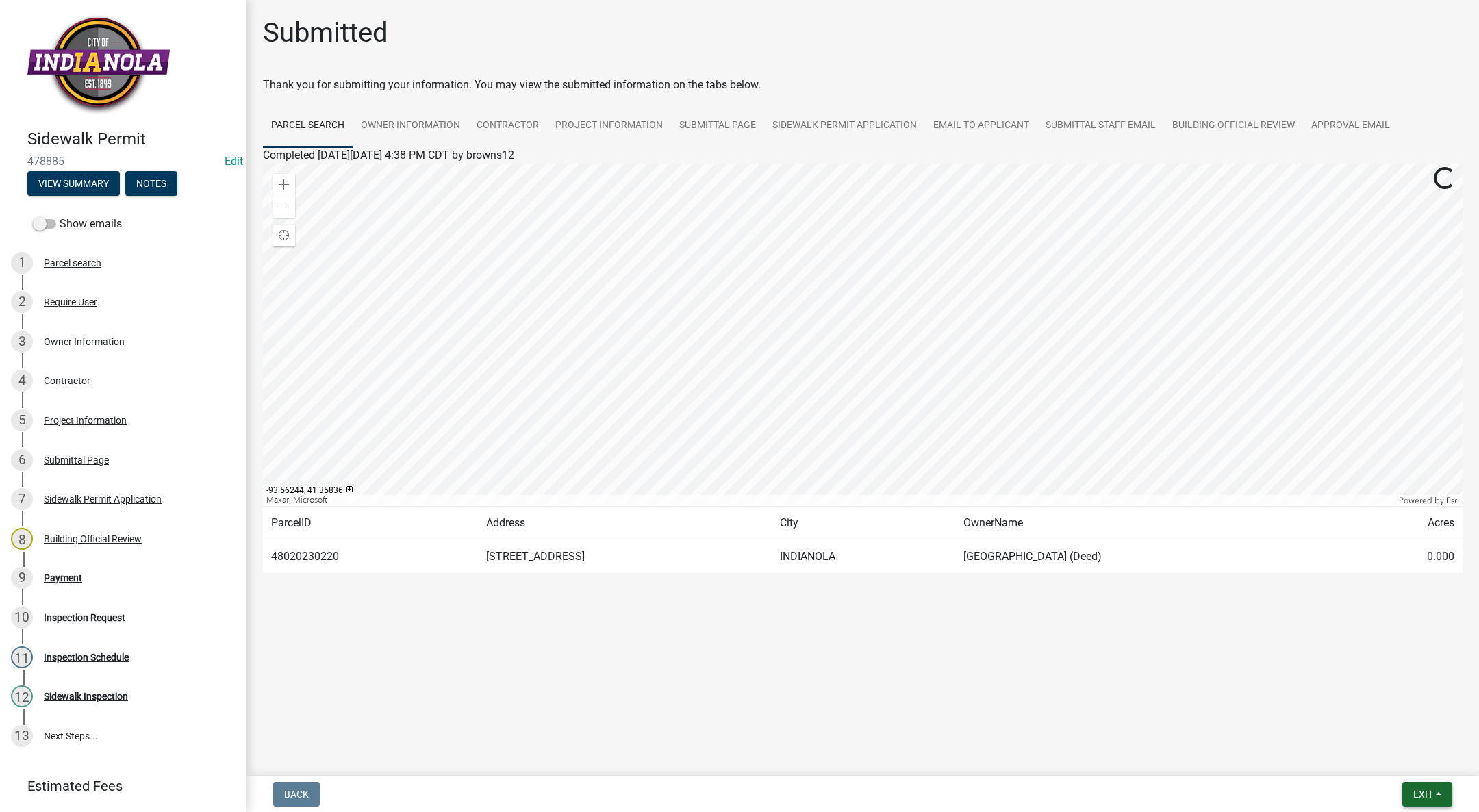
click at [1405, 784] on button "Exit" at bounding box center [1427, 794] width 50 height 25
click at [1397, 760] on button "Save & Exit" at bounding box center [1397, 758] width 109 height 33
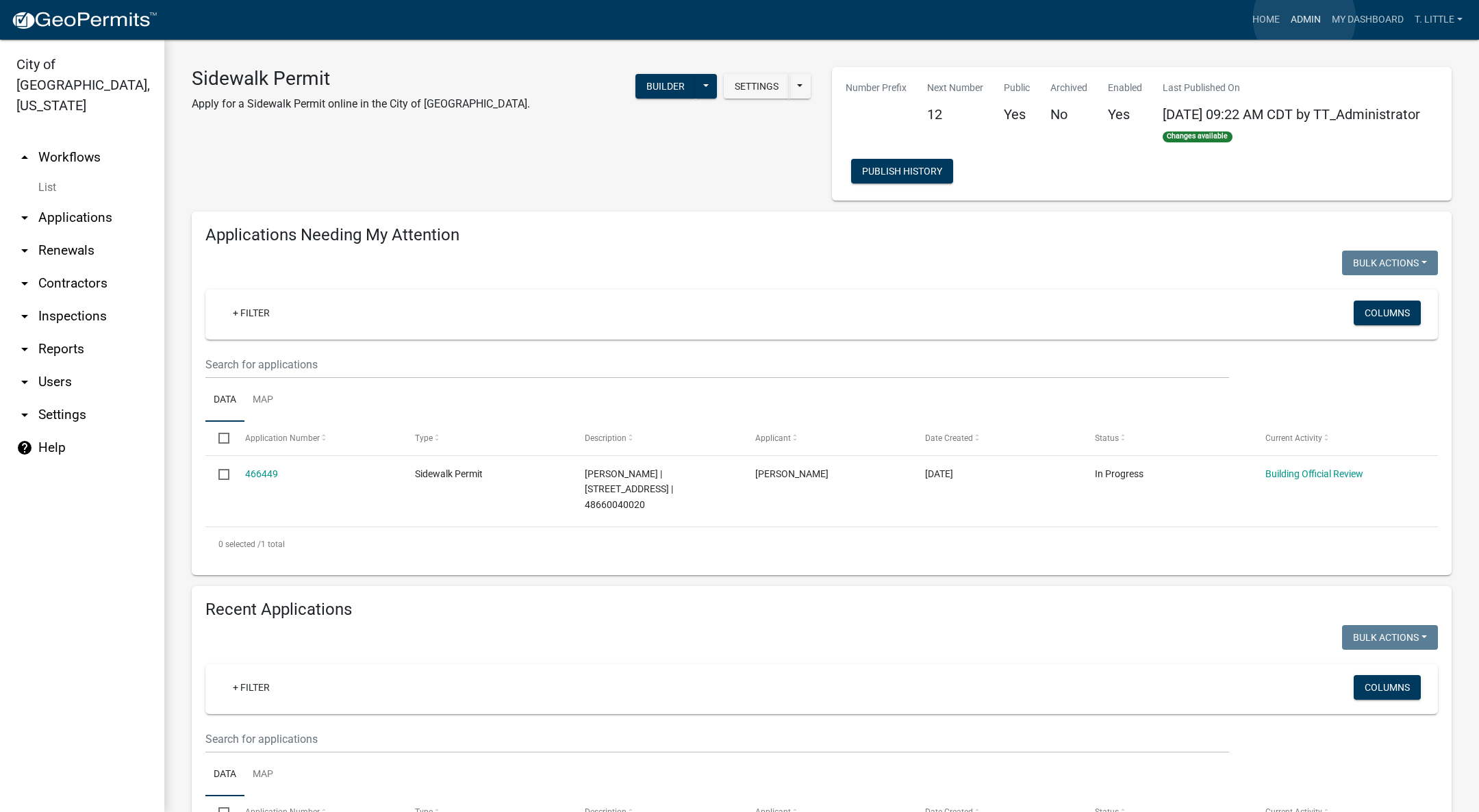
click at [1304, 18] on link "Admin" at bounding box center [1305, 20] width 41 height 26
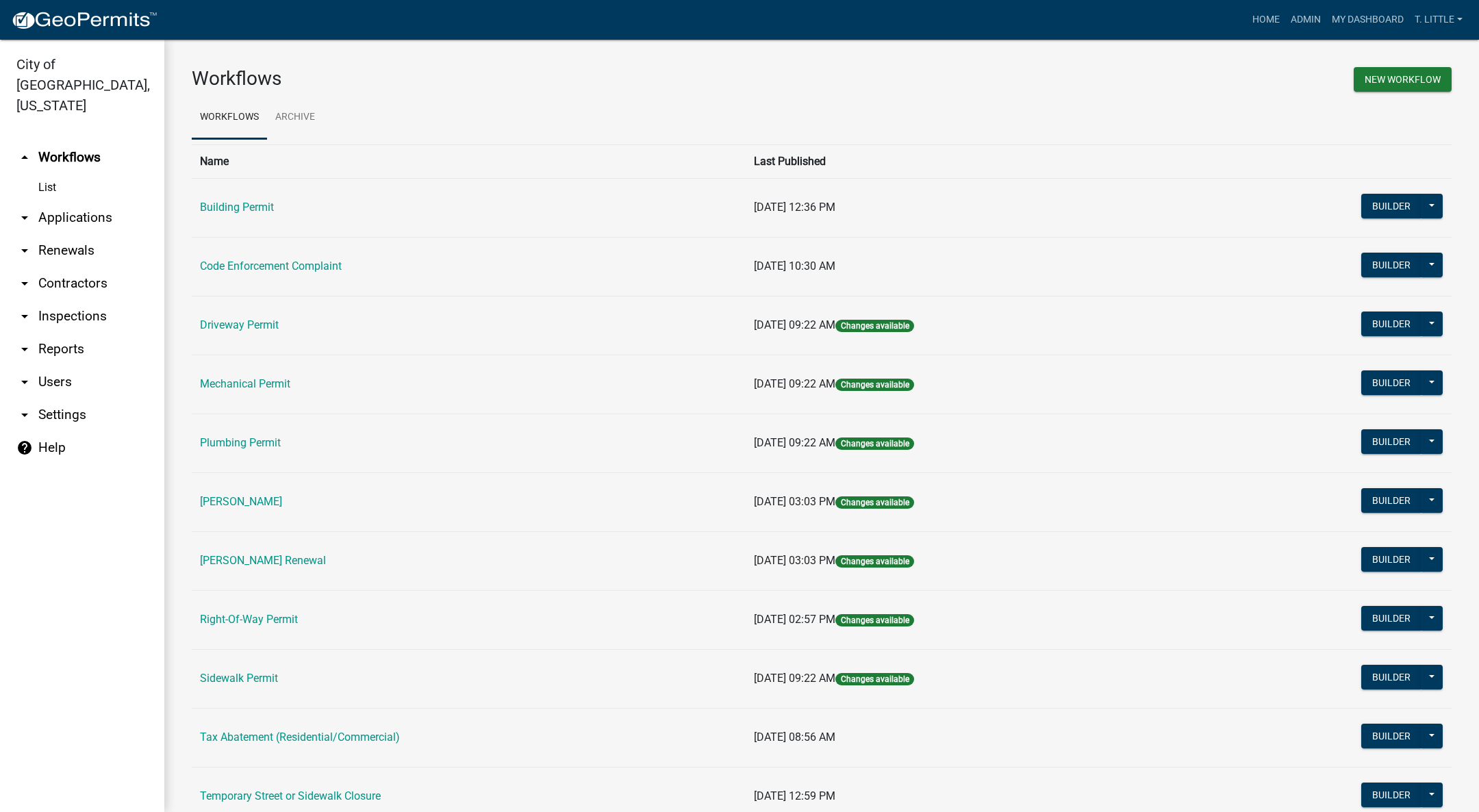
click at [246, 390] on td "Mechanical Permit" at bounding box center [468, 384] width 554 height 59
click at [248, 379] on link "Mechanical Permit" at bounding box center [245, 384] width 91 height 13
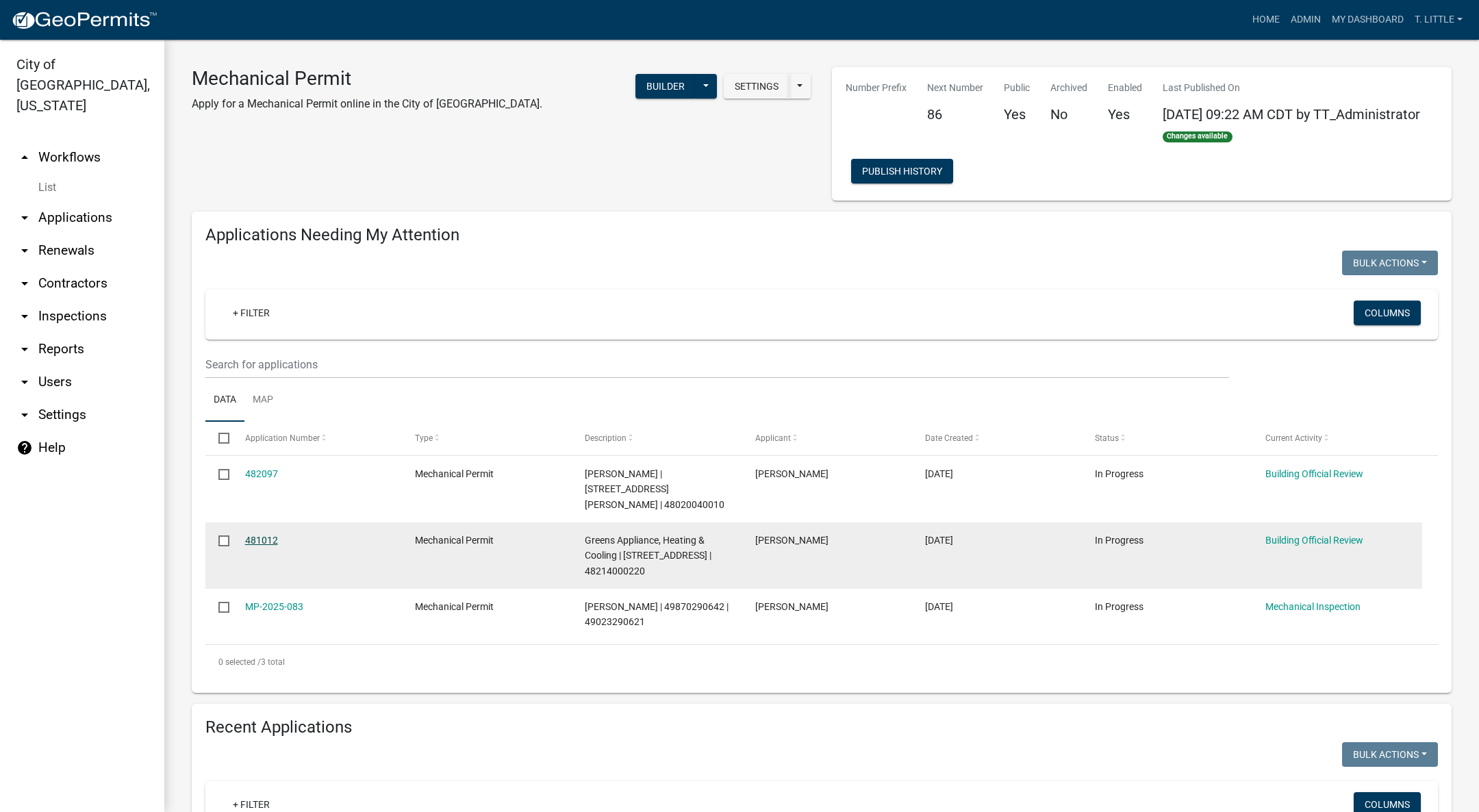
click at [272, 534] on link "481012" at bounding box center [261, 540] width 33 height 11
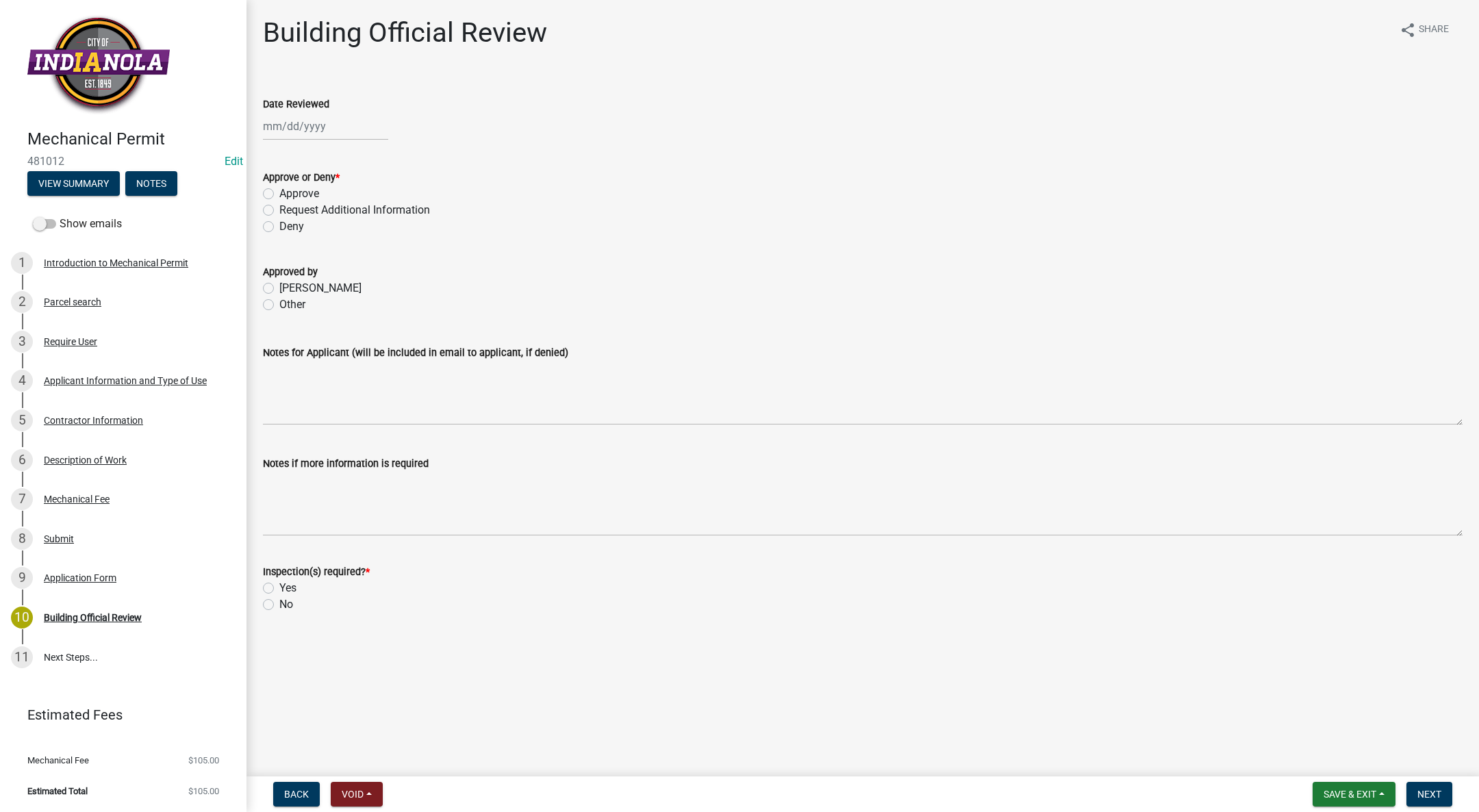
click at [273, 123] on div at bounding box center [325, 126] width 125 height 28
select select "9"
select select "2025"
click at [275, 259] on div "22" at bounding box center [276, 265] width 22 height 22
type input "[DATE]"
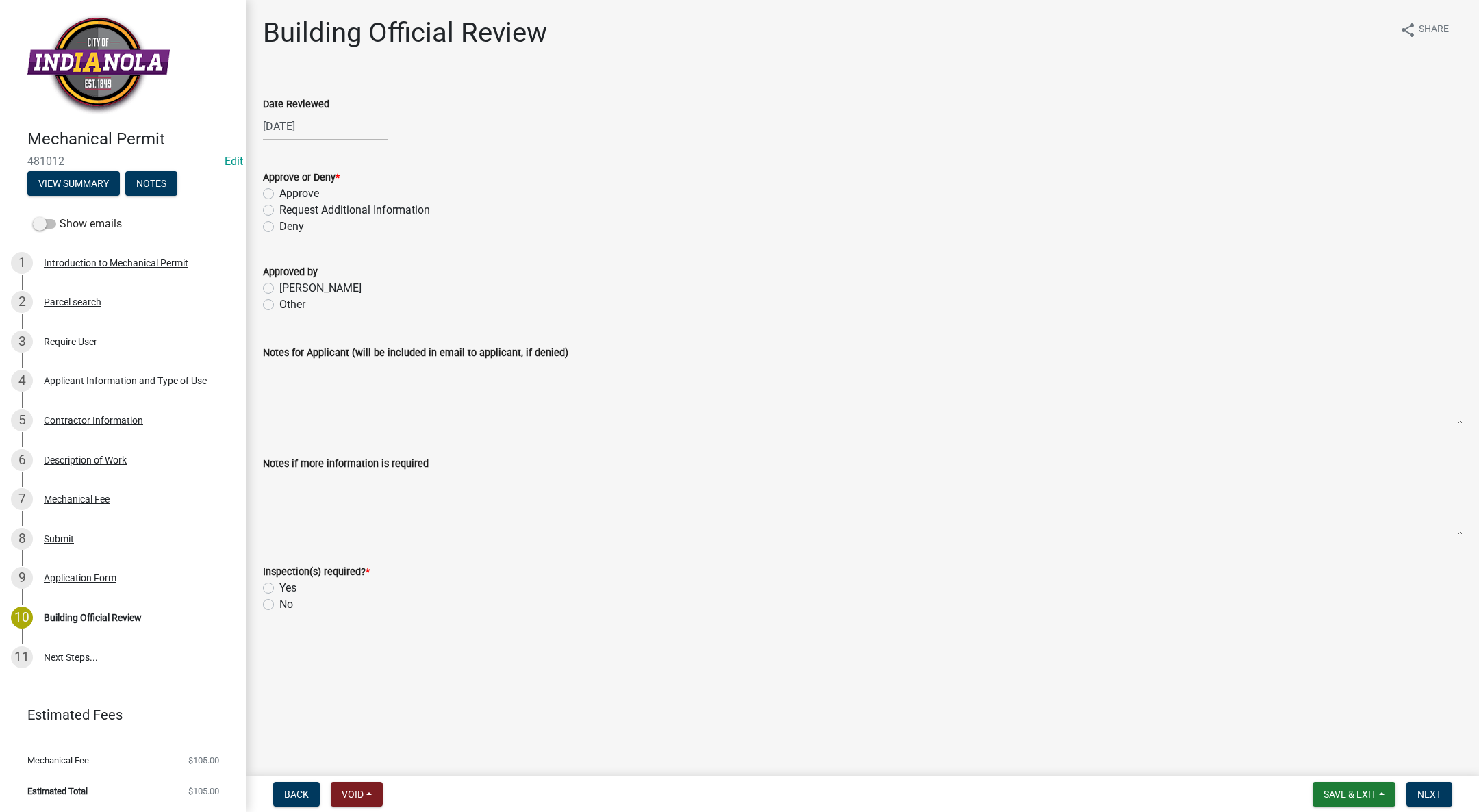
drag, startPoint x: 267, startPoint y: 195, endPoint x: 271, endPoint y: 225, distance: 30.3
click at [279, 195] on label "Approve" at bounding box center [299, 193] width 40 height 16
click at [279, 195] on input "Approve" at bounding box center [284, 190] width 9 height 9
radio input "true"
click at [279, 285] on label "[PERSON_NAME]" at bounding box center [320, 288] width 82 height 16
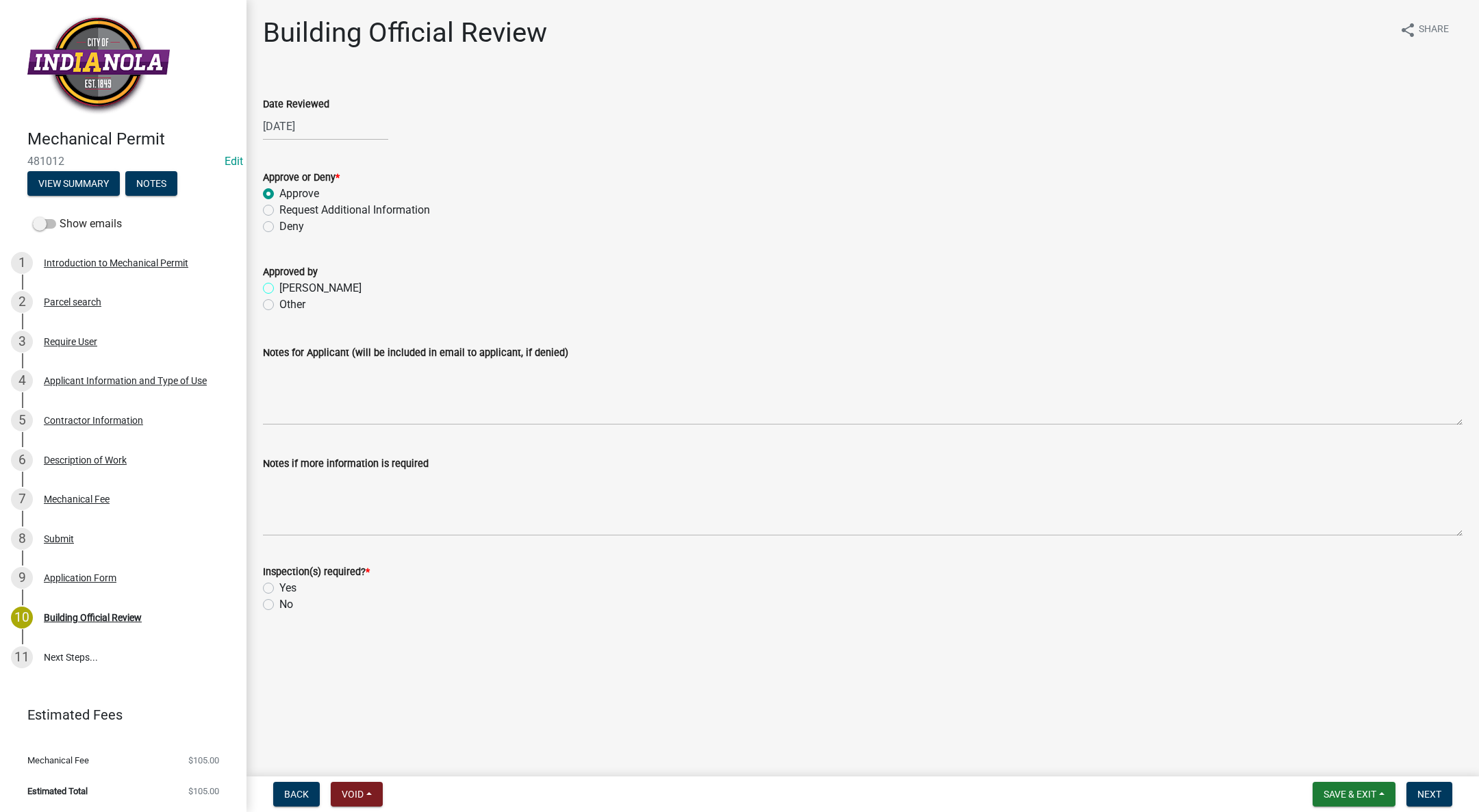
click at [279, 285] on input "[PERSON_NAME]" at bounding box center [284, 285] width 9 height 9
radio input "true"
click at [279, 584] on label "Yes" at bounding box center [288, 587] width 17 height 16
click at [279, 584] on input "Yes" at bounding box center [284, 584] width 9 height 9
radio input "true"
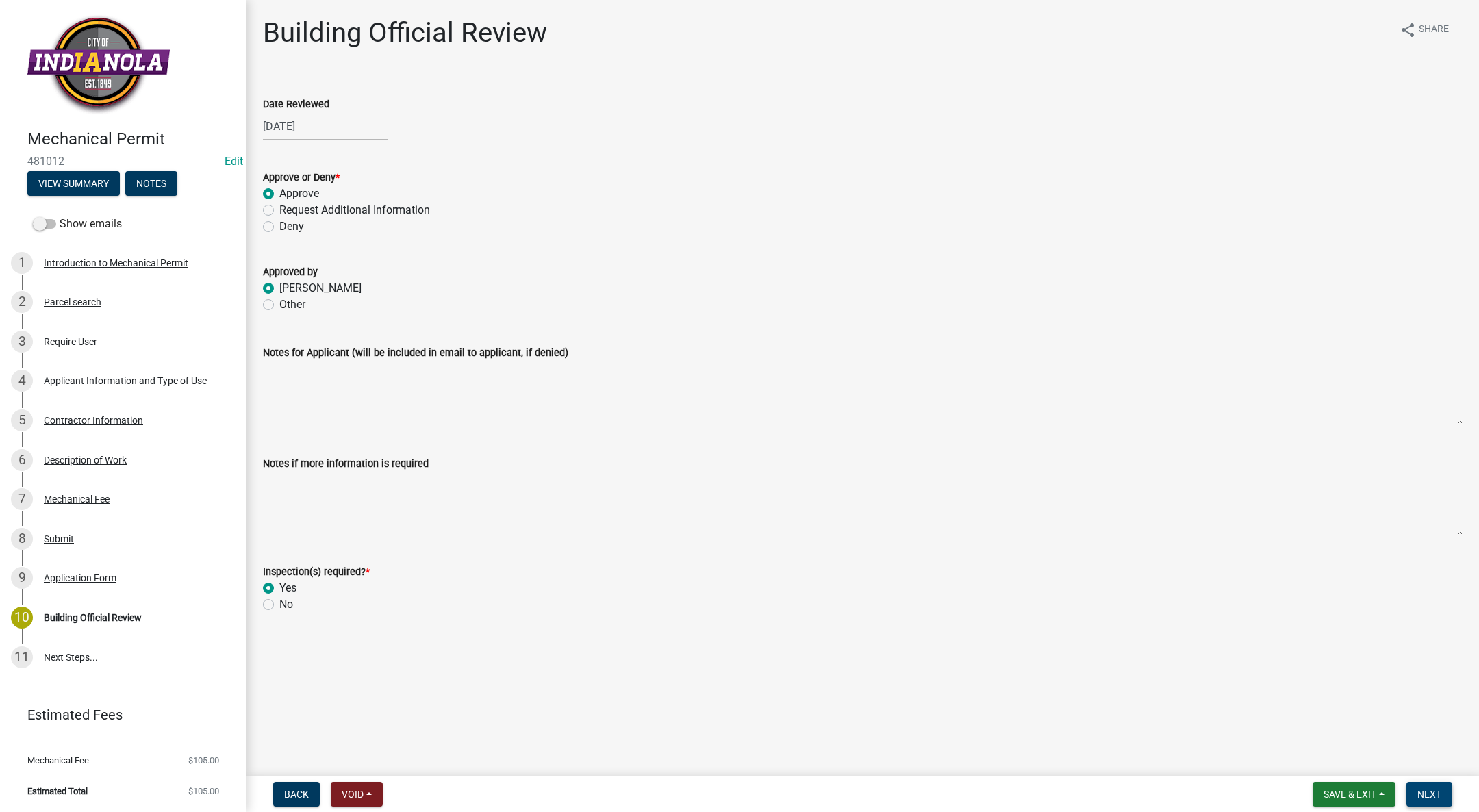
click at [1429, 789] on span "Next" at bounding box center [1429, 794] width 24 height 11
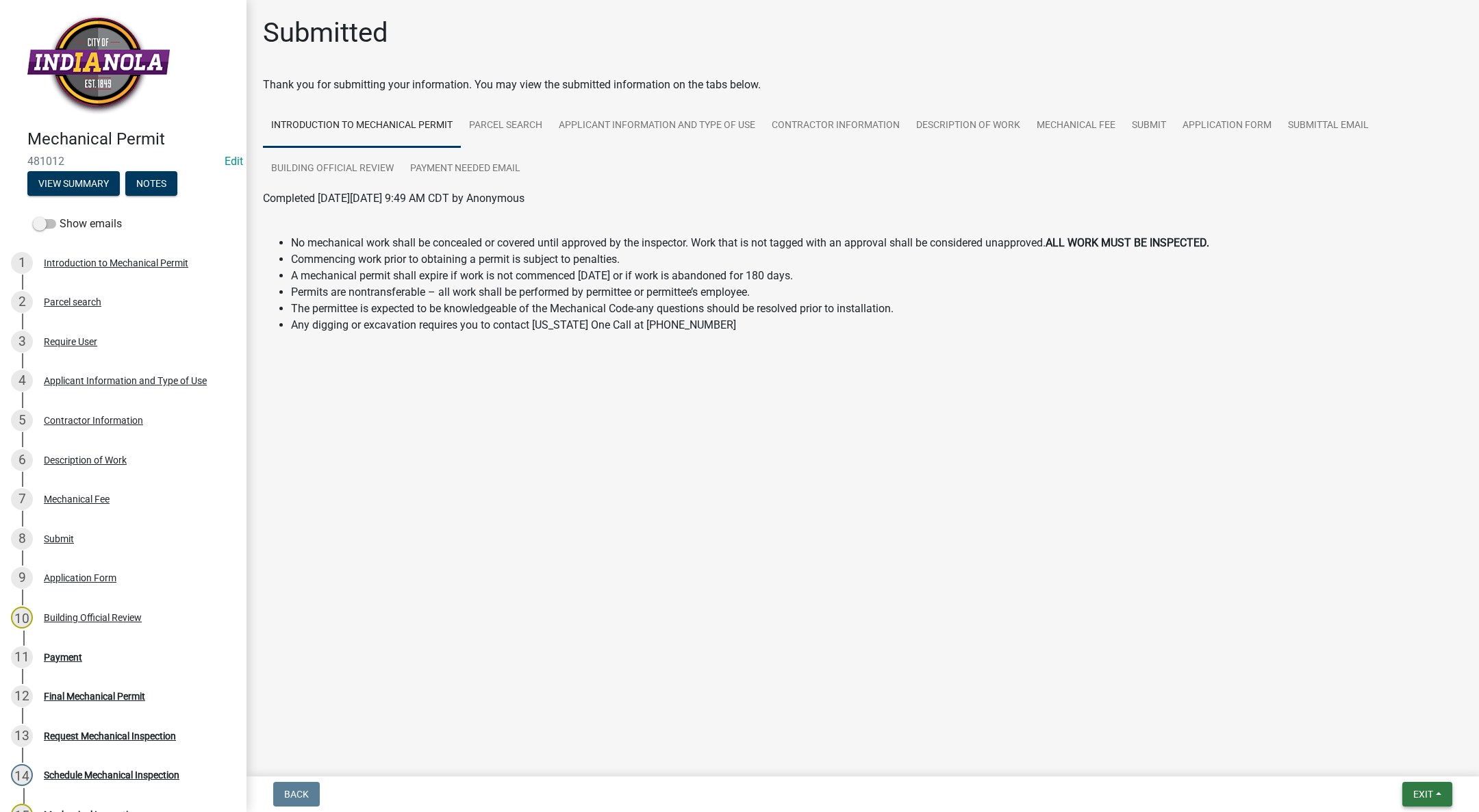
click at [1431, 795] on span "Exit" at bounding box center [1423, 794] width 20 height 11
click at [1413, 756] on button "Save & Exit" at bounding box center [1397, 758] width 109 height 33
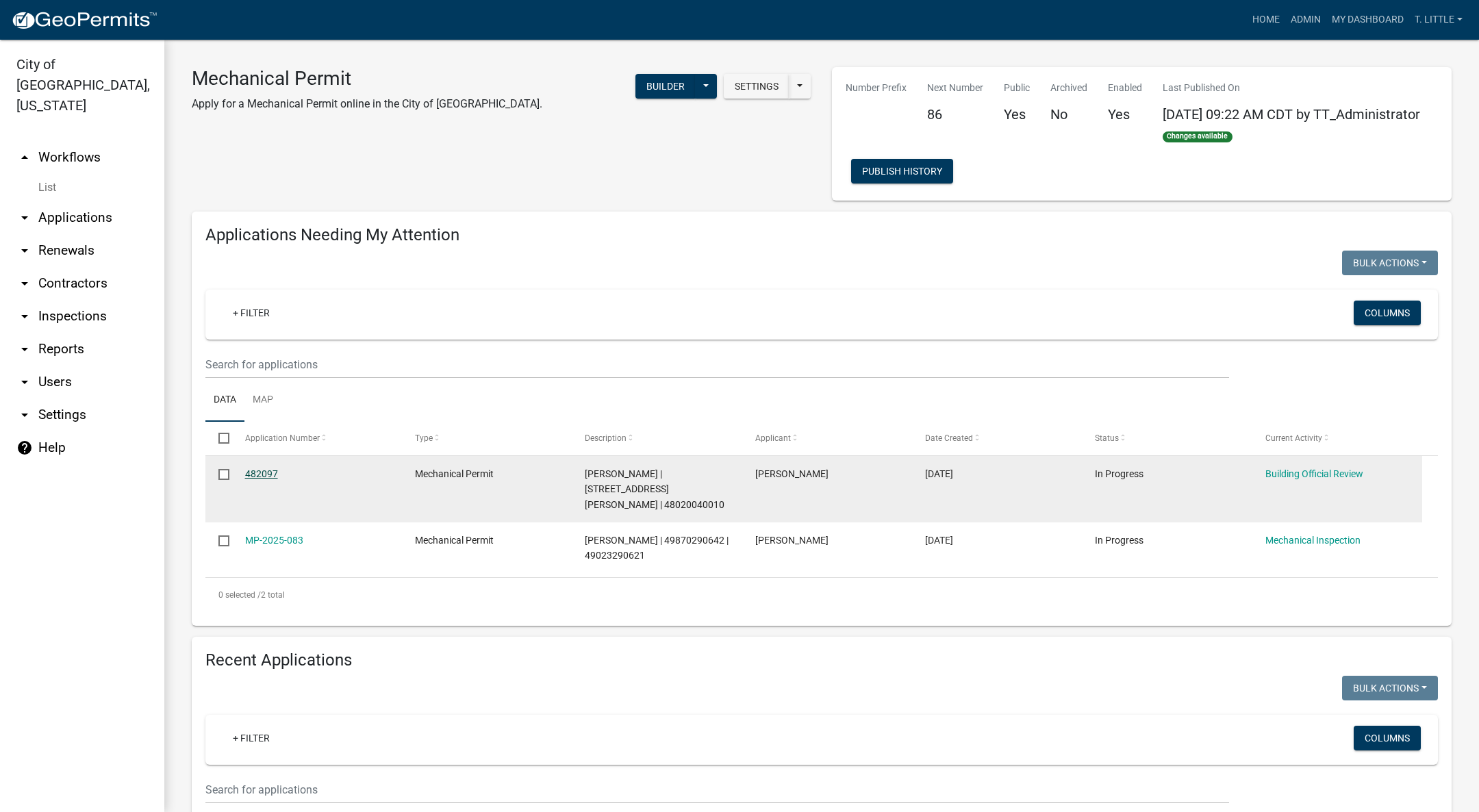
click at [265, 476] on link "482097" at bounding box center [261, 474] width 33 height 11
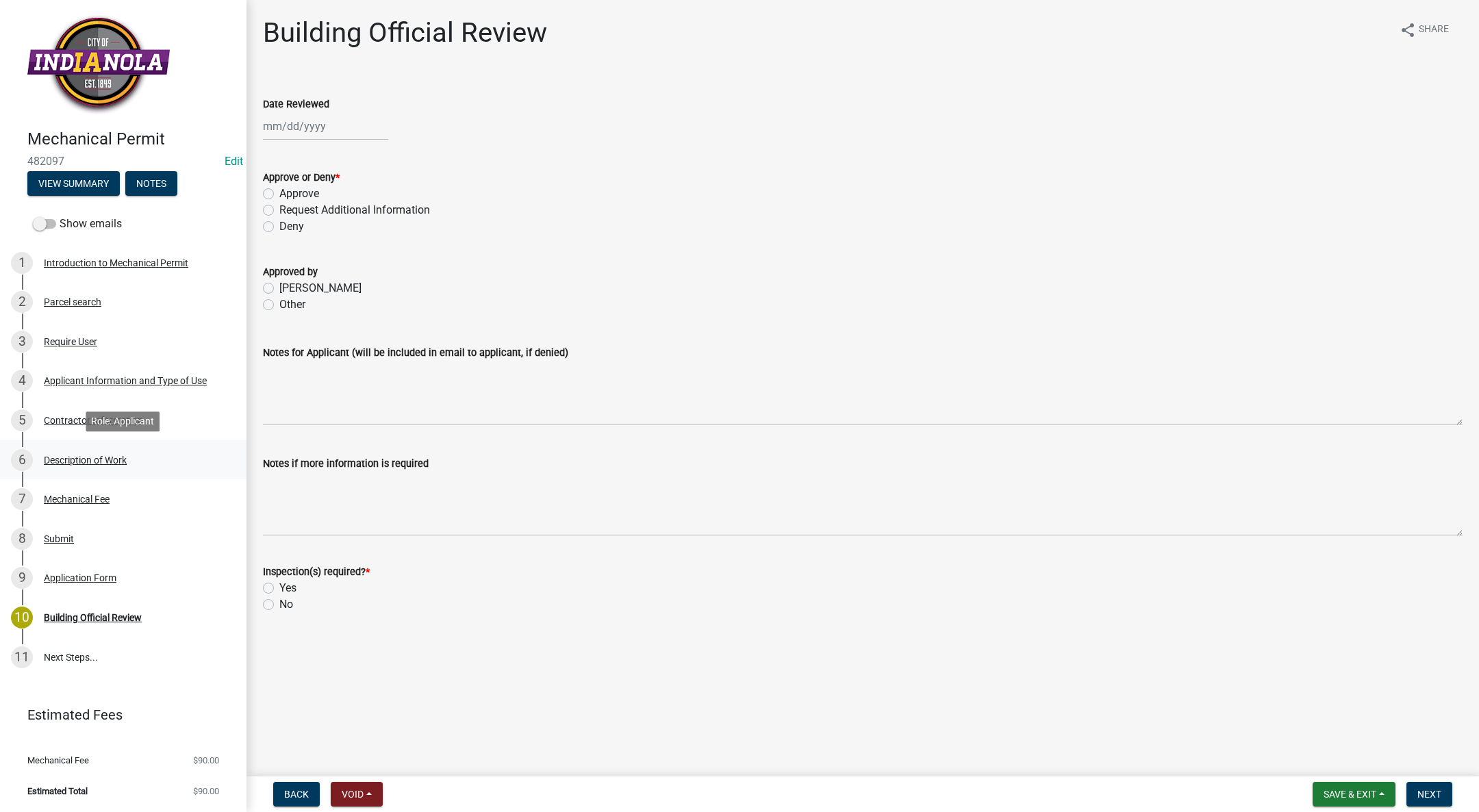
click at [82, 458] on div "Description of Work" at bounding box center [85, 460] width 83 height 9
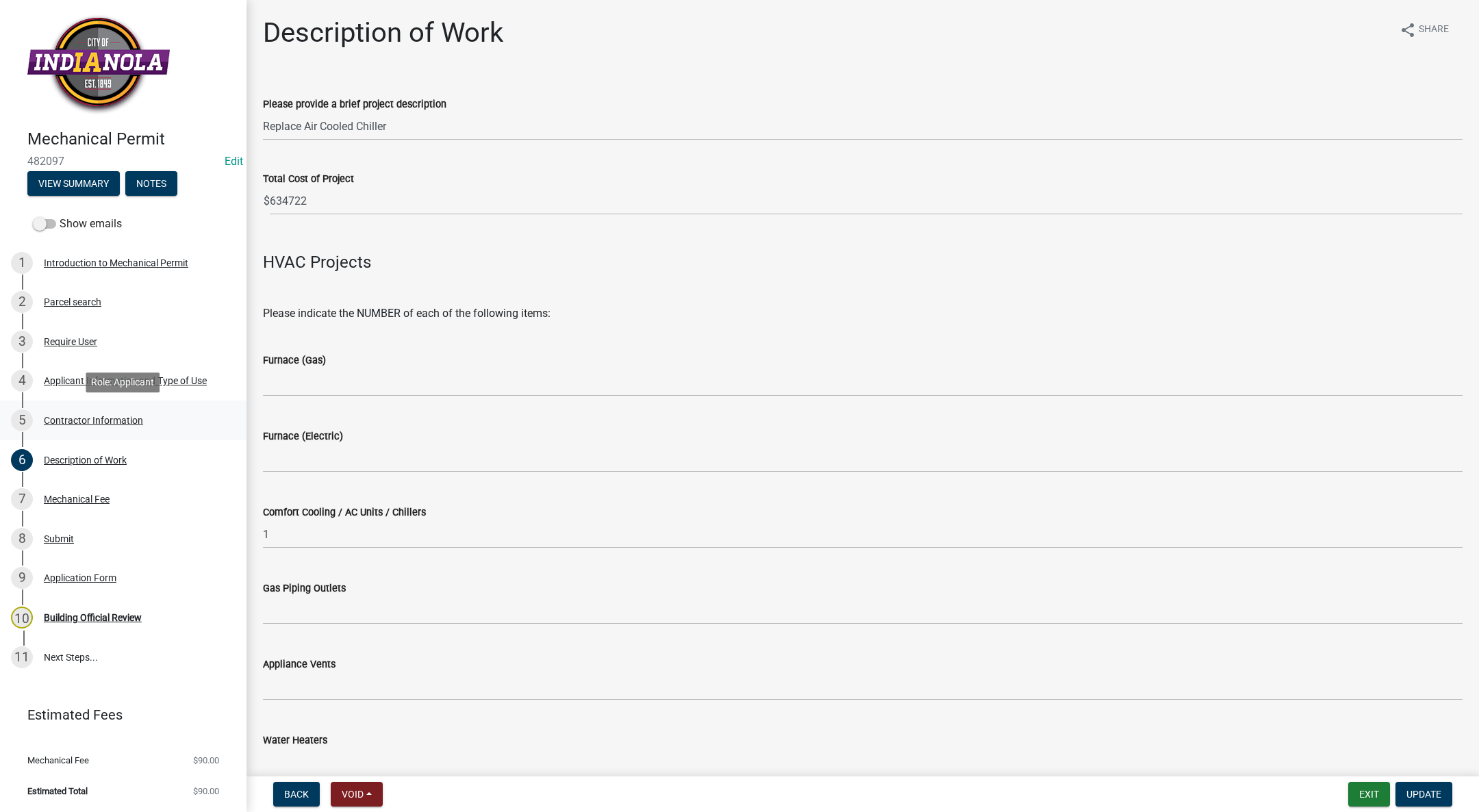
click at [63, 415] on div "Contractor Information" at bounding box center [93, 420] width 99 height 9
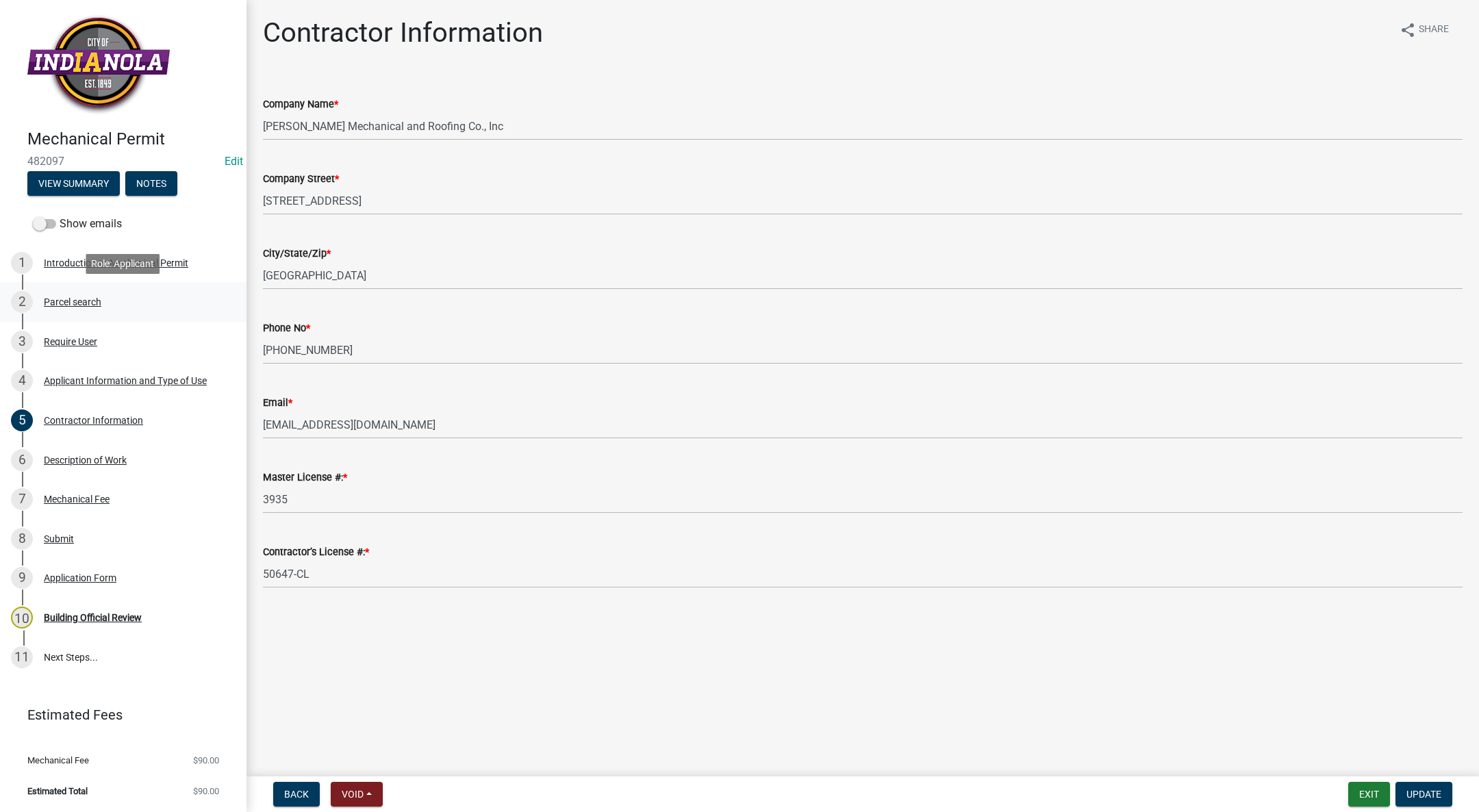
click at [88, 299] on div "Parcel search" at bounding box center [72, 301] width 58 height 9
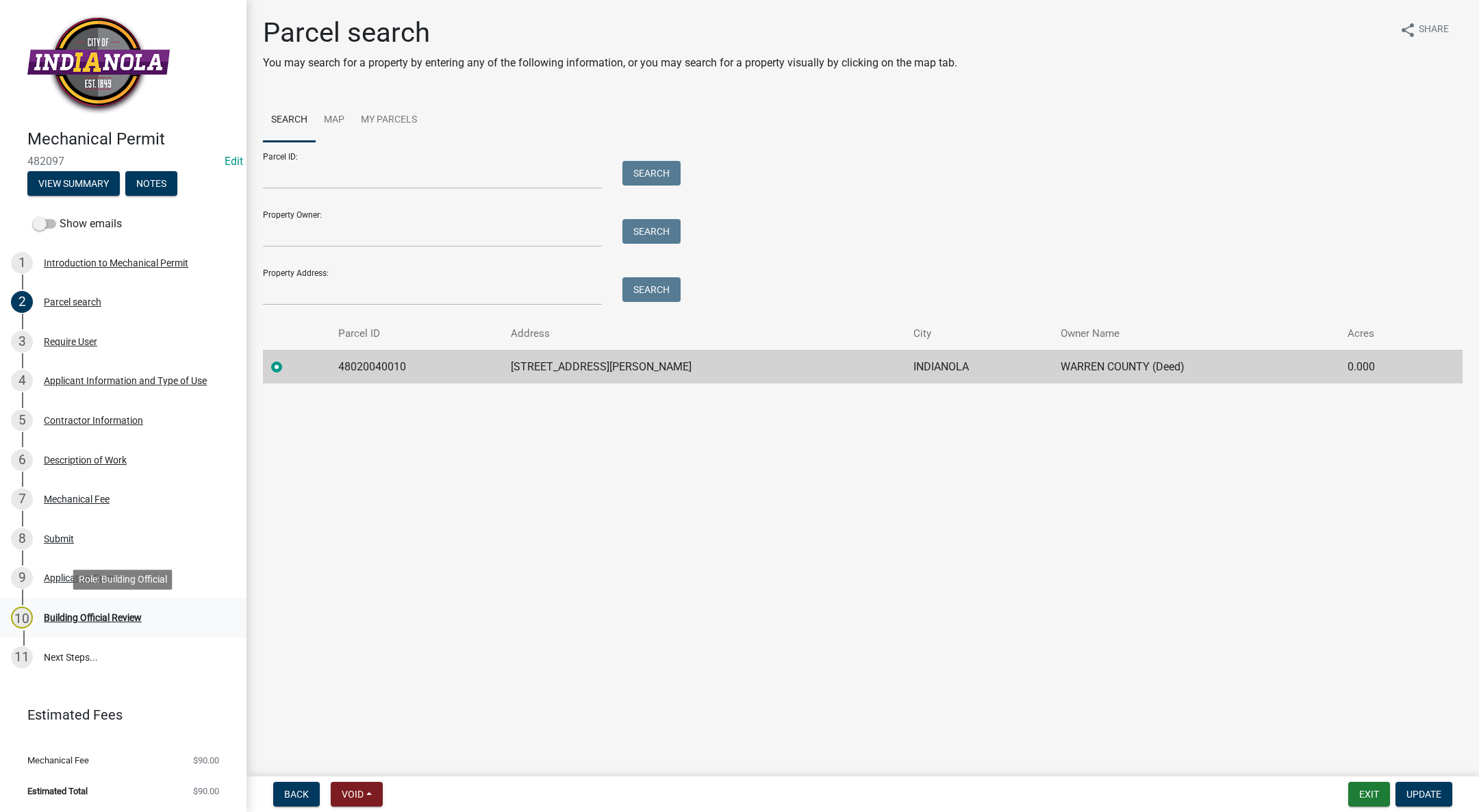
click at [62, 613] on div "Building Official Review" at bounding box center [92, 617] width 98 height 9
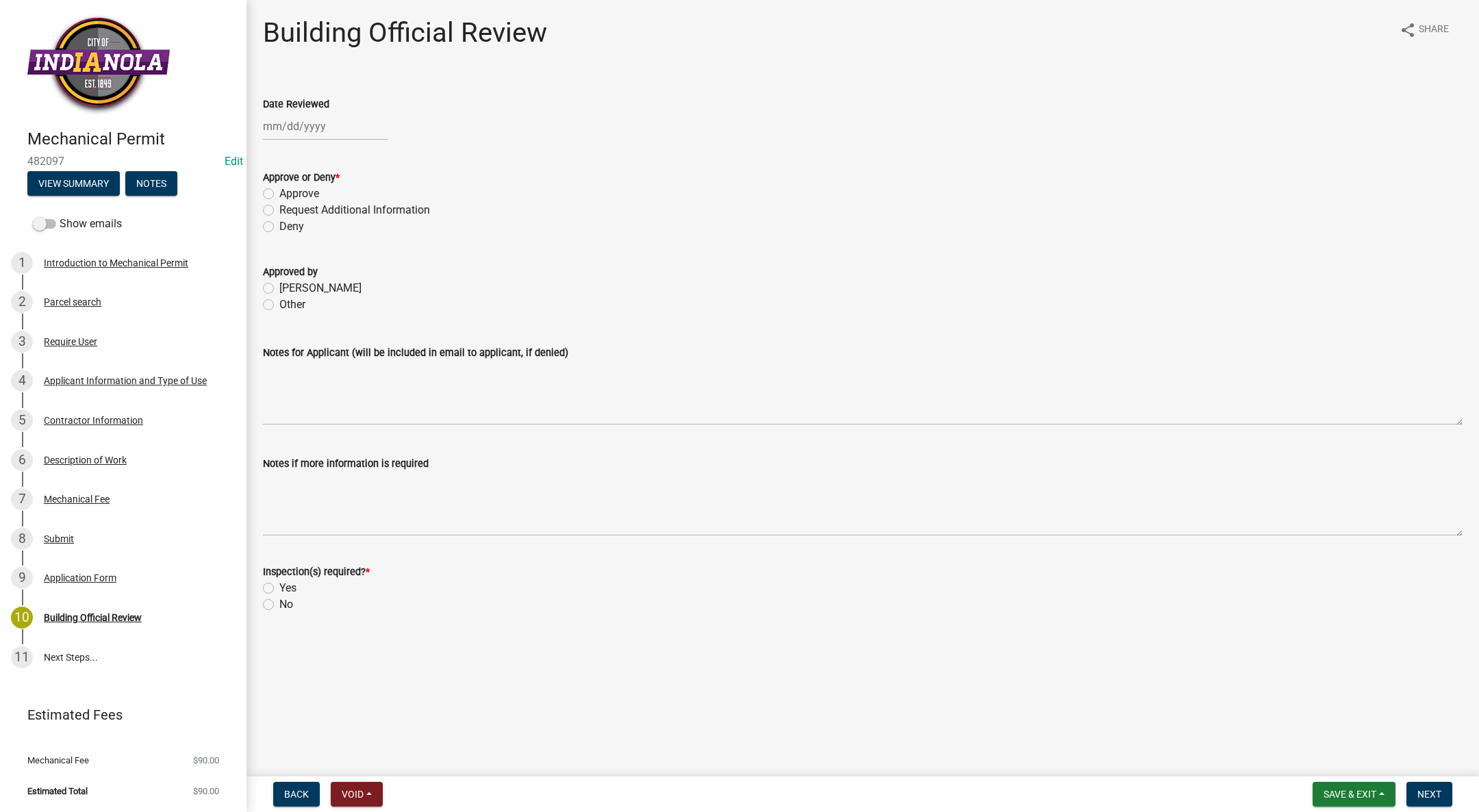
select select "9"
select select "2025"
click at [285, 121] on div "[PERSON_NAME] Feb Mar Apr [PERSON_NAME][DATE] Oct Nov [DATE] 1526 1527 1528 152…" at bounding box center [325, 126] width 125 height 28
click at [276, 267] on div "22" at bounding box center [276, 265] width 22 height 22
type input "[DATE]"
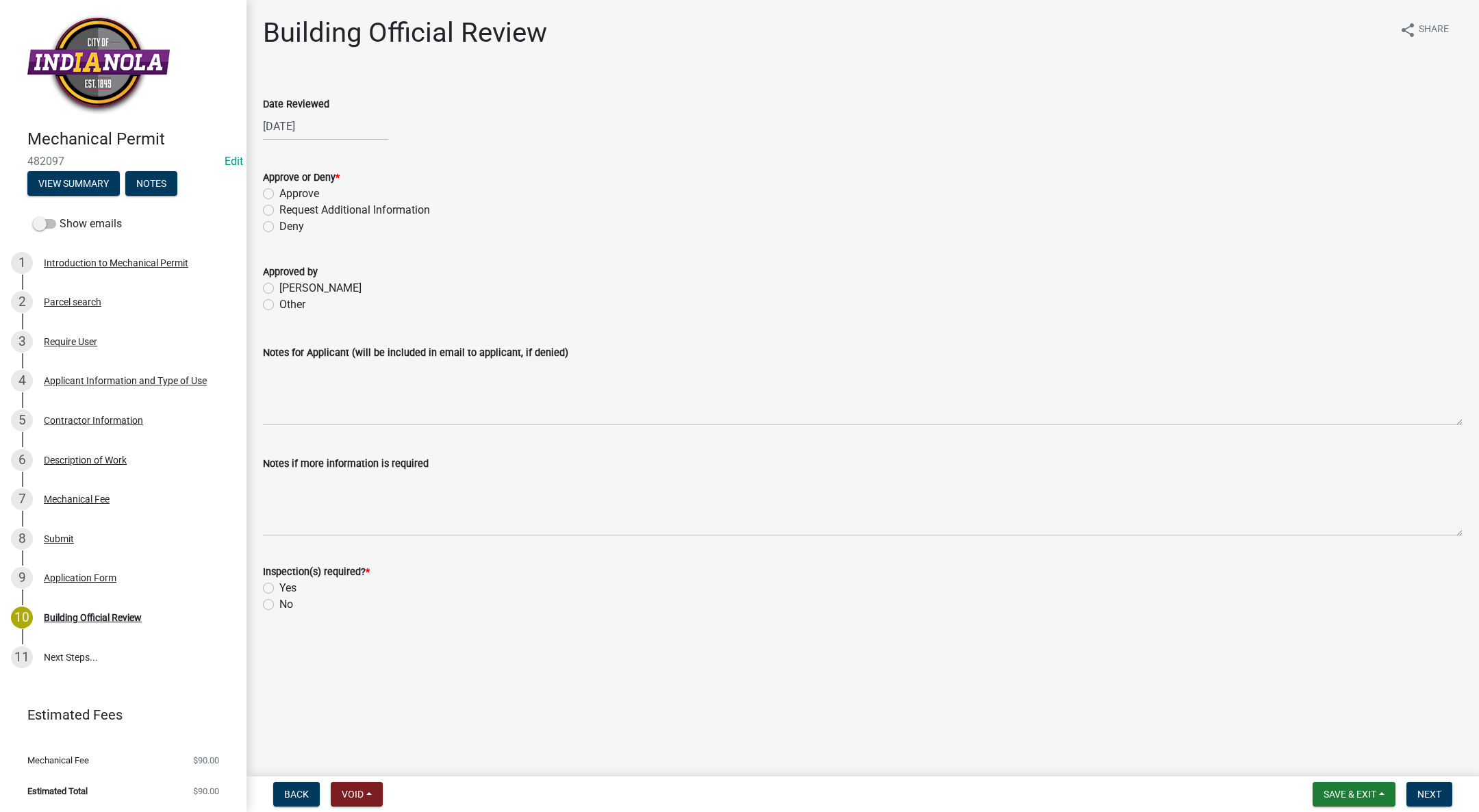
click at [268, 185] on div "Approve" at bounding box center [863, 193] width 1200 height 16
click at [279, 195] on label "Approve" at bounding box center [299, 193] width 40 height 16
click at [279, 195] on input "Approve" at bounding box center [284, 190] width 9 height 9
radio input "true"
click at [279, 291] on label "[PERSON_NAME]" at bounding box center [320, 288] width 82 height 16
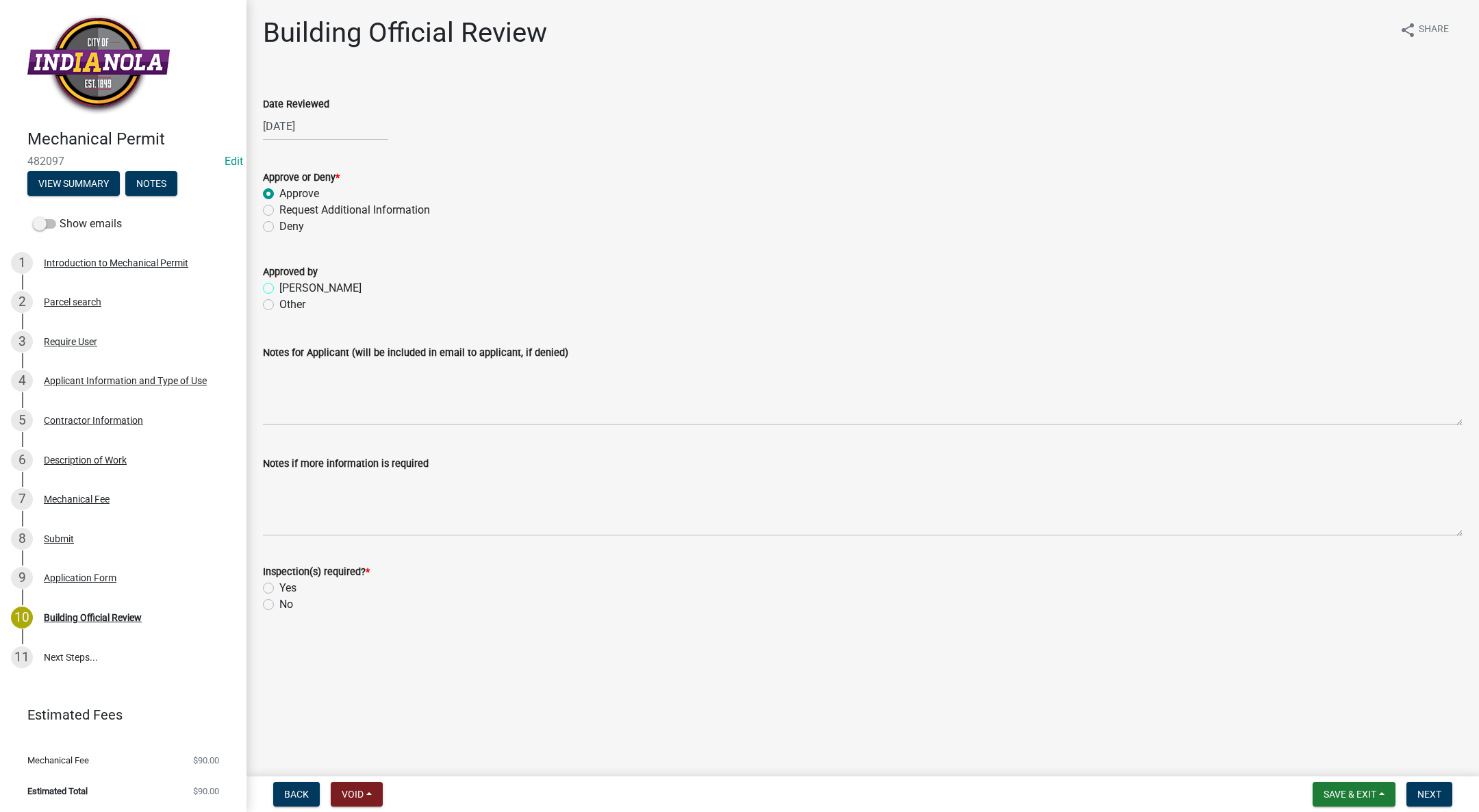
click at [279, 289] on input "[PERSON_NAME]" at bounding box center [284, 285] width 9 height 9
radio input "true"
click at [279, 588] on label "Yes" at bounding box center [288, 587] width 17 height 16
click at [279, 588] on input "Yes" at bounding box center [284, 584] width 9 height 9
radio input "true"
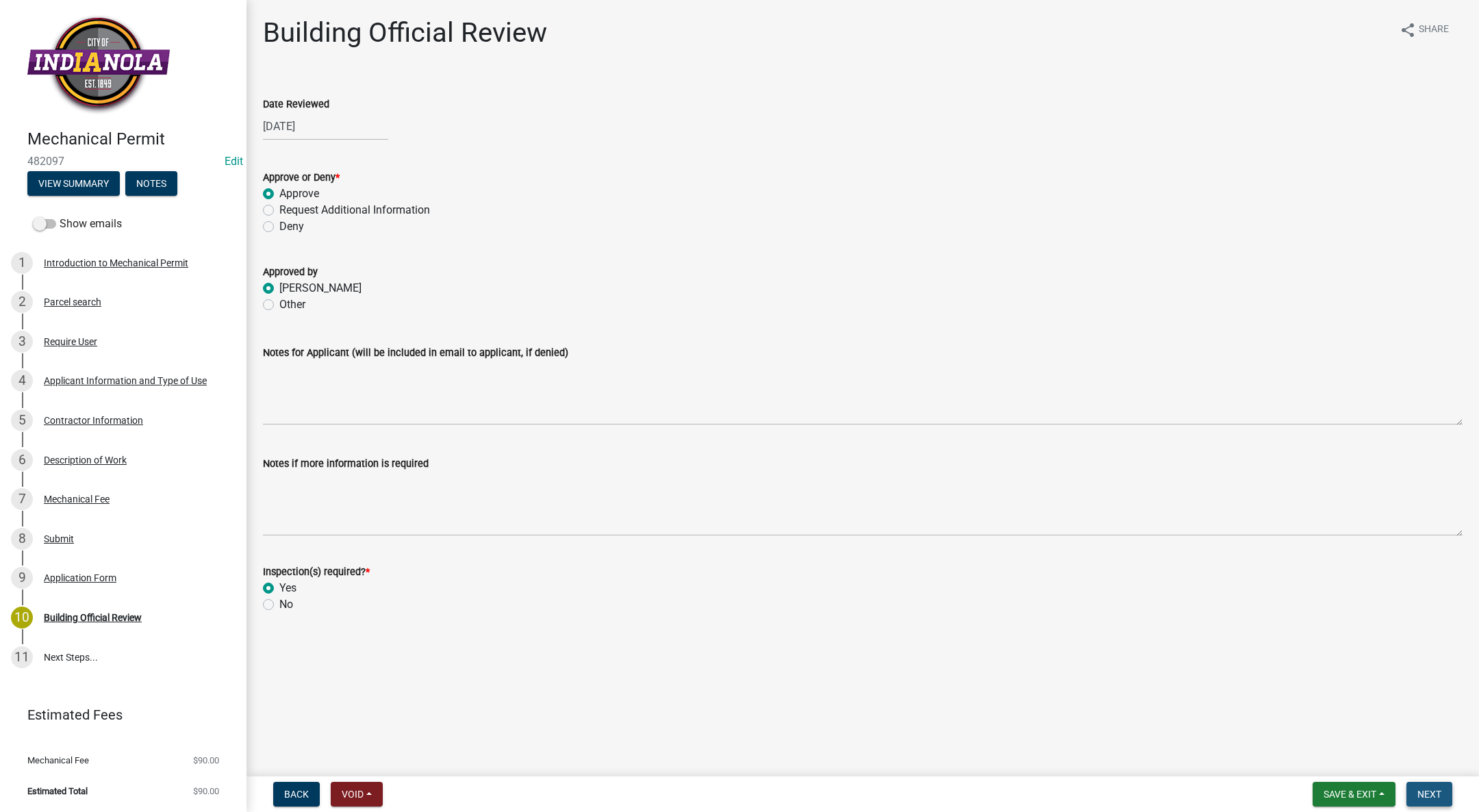
click at [1435, 791] on span "Next" at bounding box center [1429, 794] width 24 height 11
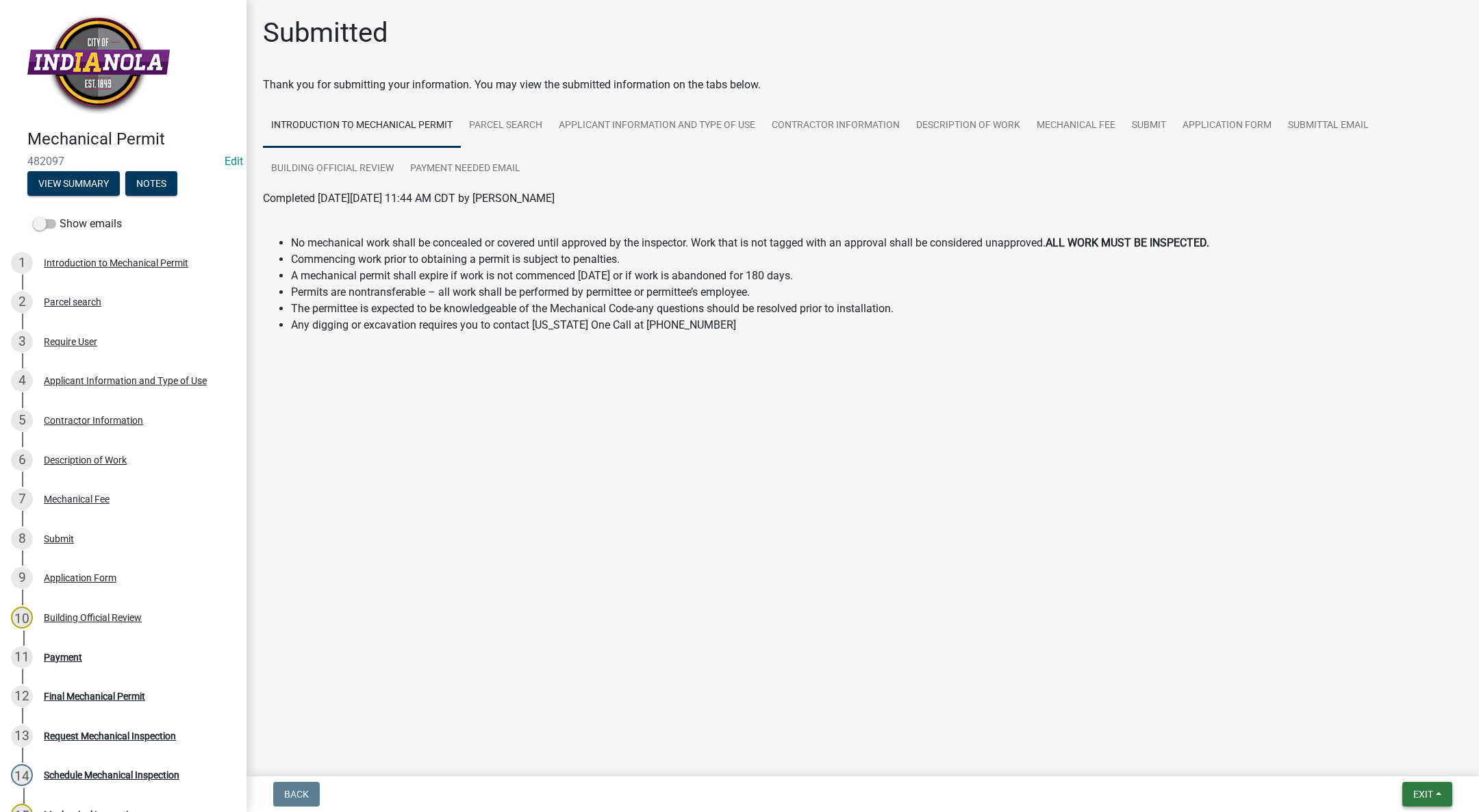
click at [1450, 795] on button "Exit" at bounding box center [1427, 794] width 50 height 25
click at [1413, 758] on button "Save & Exit" at bounding box center [1397, 758] width 109 height 33
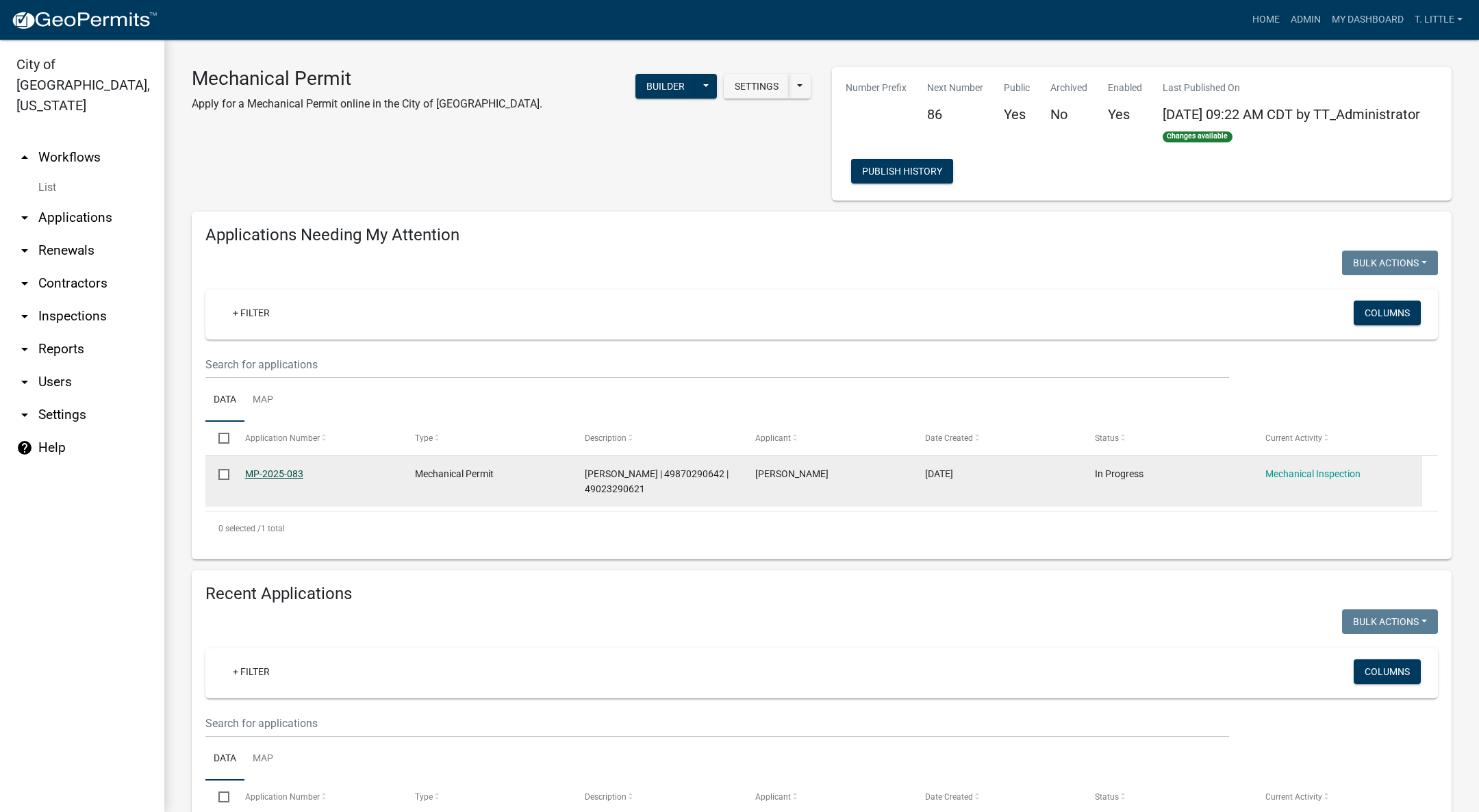
click at [271, 472] on link "MP-2025-083" at bounding box center [275, 474] width 58 height 11
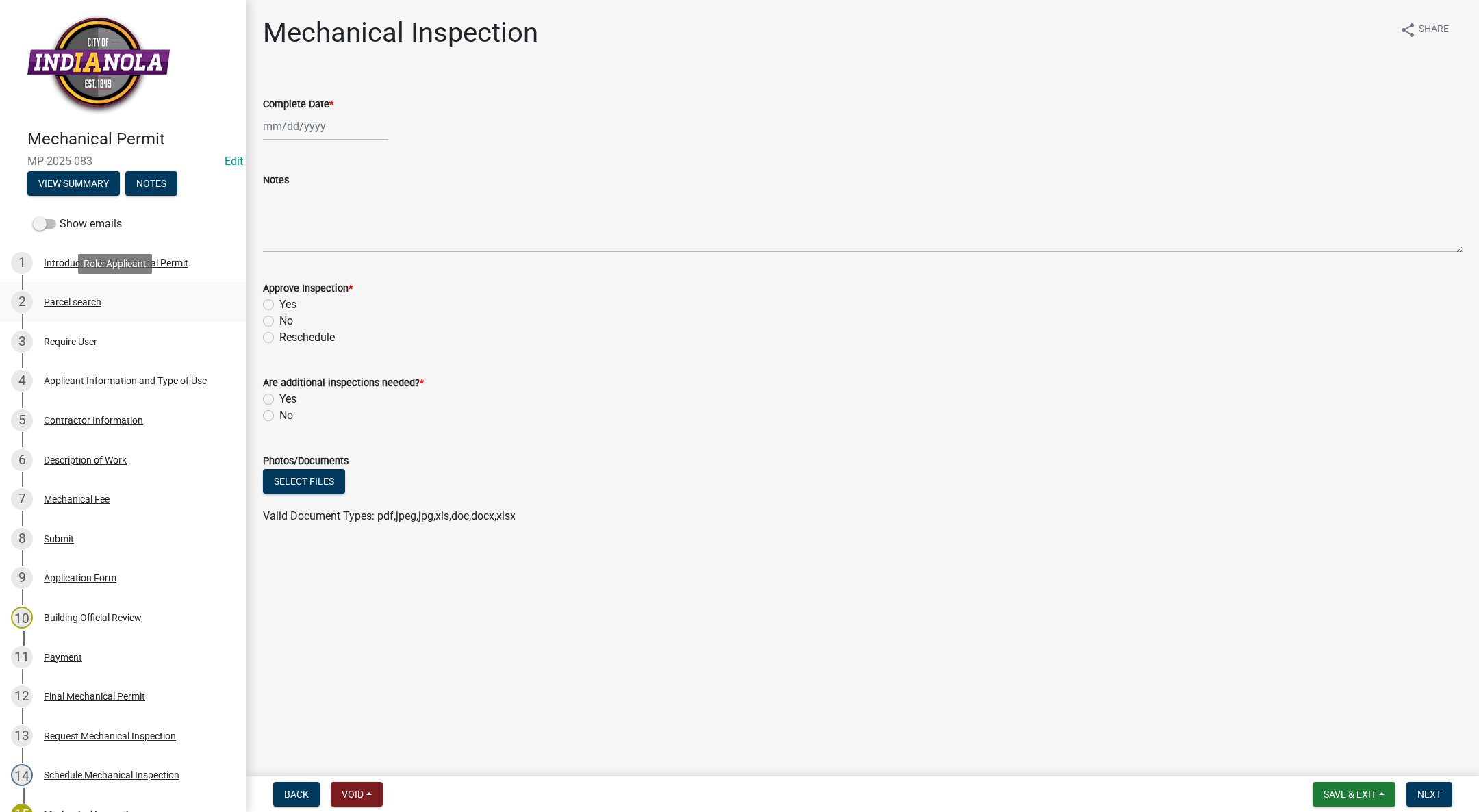
click at [74, 301] on div "Parcel search" at bounding box center [72, 301] width 58 height 9
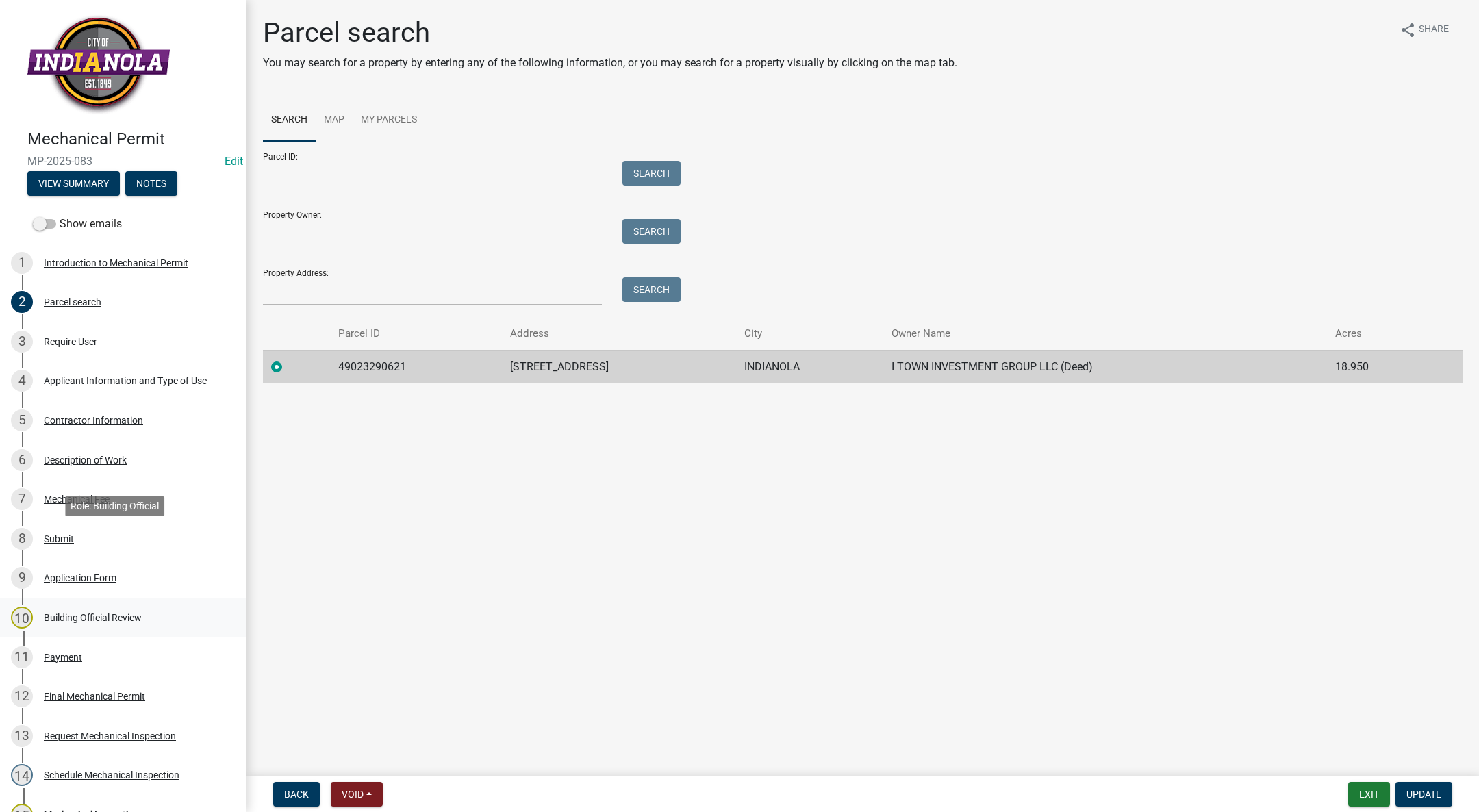
scroll to position [188, 0]
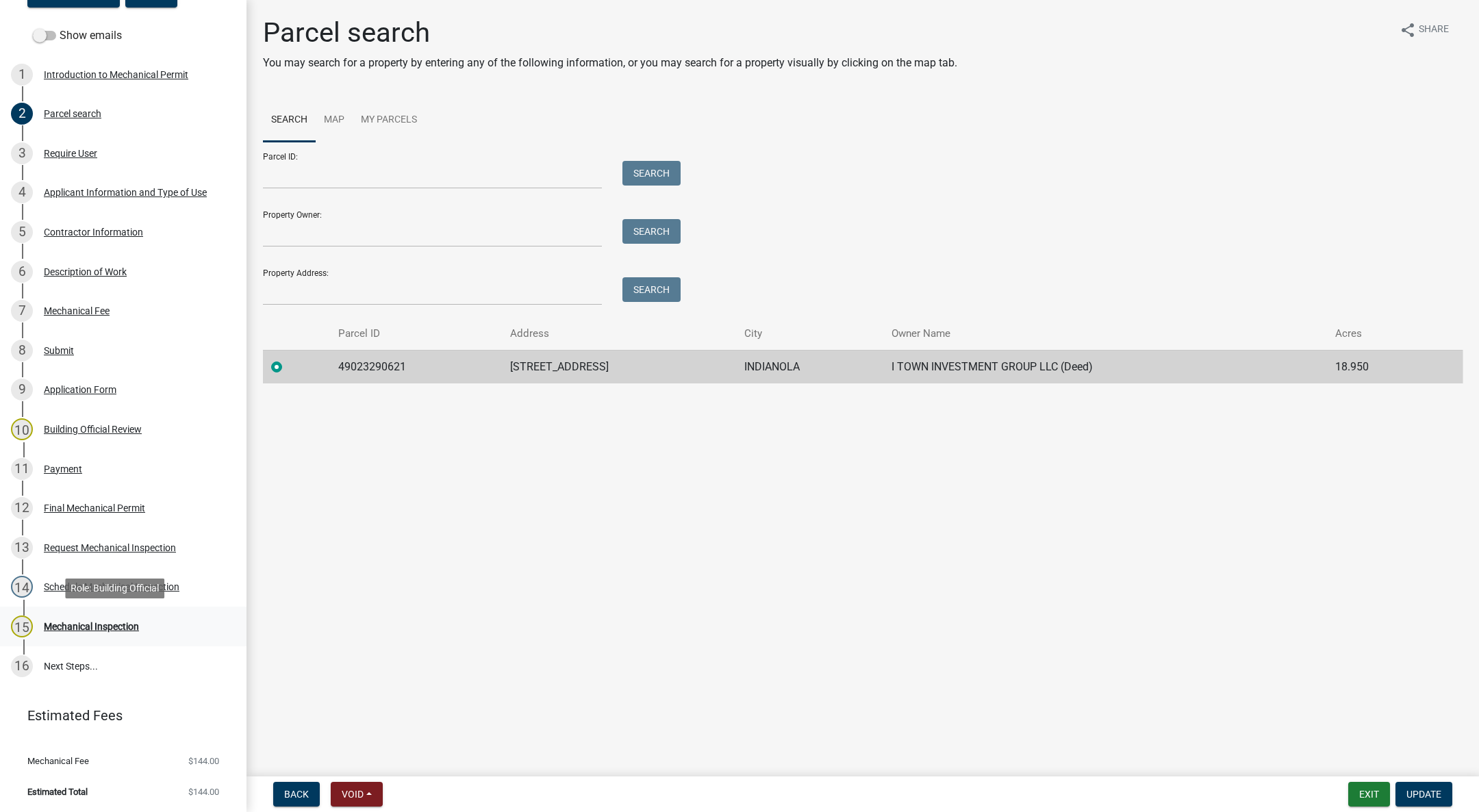
click at [78, 628] on div "Mechanical Inspection" at bounding box center [92, 626] width 95 height 9
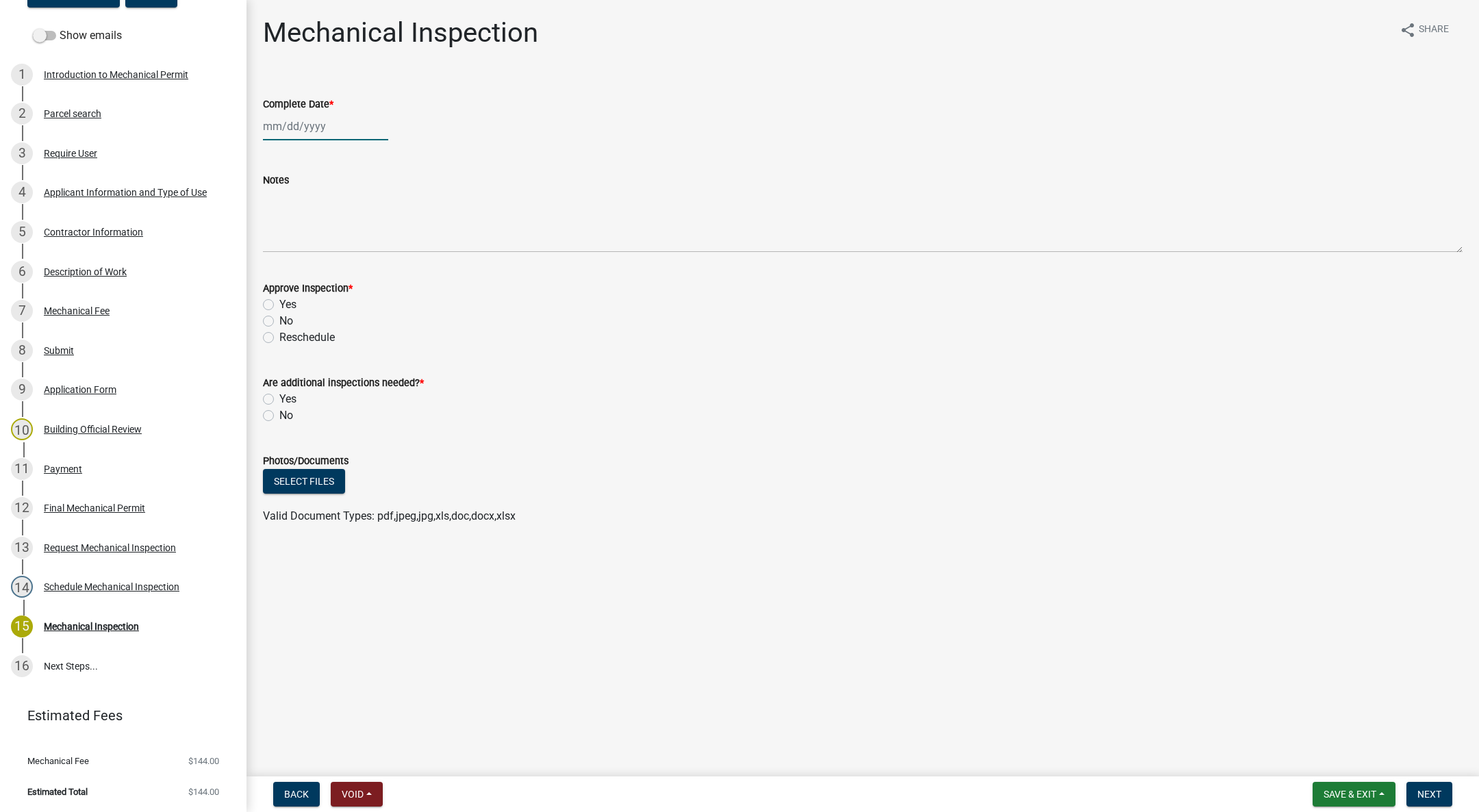
click at [282, 121] on div at bounding box center [325, 126] width 125 height 28
select select "9"
select select "2025"
click at [346, 211] on div "11" at bounding box center [342, 221] width 22 height 22
type input "[DATE]"
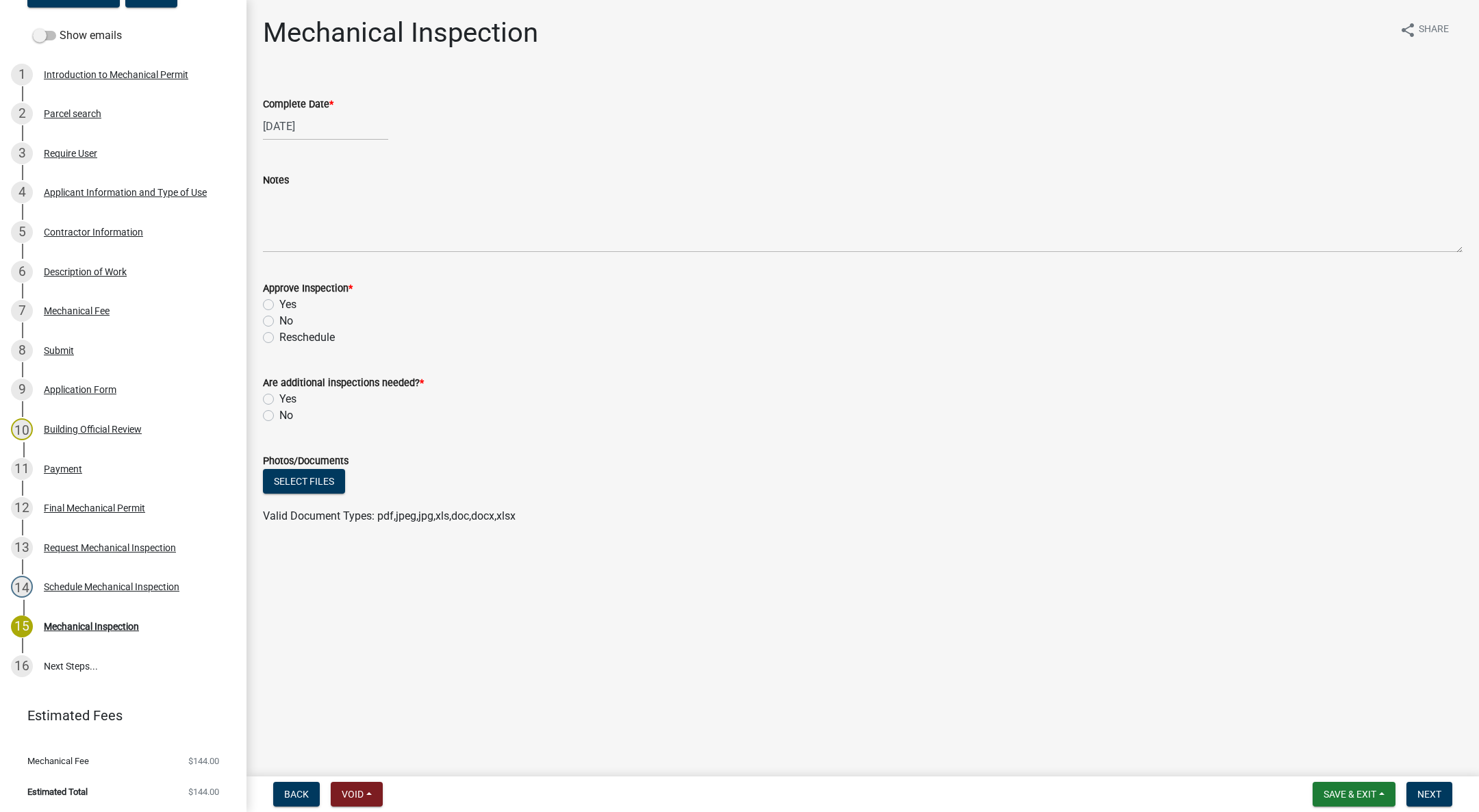
select select "9"
select select "2025"
click at [292, 125] on div "[DATE] [PERSON_NAME] Apr May Jun [DATE] Aug Sep Oct Nov [DATE] 1526 1527 1528 1…" at bounding box center [325, 126] width 125 height 28
click at [325, 214] on div "10" at bounding box center [320, 221] width 22 height 22
type input "[DATE]"
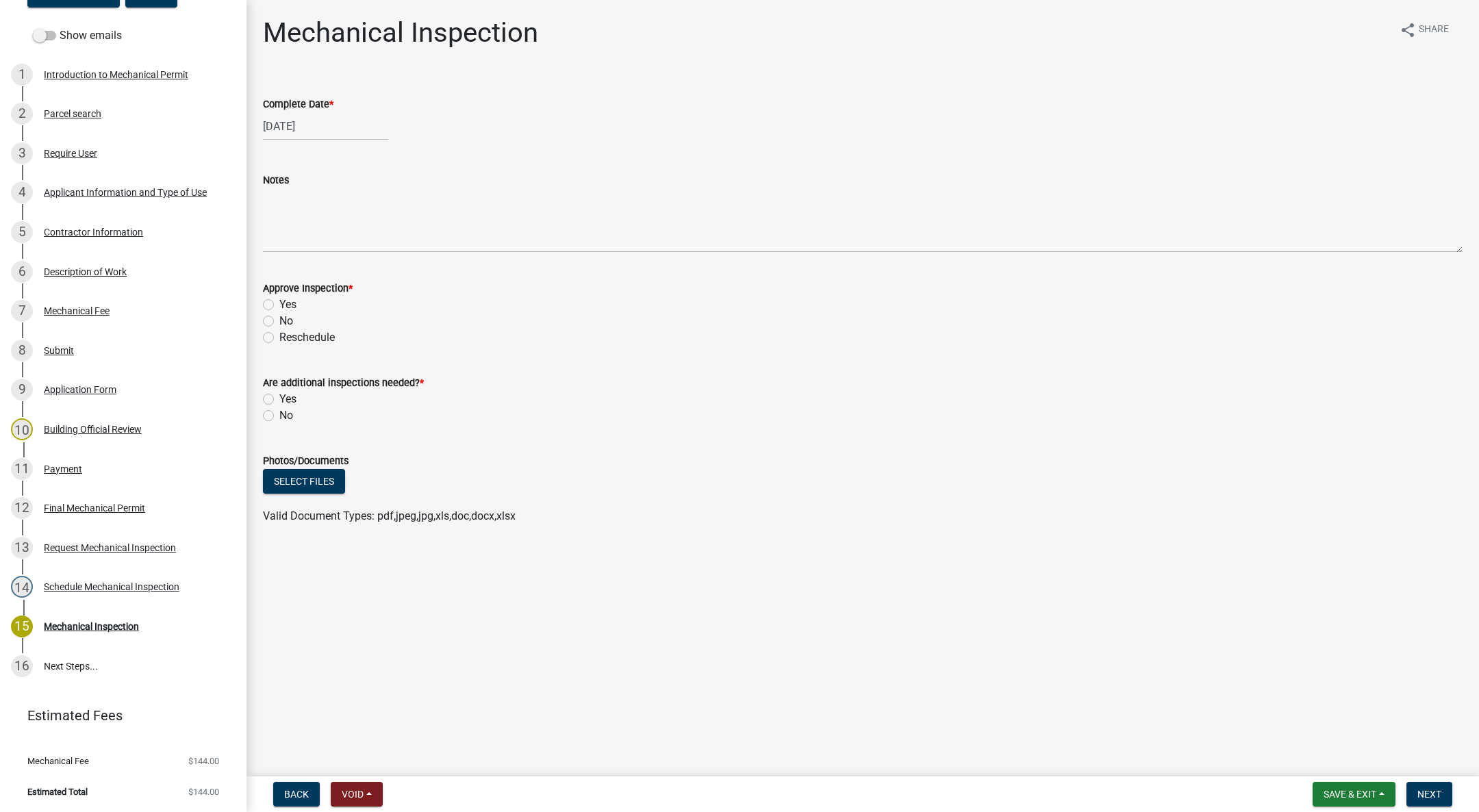
click at [295, 127] on div "[DATE]" at bounding box center [325, 126] width 125 height 28
select select "9"
select select "2025"
click at [279, 215] on div "8" at bounding box center [276, 221] width 22 height 22
type input "[DATE]"
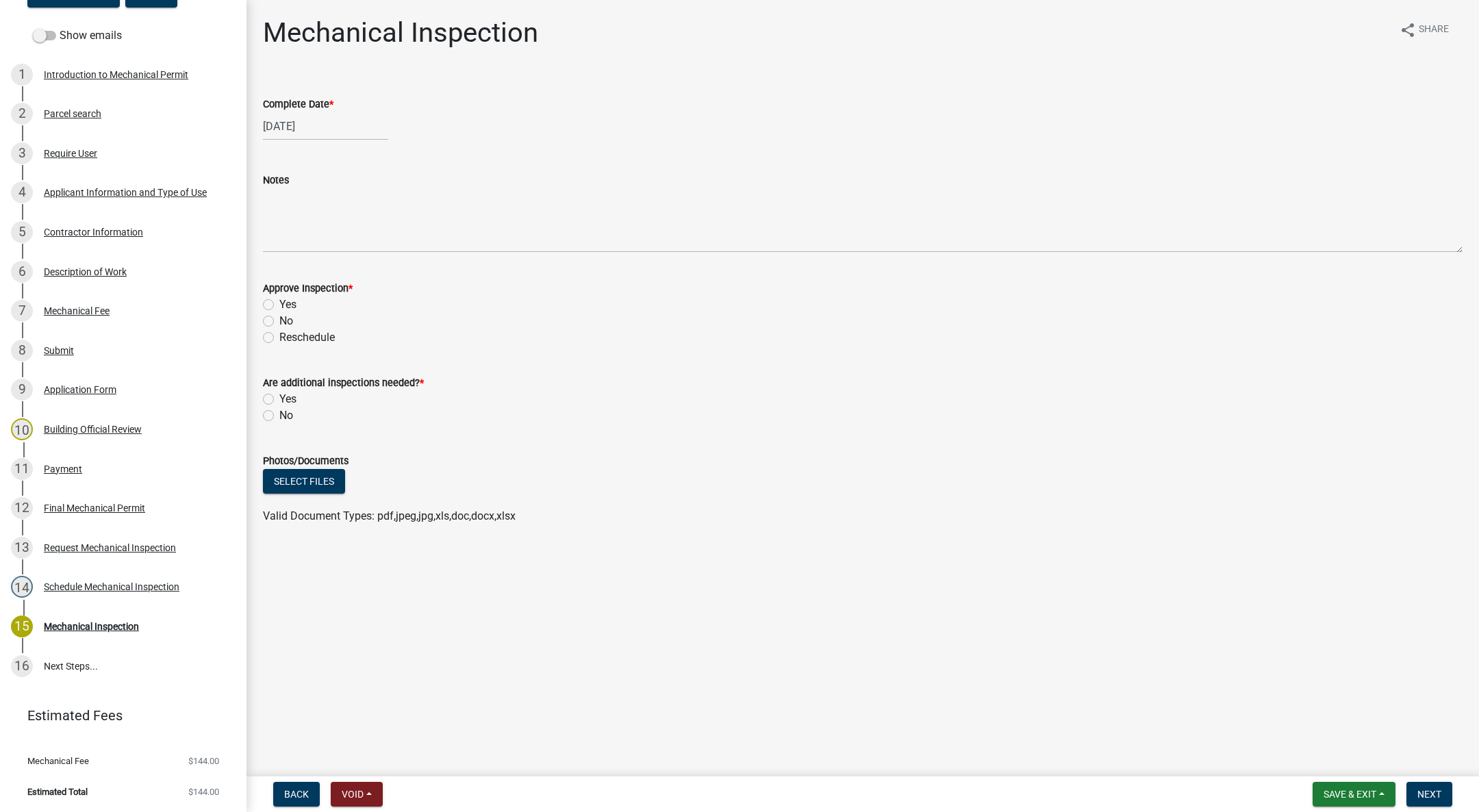
click at [279, 302] on label "Yes" at bounding box center [288, 304] width 17 height 16
click at [279, 302] on input "Yes" at bounding box center [284, 301] width 9 height 9
radio input "true"
click at [279, 419] on label "No" at bounding box center [286, 415] width 14 height 16
click at [279, 416] on input "No" at bounding box center [284, 412] width 9 height 9
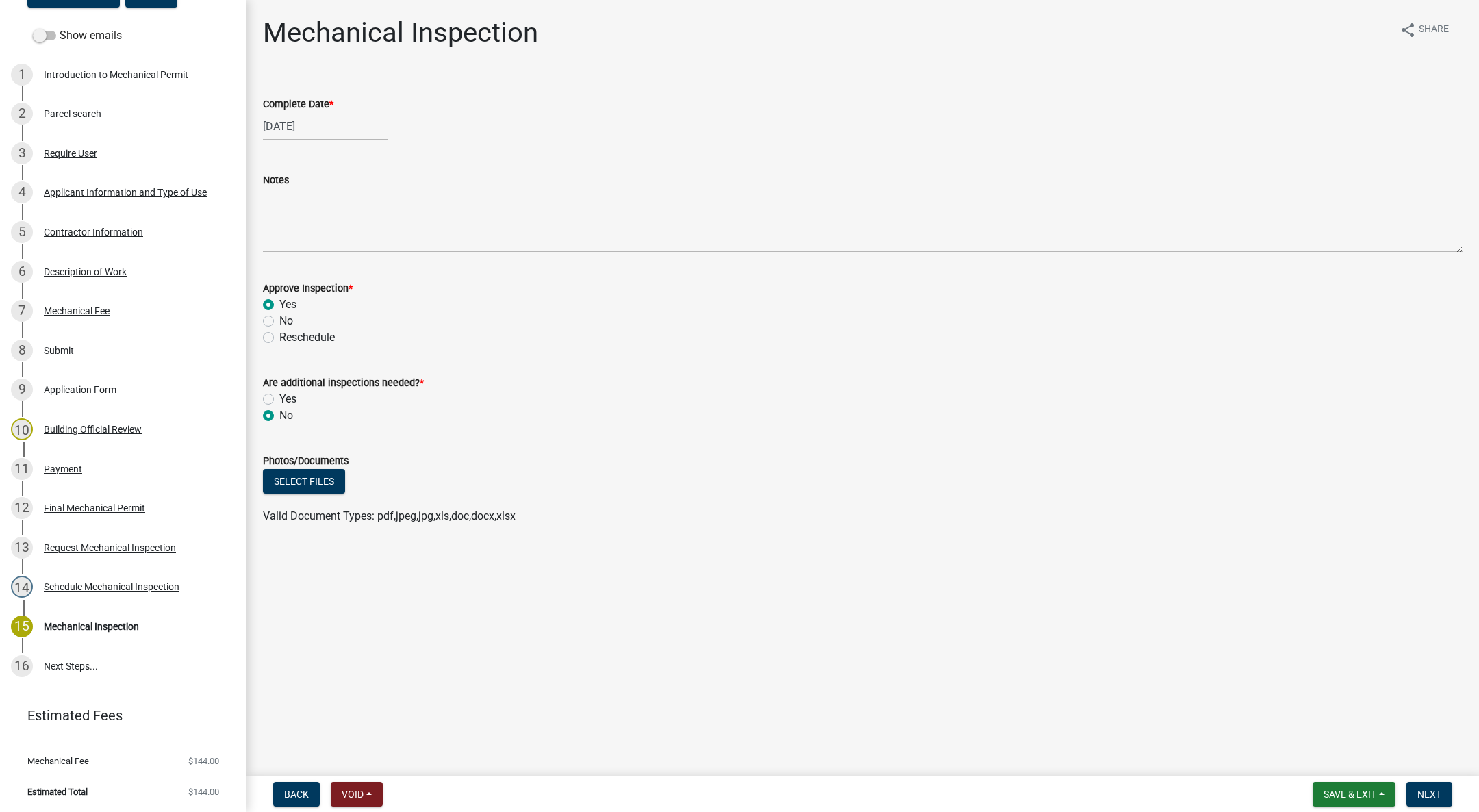
radio input "true"
click at [1425, 785] on button "Next" at bounding box center [1430, 794] width 46 height 25
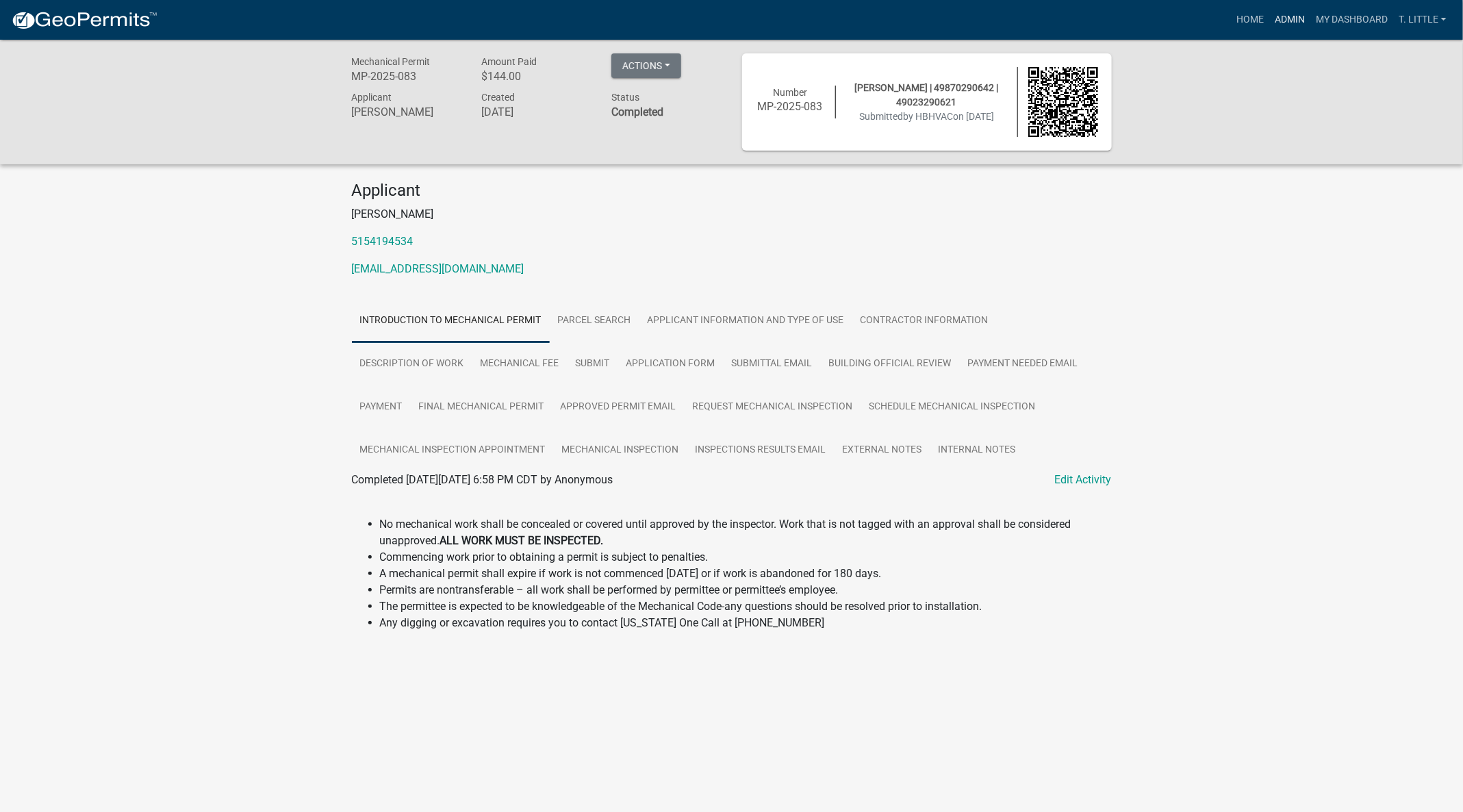
click at [1291, 12] on link "Admin" at bounding box center [1290, 20] width 41 height 26
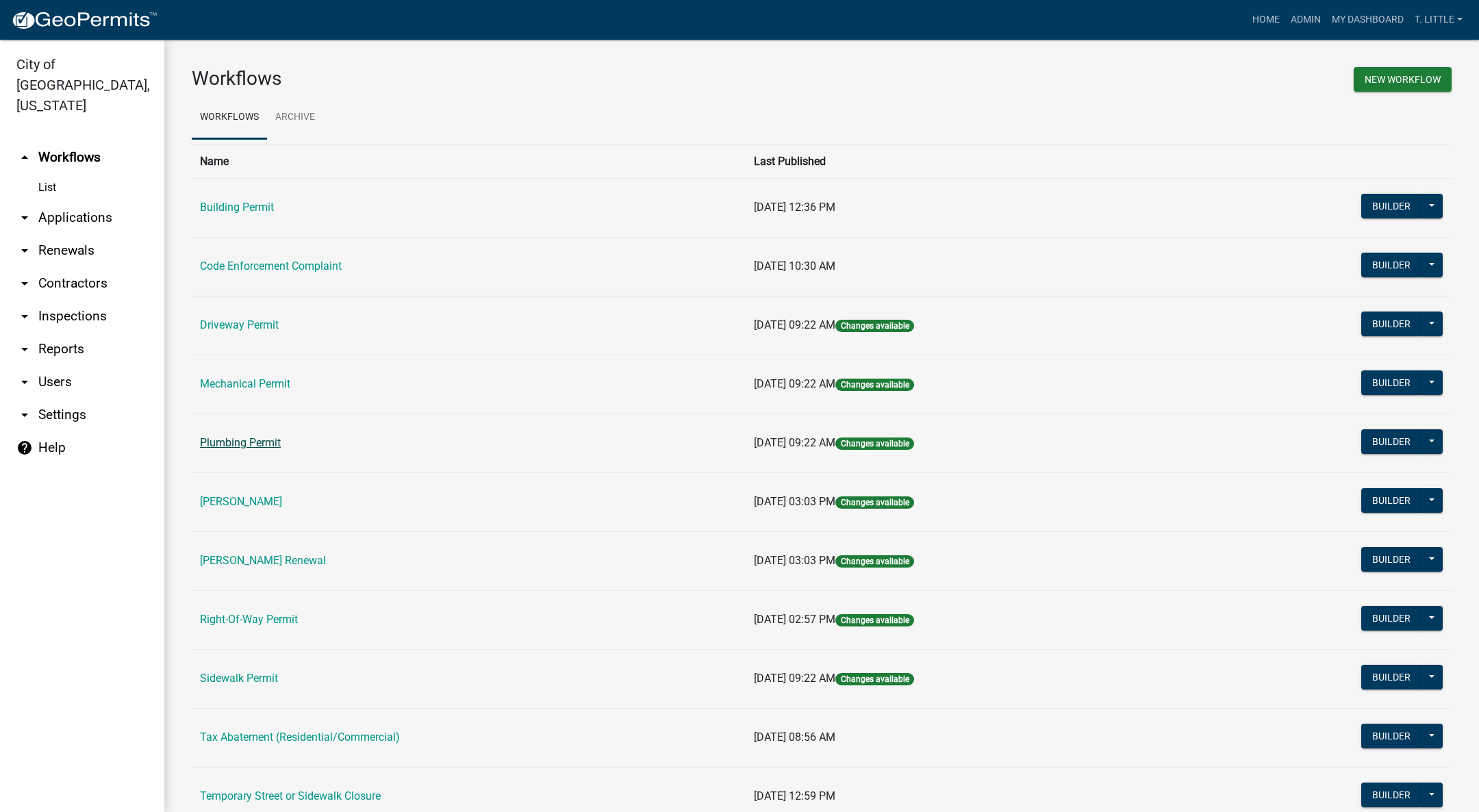
click at [220, 440] on link "Plumbing Permit" at bounding box center [240, 442] width 81 height 13
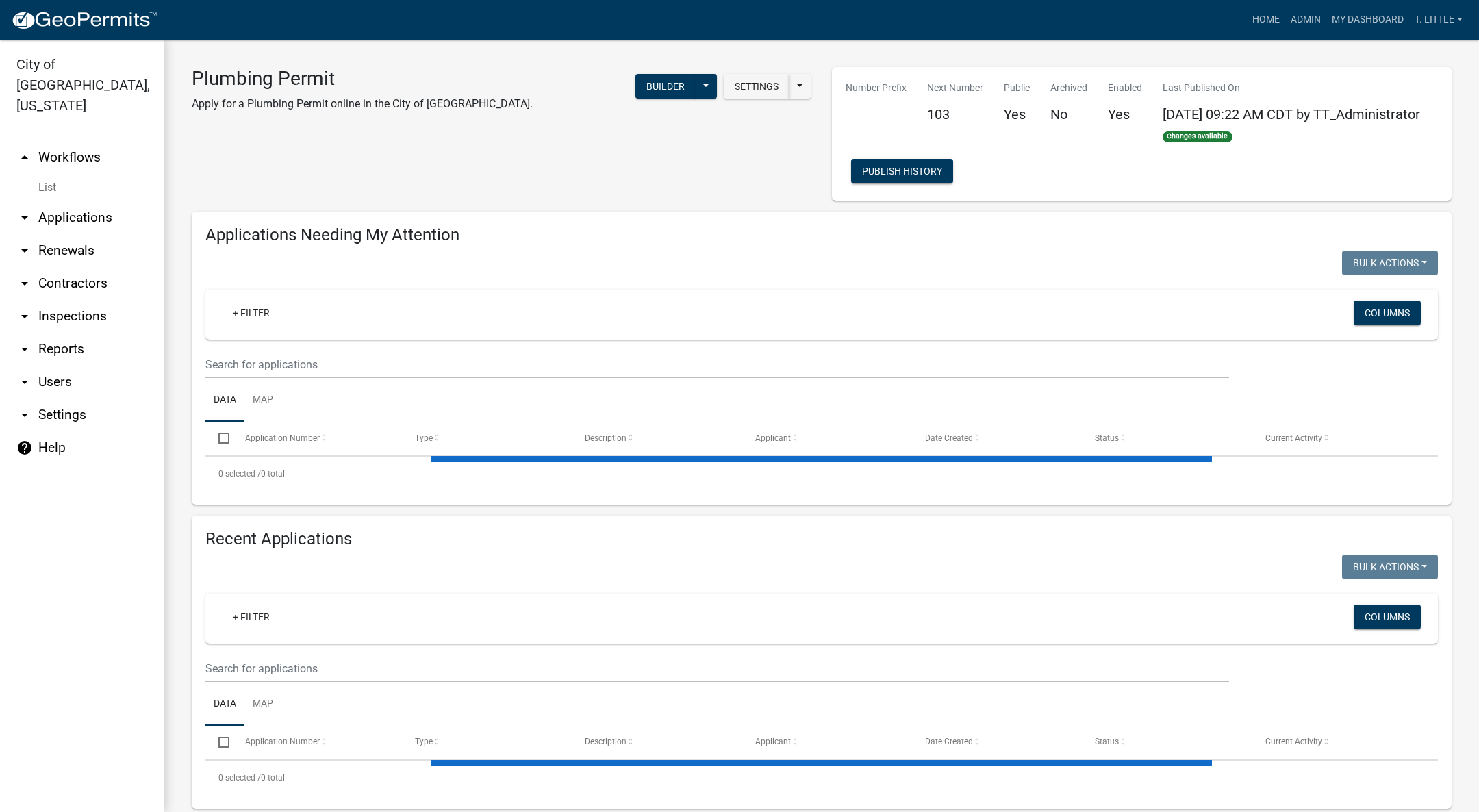
select select "3: 100"
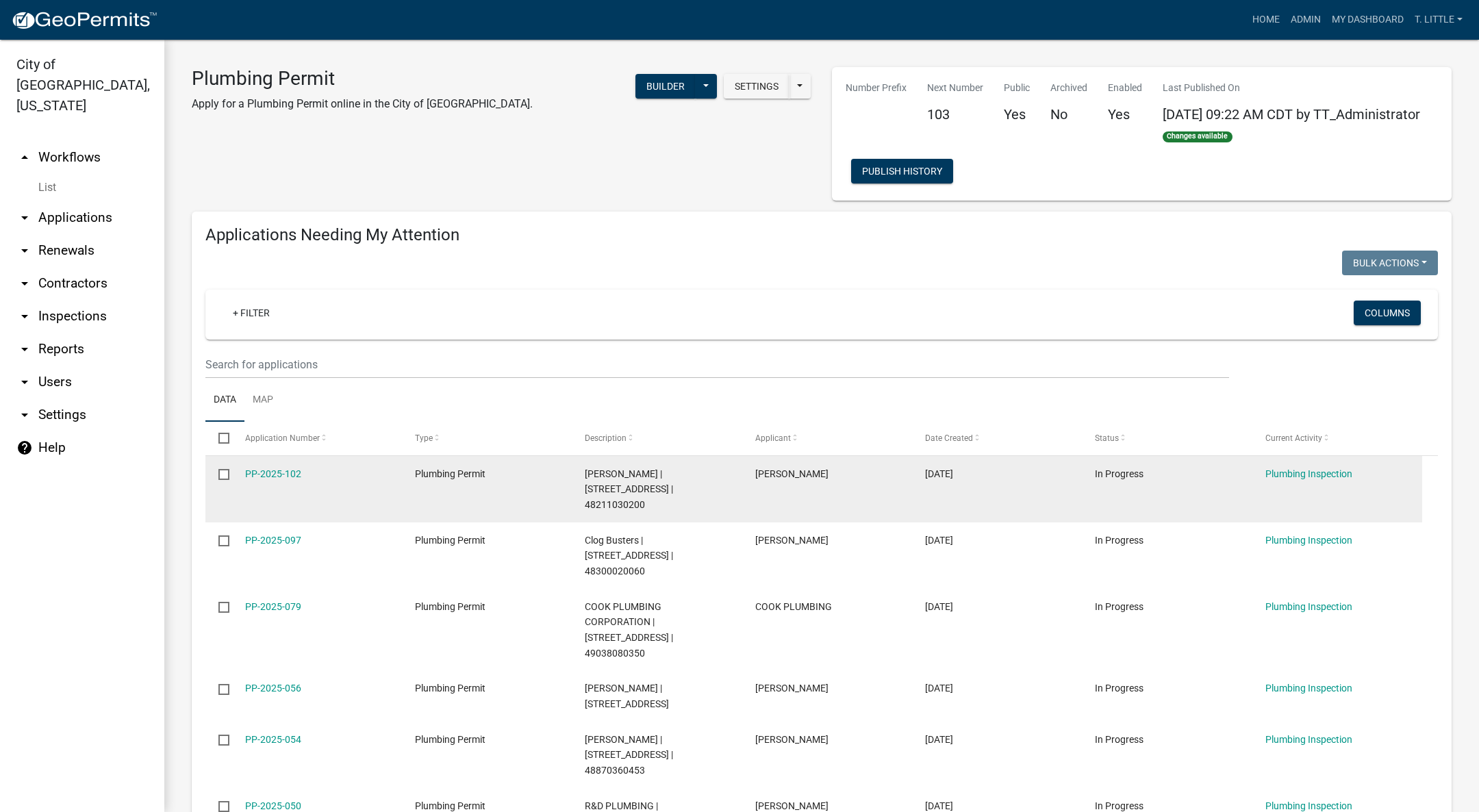
click at [291, 469] on div "PP-2025-102" at bounding box center [317, 474] width 144 height 15
click at [287, 476] on link "PP-2025-102" at bounding box center [273, 474] width 56 height 11
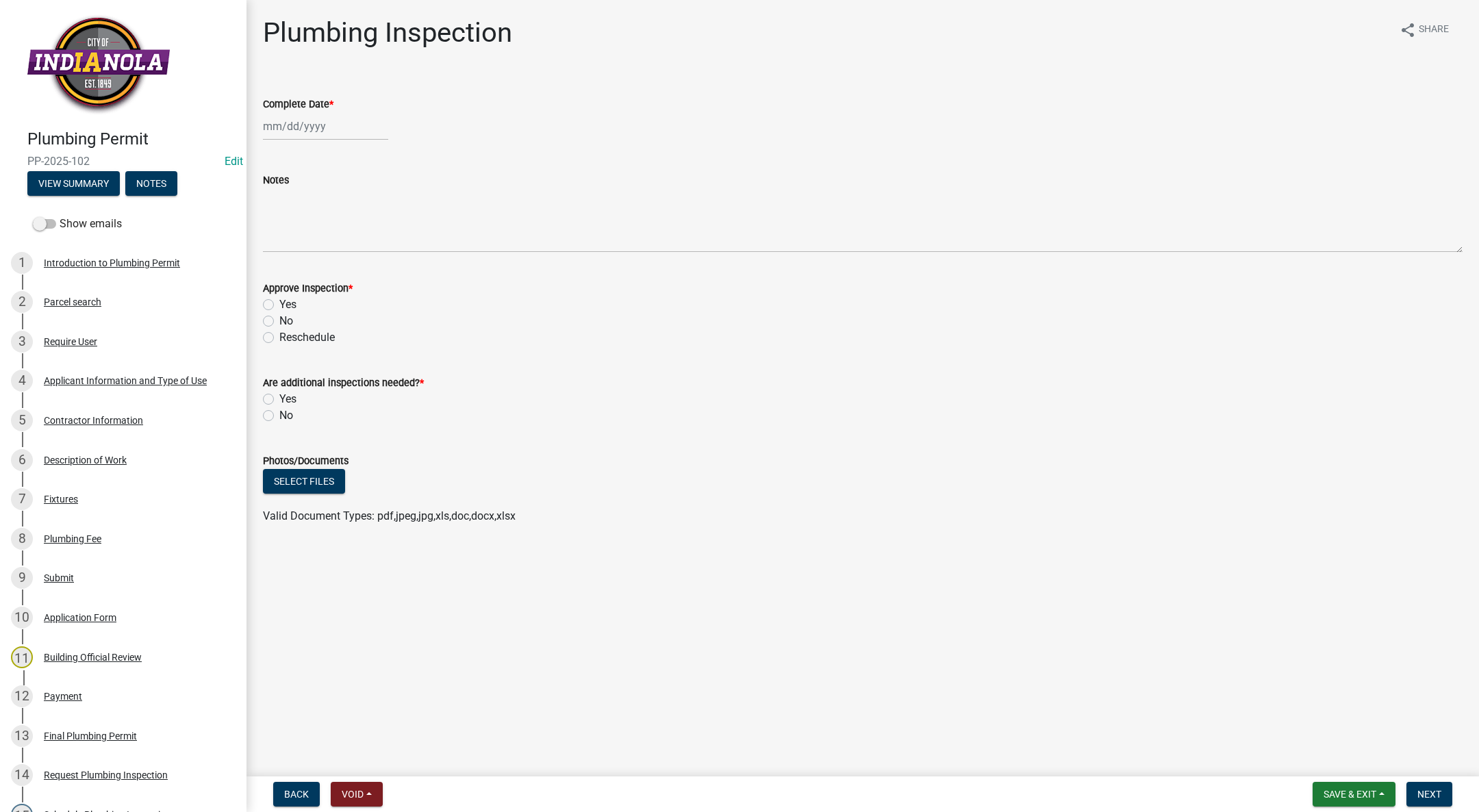
select select "9"
select select "2025"
click at [298, 125] on div "[PERSON_NAME] Feb Mar Apr [PERSON_NAME][DATE] Oct Nov [DATE] 1526 1527 1528 152…" at bounding box center [325, 126] width 125 height 28
click at [364, 238] on div "19" at bounding box center [364, 243] width 22 height 22
type input "[DATE]"
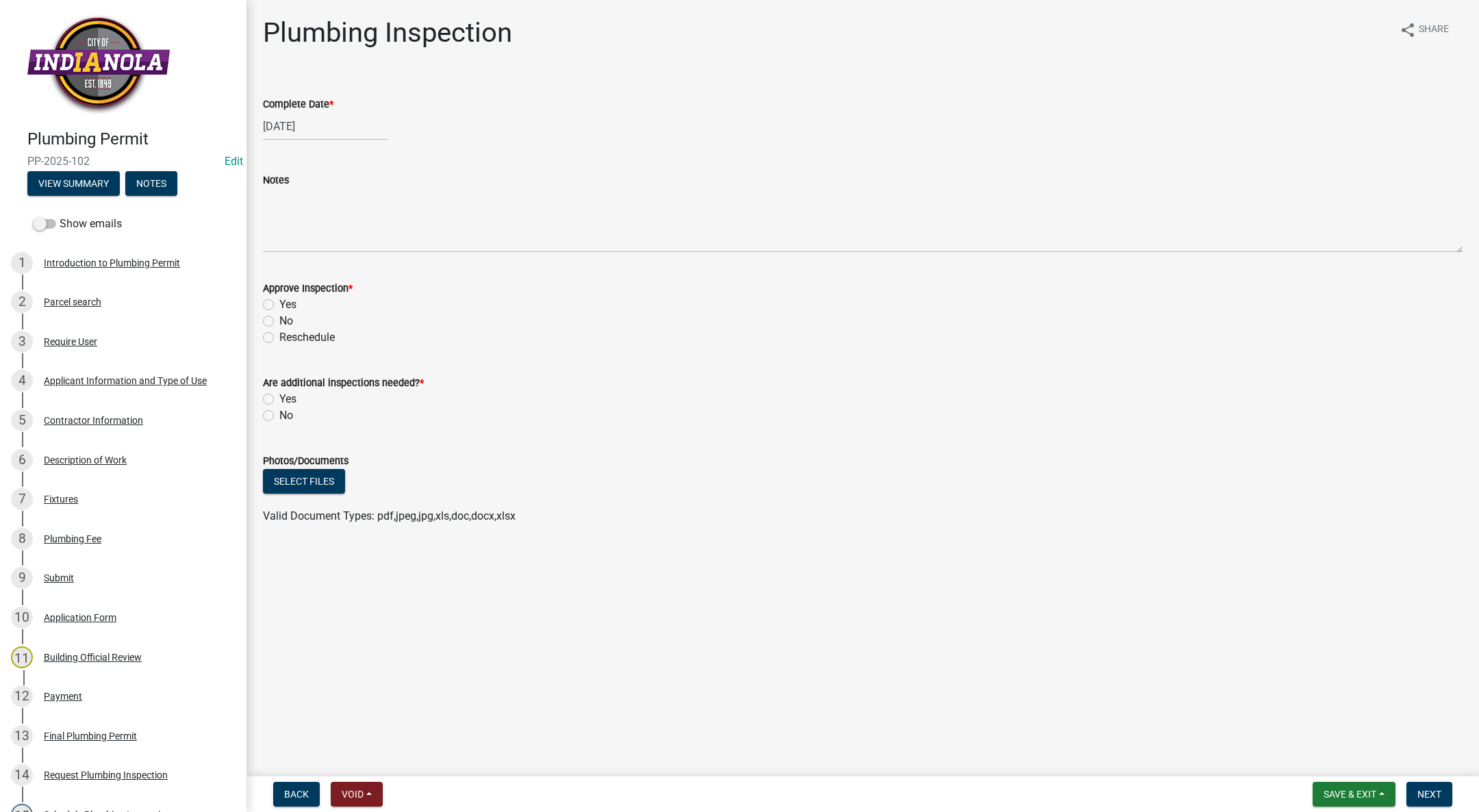
click at [279, 302] on label "Yes" at bounding box center [288, 304] width 17 height 16
click at [279, 302] on input "Yes" at bounding box center [284, 301] width 9 height 9
radio input "true"
click at [279, 413] on label "No" at bounding box center [286, 415] width 14 height 16
click at [279, 413] on input "No" at bounding box center [284, 412] width 9 height 9
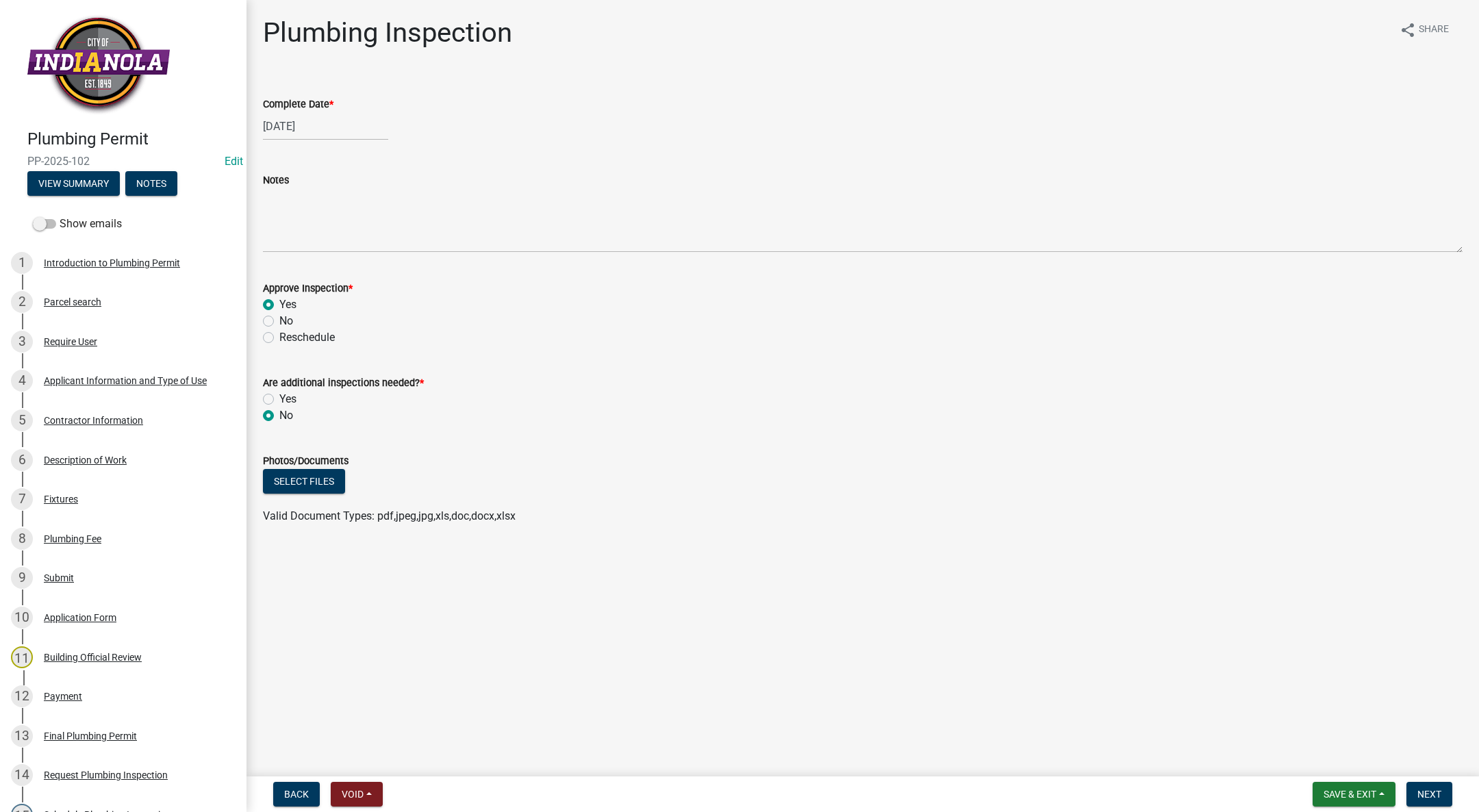
radio input "true"
click at [119, 450] on div "6 Description of Work" at bounding box center [118, 460] width 214 height 22
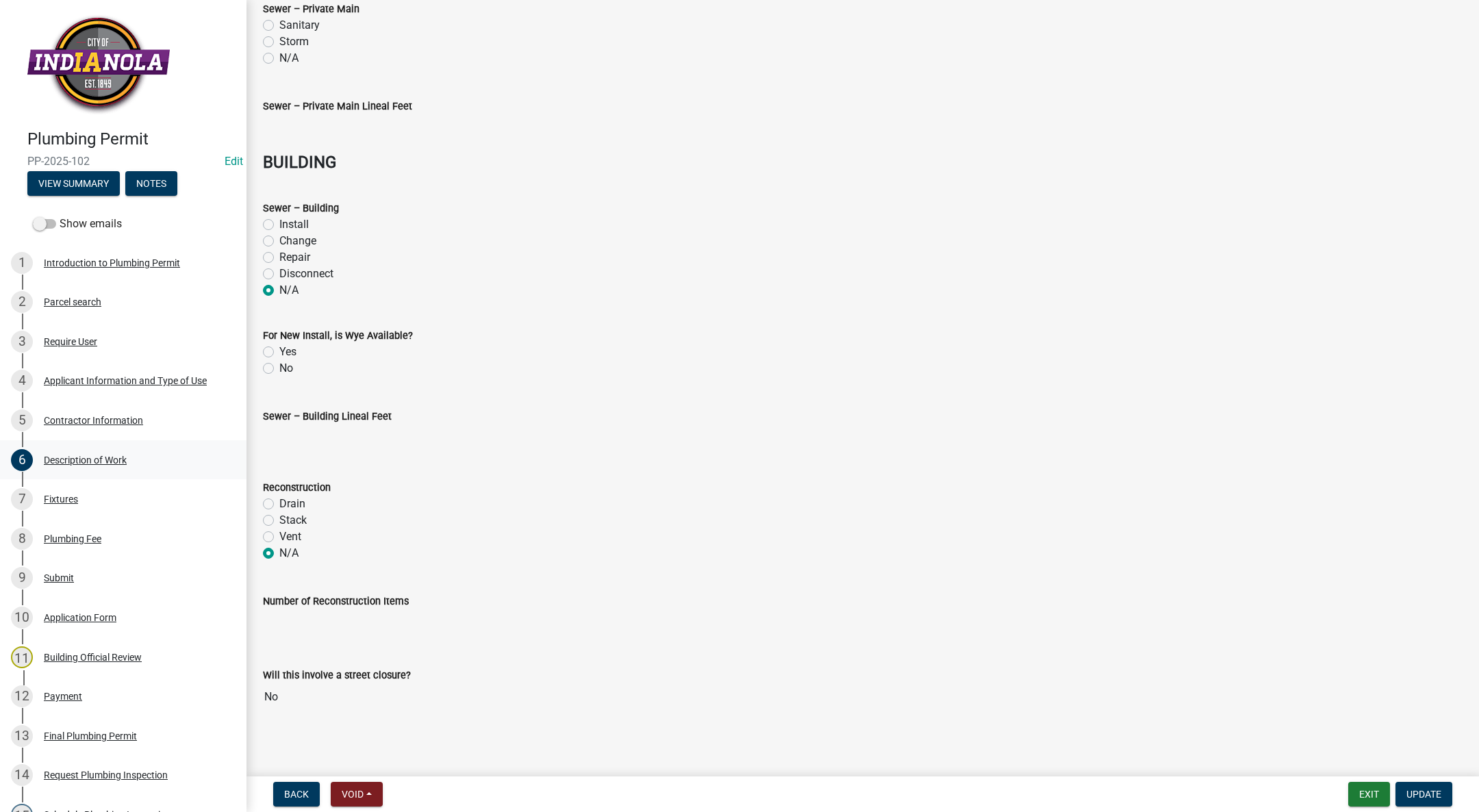
scroll to position [228, 0]
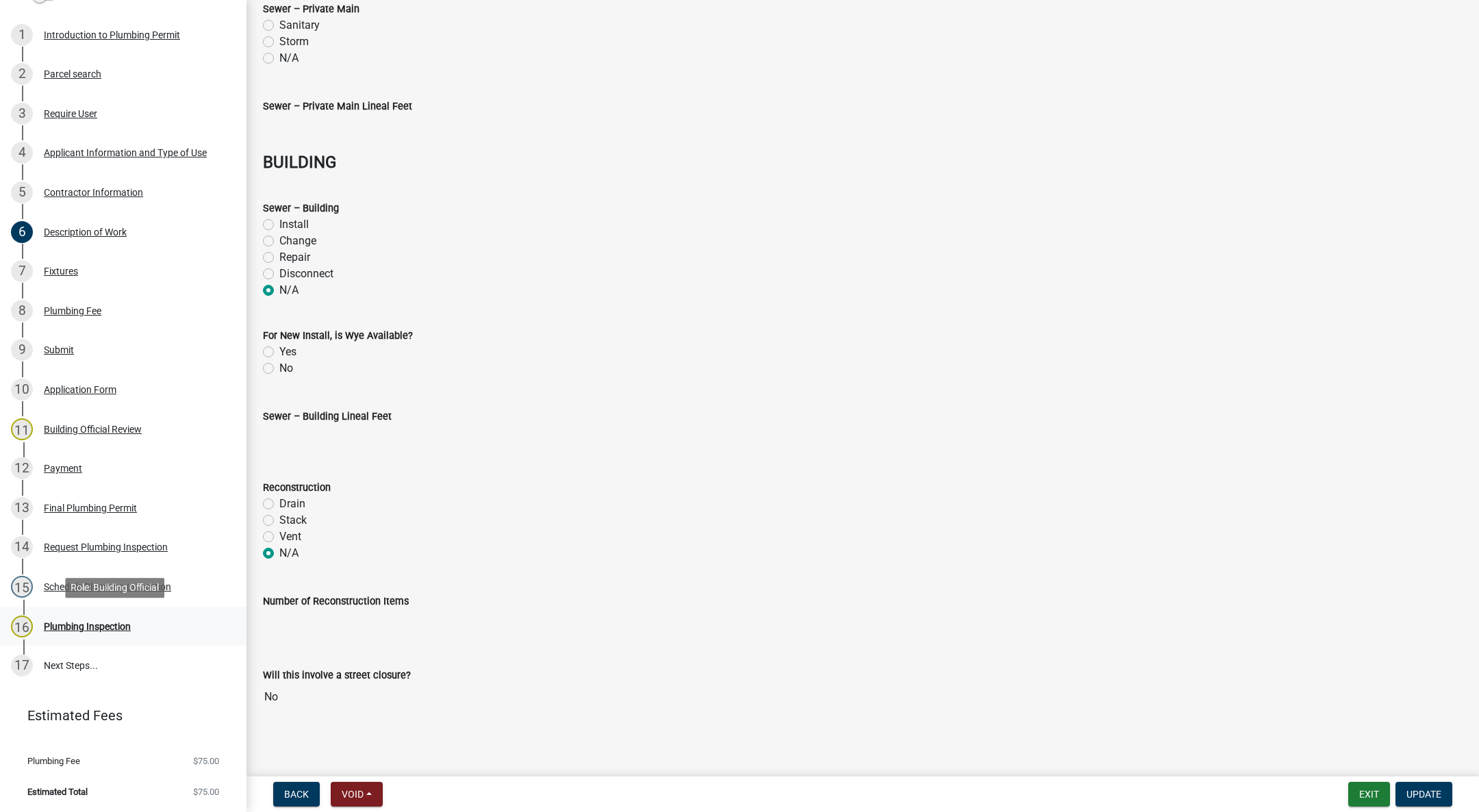
click at [58, 607] on link "16 Plumbing Inspection" at bounding box center [123, 627] width 246 height 40
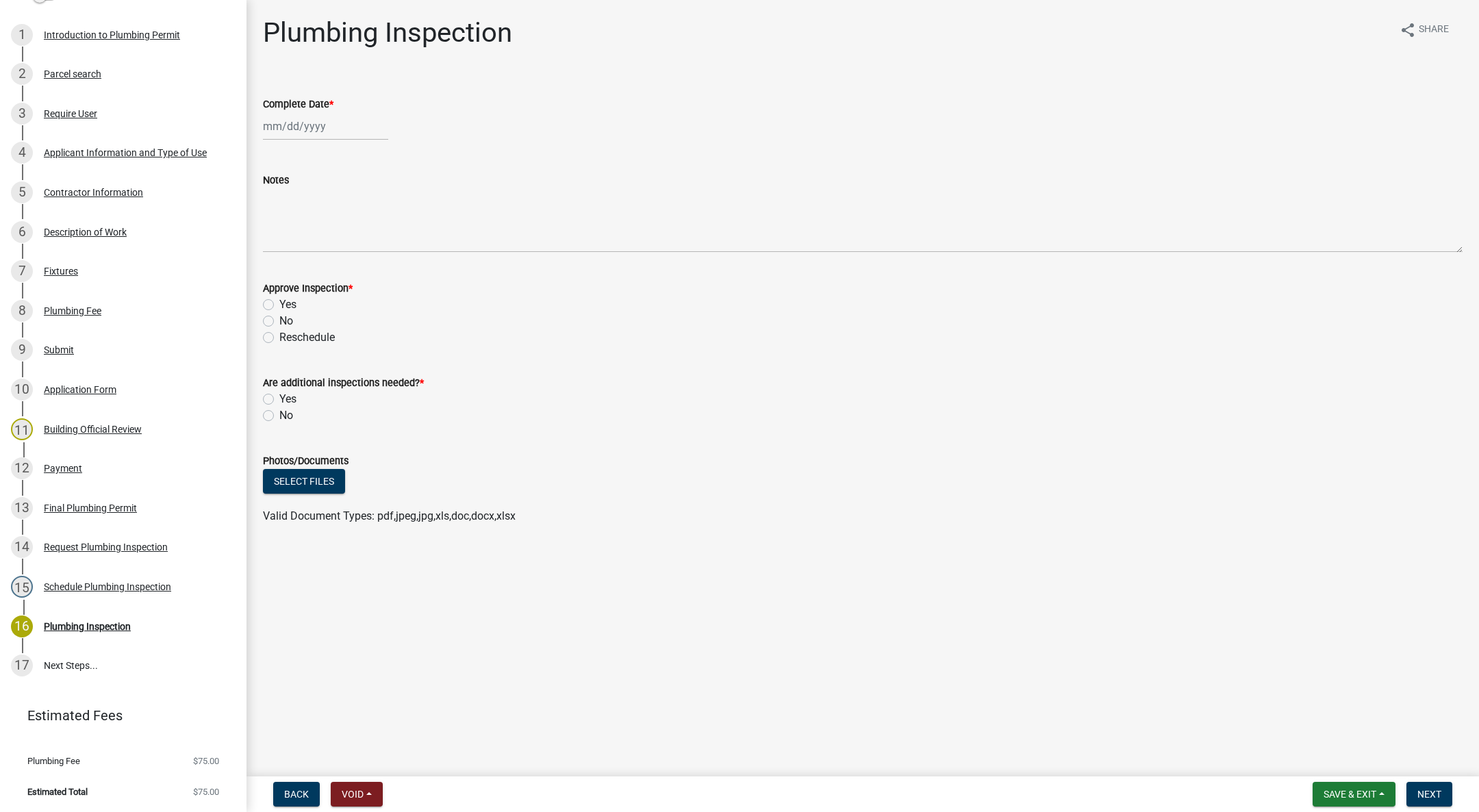
click at [281, 117] on div at bounding box center [325, 126] width 125 height 28
select select "9"
select select "2025"
click at [340, 238] on div "18" at bounding box center [342, 243] width 22 height 22
type input "[DATE]"
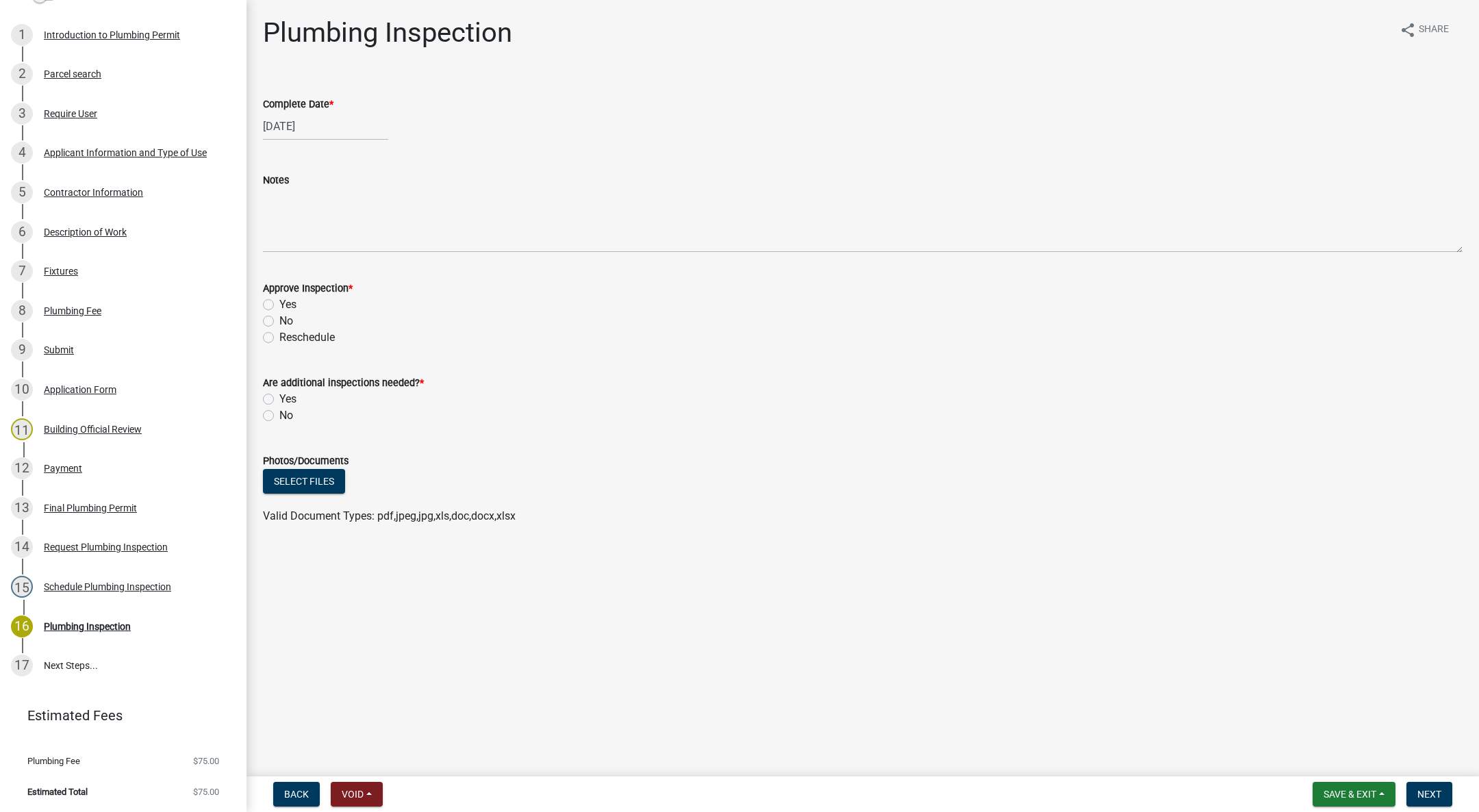
click at [279, 302] on label "Yes" at bounding box center [288, 304] width 17 height 16
click at [279, 302] on input "Yes" at bounding box center [284, 301] width 9 height 9
radio input "true"
click at [279, 413] on label "No" at bounding box center [286, 415] width 14 height 16
click at [279, 413] on input "No" at bounding box center [284, 412] width 9 height 9
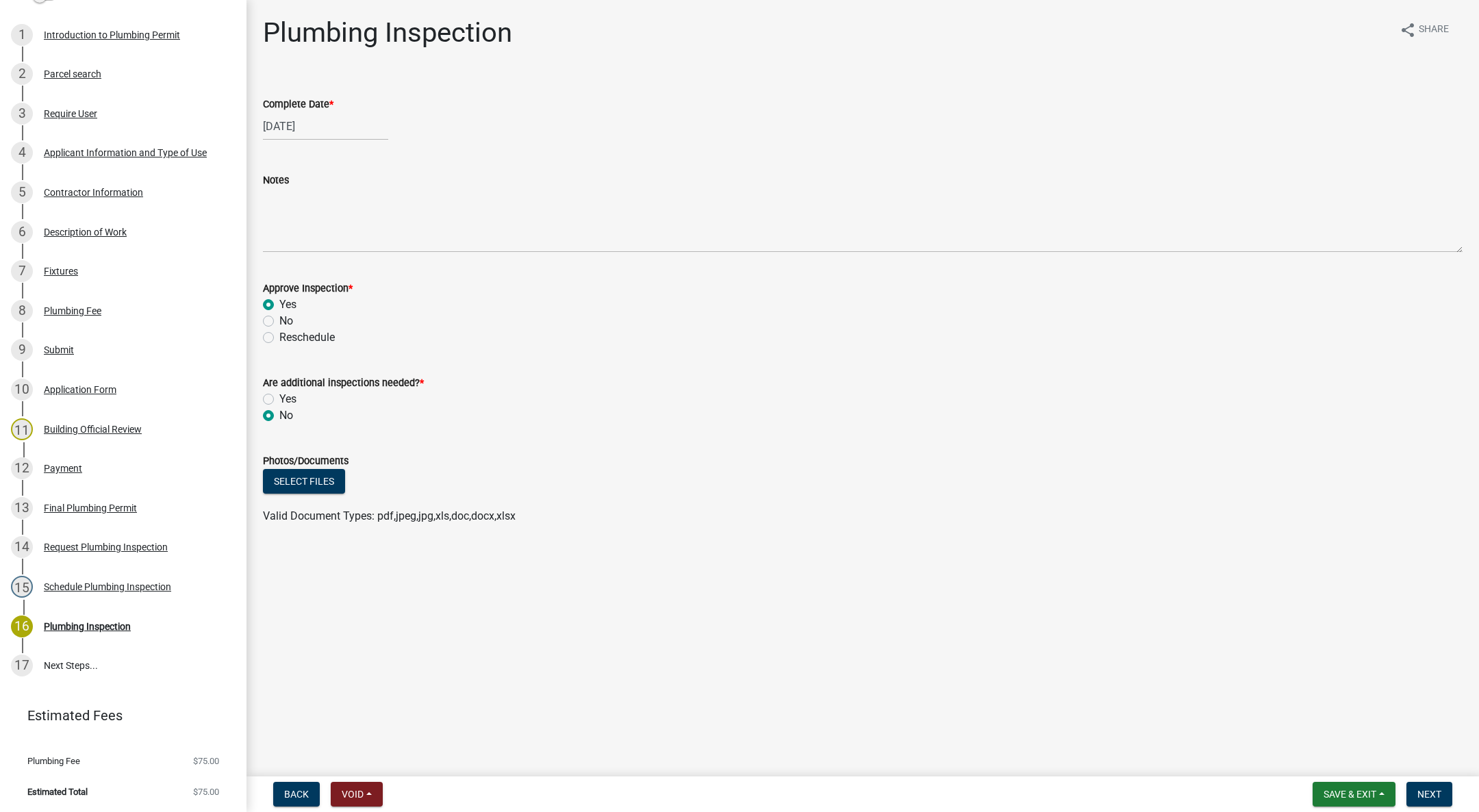
radio input "true"
click at [1427, 785] on button "Next" at bounding box center [1430, 794] width 46 height 25
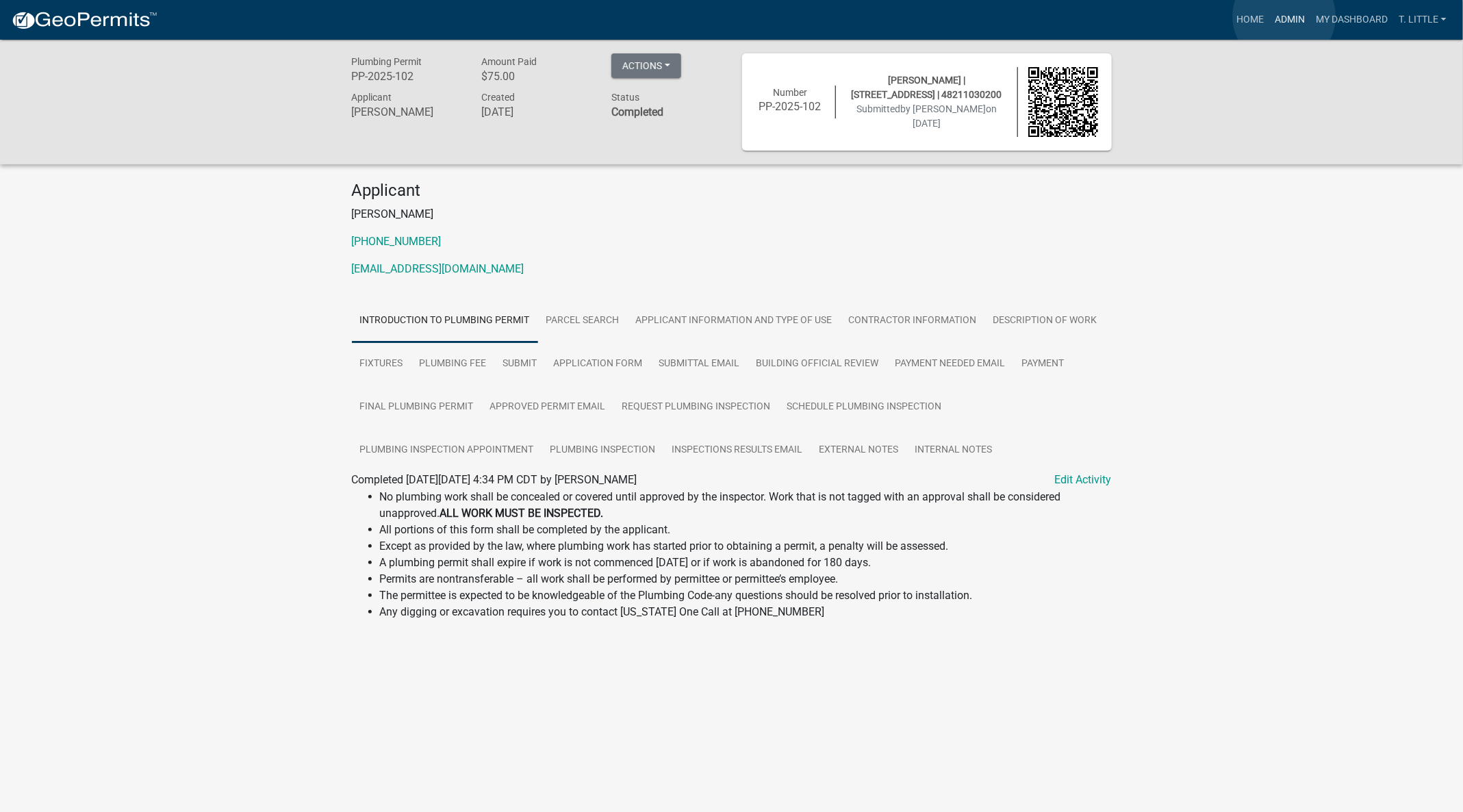
click at [1285, 16] on link "Admin" at bounding box center [1290, 20] width 41 height 26
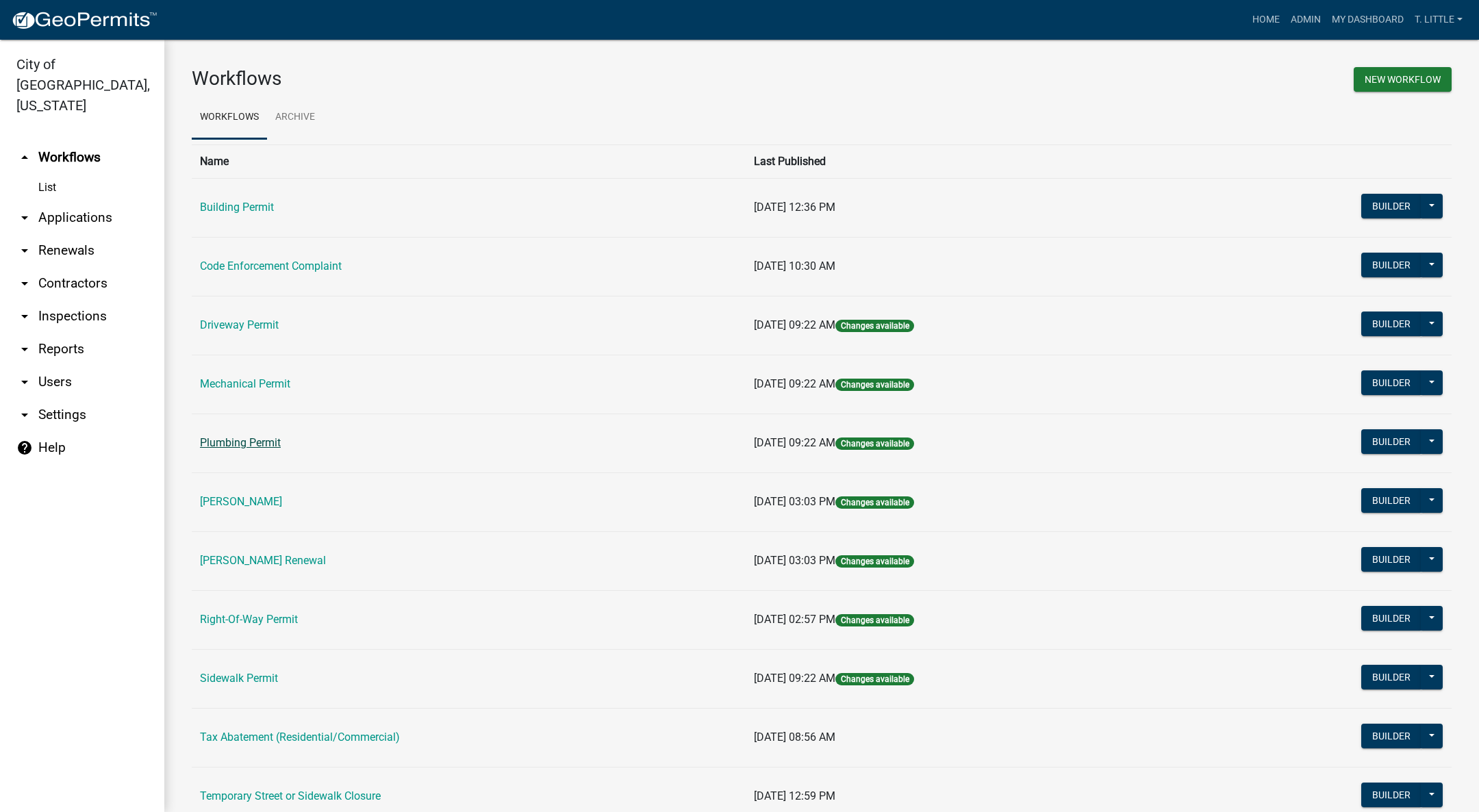
click at [246, 438] on link "Plumbing Permit" at bounding box center [240, 442] width 81 height 13
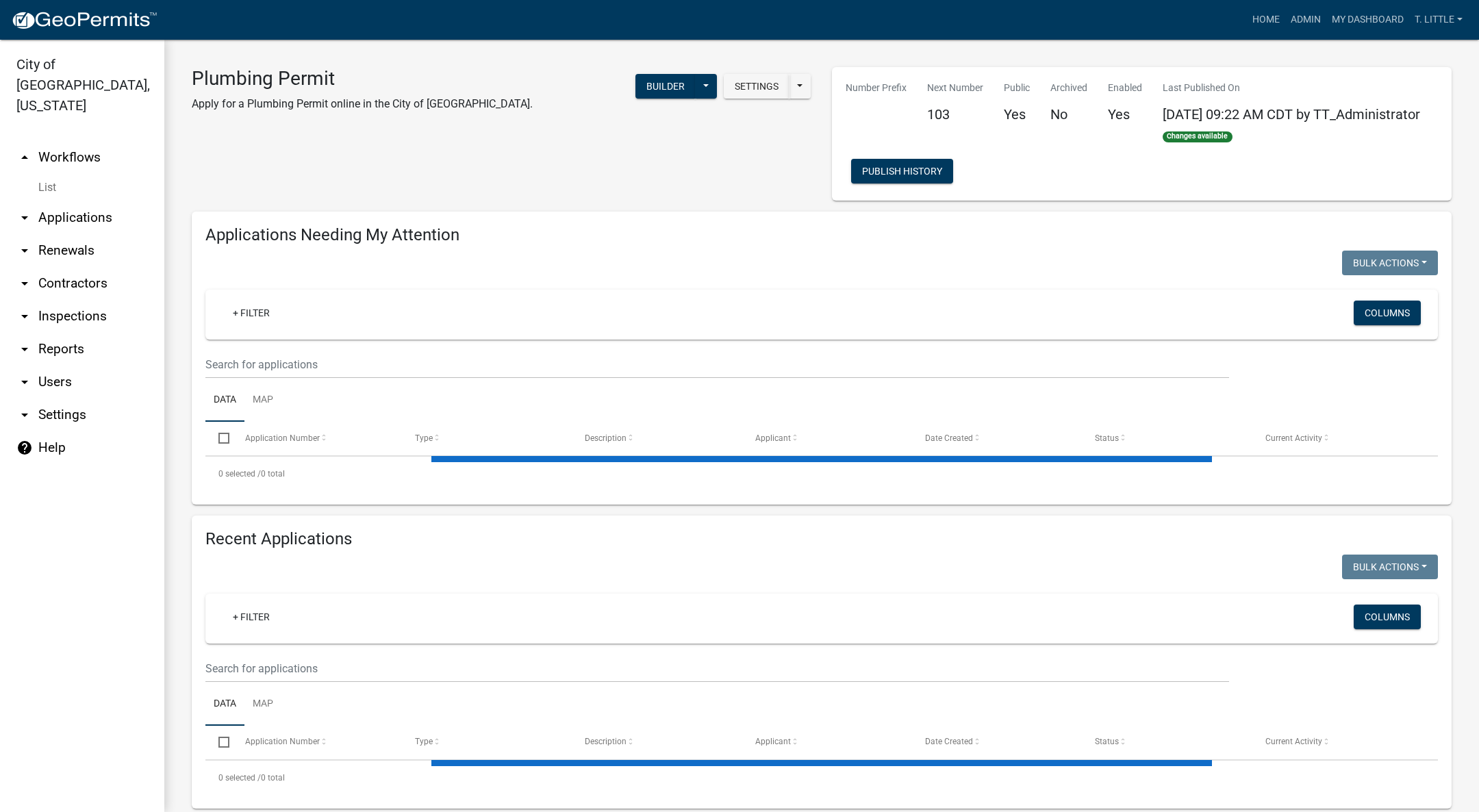
select select "3: 100"
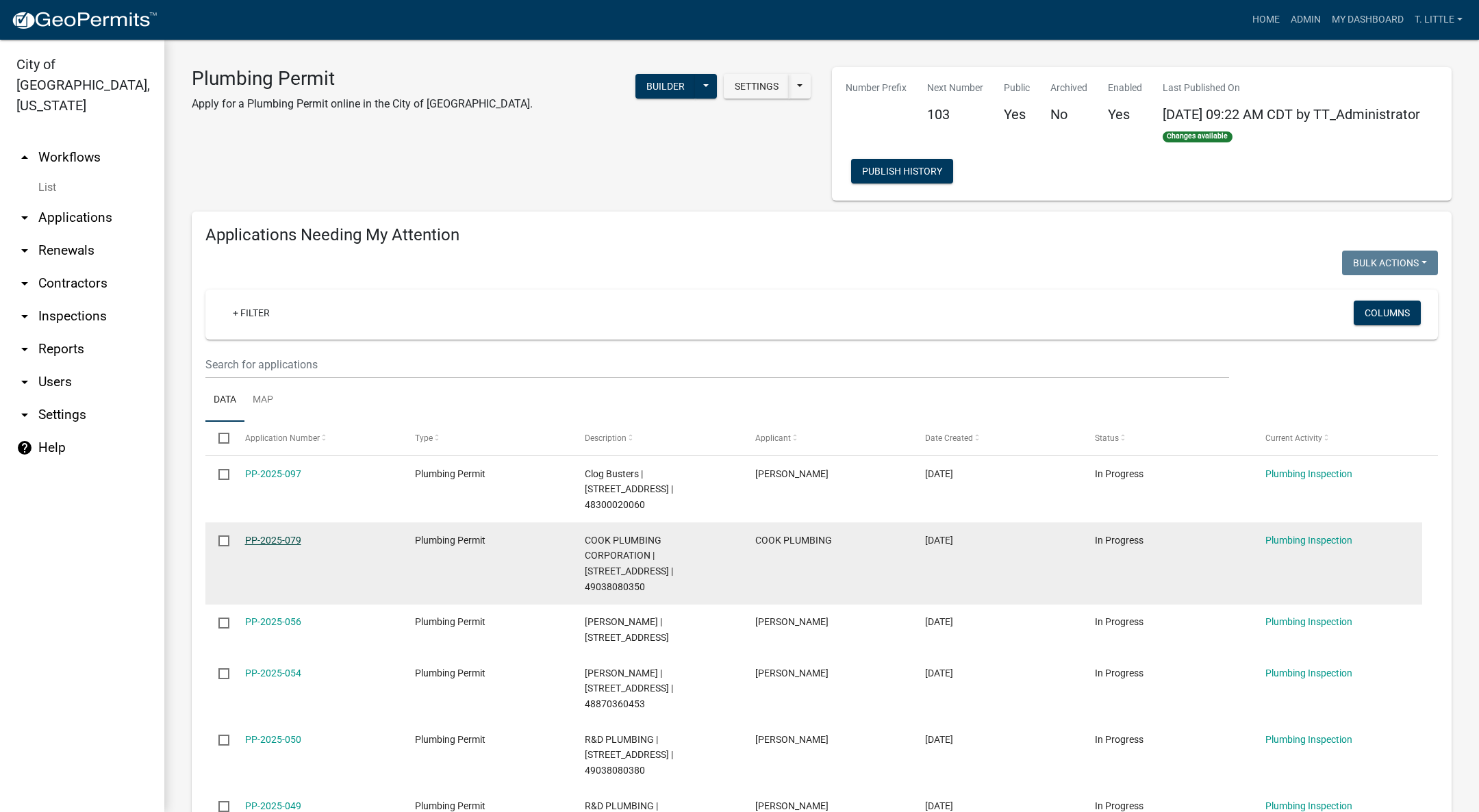
click at [256, 534] on link "PP-2025-079" at bounding box center [273, 540] width 56 height 11
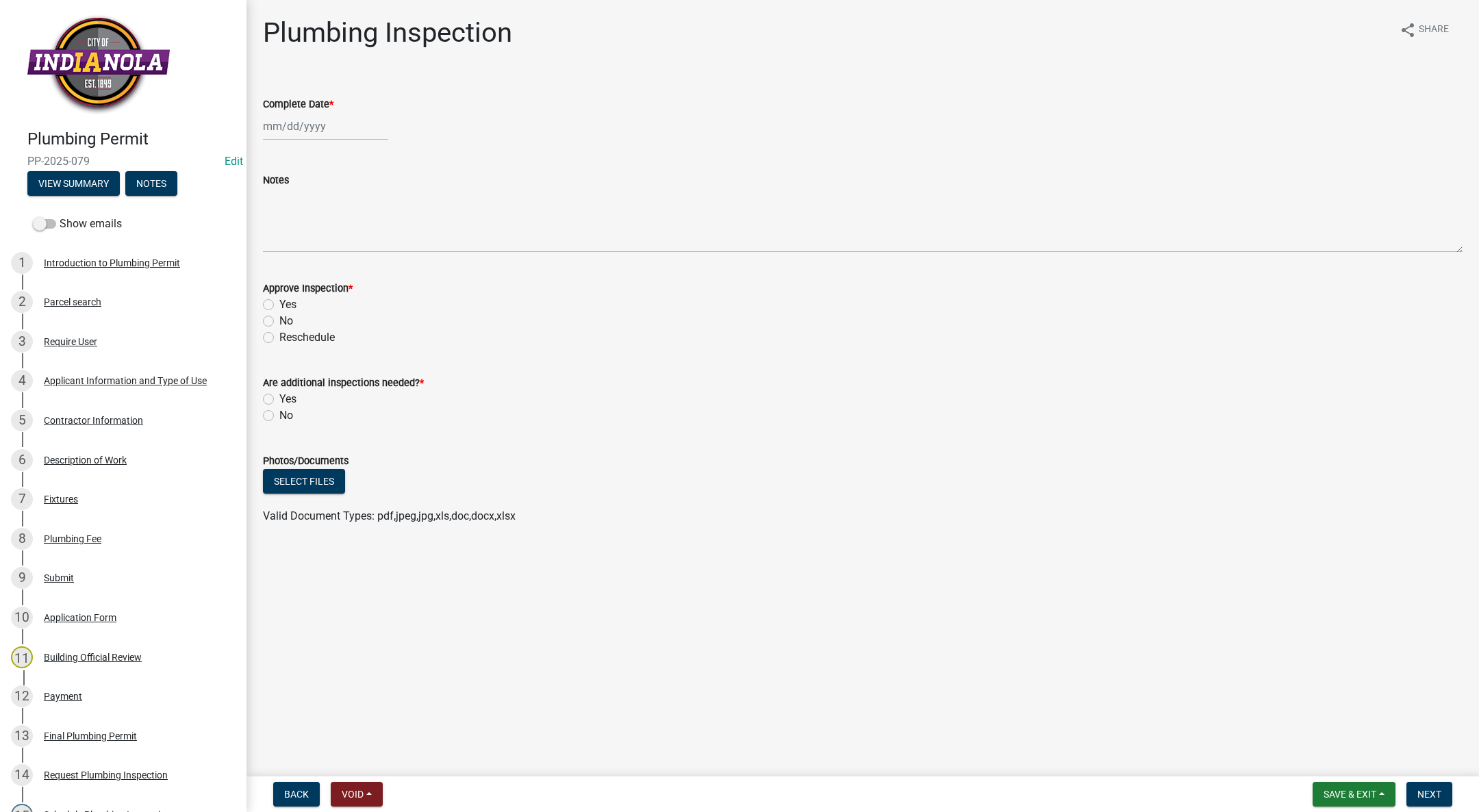
select select "9"
select select "2025"
click at [311, 121] on div "[PERSON_NAME] Feb Mar Apr [PERSON_NAME][DATE] Oct Nov [DATE] 1526 1527 1528 152…" at bounding box center [325, 126] width 125 height 28
click at [361, 238] on div "19" at bounding box center [364, 243] width 22 height 22
type input "[DATE]"
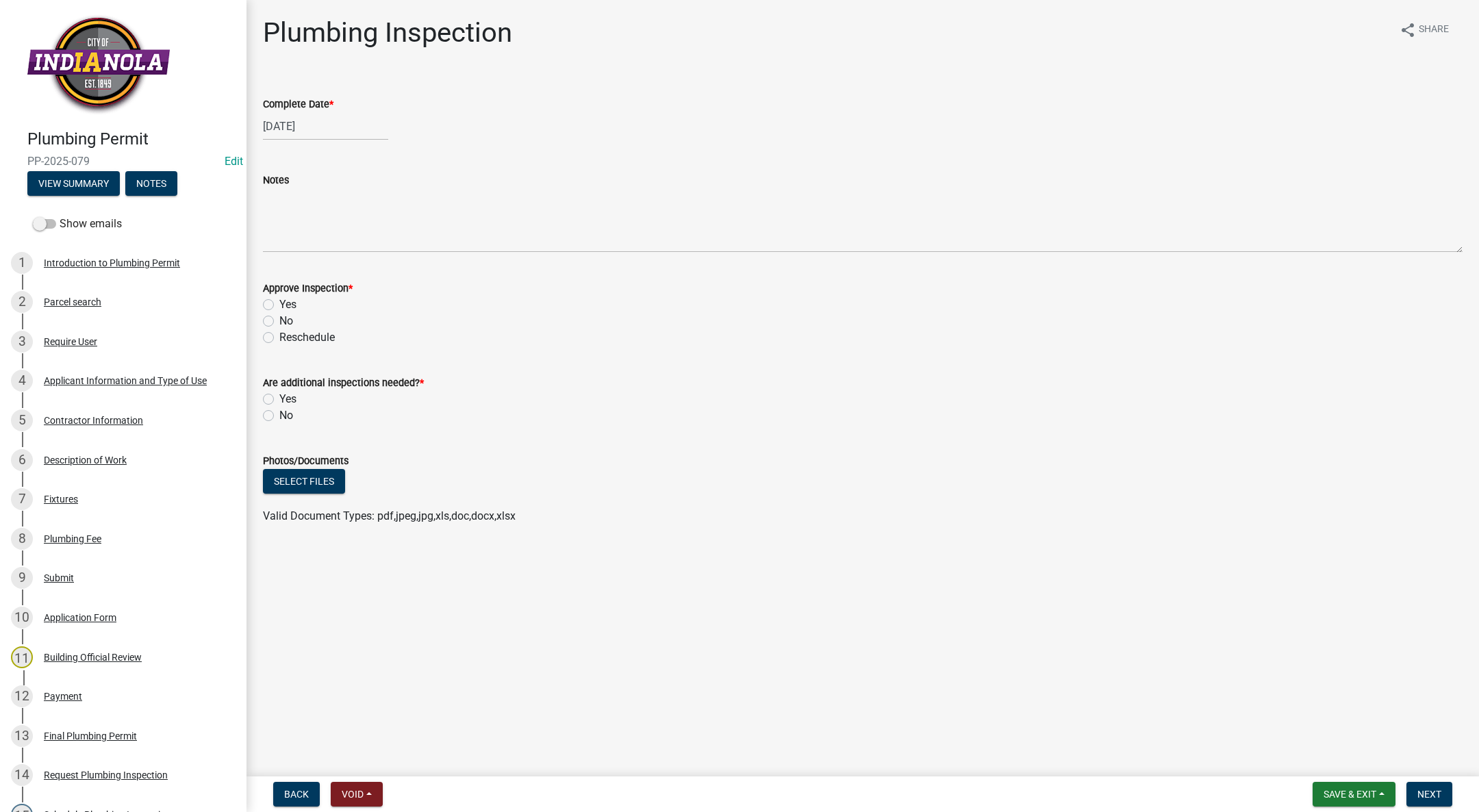
click at [279, 301] on label "Yes" at bounding box center [288, 304] width 17 height 16
click at [279, 301] on input "Yes" at bounding box center [284, 301] width 9 height 9
radio input "true"
click at [273, 384] on label "Are additional inspections needed? *" at bounding box center [343, 383] width 161 height 9
click at [279, 398] on label "Yes" at bounding box center [288, 398] width 17 height 16
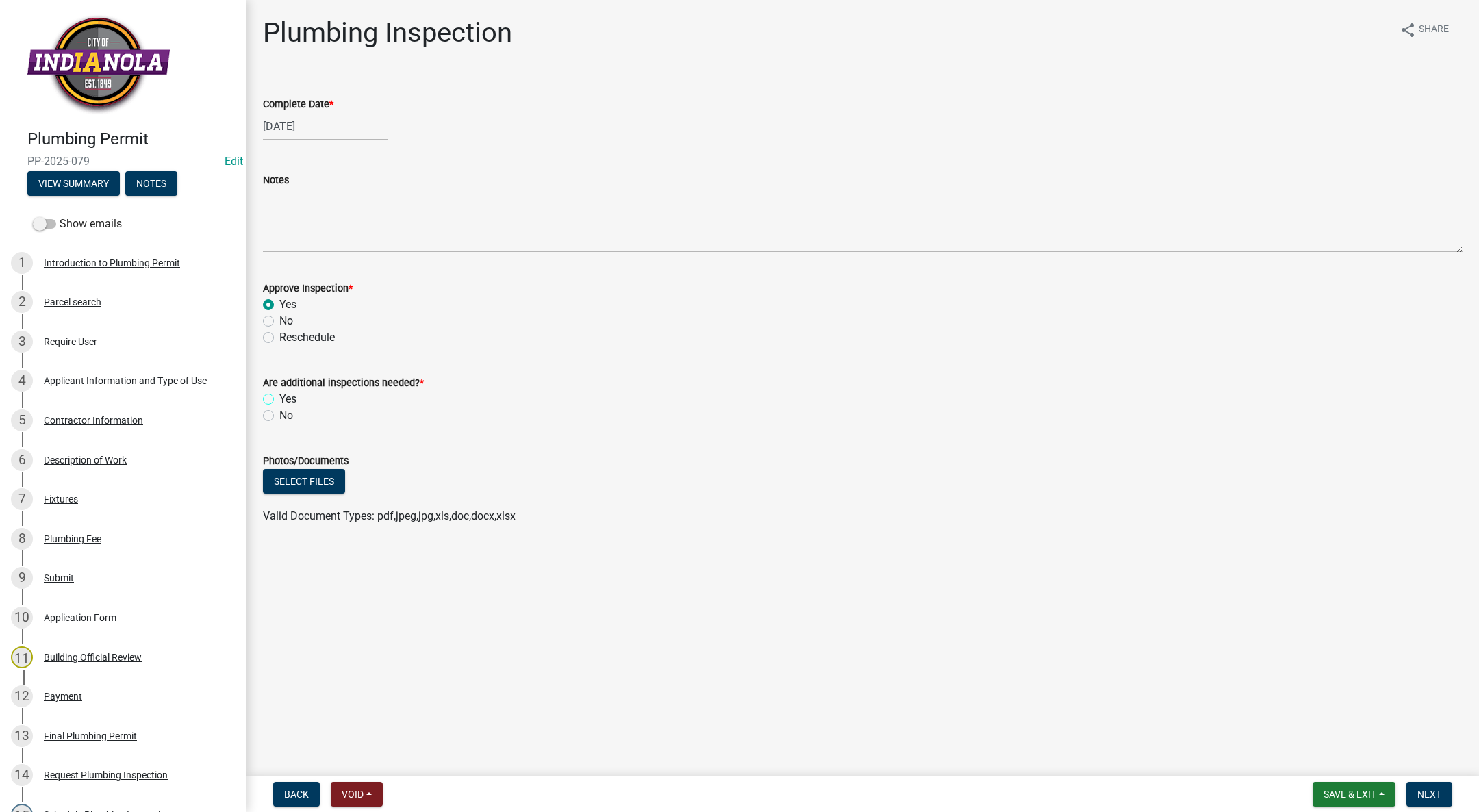
click at [279, 398] on input "Yes" at bounding box center [284, 395] width 9 height 9
radio input "true"
click at [1435, 798] on span "Next" at bounding box center [1429, 794] width 24 height 11
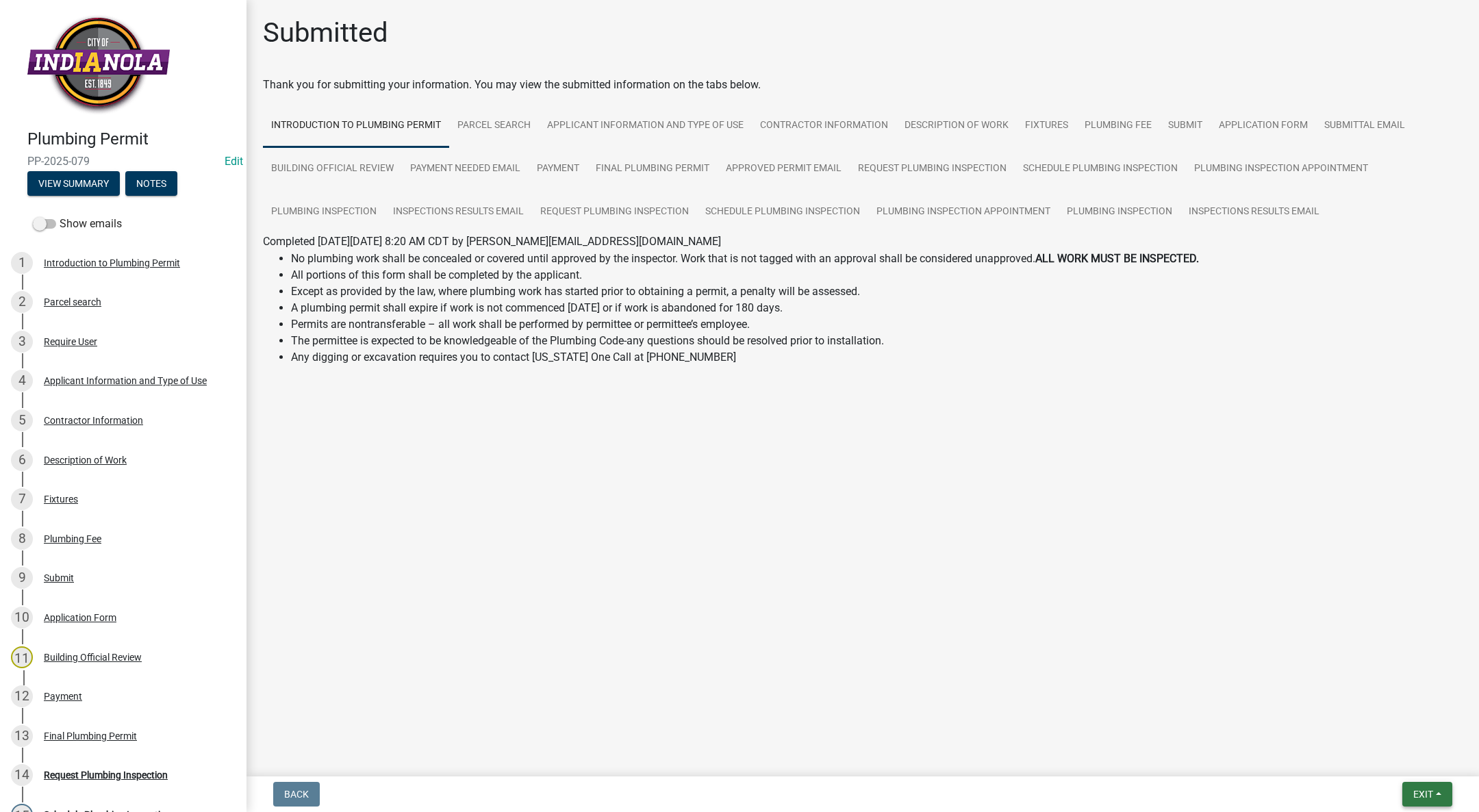
drag, startPoint x: 1431, startPoint y: 785, endPoint x: 1427, endPoint y: 773, distance: 12.6
click at [1431, 785] on button "Exit" at bounding box center [1427, 794] width 50 height 25
click at [1424, 764] on button "Save & Exit" at bounding box center [1397, 758] width 109 height 33
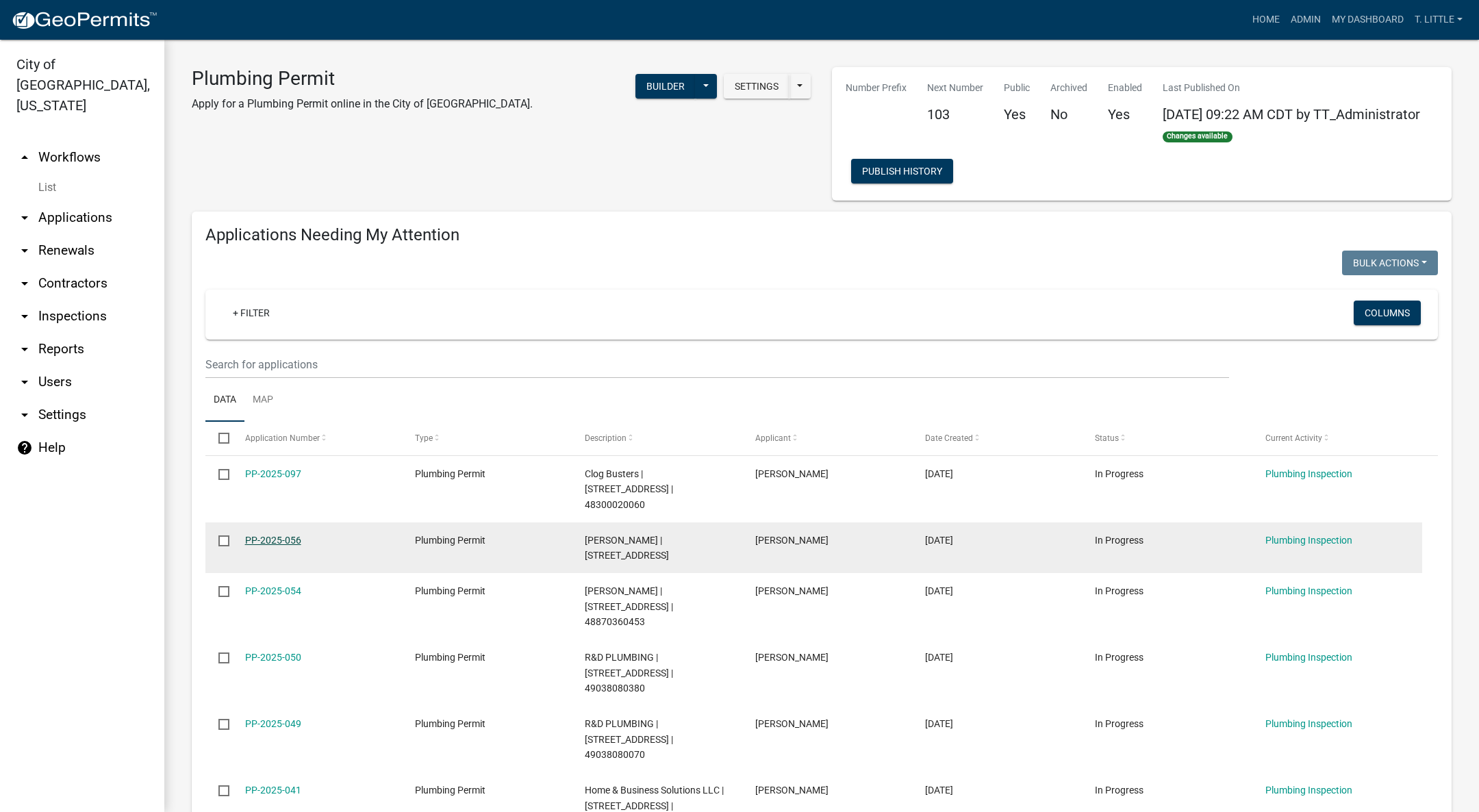
click at [281, 534] on link "PP-2025-056" at bounding box center [273, 540] width 56 height 11
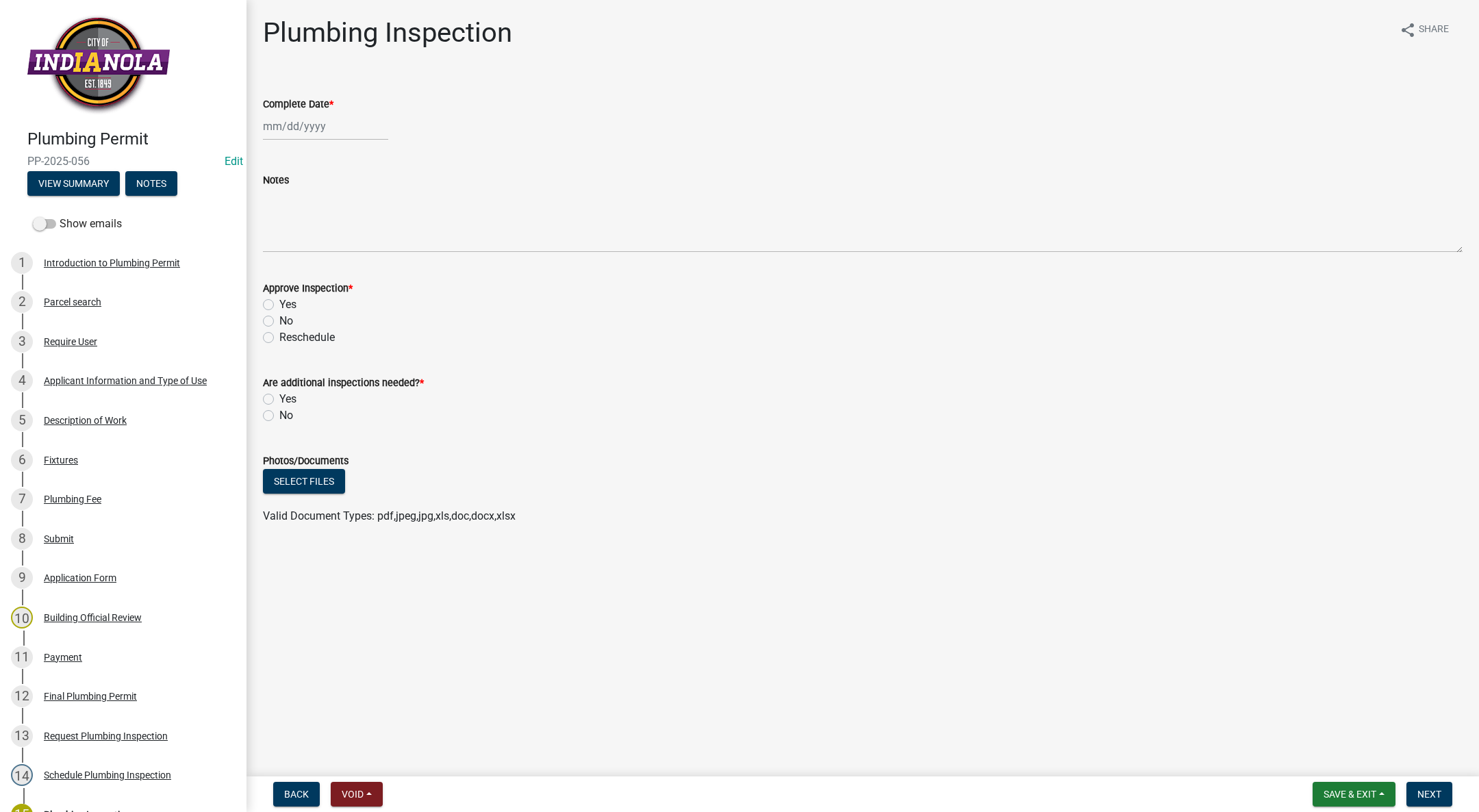
select select "9"
select select "2025"
click at [302, 126] on div "[PERSON_NAME] Feb Mar Apr [PERSON_NAME][DATE] Oct Nov [DATE] 1526 1527 1528 152…" at bounding box center [325, 126] width 125 height 28
click at [282, 196] on div "1" at bounding box center [276, 199] width 22 height 22
type input "[DATE]"
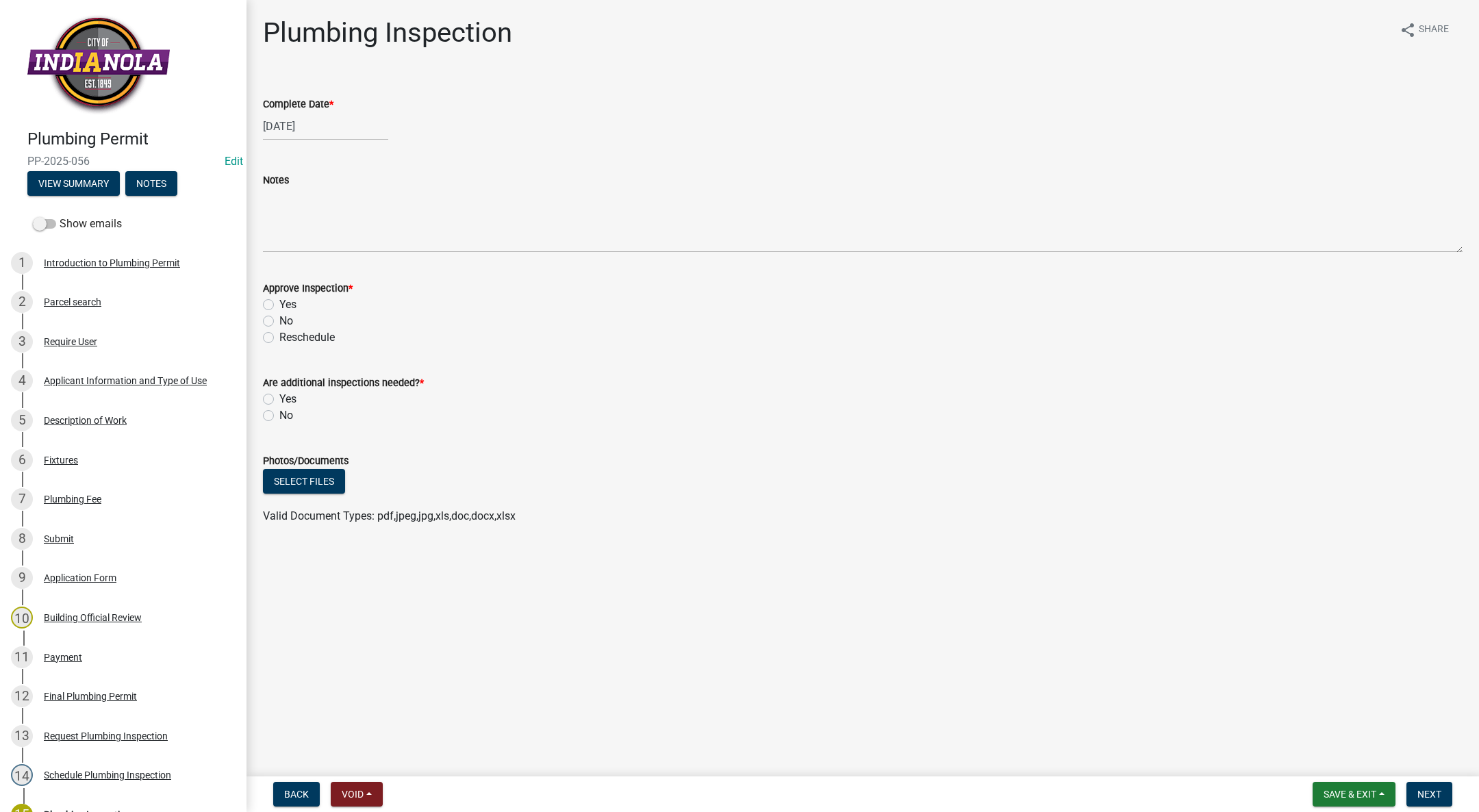
click at [279, 301] on label "Yes" at bounding box center [288, 304] width 17 height 16
click at [279, 301] on input "Yes" at bounding box center [284, 301] width 9 height 9
radio input "true"
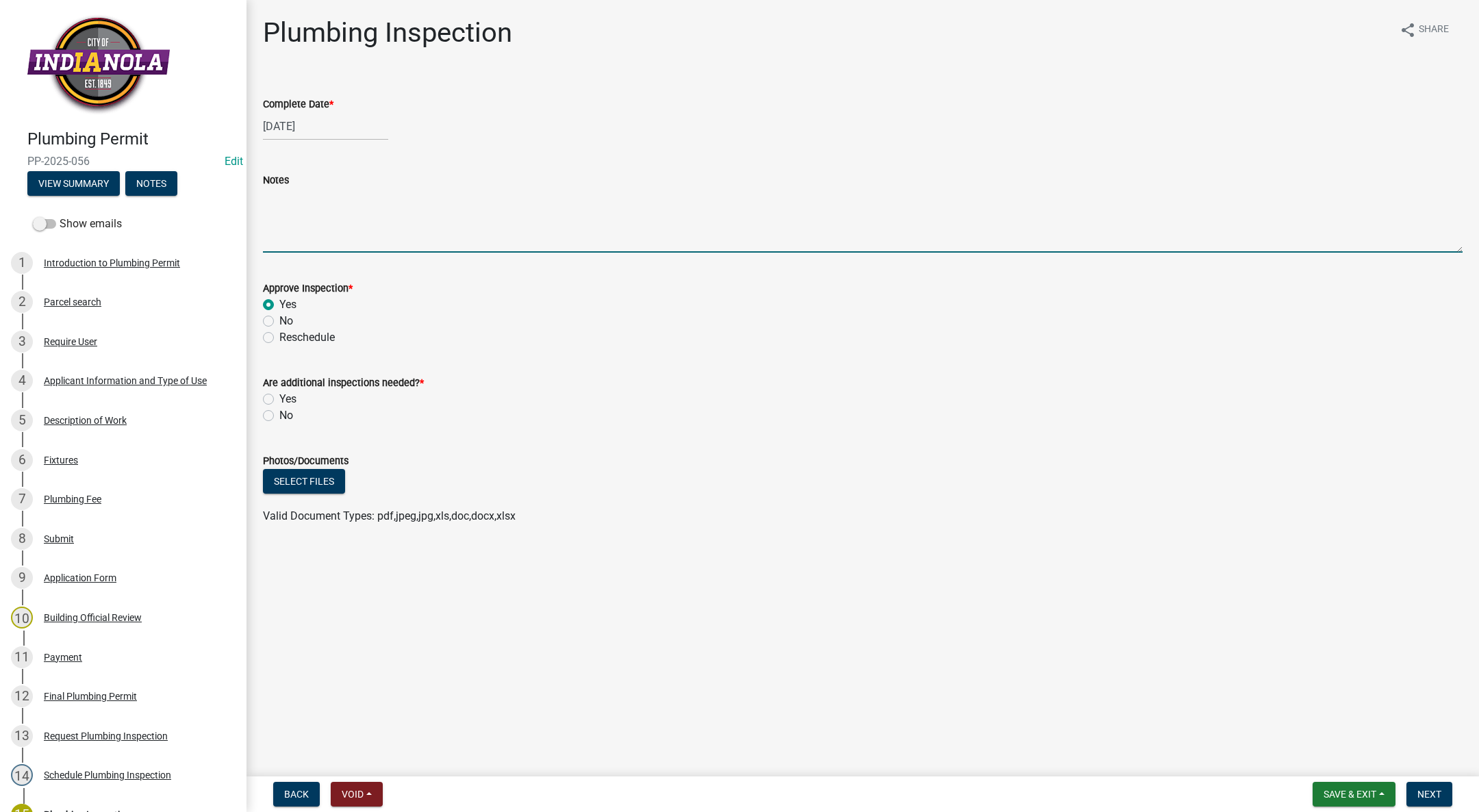
click at [317, 196] on textarea "Notes" at bounding box center [863, 221] width 1200 height 65
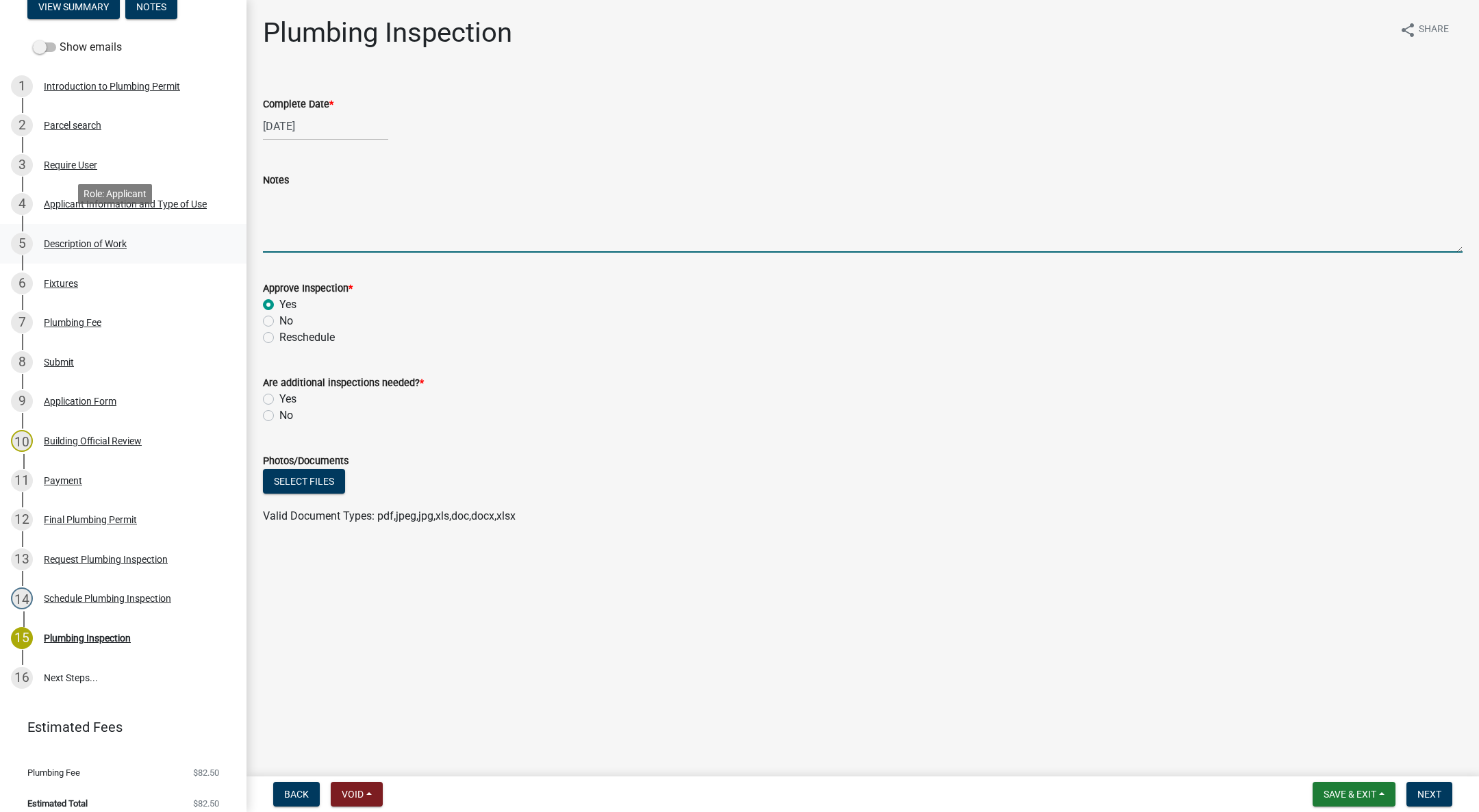
scroll to position [188, 0]
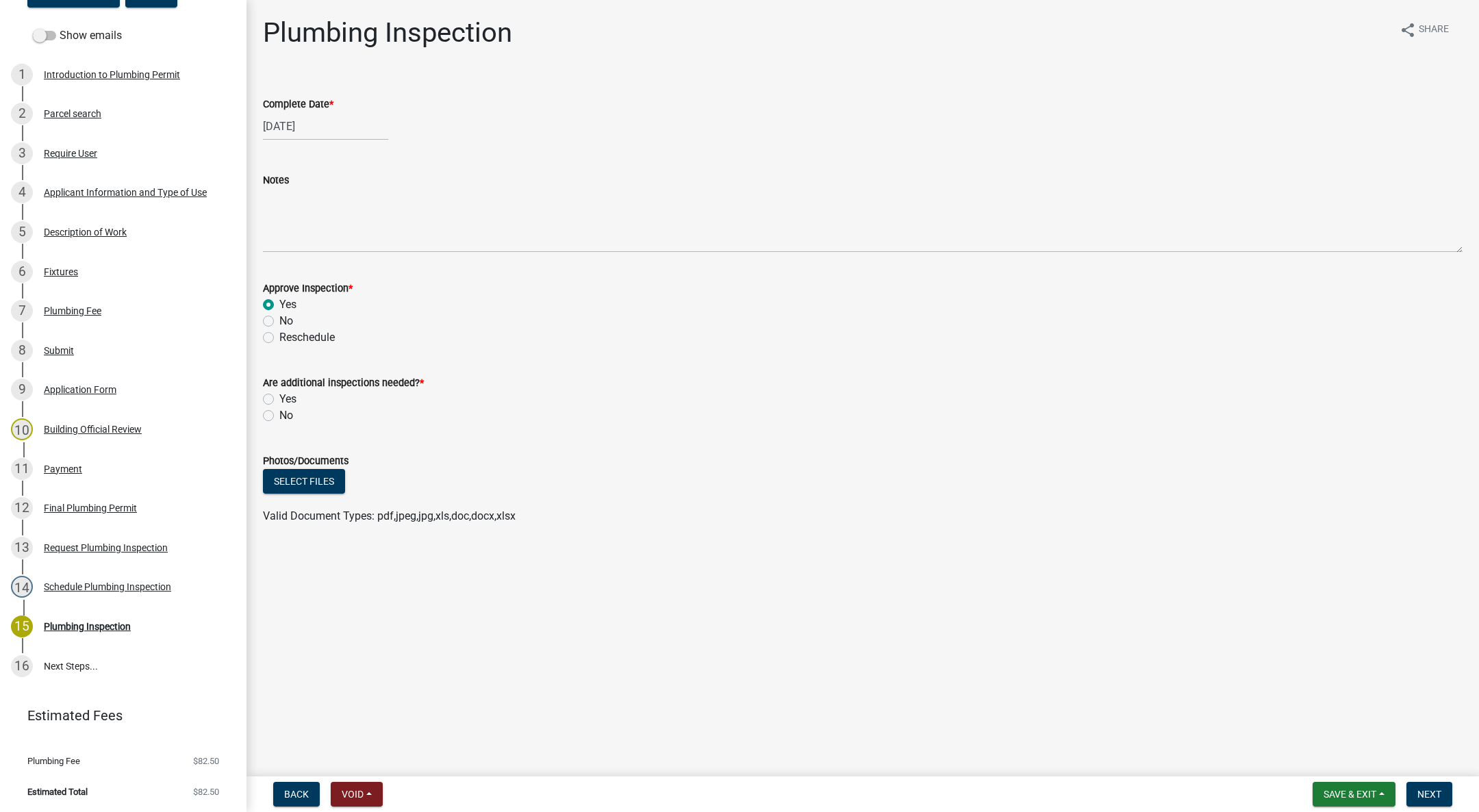
click at [279, 414] on label "No" at bounding box center [286, 415] width 14 height 16
click at [279, 414] on input "No" at bounding box center [284, 412] width 9 height 9
radio input "true"
click at [1424, 789] on span "Next" at bounding box center [1429, 794] width 24 height 11
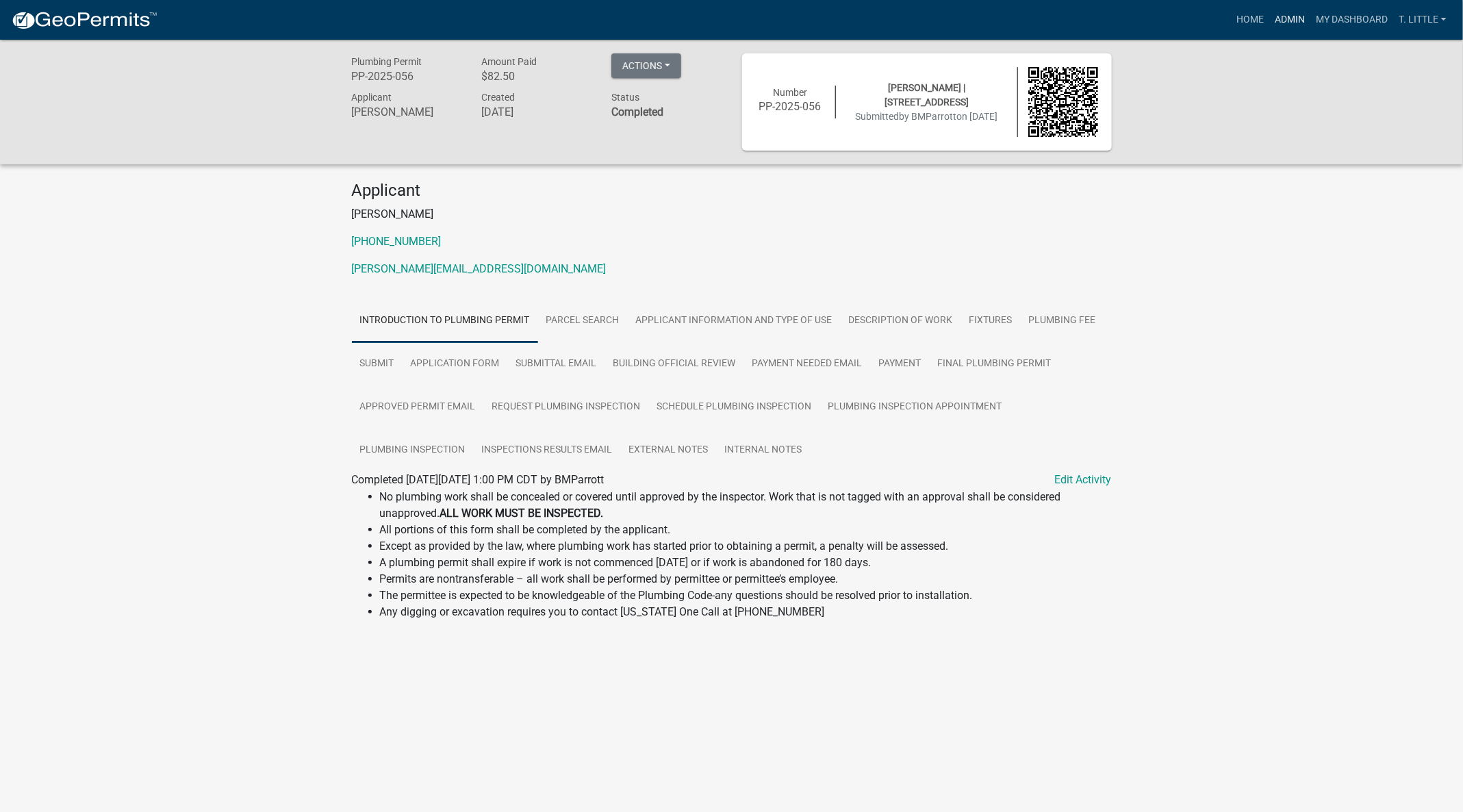
click at [1296, 13] on link "Admin" at bounding box center [1290, 20] width 41 height 26
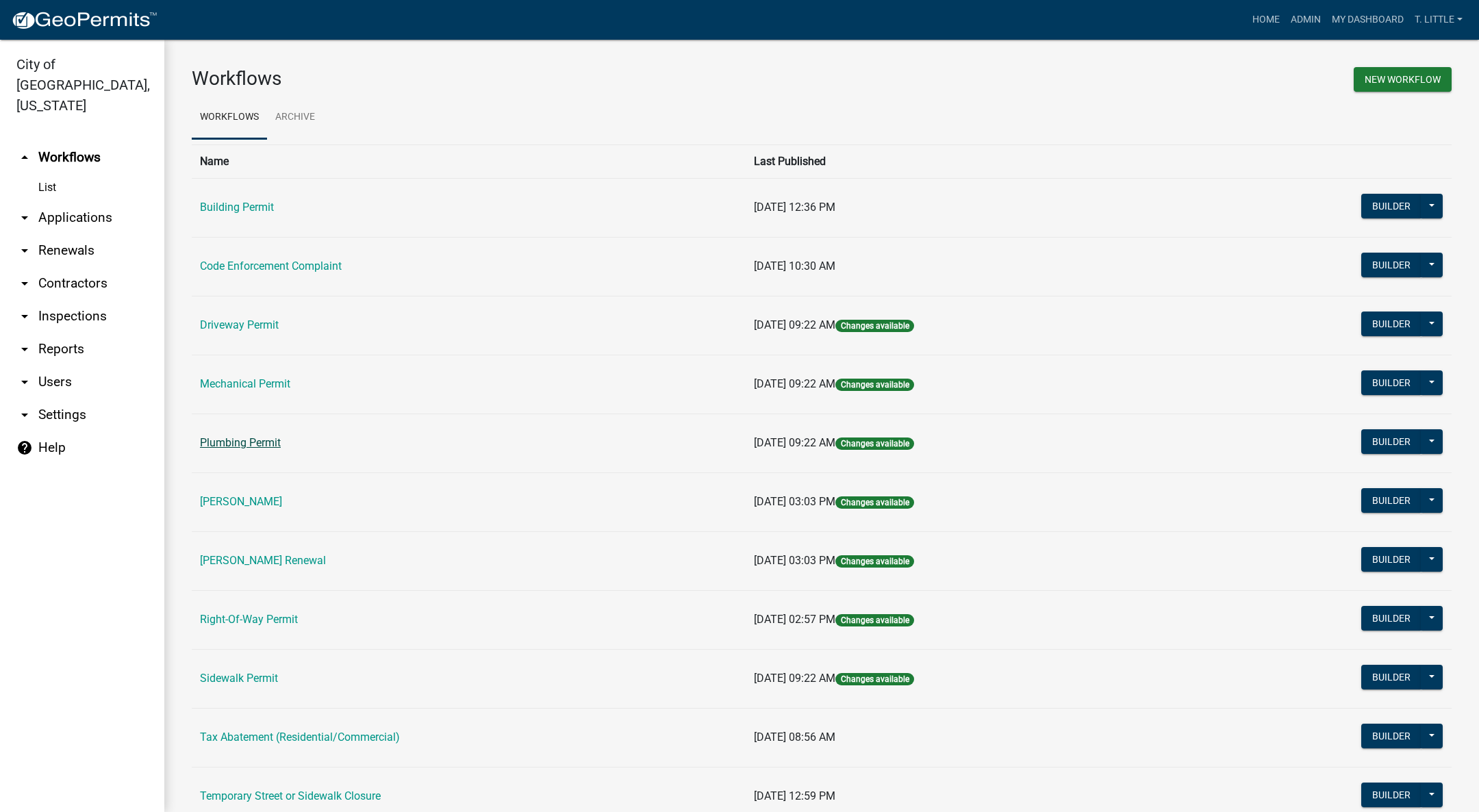
click at [268, 441] on link "Plumbing Permit" at bounding box center [240, 442] width 81 height 13
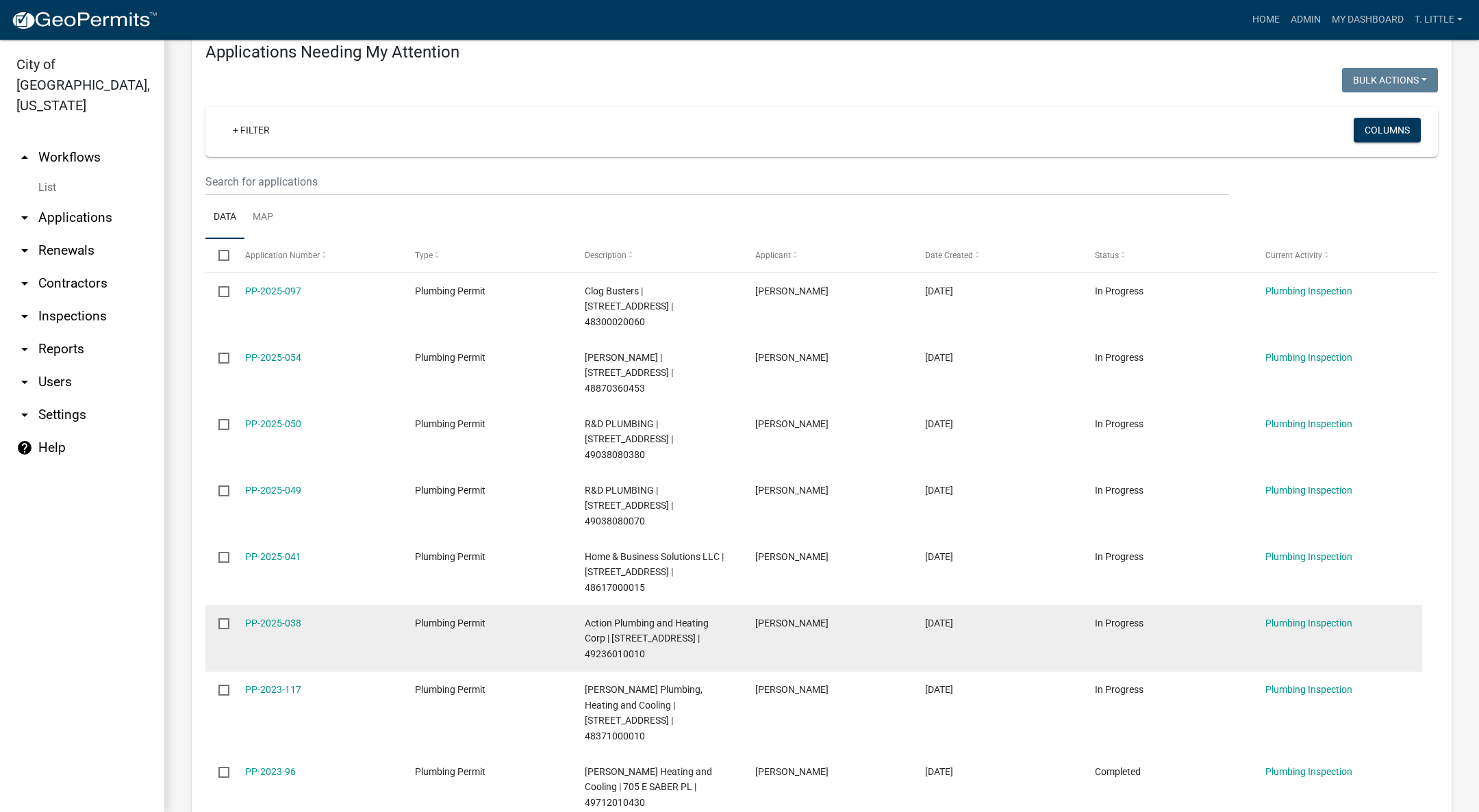
scroll to position [205, 0]
